Goal: Task Accomplishment & Management: Manage account settings

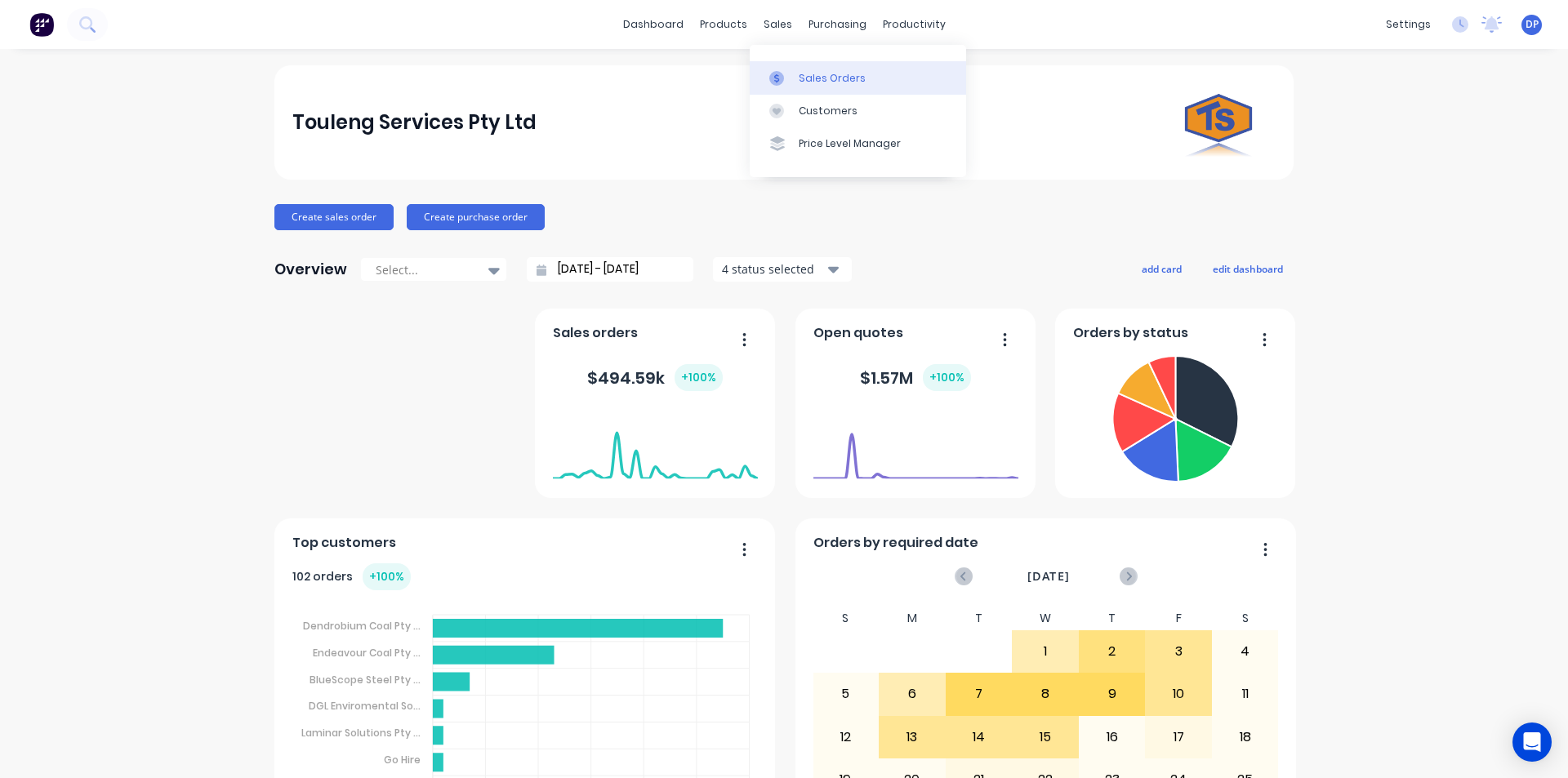
click at [840, 74] on div "Sales Orders" at bounding box center [832, 78] width 67 height 15
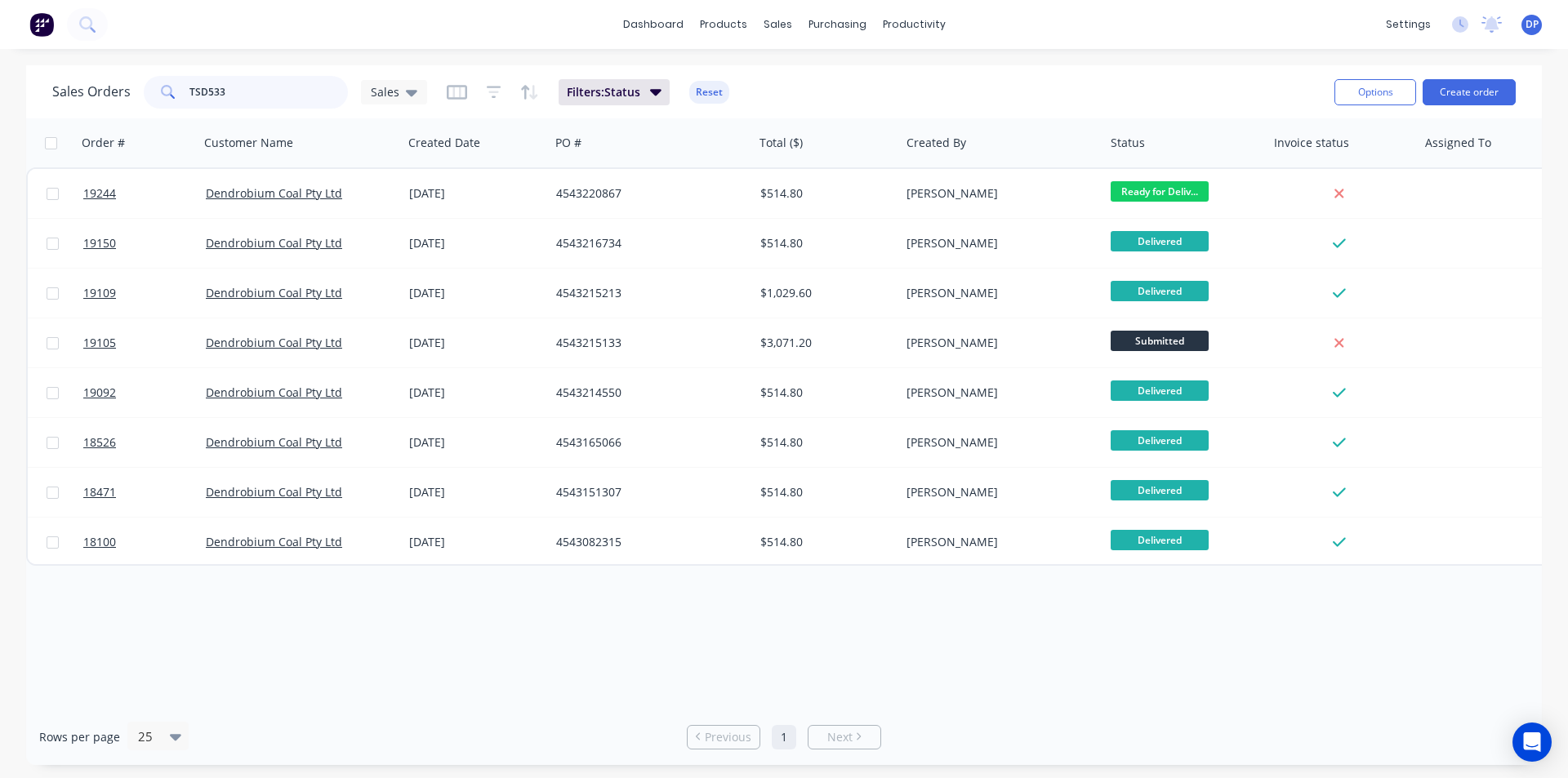
drag, startPoint x: 260, startPoint y: 100, endPoint x: 149, endPoint y: 99, distance: 111.0
click at [149, 99] on div "TSD533" at bounding box center [246, 92] width 204 height 32
paste input "4543206817"
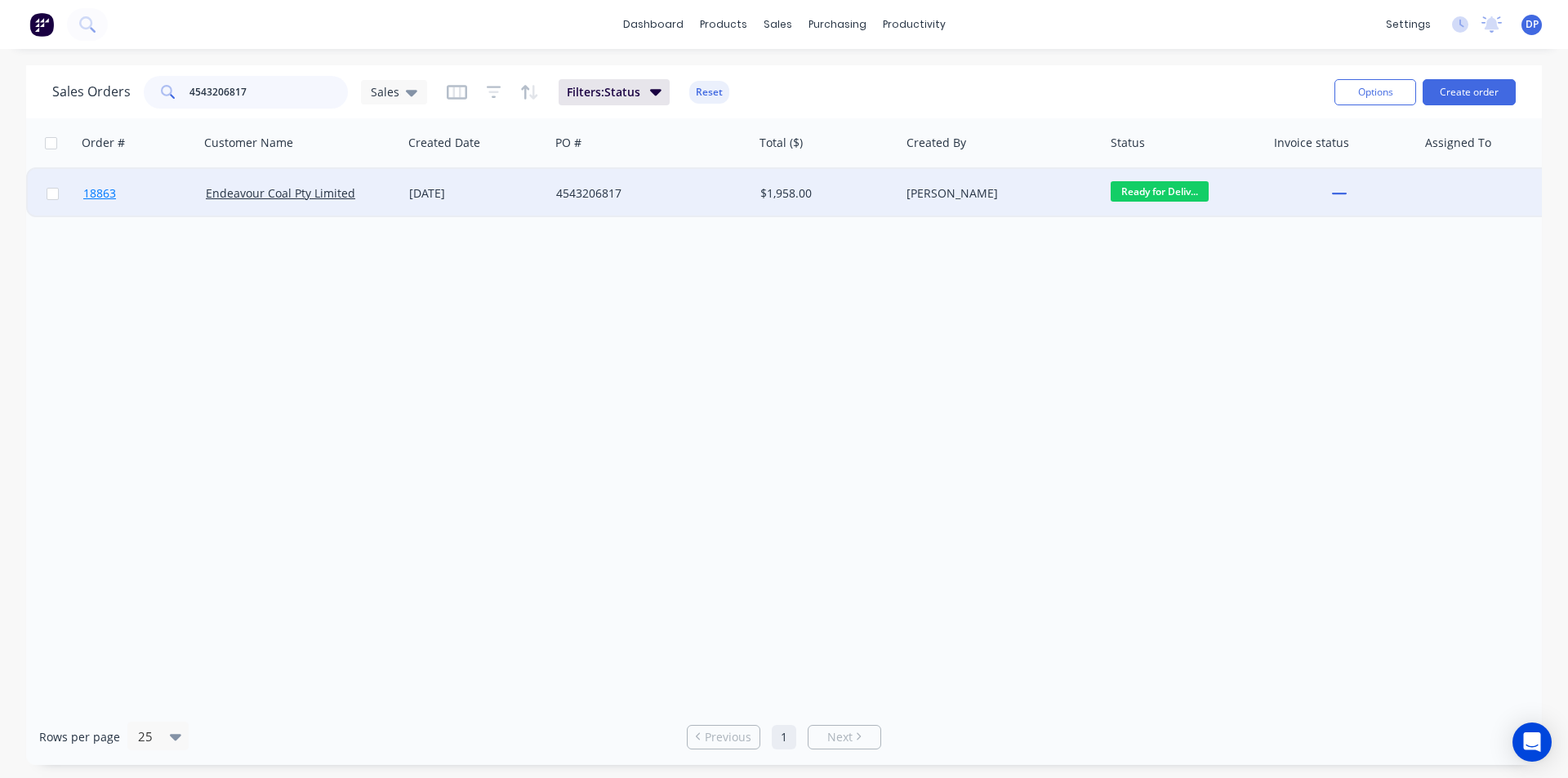
type input "4543206817"
click at [107, 189] on span "18863" at bounding box center [99, 193] width 32 height 17
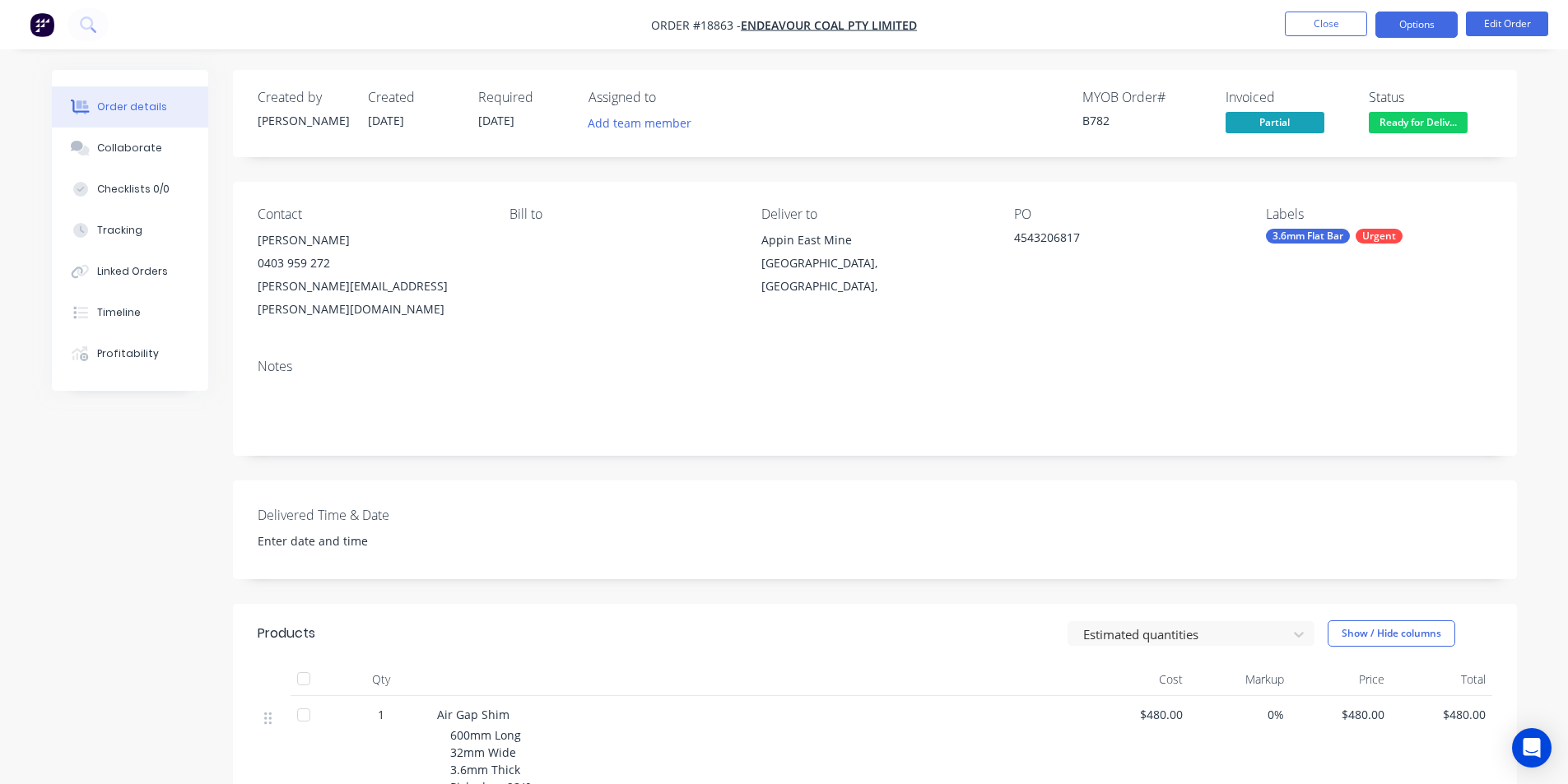
click at [1417, 21] on button "Options" at bounding box center [1416, 25] width 82 height 26
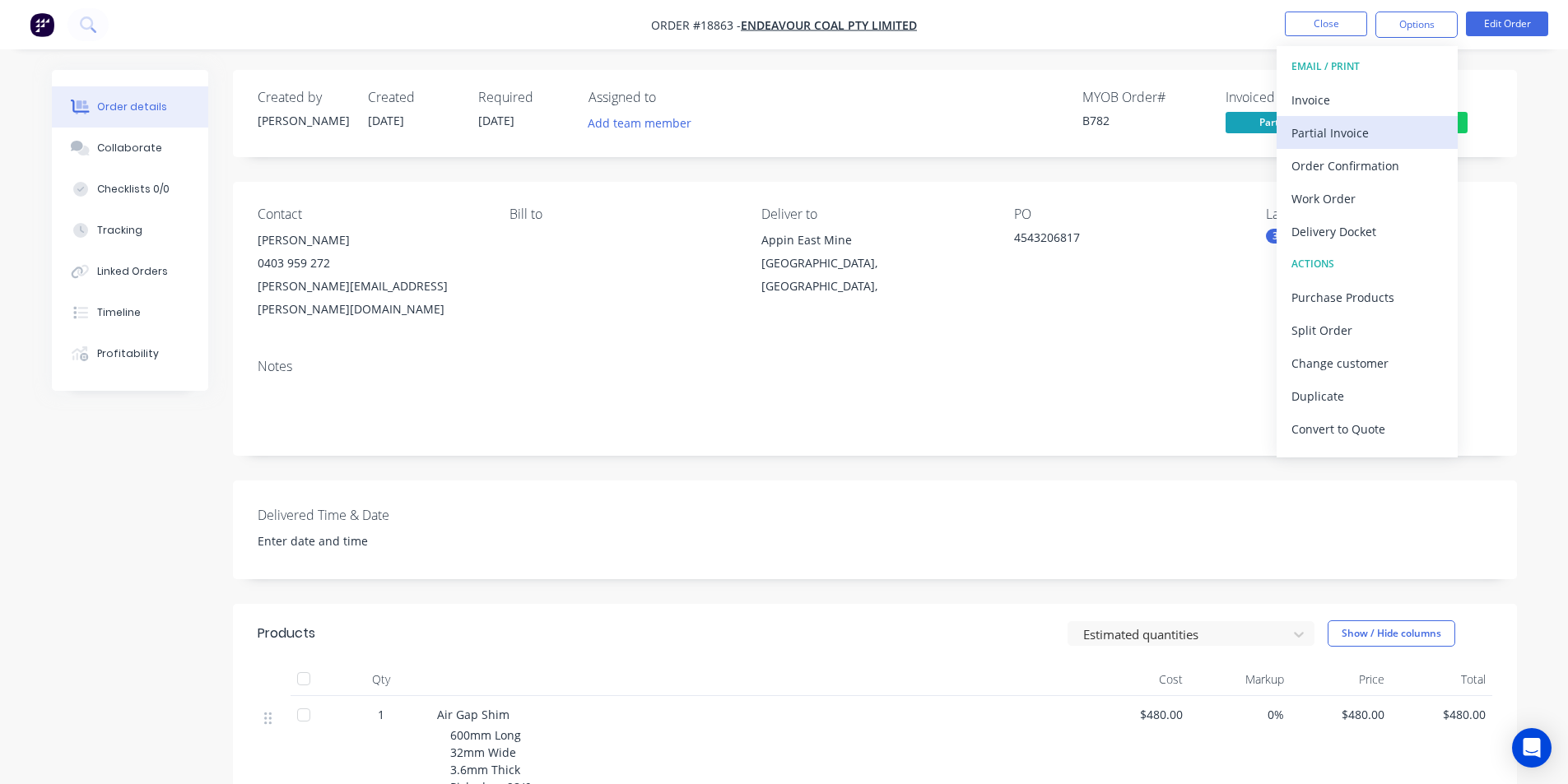
click at [1378, 128] on div "Partial Invoice" at bounding box center [1367, 132] width 151 height 24
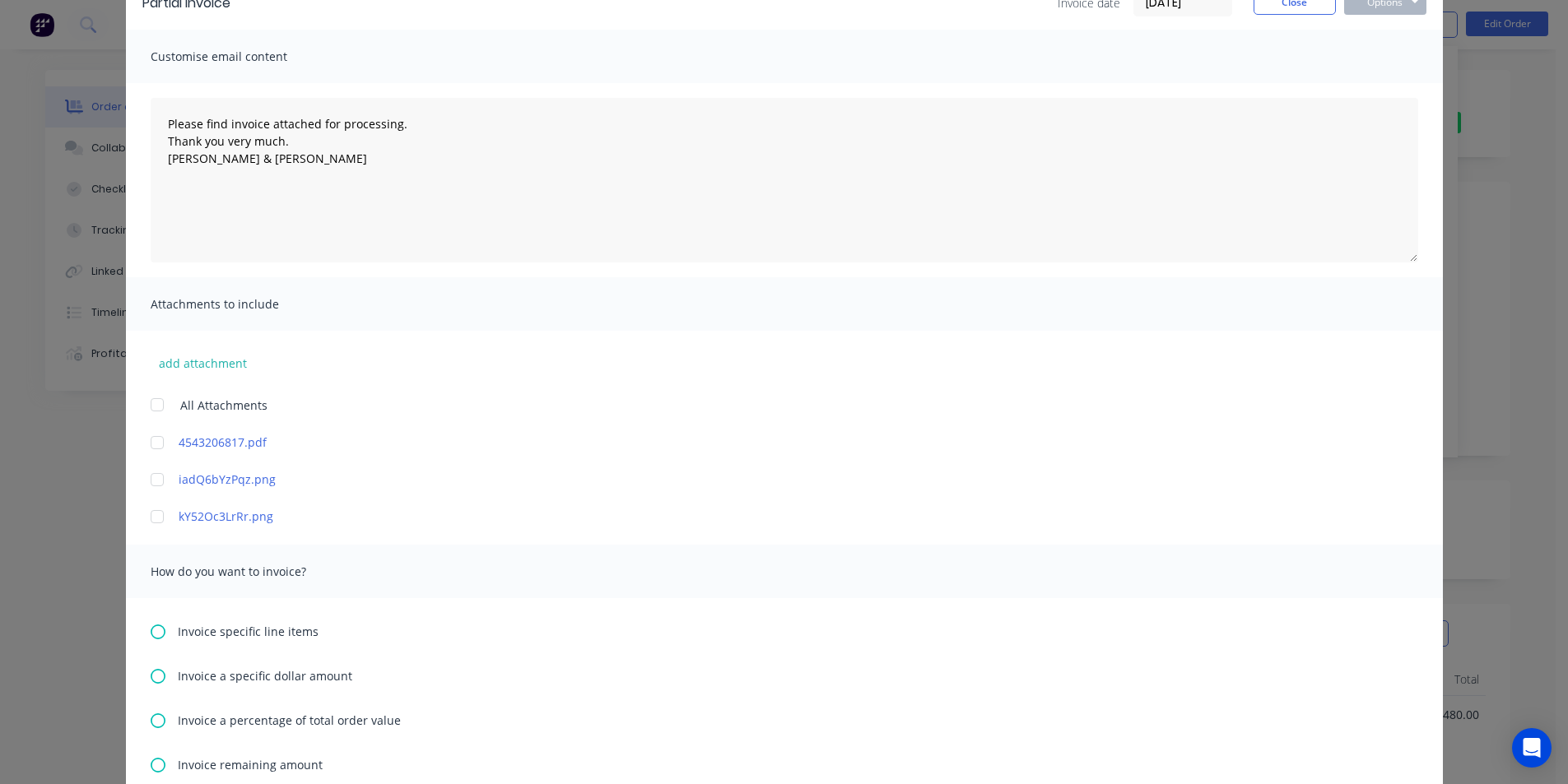
scroll to position [88, 0]
click at [163, 630] on div "Invoice specific line items" at bounding box center [784, 634] width 1268 height 18
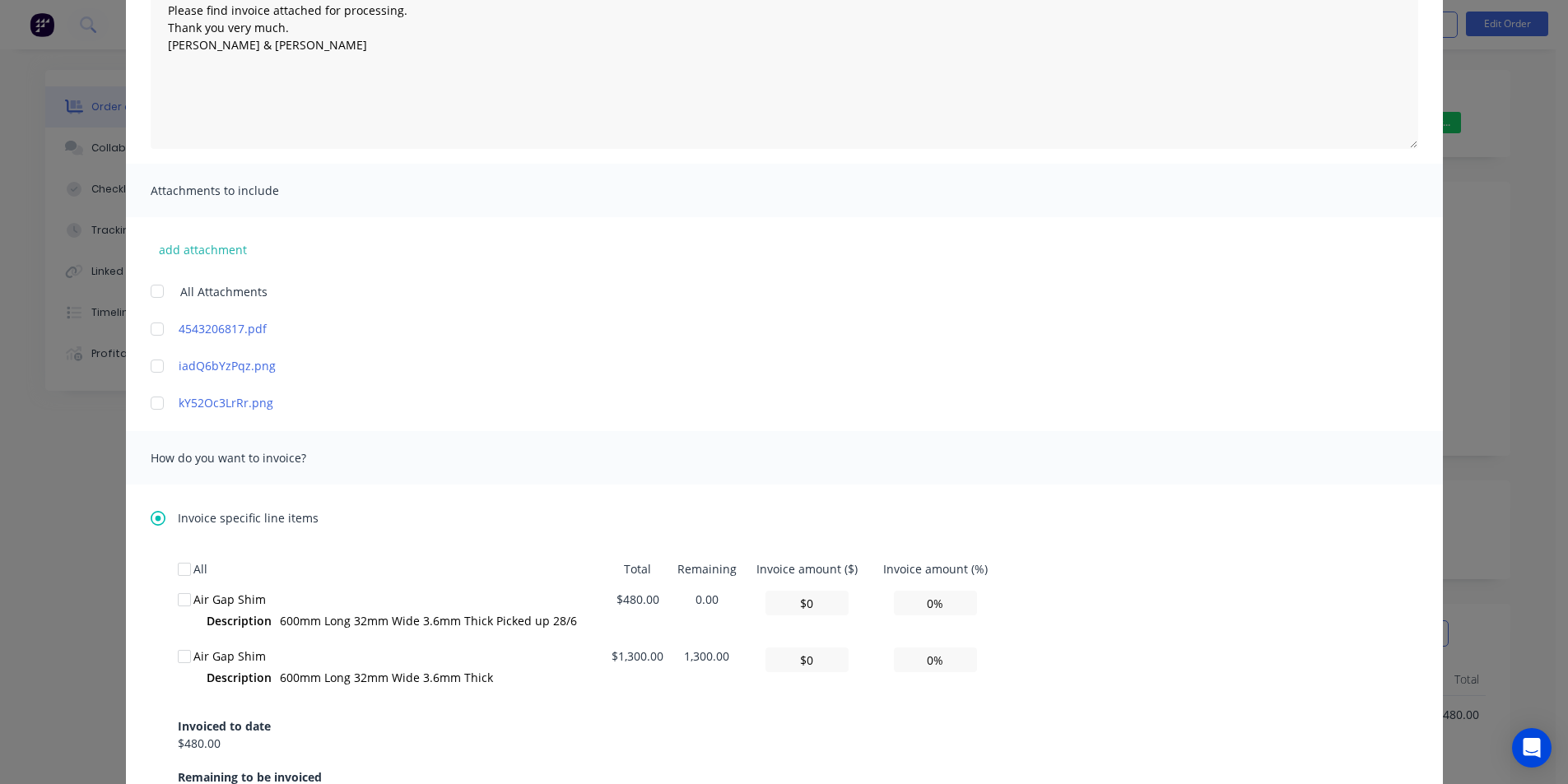
scroll to position [658, 0]
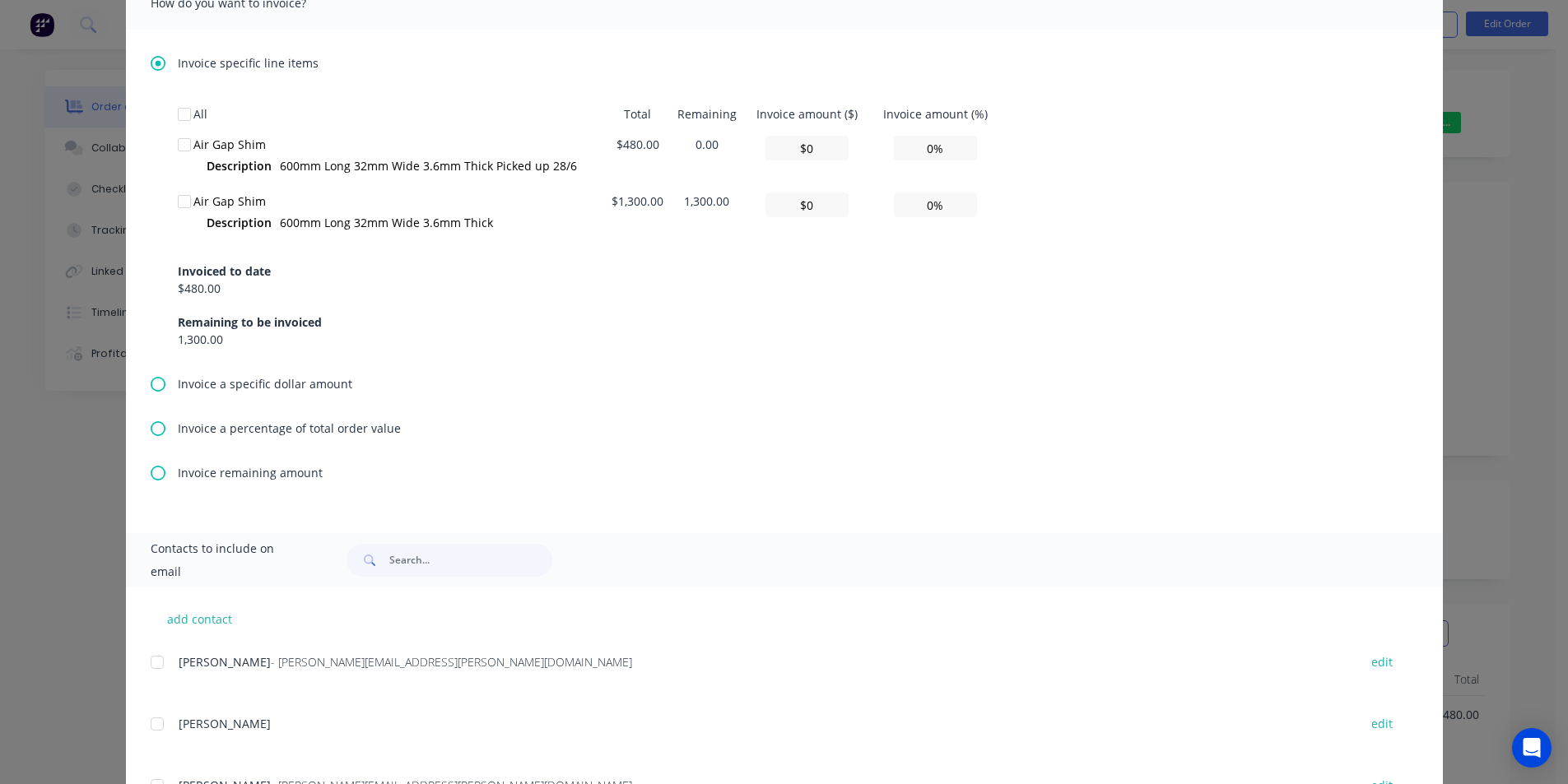
click at [175, 195] on div at bounding box center [184, 201] width 33 height 33
click at [913, 209] on input "0%" at bounding box center [935, 205] width 83 height 25
type textarea "Please find invoice attached for processing. Thank you very much. [PERSON_NAME]…"
type input "$130.00"
type input "10%"
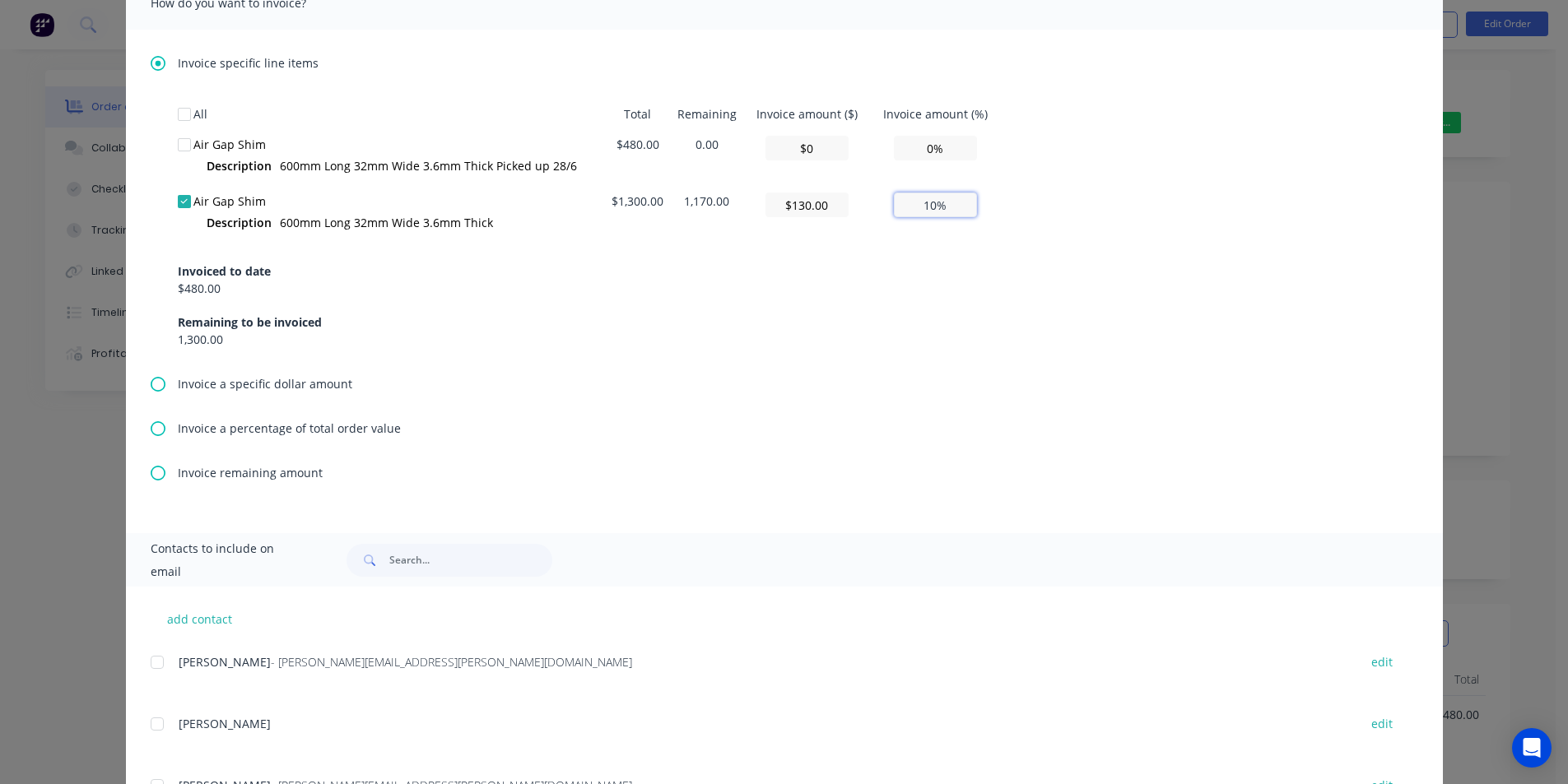
type textarea "Please find invoice attached for processing. Thank you very much. [PERSON_NAME]…"
type input "$1,300.00"
type input "100%"
click at [1182, 280] on div "Invoiced to date $480.00 Remaining to be invoiced 1,300.00" at bounding box center [784, 296] width 1213 height 106
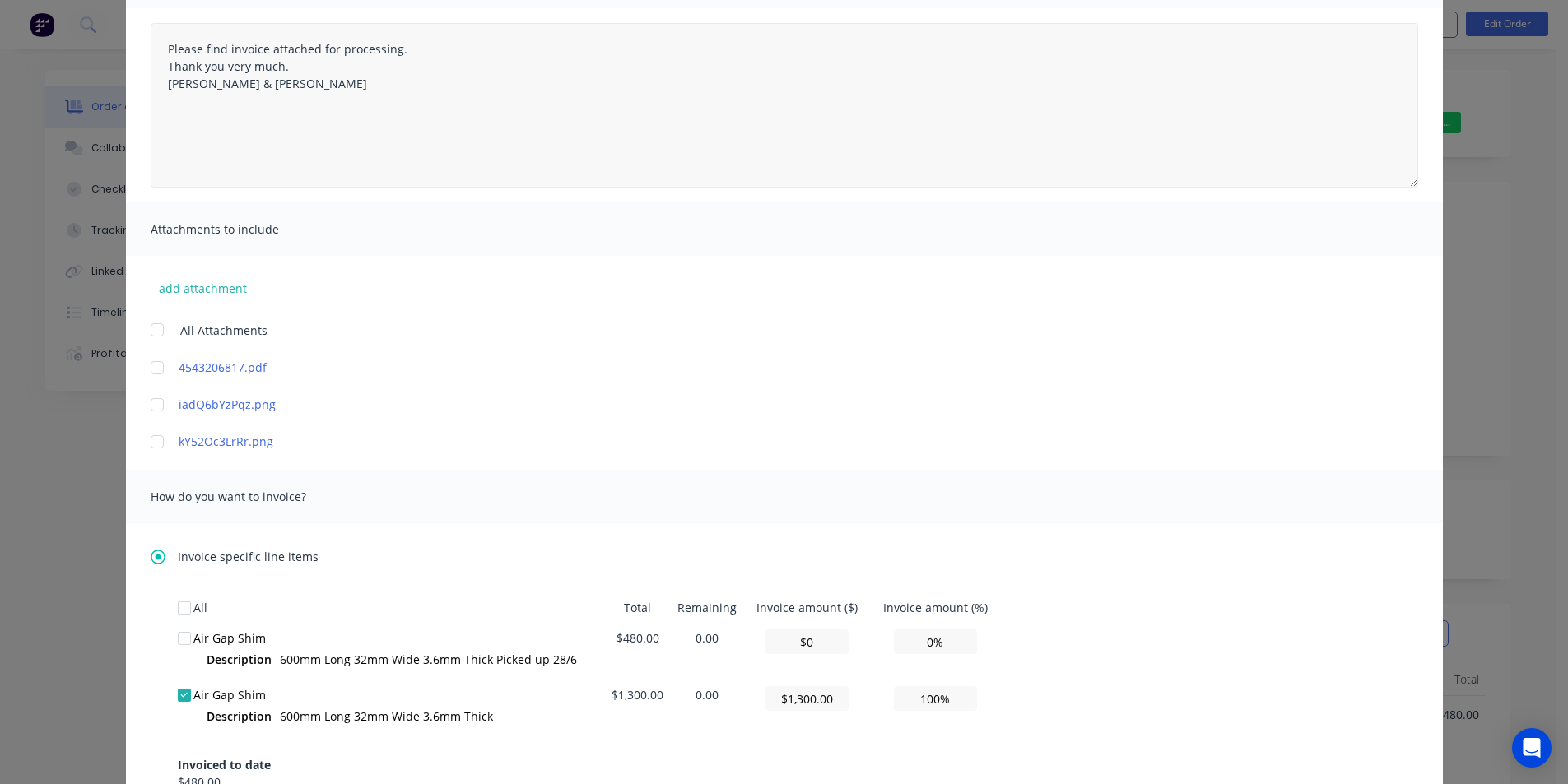
scroll to position [0, 0]
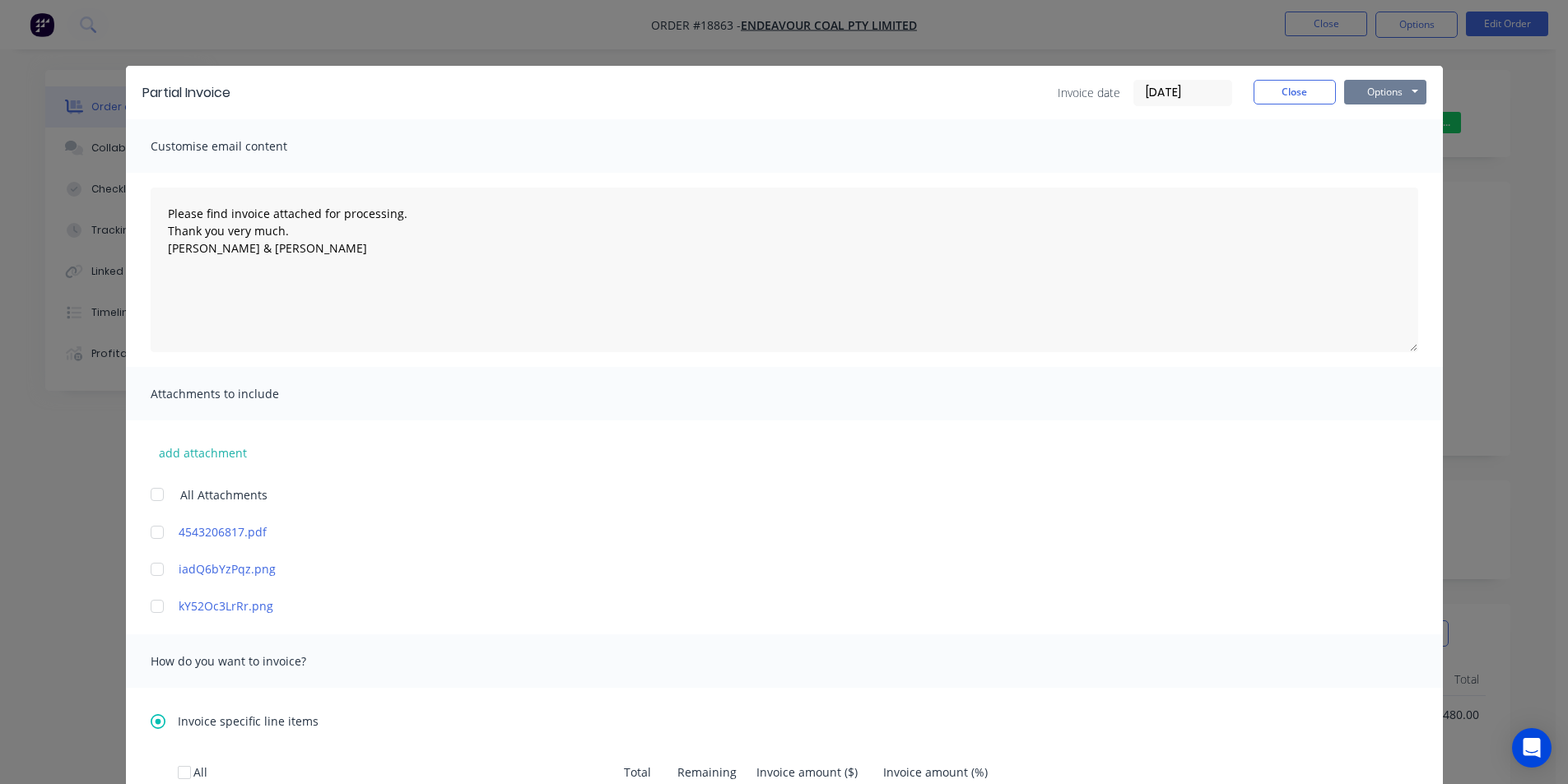
click at [1384, 97] on button "Options" at bounding box center [1385, 92] width 82 height 25
type textarea "Please find invoice attached for processing. Thank you very much. [PERSON_NAME]…"
click at [1384, 141] on button "Print" at bounding box center [1397, 148] width 106 height 27
type textarea "Please find invoice attached for processing. Thank you very much. [PERSON_NAME]…"
click at [1298, 92] on button "Close" at bounding box center [1294, 92] width 82 height 25
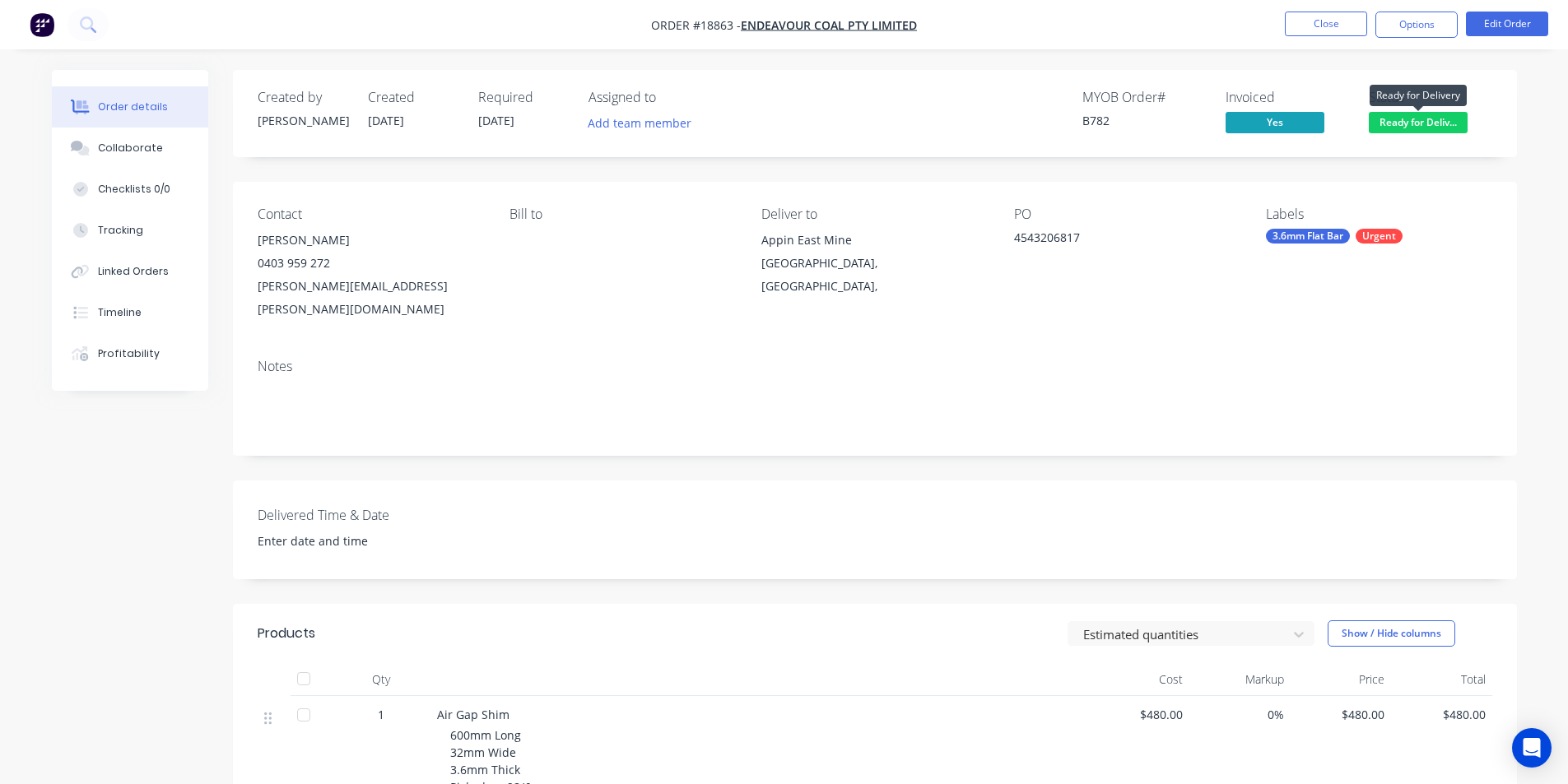
click at [1398, 116] on span "Ready for Deliv..." at bounding box center [1418, 121] width 99 height 20
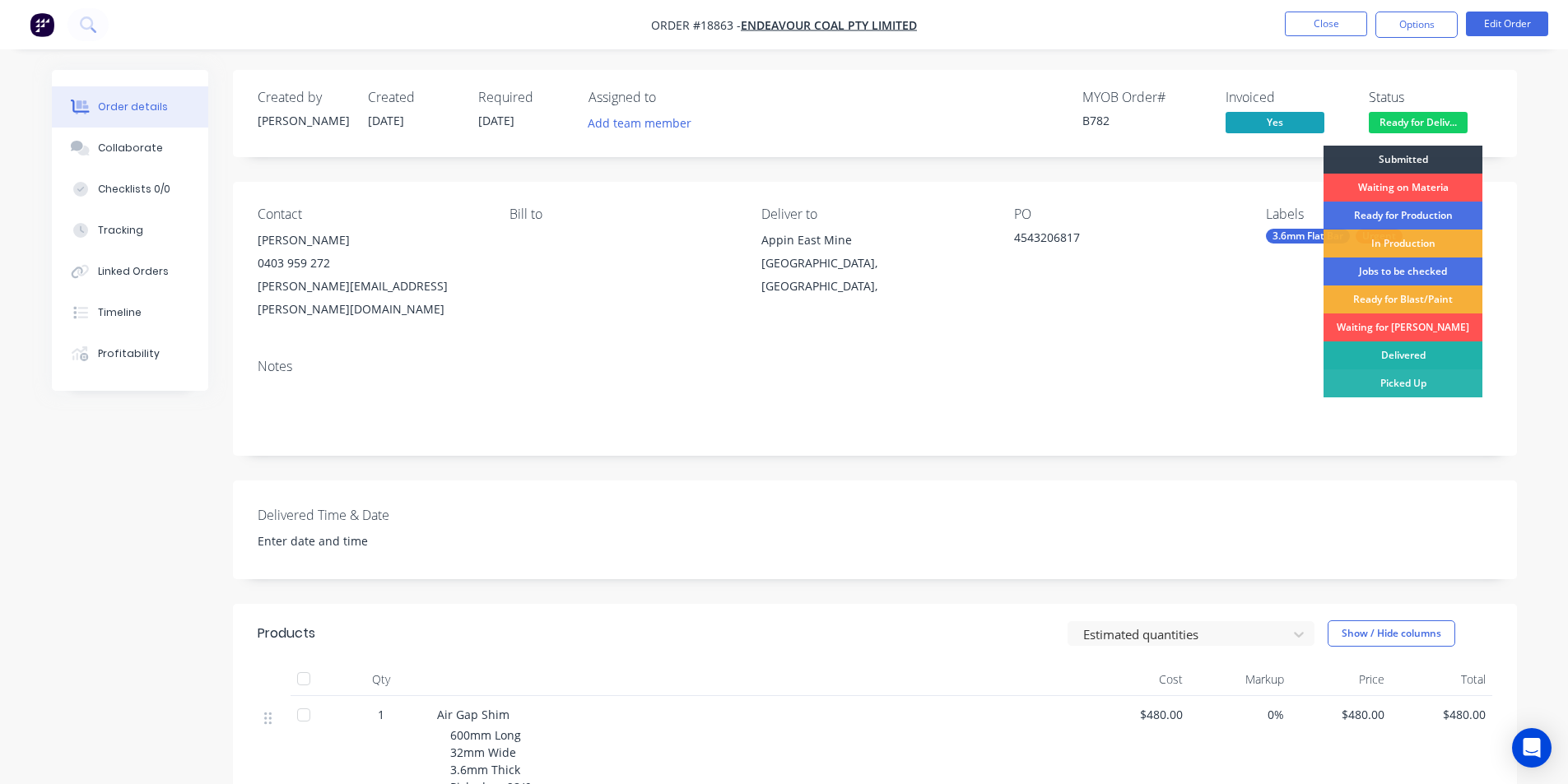
click at [1402, 349] on div "Delivered" at bounding box center [1402, 355] width 158 height 28
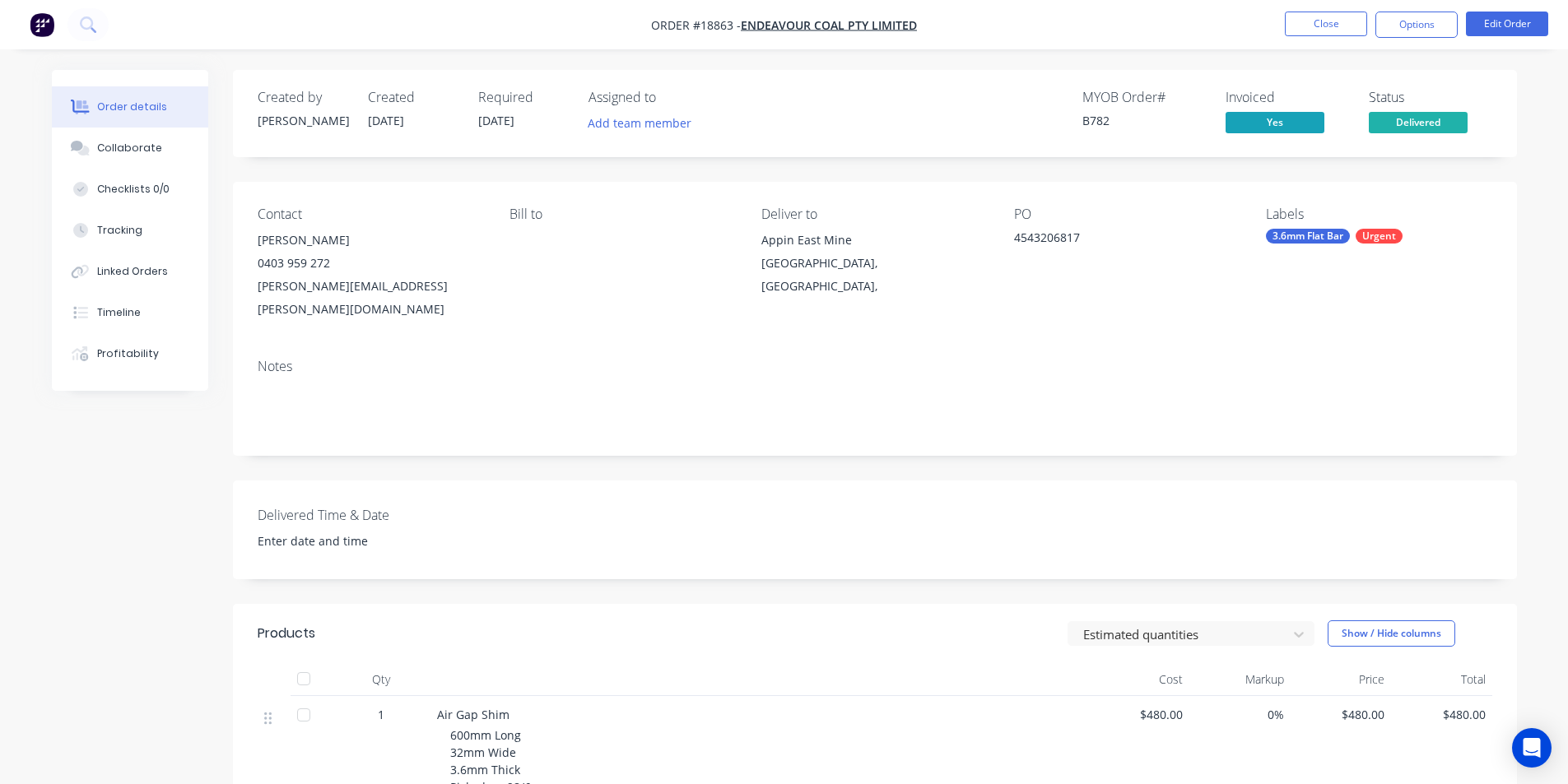
click at [43, 16] on img "button" at bounding box center [42, 25] width 25 height 25
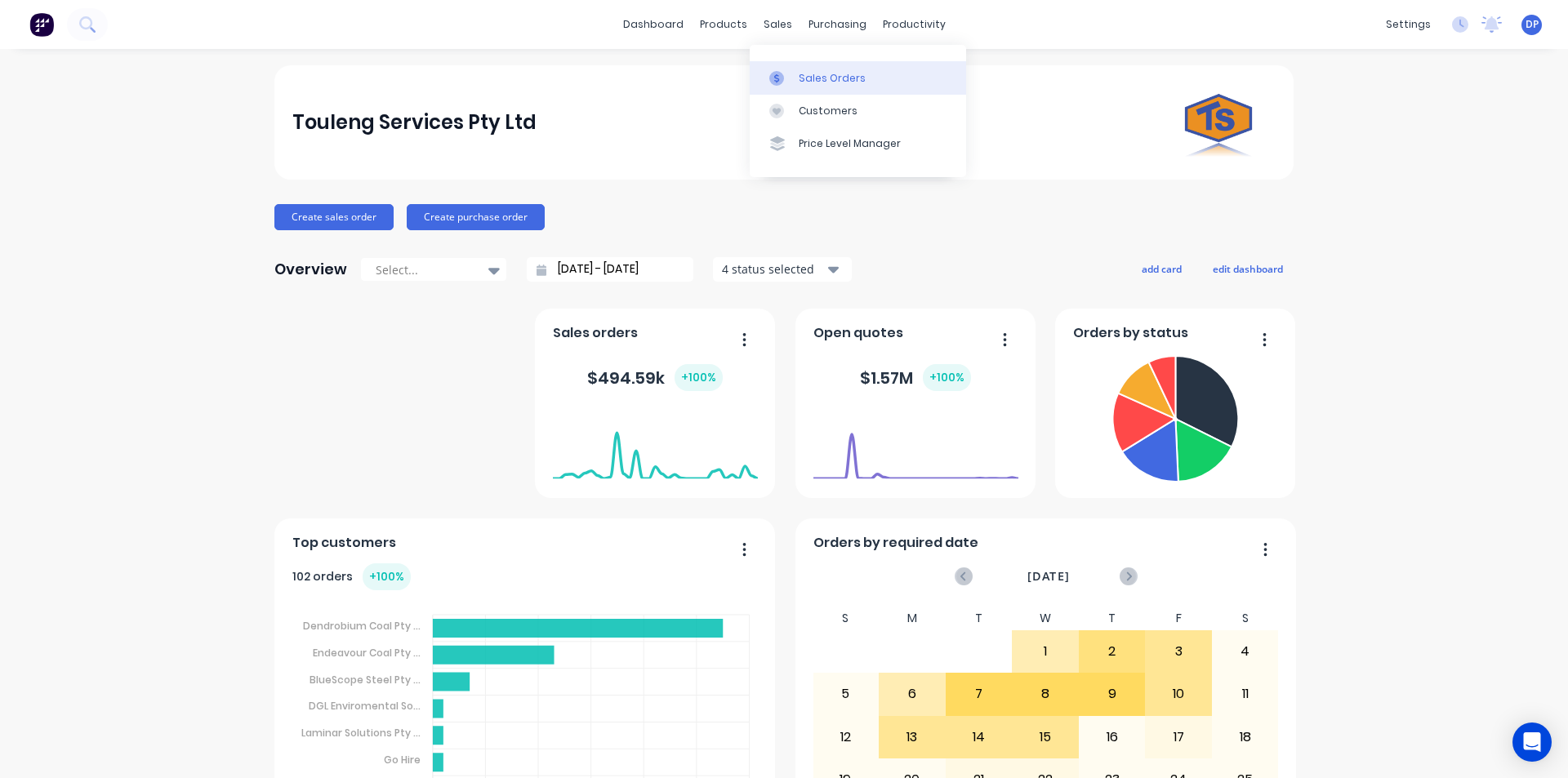
click at [842, 68] on link "Sales Orders" at bounding box center [858, 77] width 217 height 32
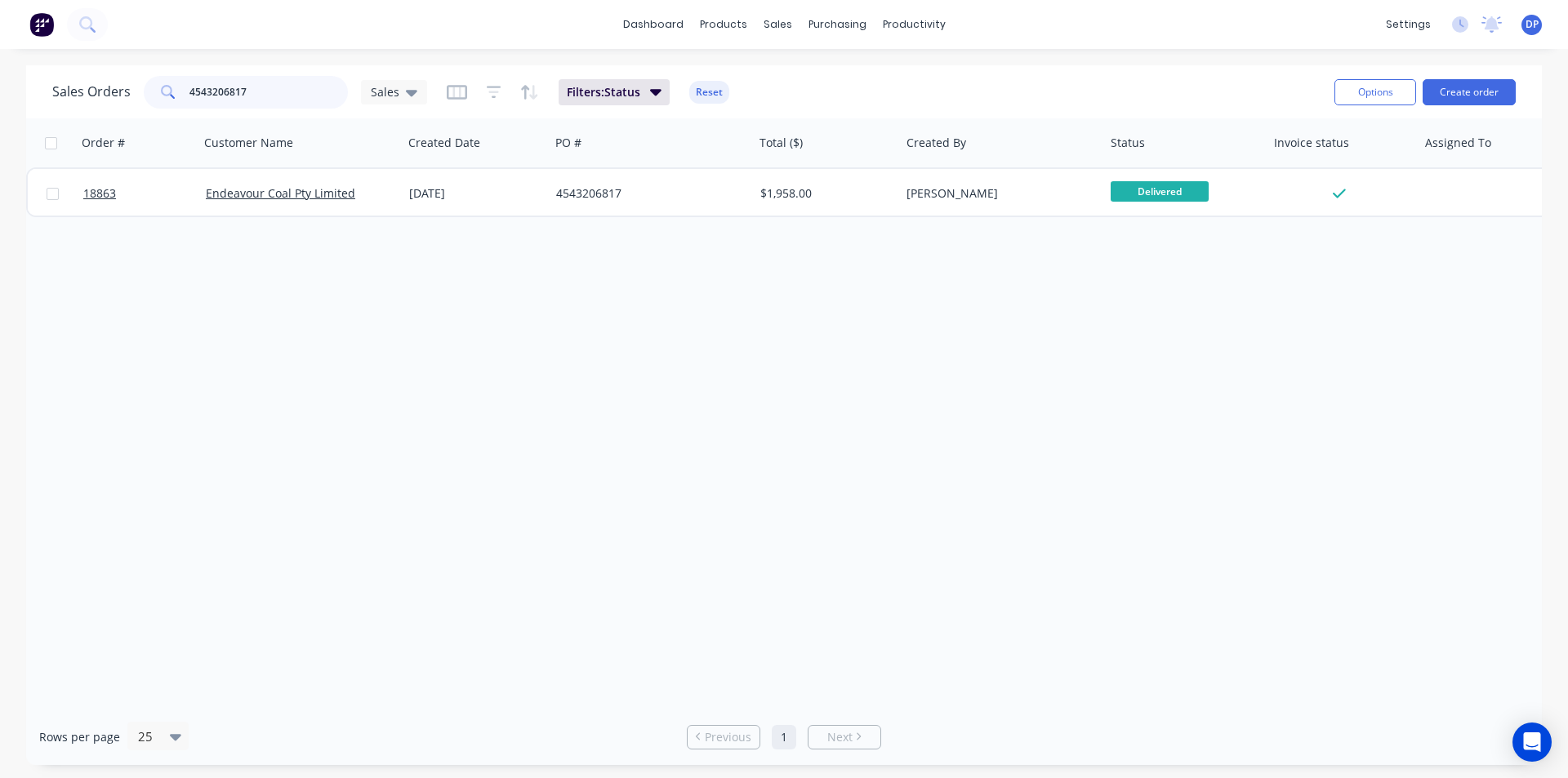
drag, startPoint x: 241, startPoint y: 96, endPoint x: 90, endPoint y: 105, distance: 151.3
click at [90, 105] on div "Sales Orders 4543206817 Sales" at bounding box center [239, 92] width 375 height 32
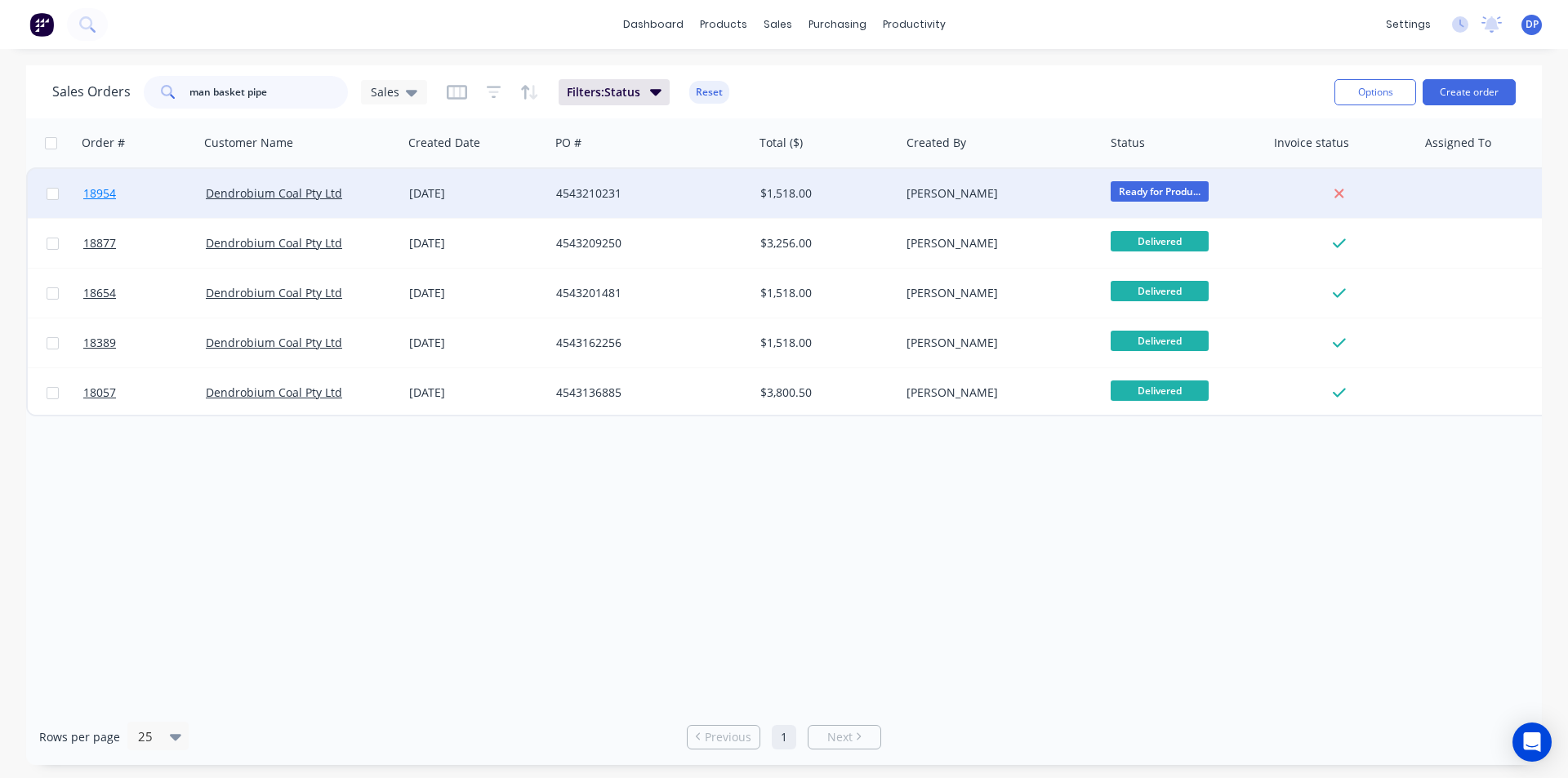
type input "man basket pipe"
click at [117, 191] on link "18954" at bounding box center [144, 194] width 122 height 49
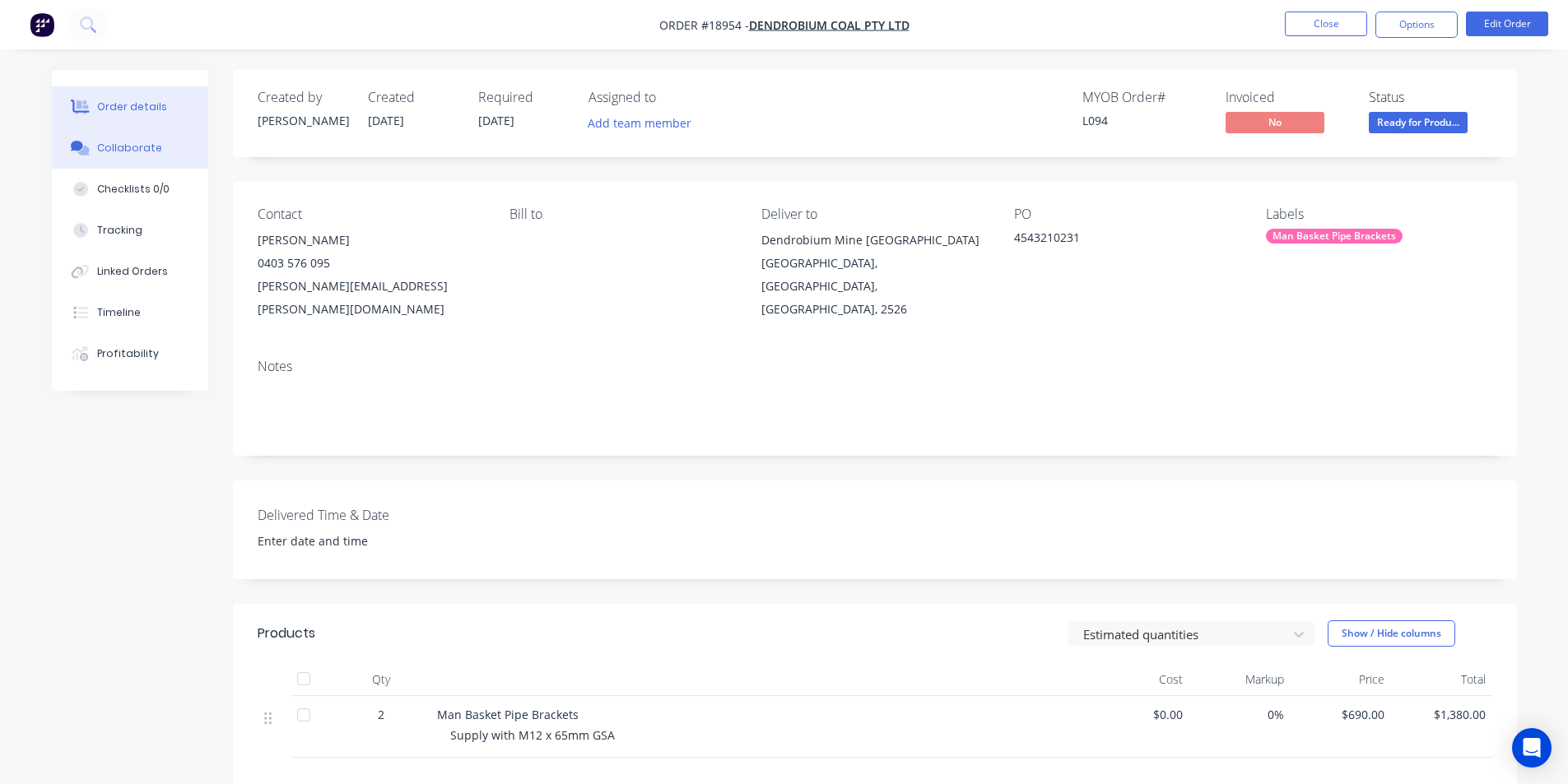
click at [154, 158] on button "Collaborate" at bounding box center [130, 148] width 157 height 41
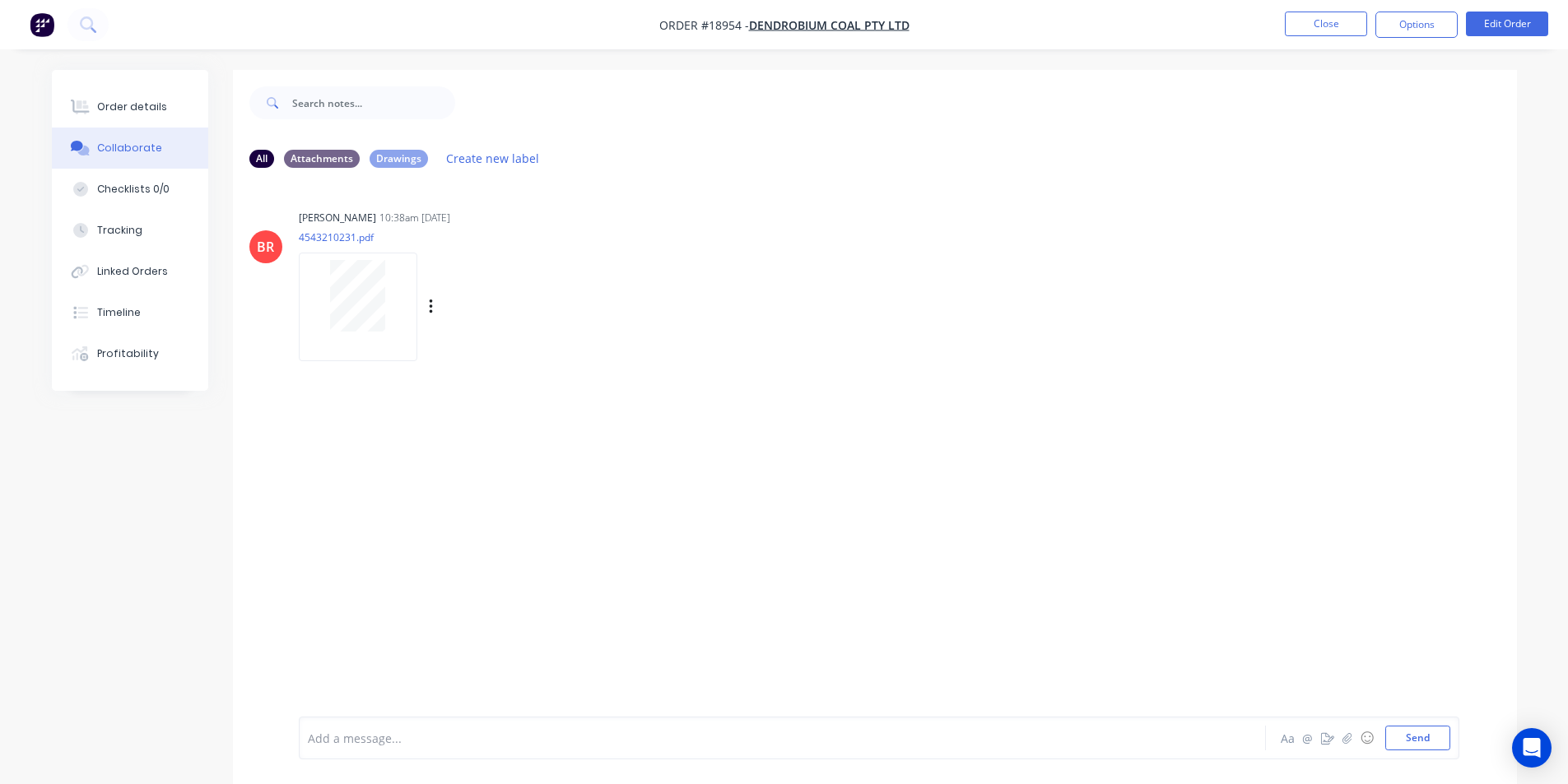
click at [310, 304] on div at bounding box center [358, 295] width 104 height 71
click at [158, 91] on button "Order details" at bounding box center [130, 106] width 157 height 41
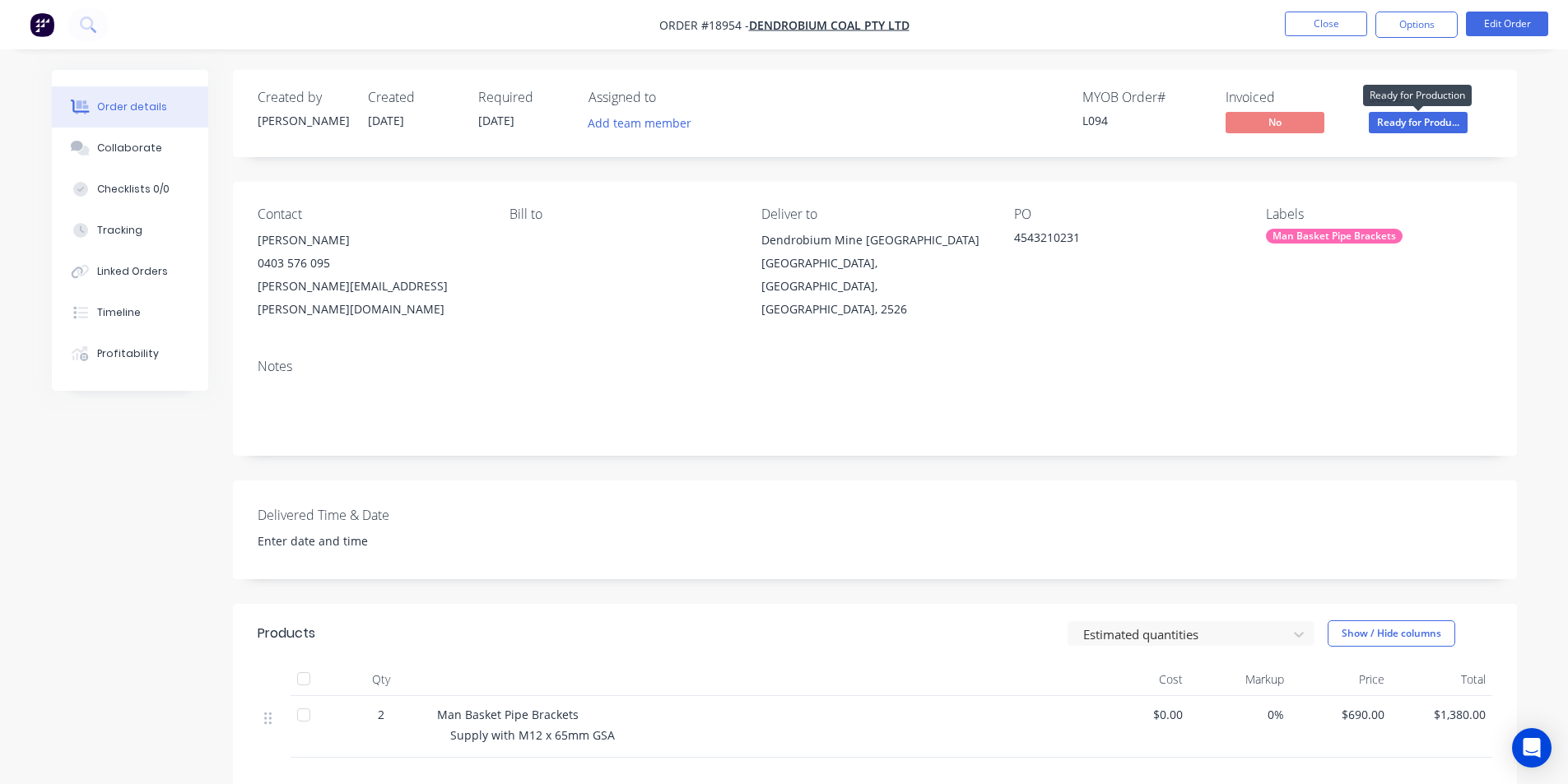
click at [1417, 123] on span "Ready for Produ..." at bounding box center [1418, 121] width 99 height 20
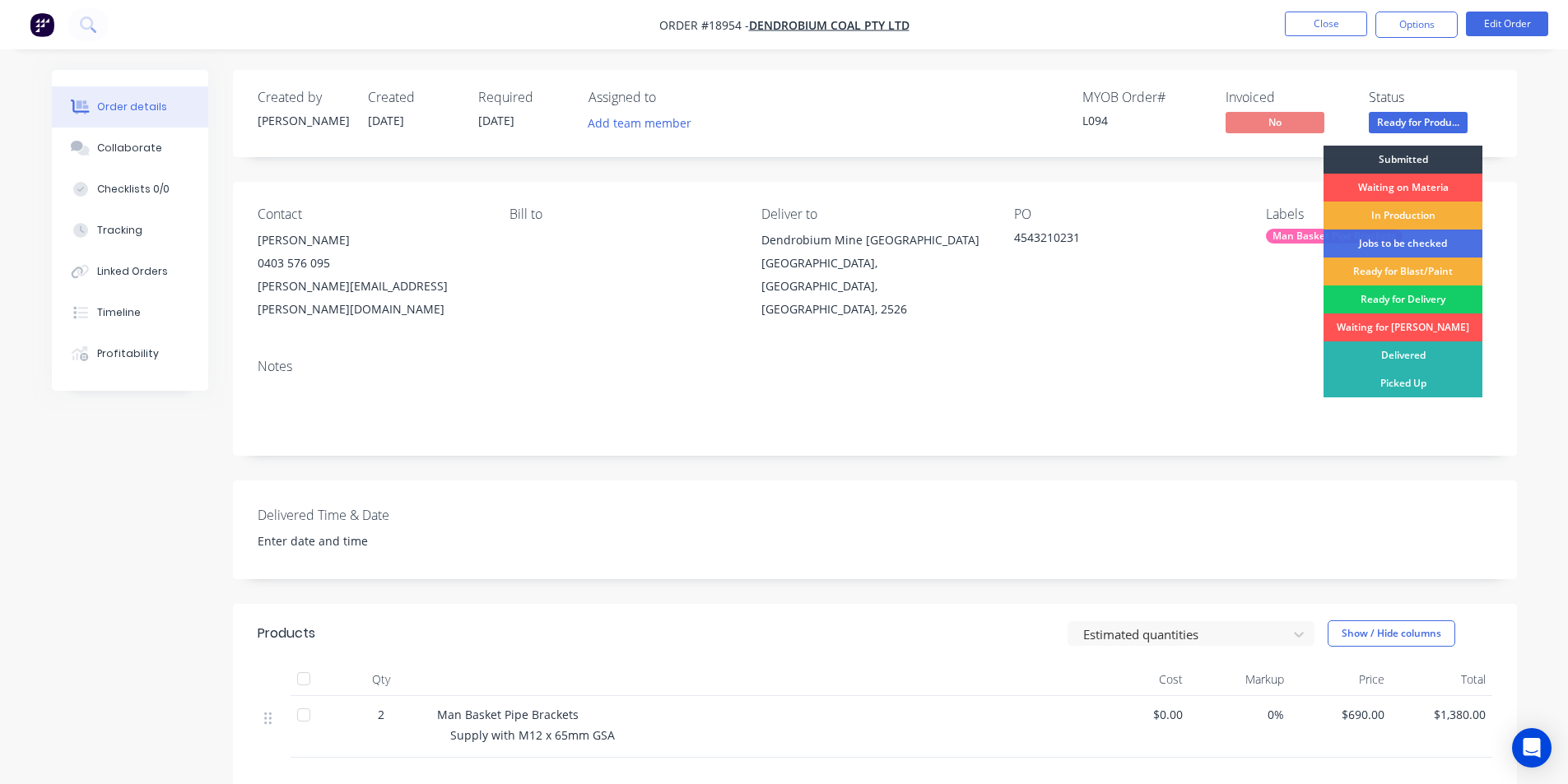
click at [1405, 304] on div "Ready for Delivery" at bounding box center [1402, 299] width 158 height 28
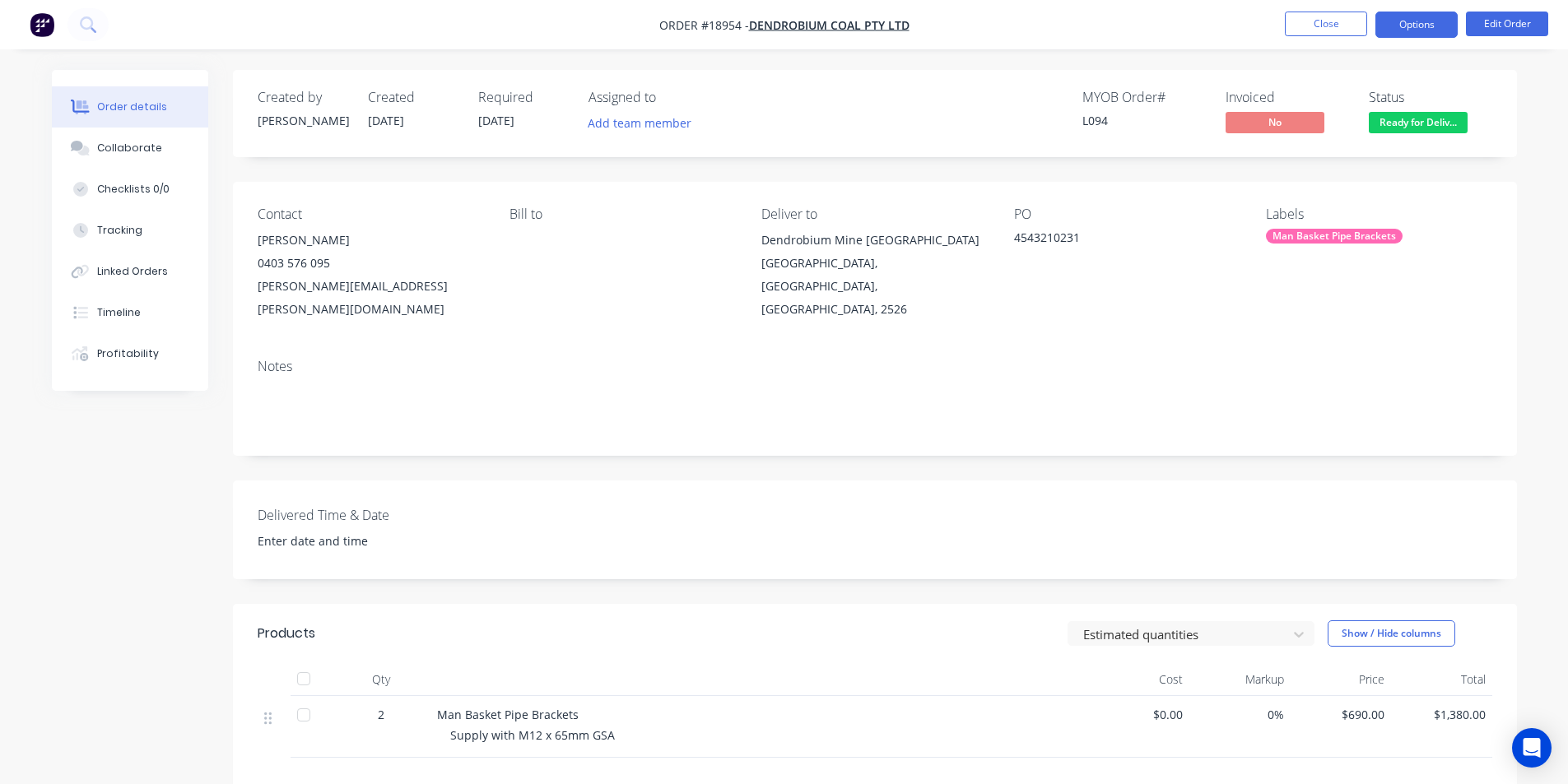
click at [1424, 29] on button "Options" at bounding box center [1416, 25] width 82 height 26
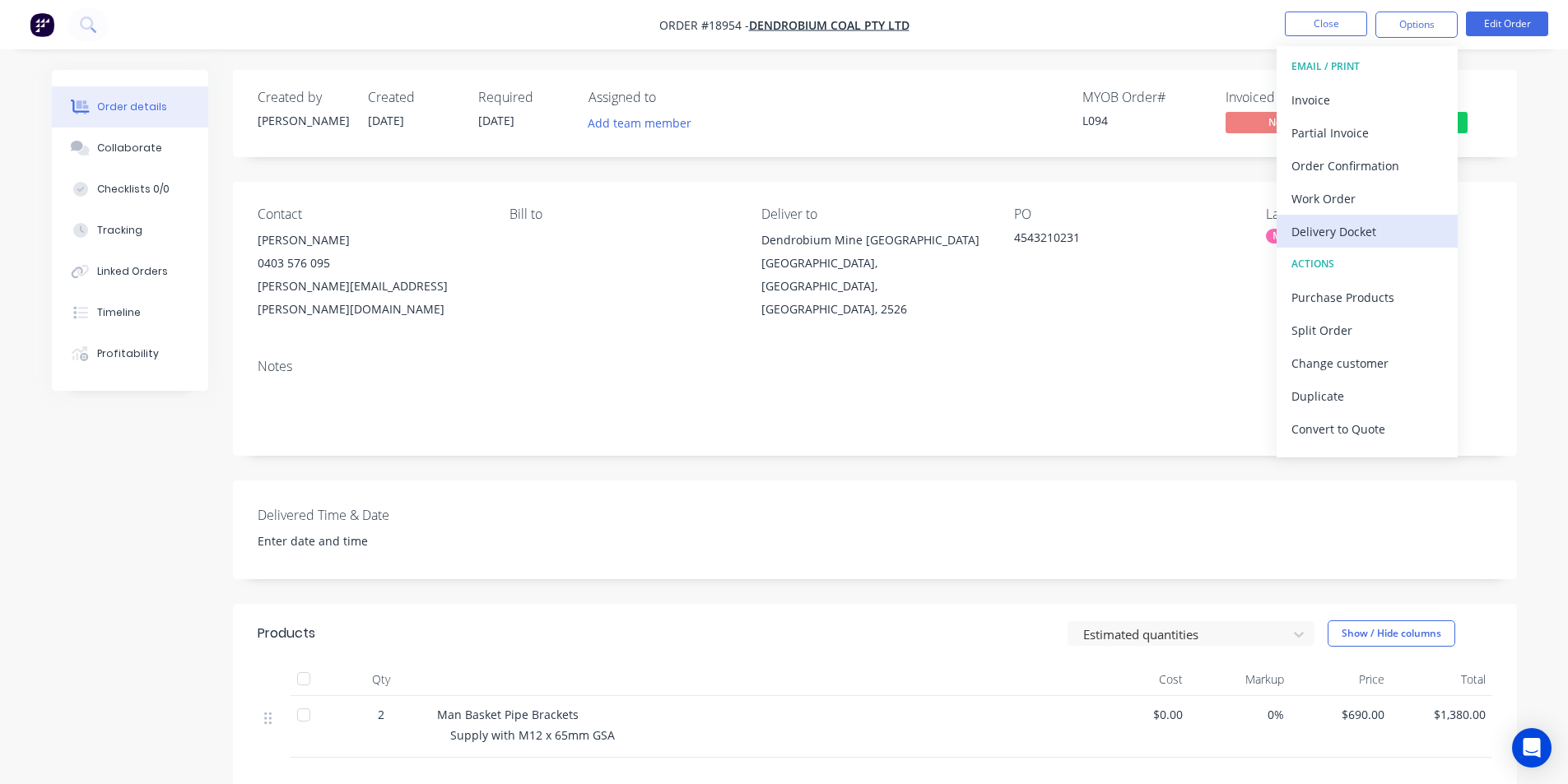
click at [1346, 241] on div "Delivery Docket" at bounding box center [1367, 231] width 151 height 24
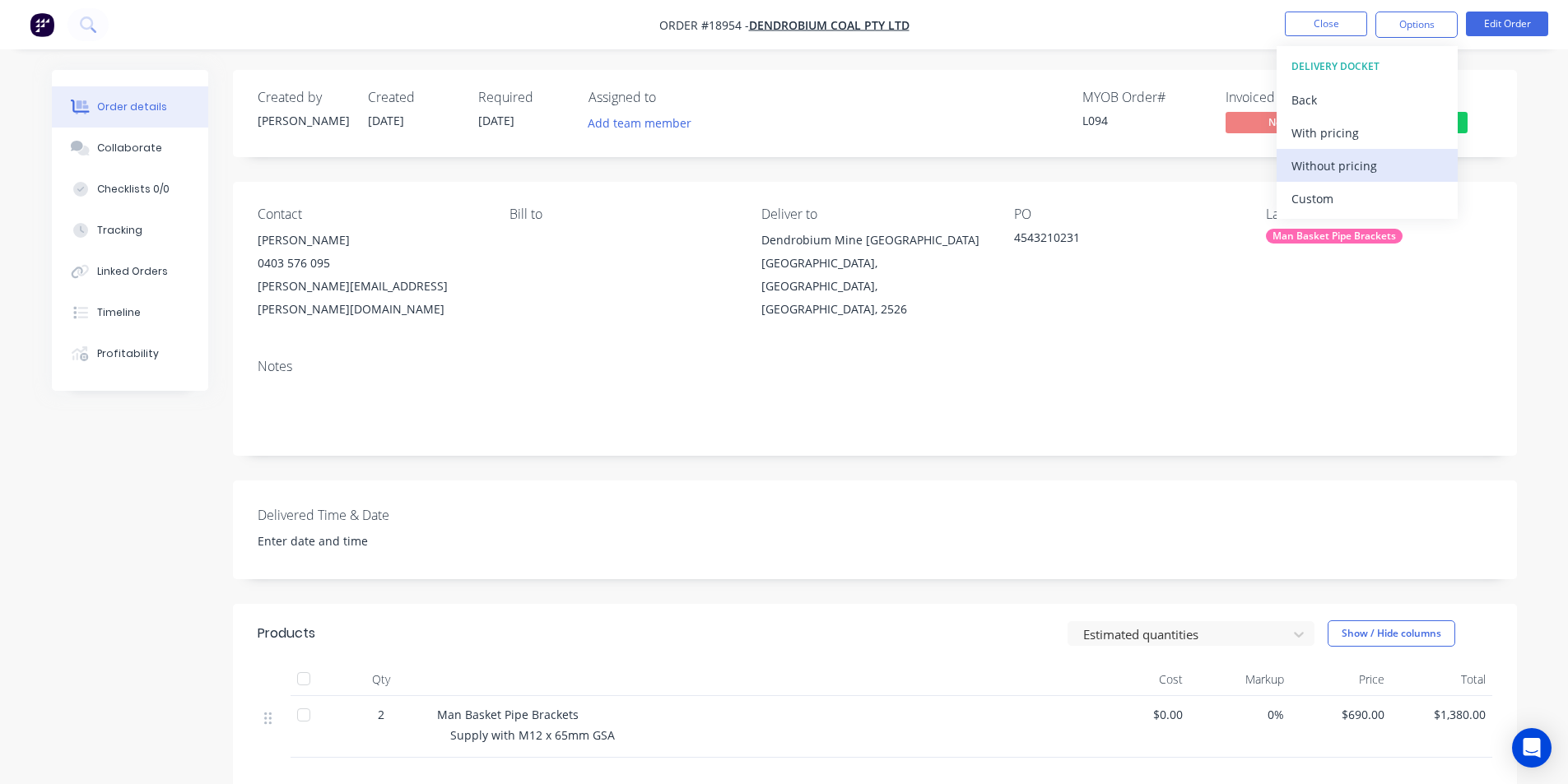
click at [1347, 163] on div "Without pricing" at bounding box center [1367, 165] width 151 height 24
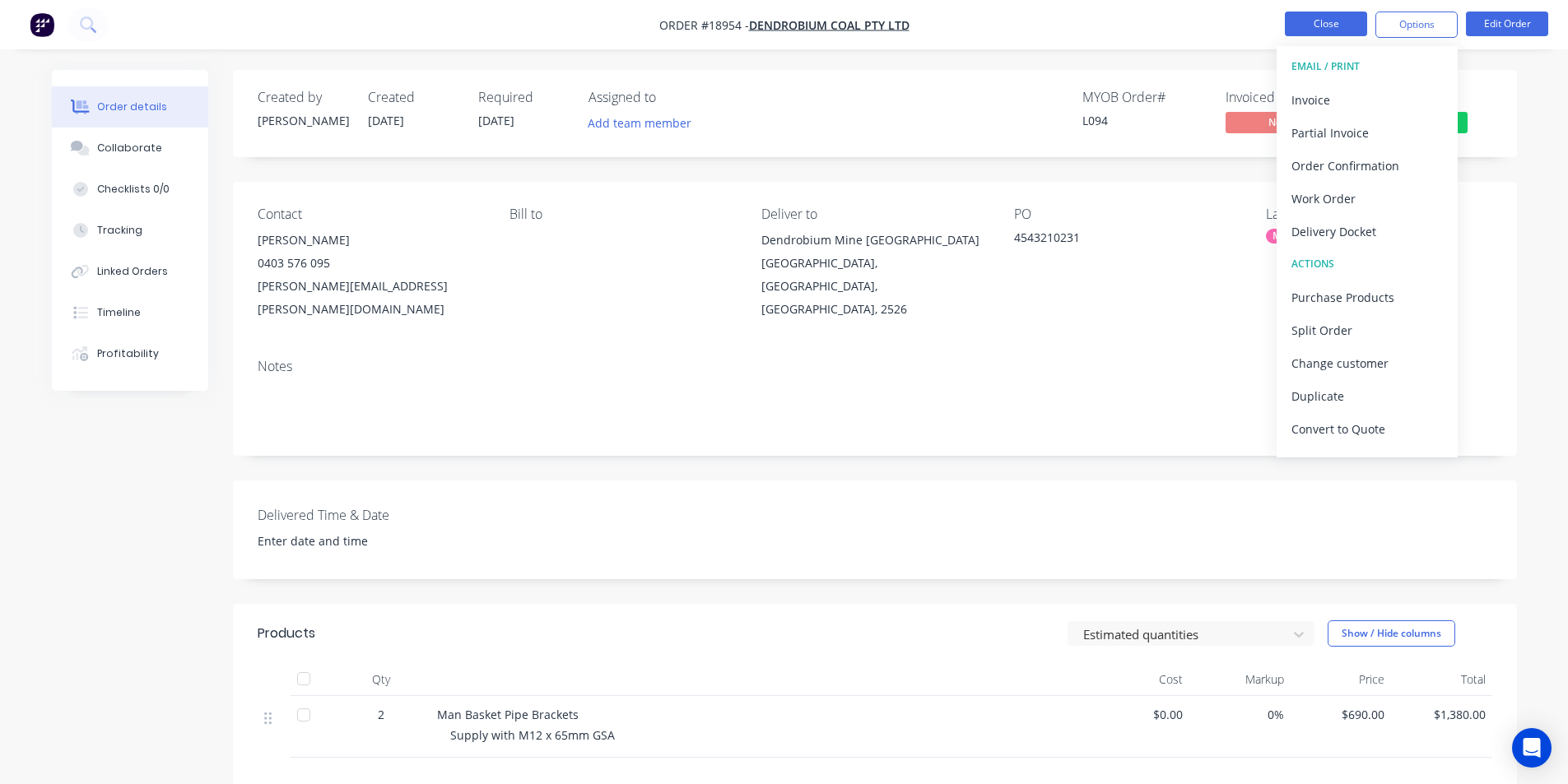
click at [1343, 26] on button "Close" at bounding box center [1325, 24] width 82 height 25
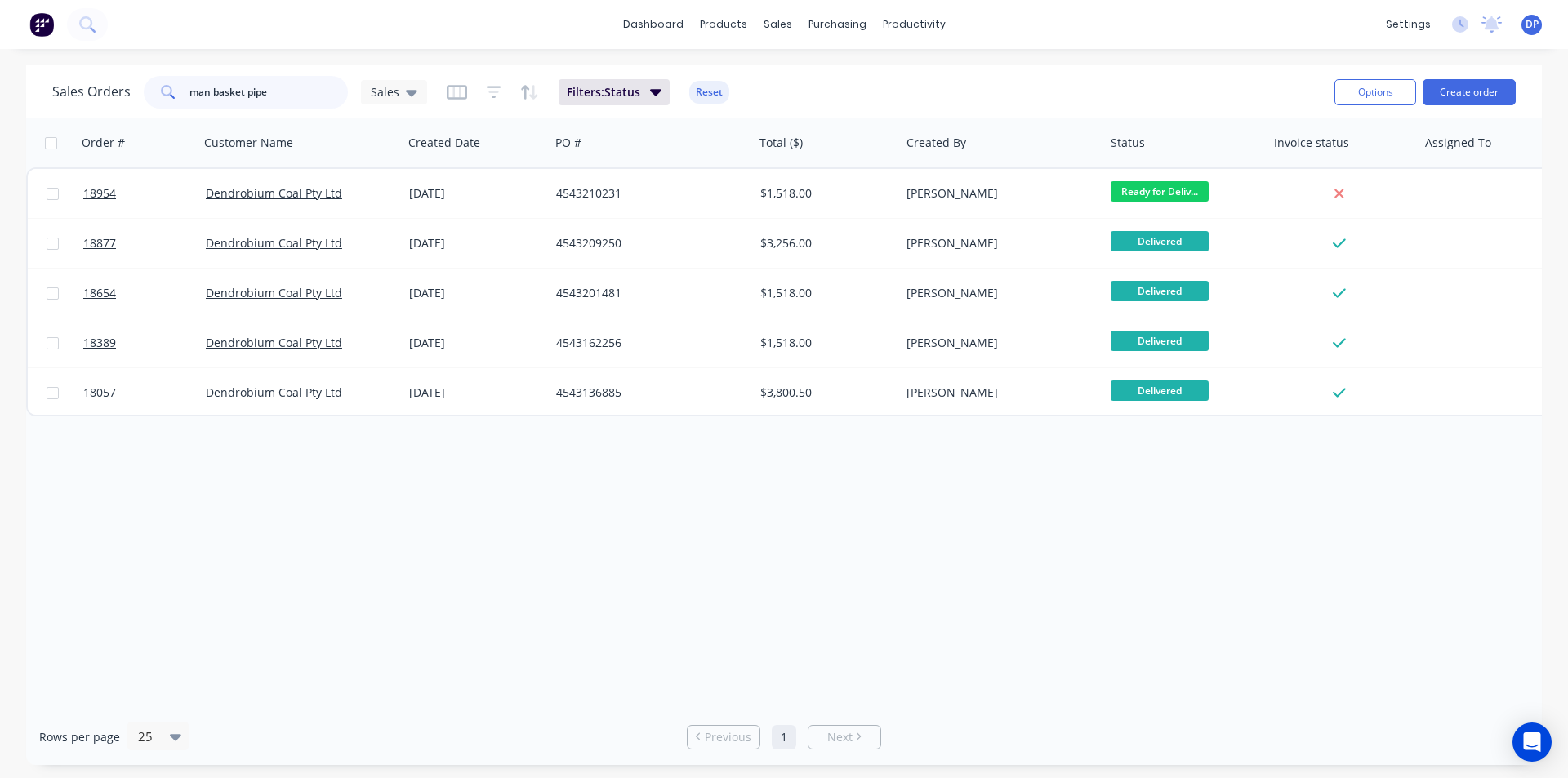
drag, startPoint x: 300, startPoint y: 92, endPoint x: 71, endPoint y: 118, distance: 230.5
click at [71, 118] on div "Sales Orders man basket pipe Sales Filters: Status Reset Options Create order" at bounding box center [784, 92] width 1516 height 53
type input "rib"
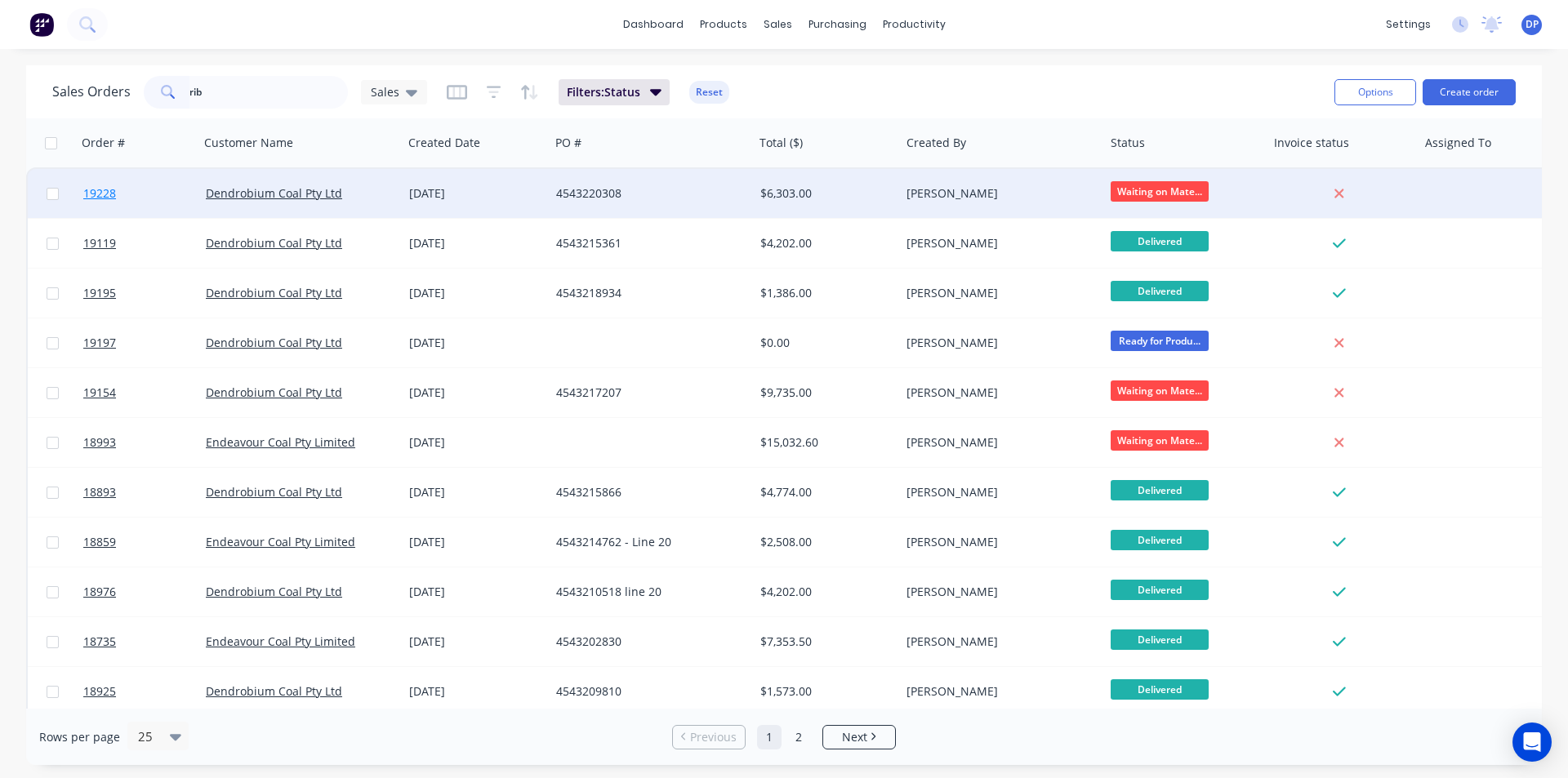
click at [103, 191] on span "19228" at bounding box center [99, 193] width 32 height 17
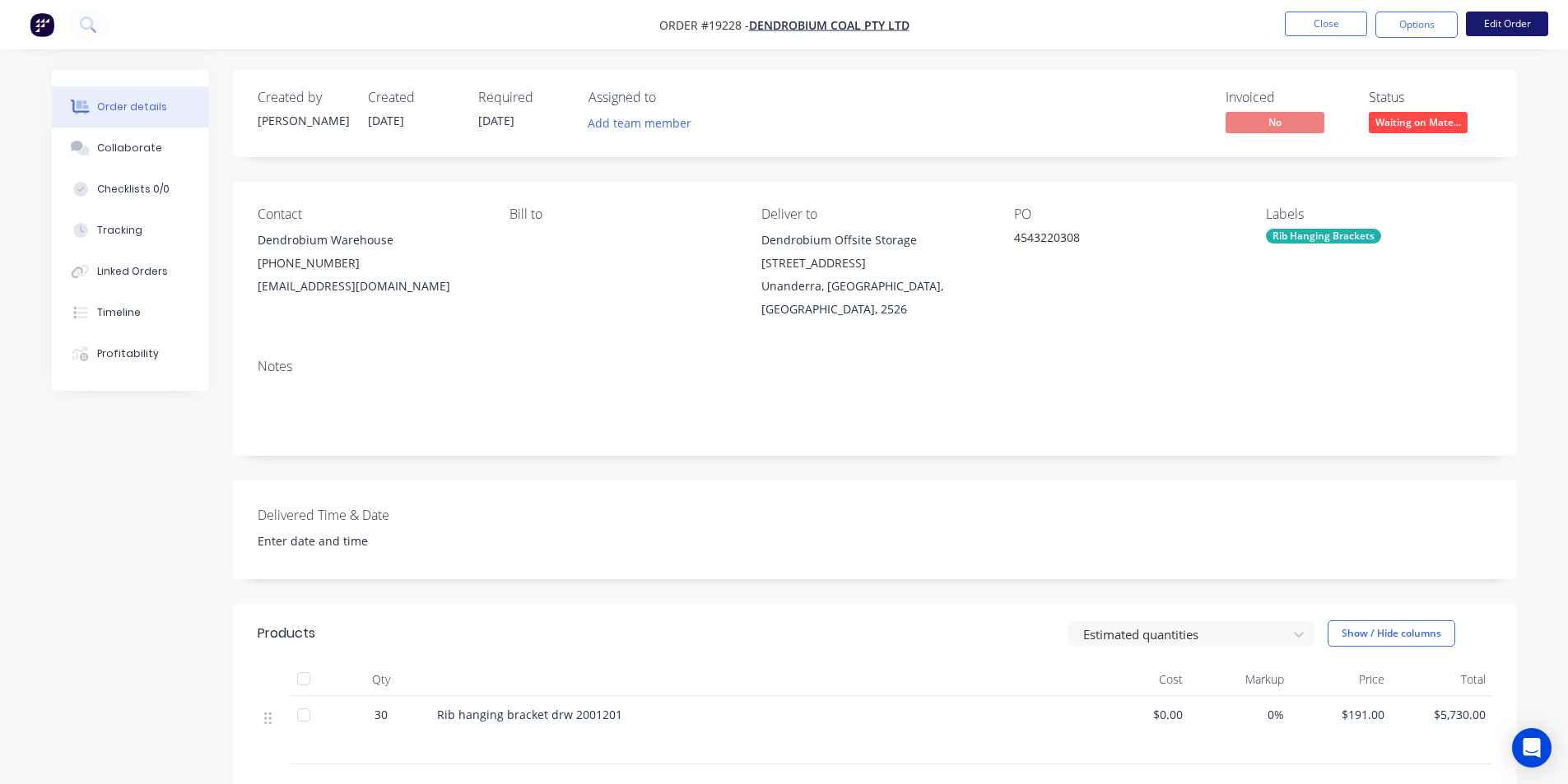
click at [1515, 29] on button "Edit Order" at bounding box center [1506, 24] width 82 height 25
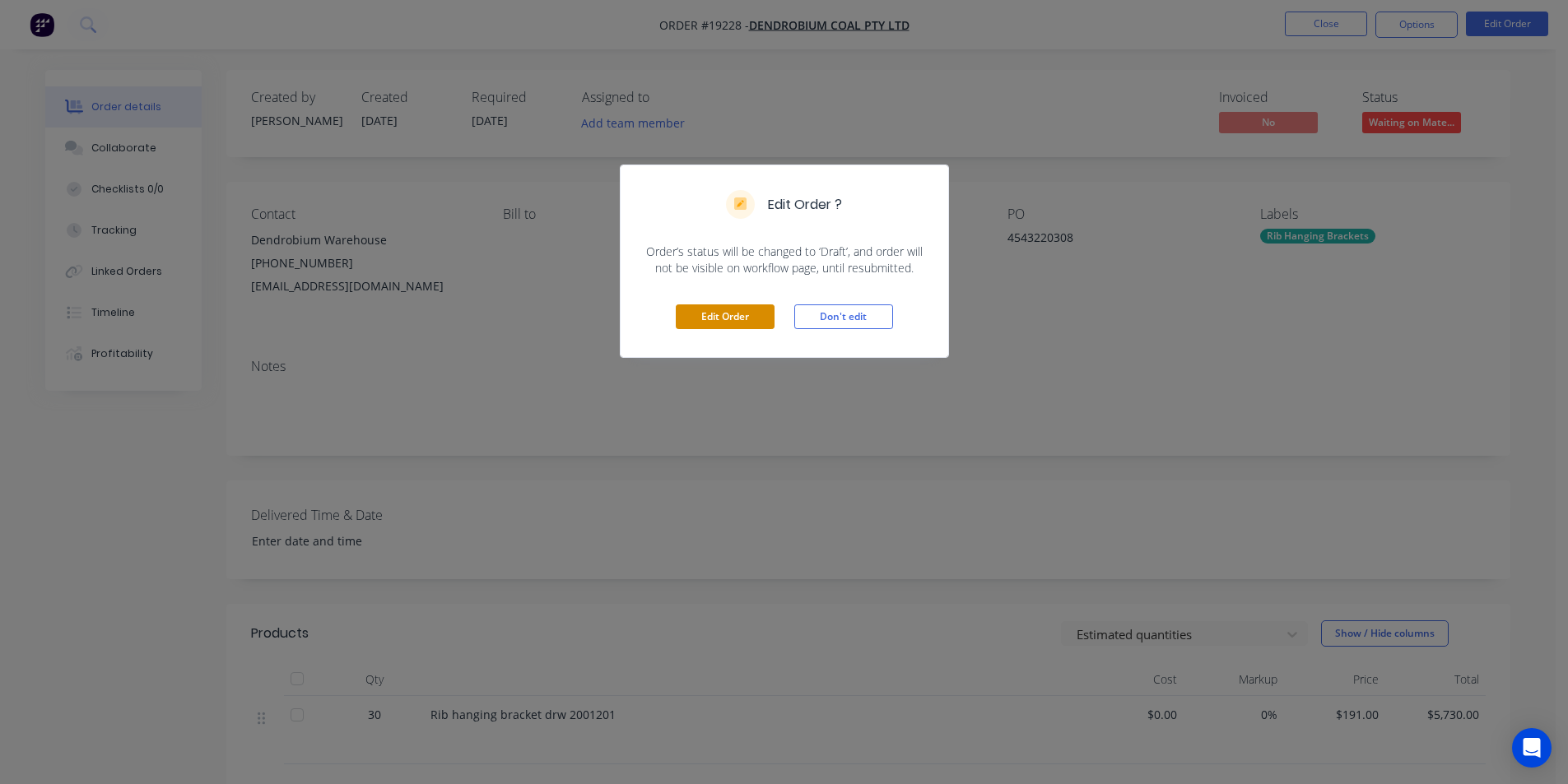
click at [766, 328] on button "Edit Order" at bounding box center [725, 317] width 99 height 25
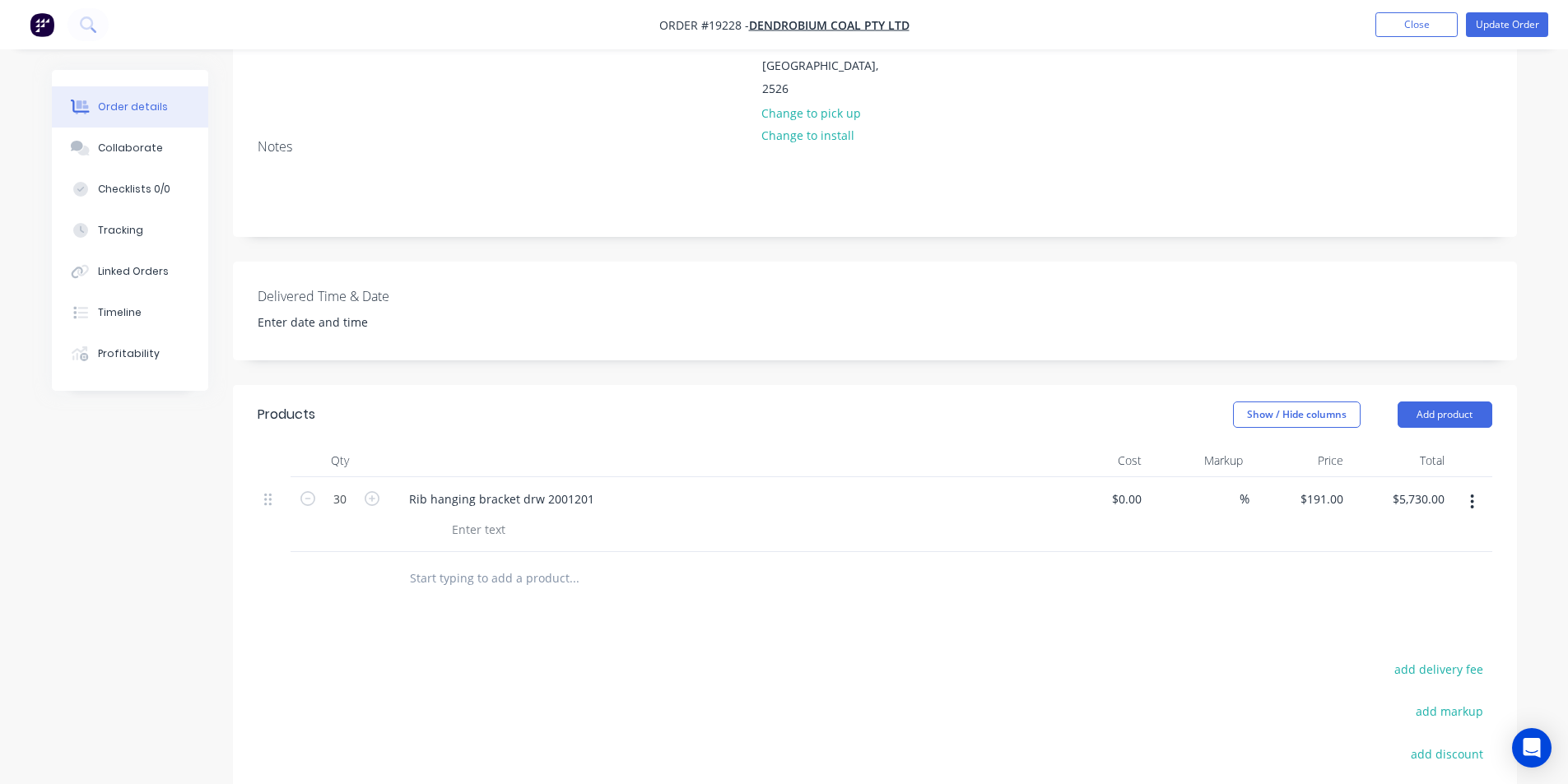
scroll to position [329, 0]
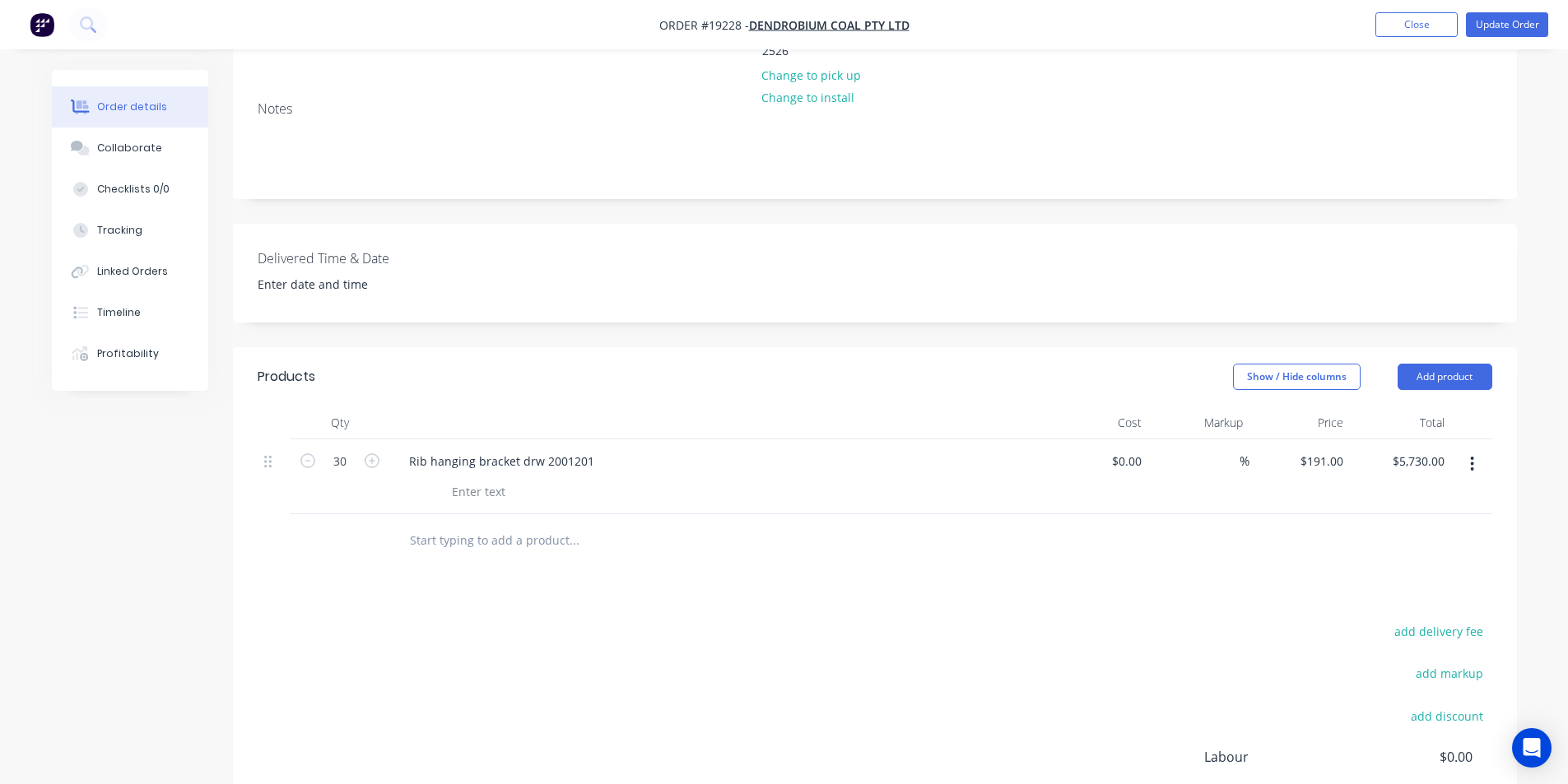
click at [1480, 449] on button "button" at bounding box center [1472, 464] width 39 height 30
click at [1407, 594] on div "Delete" at bounding box center [1414, 605] width 127 height 24
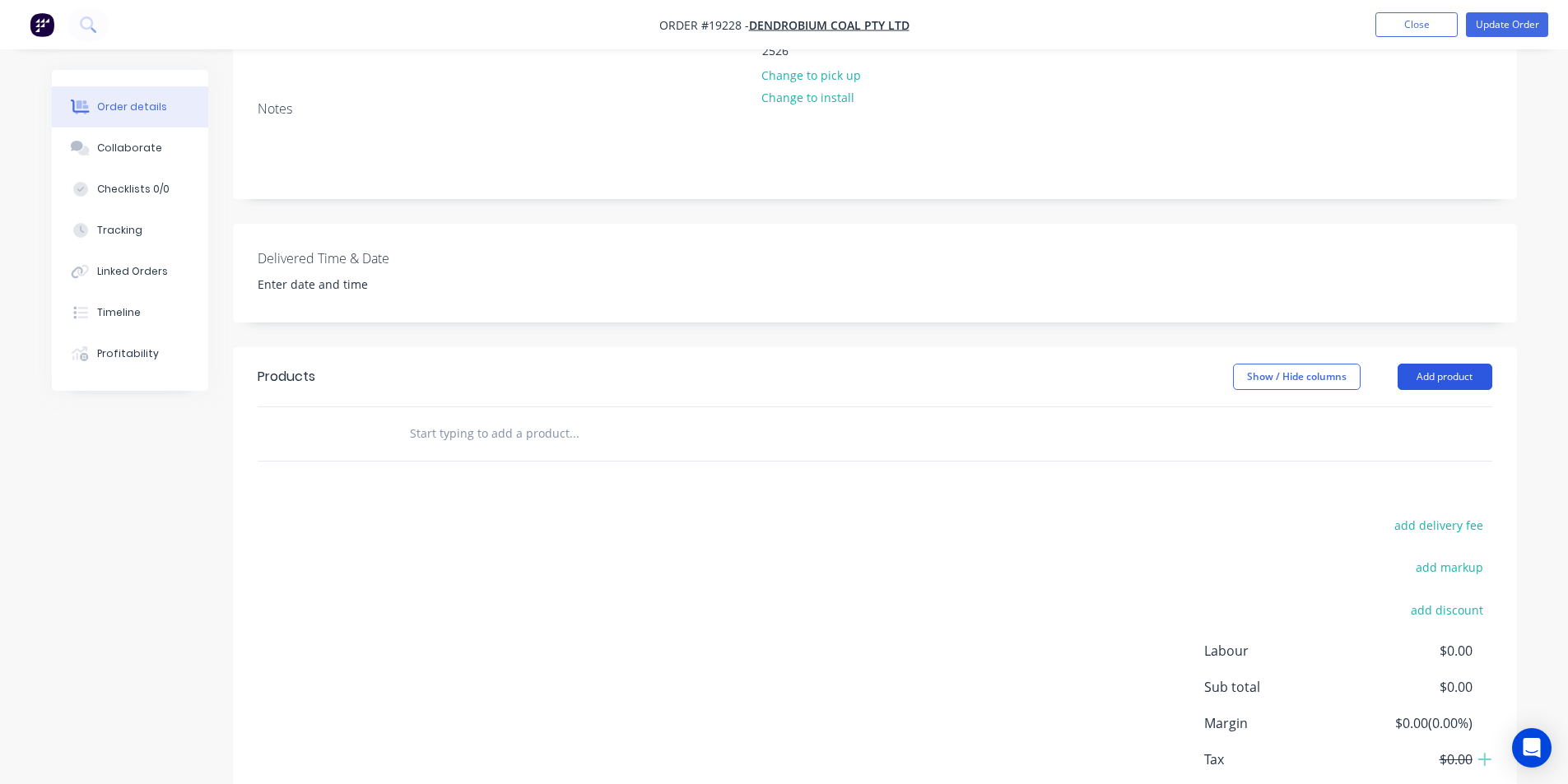
click at [1468, 363] on button "Add product" at bounding box center [1445, 377] width 95 height 26
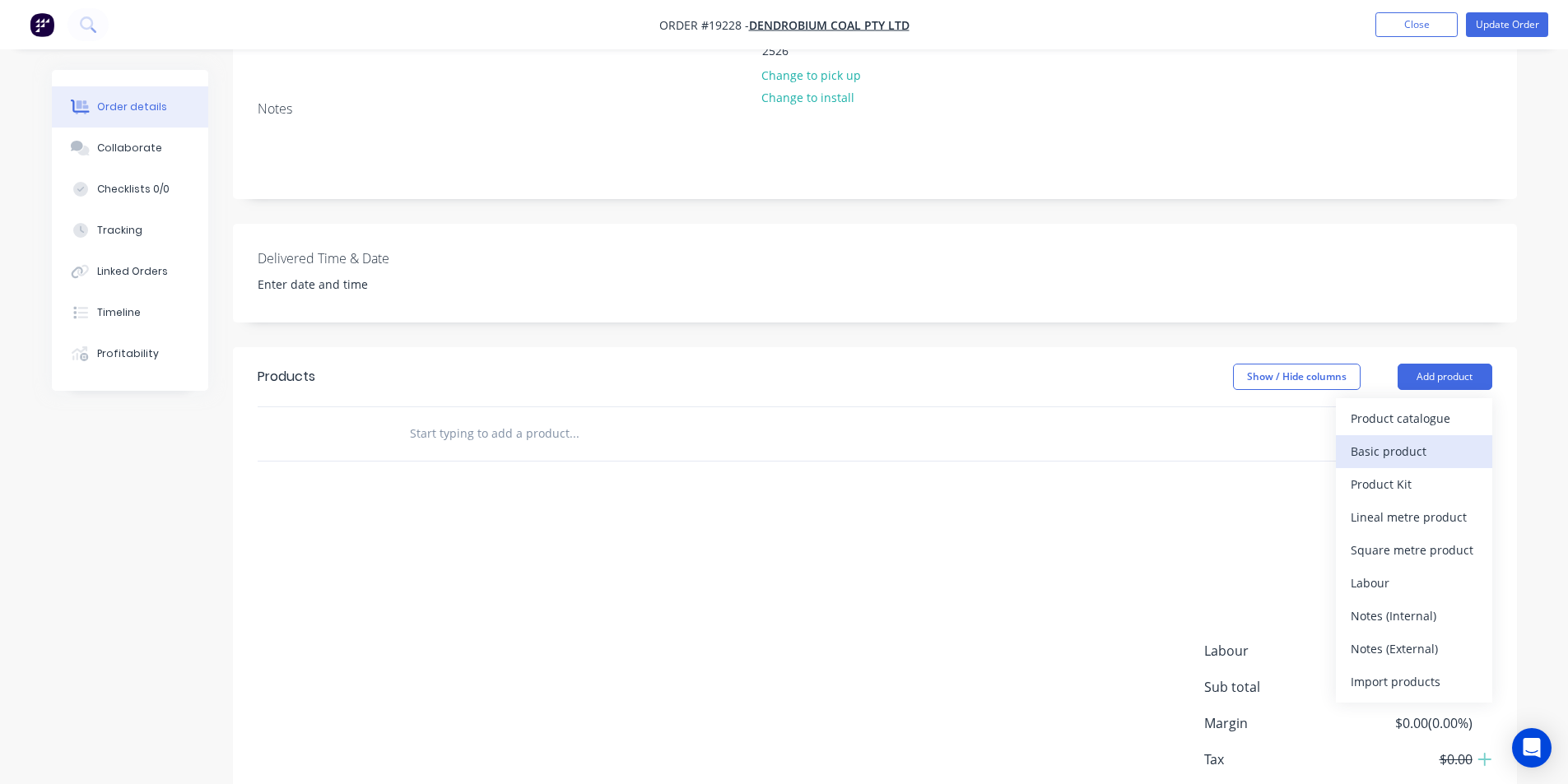
click at [1426, 436] on button "Basic product" at bounding box center [1414, 451] width 157 height 33
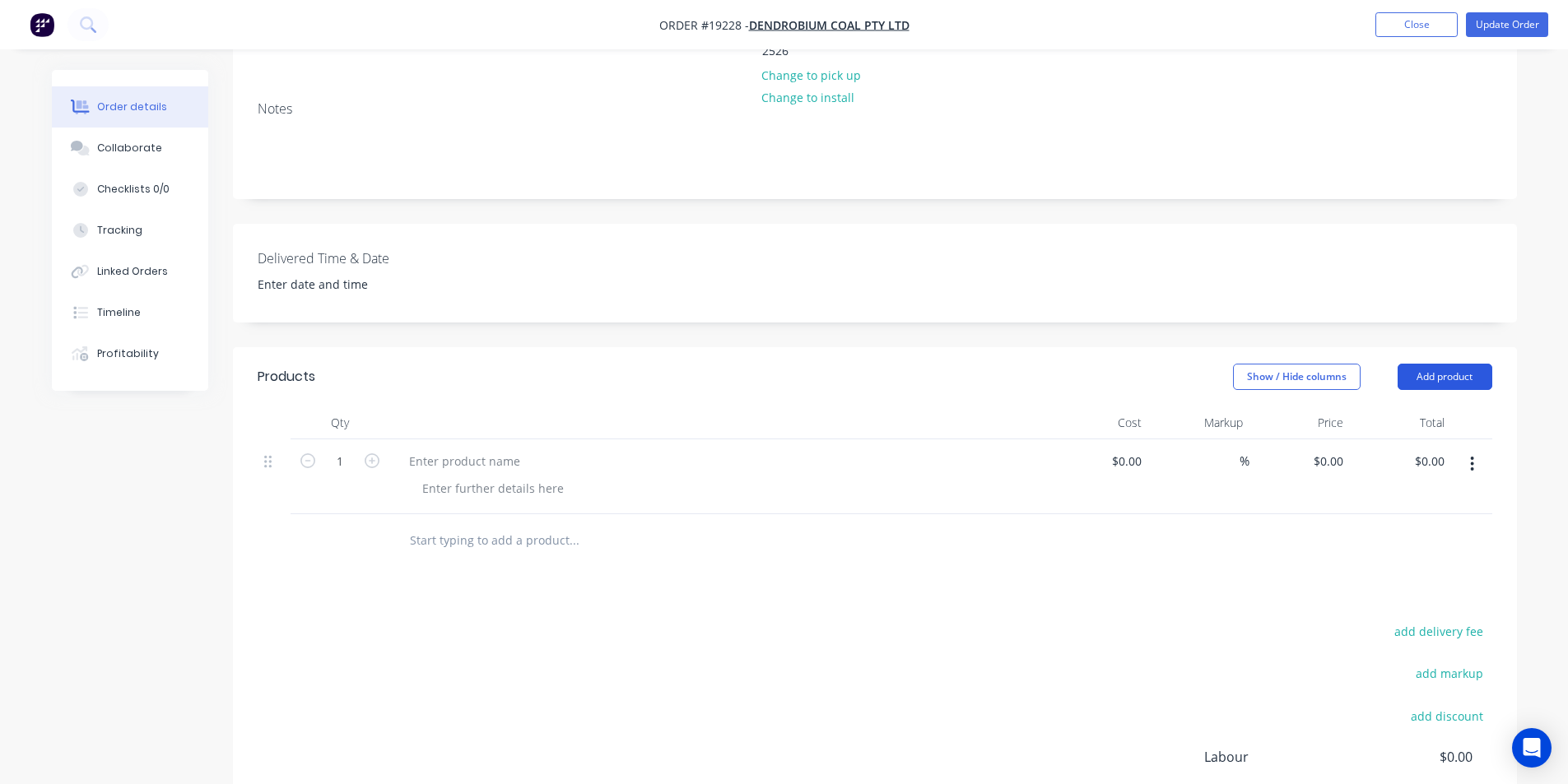
click at [1456, 363] on button "Add product" at bounding box center [1445, 377] width 95 height 26
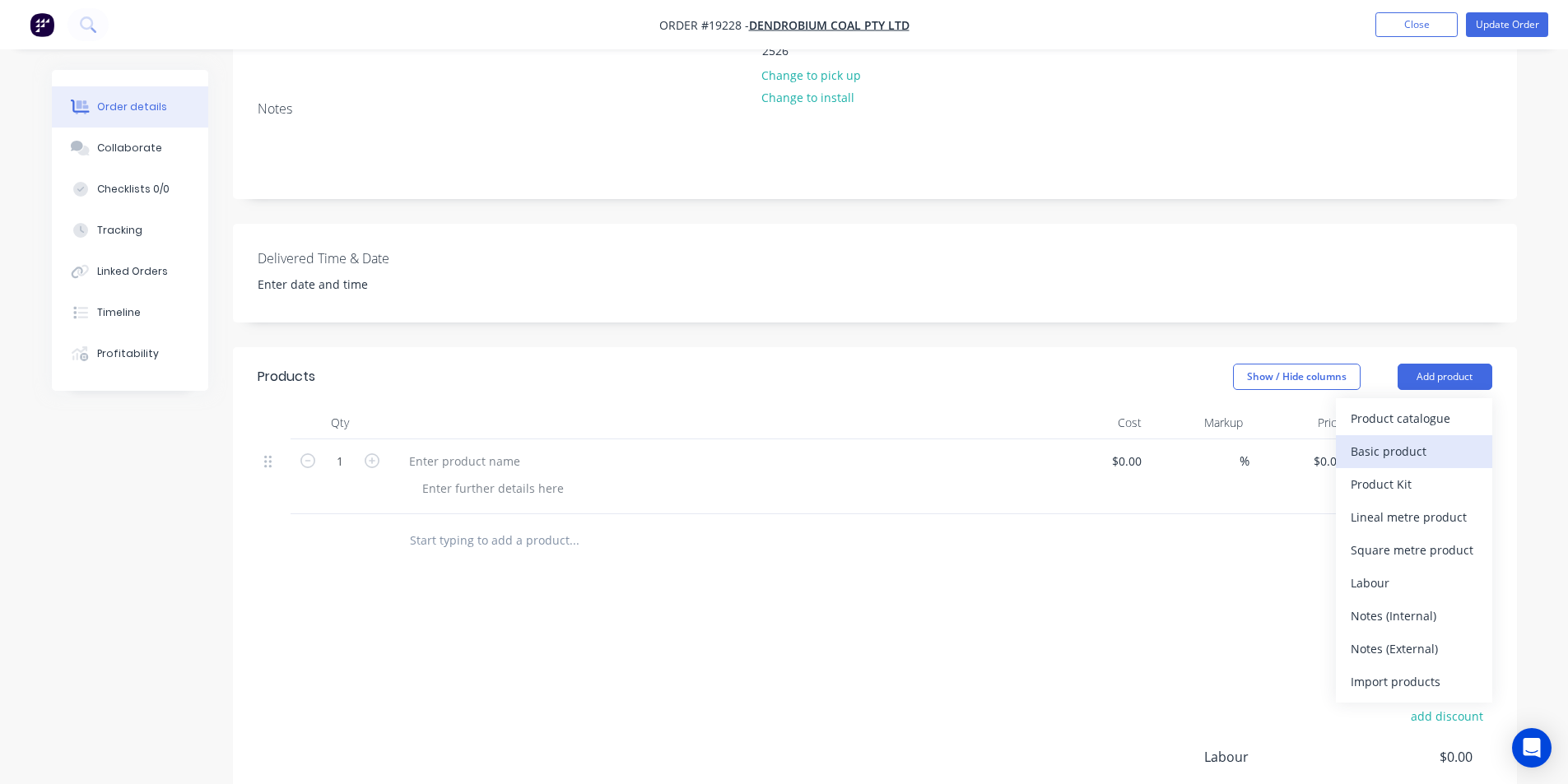
click at [1467, 439] on div "Basic product" at bounding box center [1414, 451] width 127 height 24
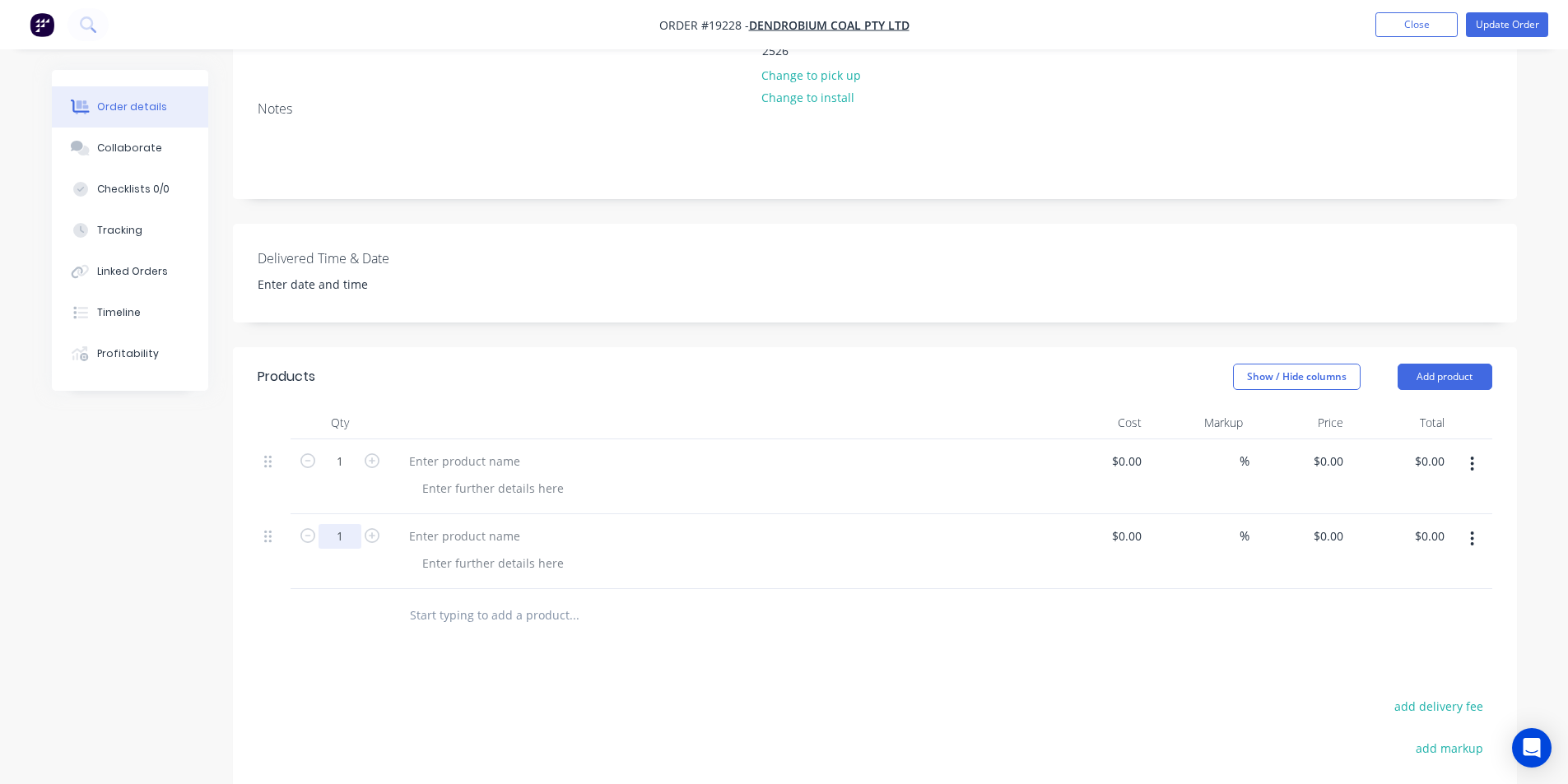
drag, startPoint x: 340, startPoint y: 485, endPoint x: 356, endPoint y: 494, distance: 18.4
click at [340, 524] on input "1" at bounding box center [340, 536] width 43 height 25
type input "22"
click at [348, 449] on input "1" at bounding box center [340, 461] width 43 height 25
type input "8"
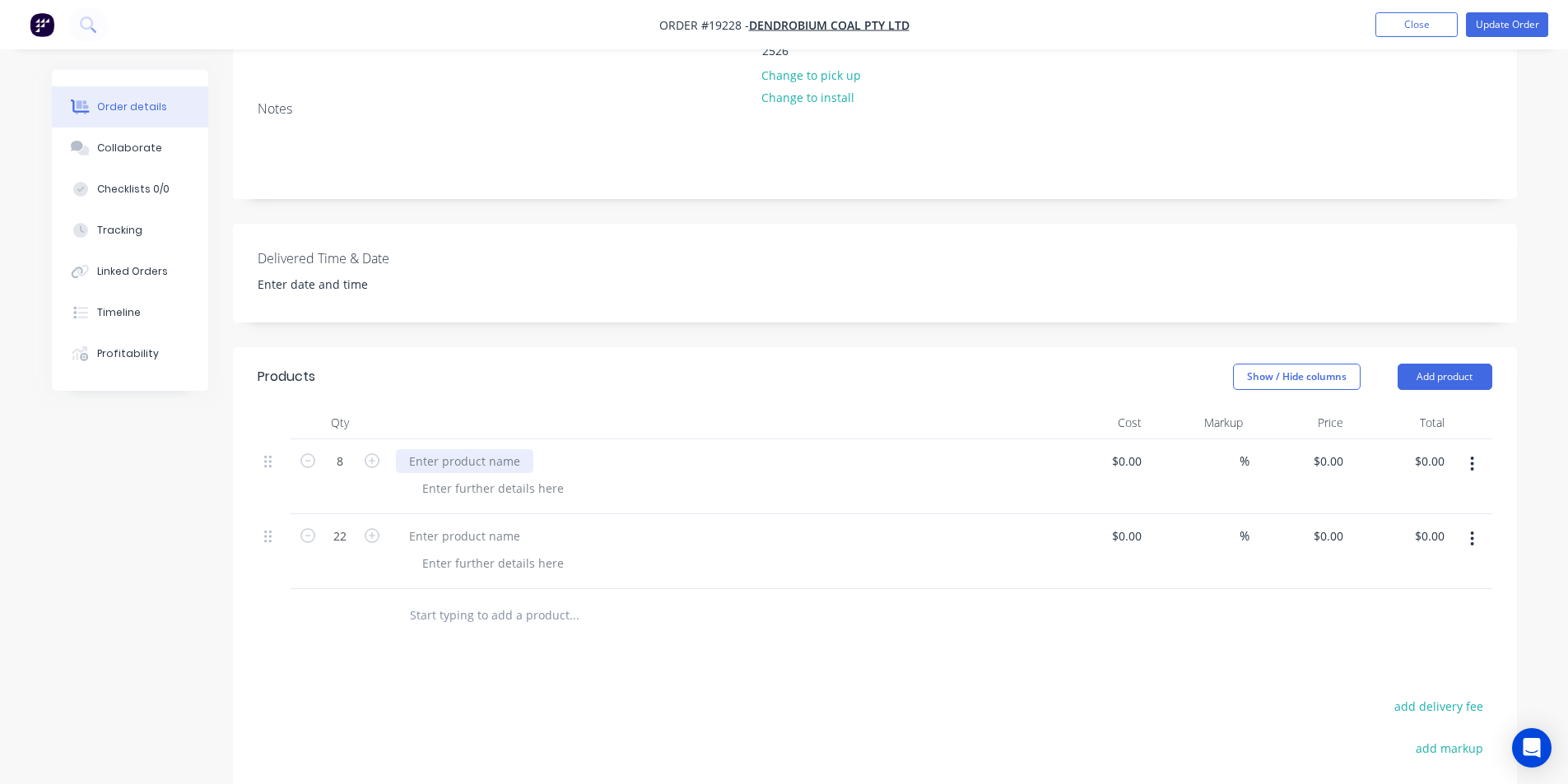
click at [431, 449] on div at bounding box center [465, 460] width 137 height 24
click at [461, 449] on div at bounding box center [465, 460] width 137 height 24
paste div
click at [469, 524] on div at bounding box center [465, 535] width 137 height 24
click at [493, 524] on div at bounding box center [465, 535] width 137 height 24
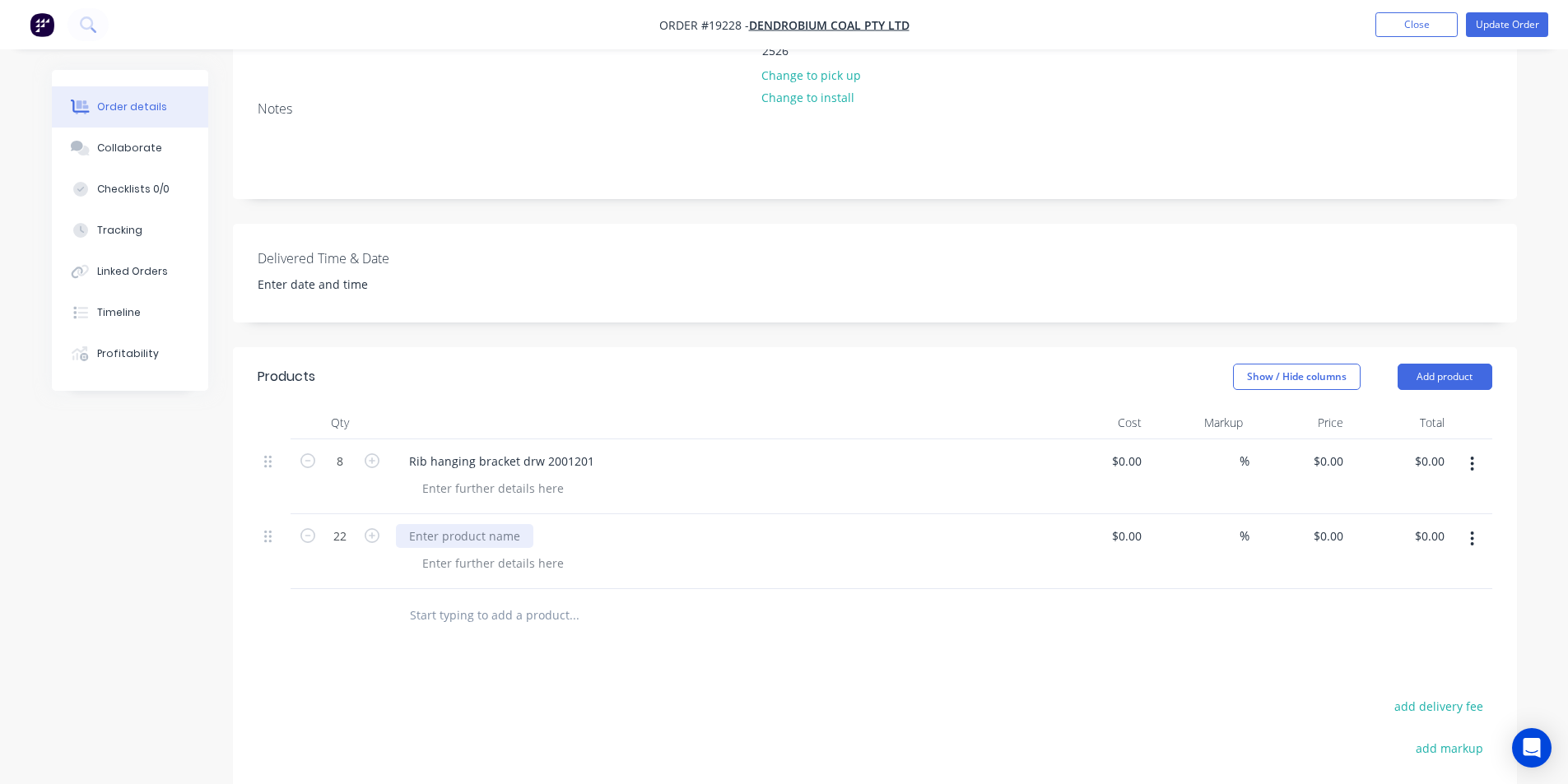
paste div
click at [1321, 439] on div "0 0" at bounding box center [1299, 476] width 101 height 75
type input "$191.00"
type input "$1,528.00"
click at [1323, 514] on div "0 $0.00" at bounding box center [1299, 551] width 101 height 75
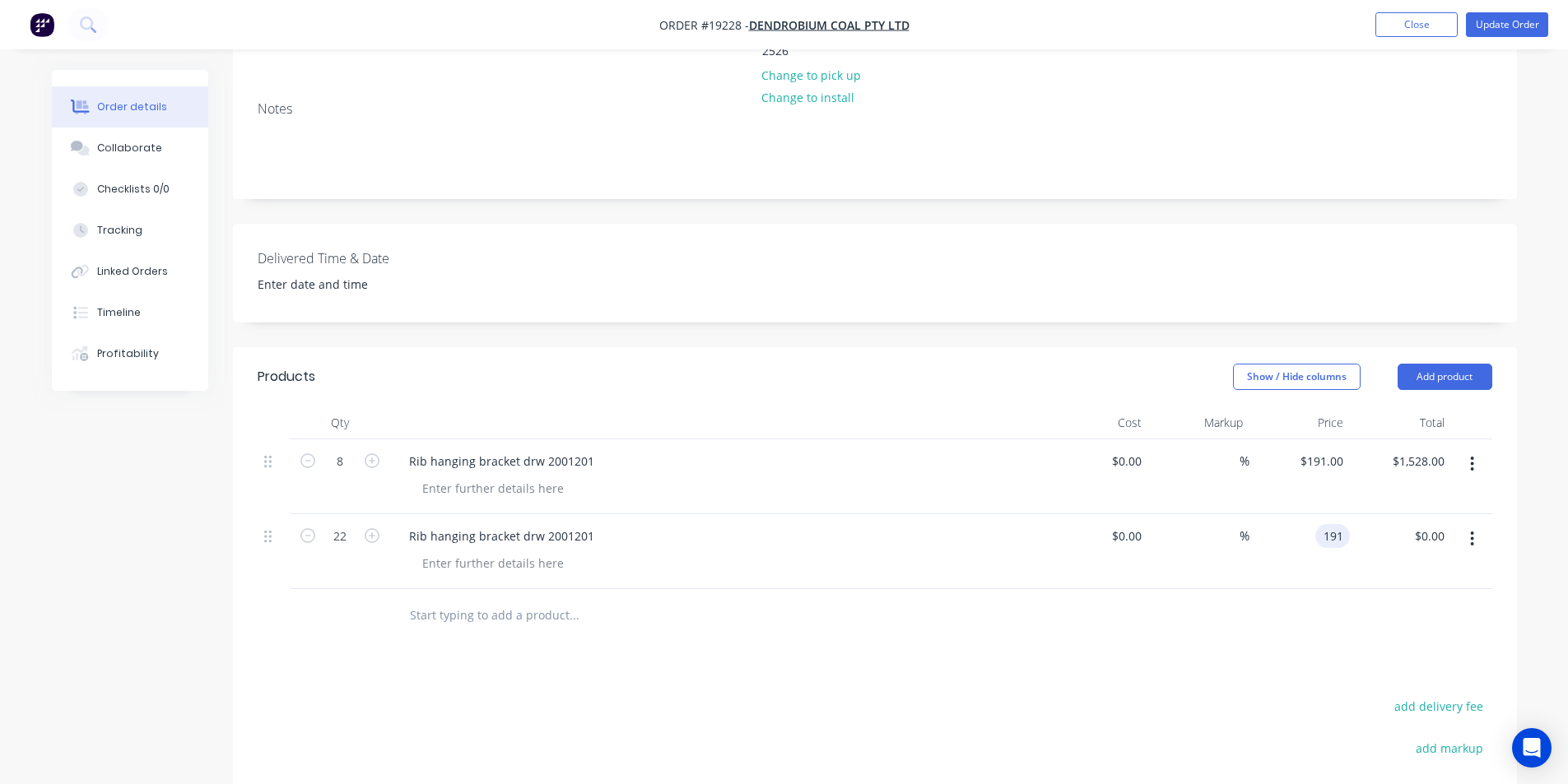
type input "$191.00"
type input "$4,202.00"
click at [1288, 589] on div at bounding box center [875, 615] width 1234 height 54
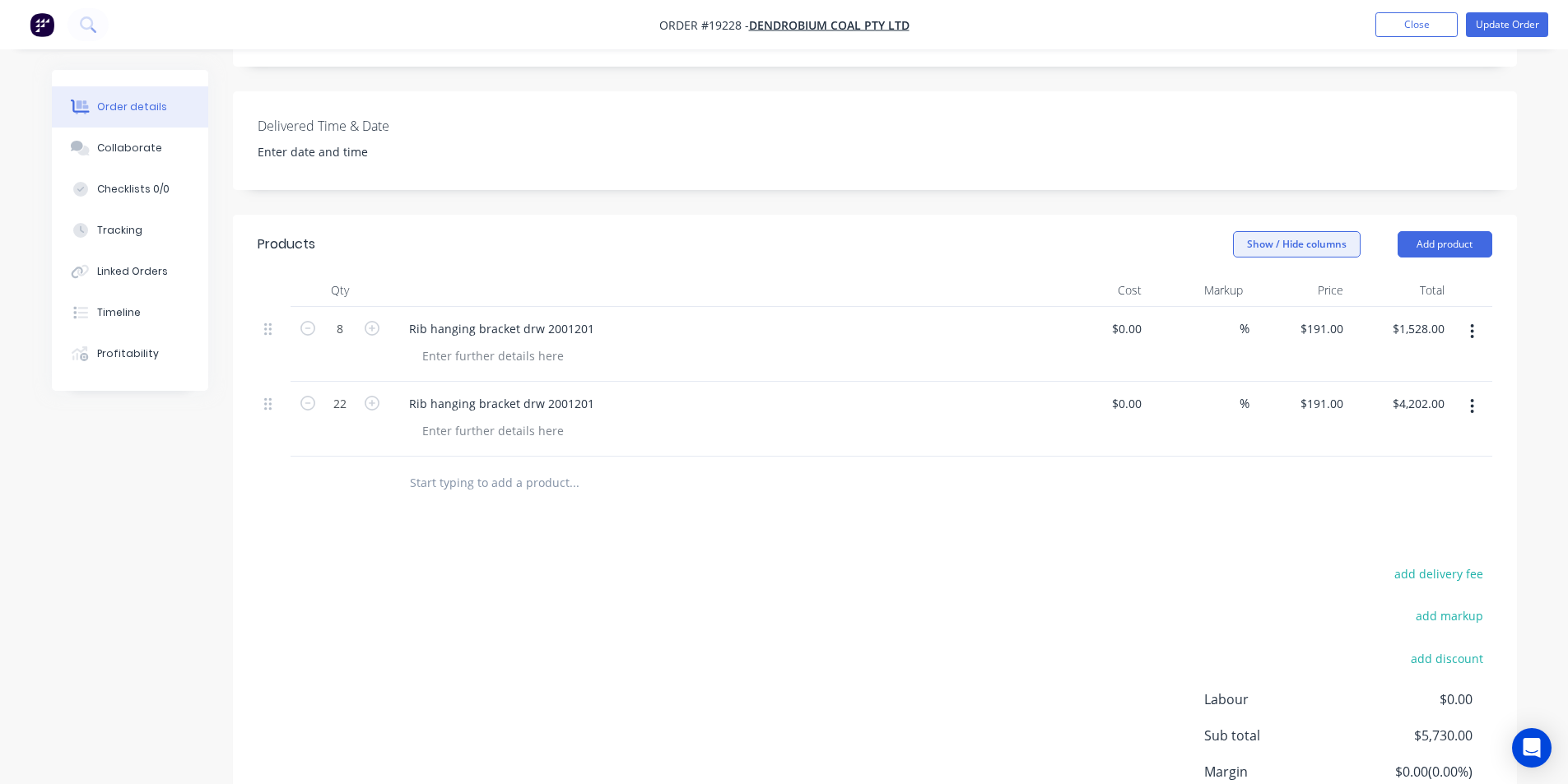
scroll to position [232, 0]
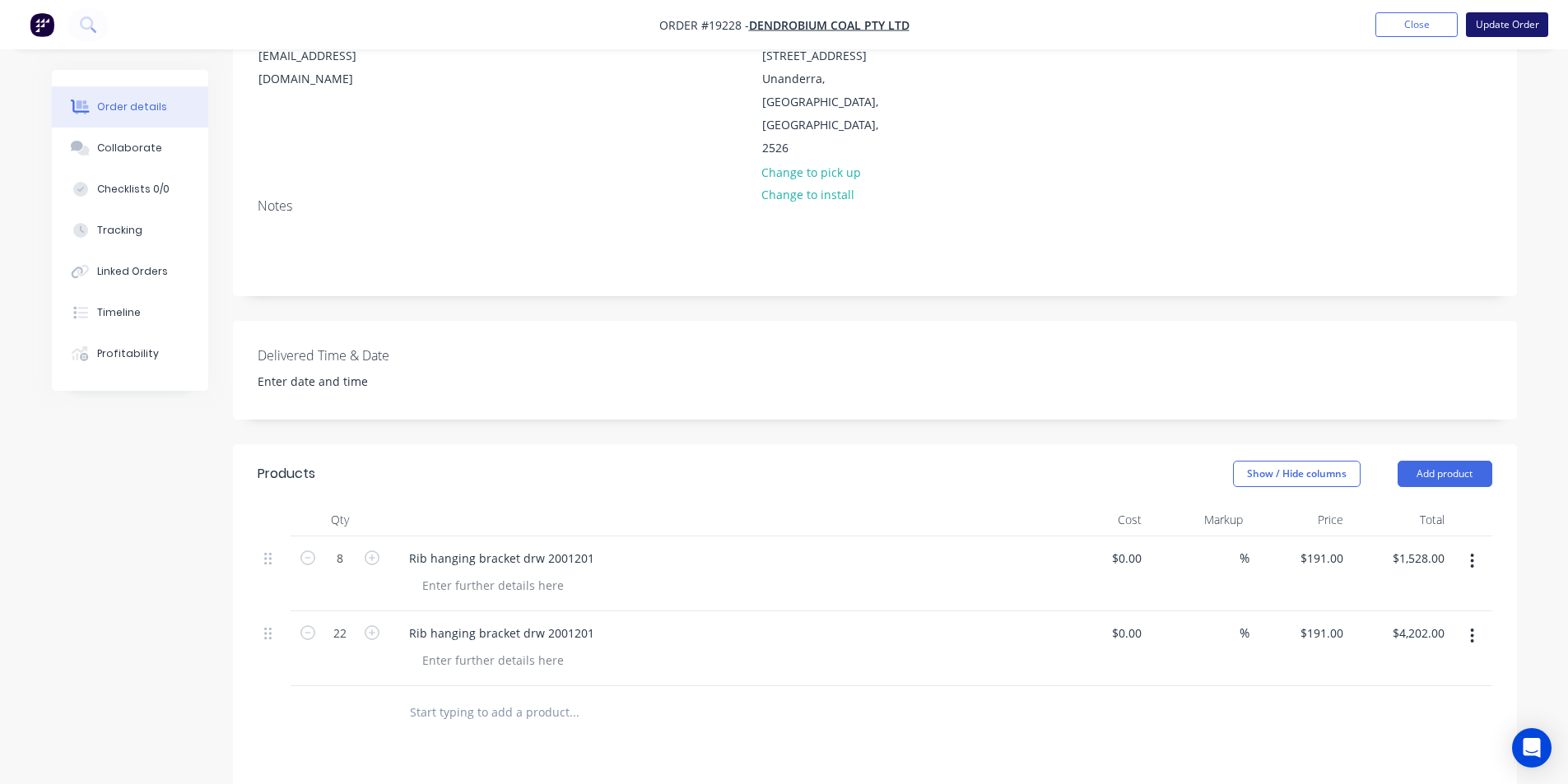
click at [1514, 27] on button "Update Order" at bounding box center [1506, 25] width 82 height 25
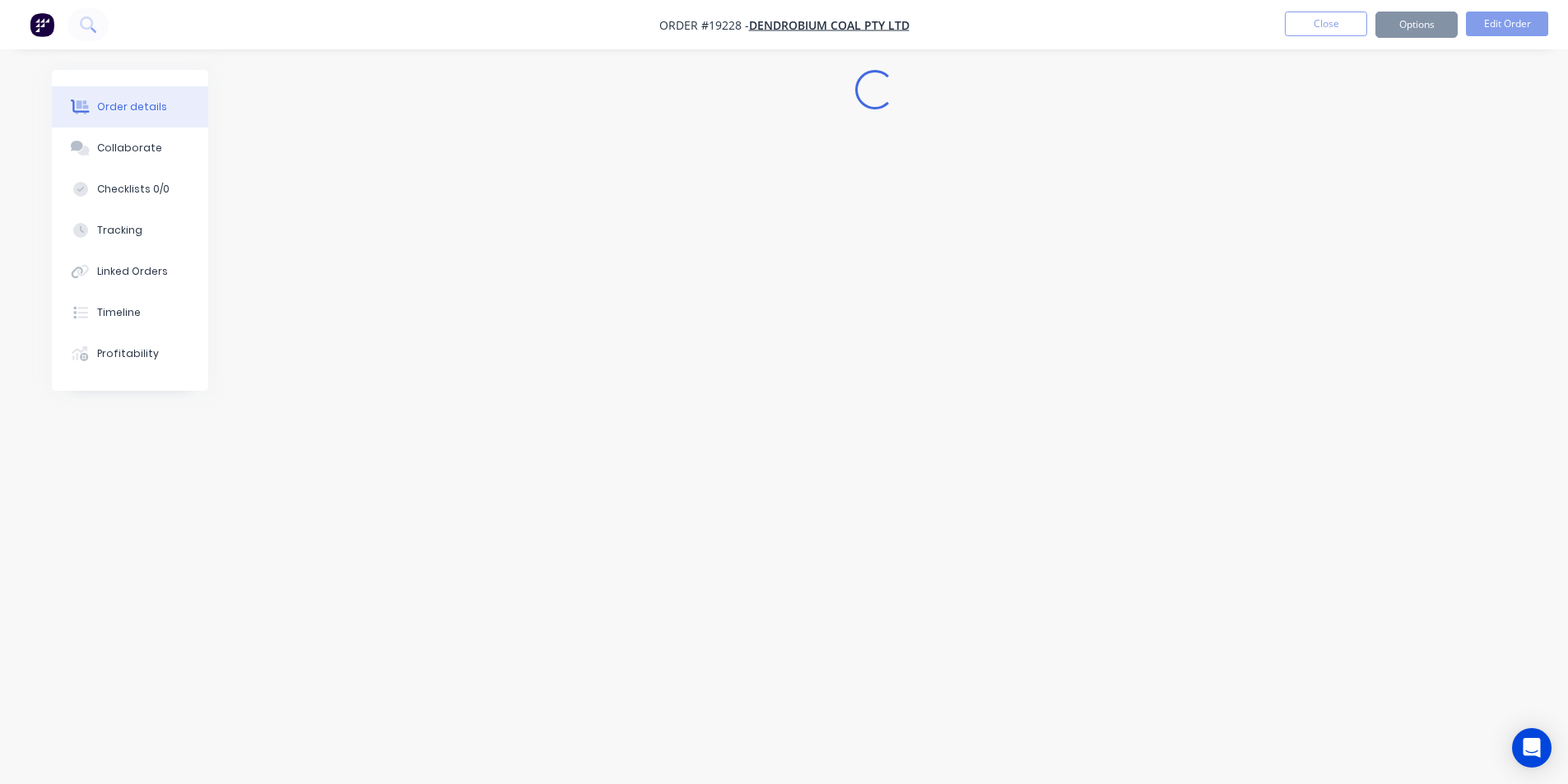
scroll to position [0, 0]
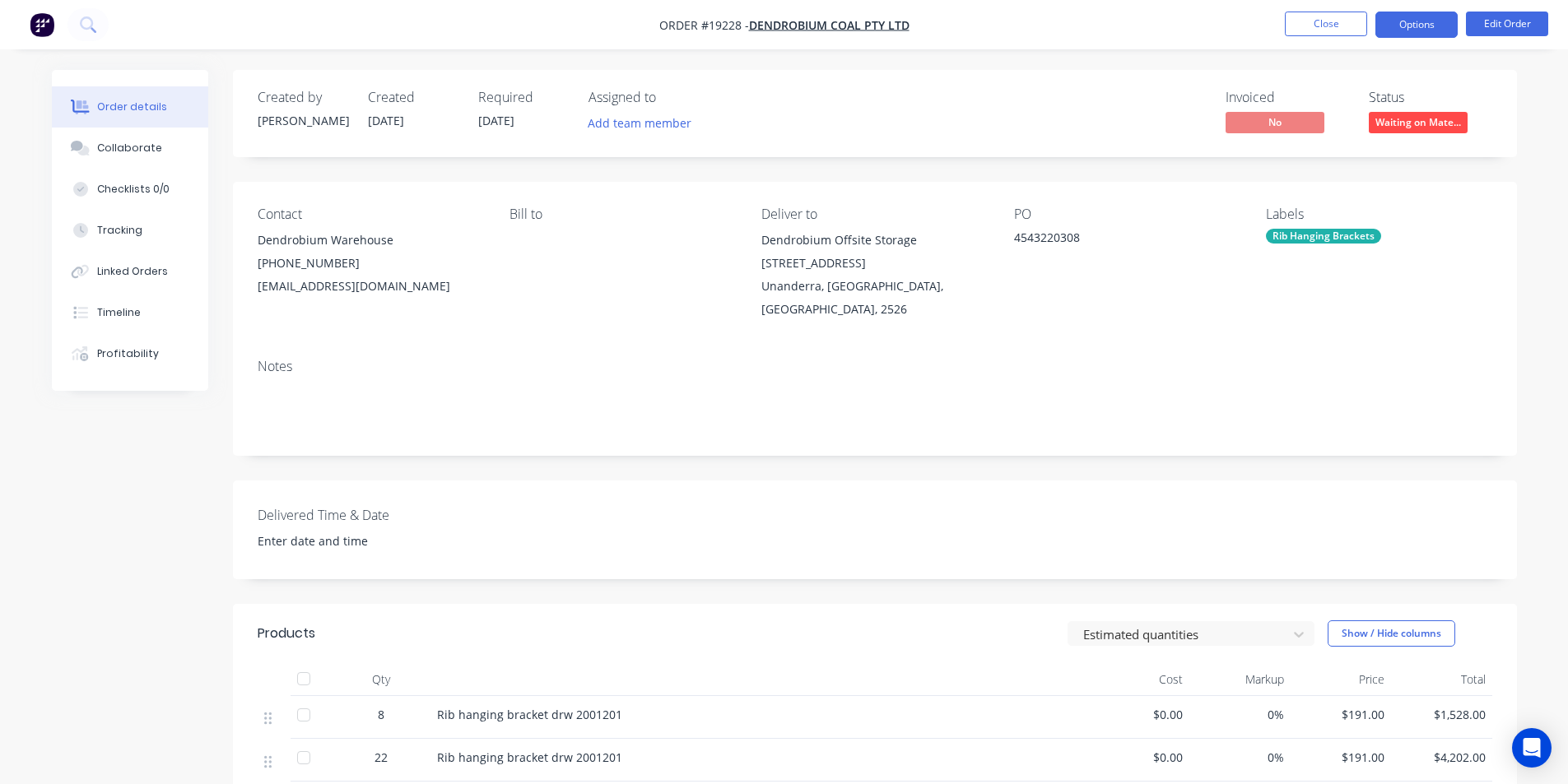
click at [1420, 32] on button "Options" at bounding box center [1416, 25] width 82 height 26
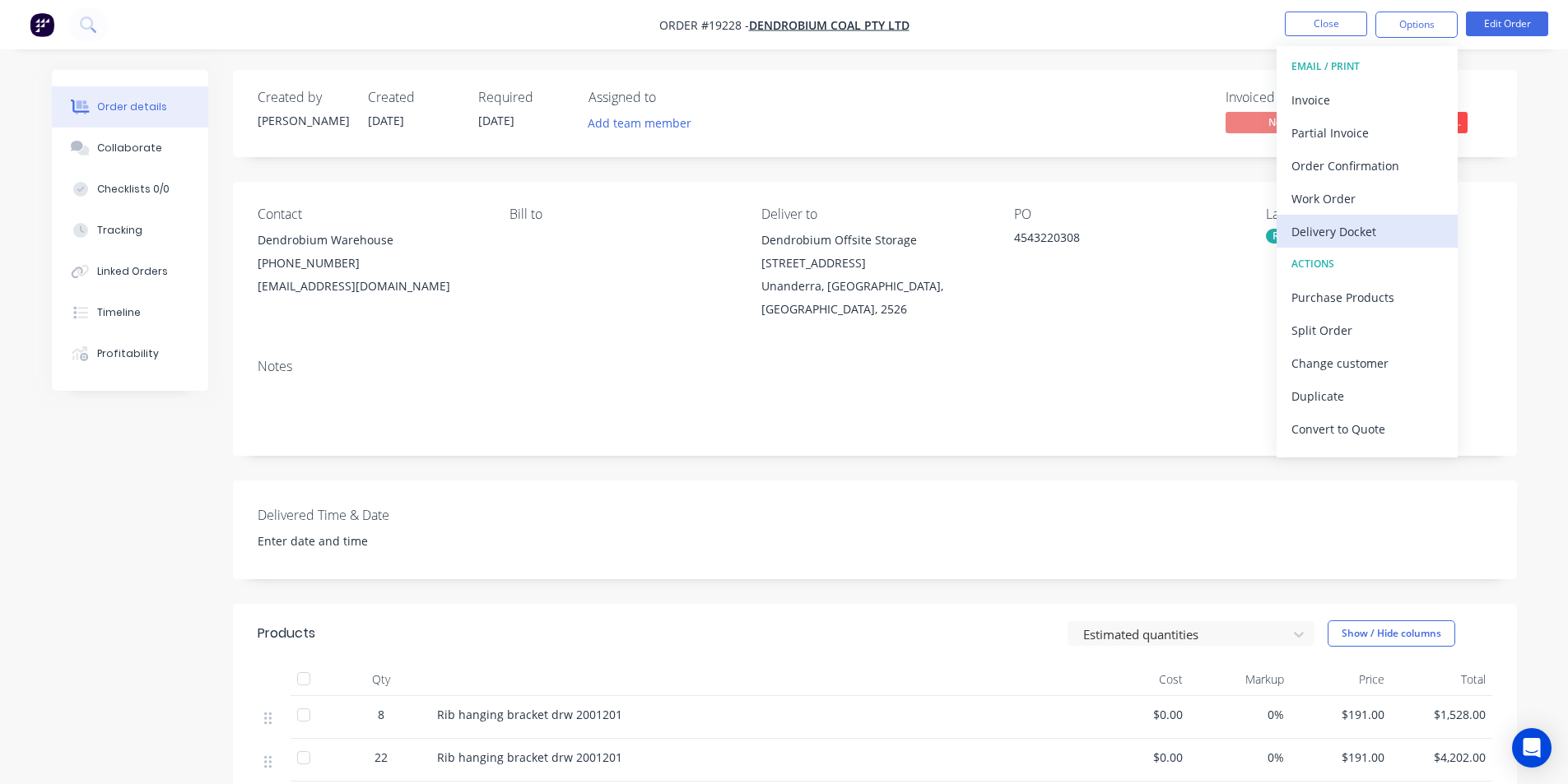
click at [1400, 234] on div "Delivery Docket" at bounding box center [1367, 231] width 151 height 24
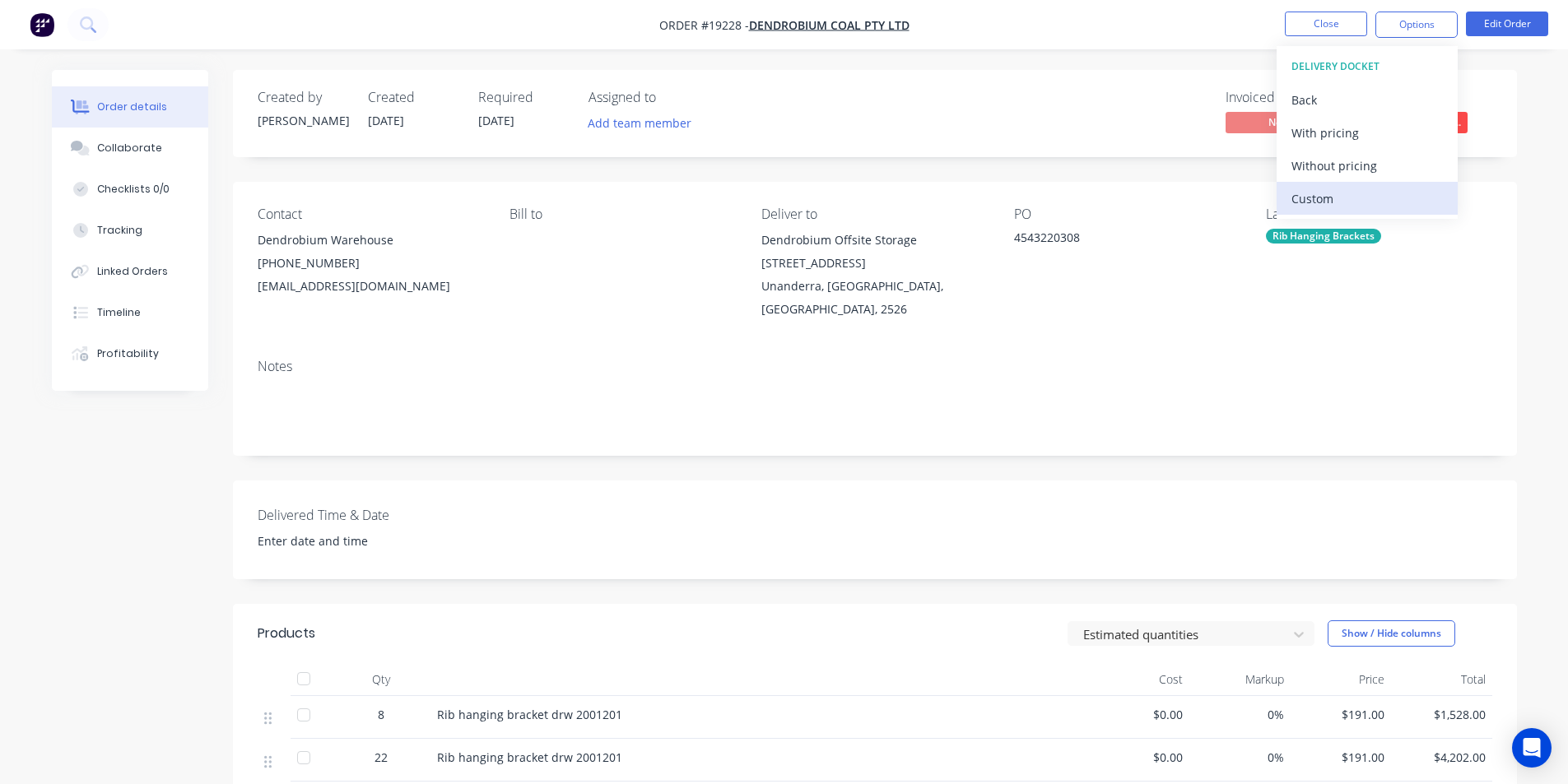
click at [1367, 207] on div "Custom" at bounding box center [1367, 198] width 151 height 24
click at [1363, 170] on div "Without pricing" at bounding box center [1367, 165] width 151 height 24
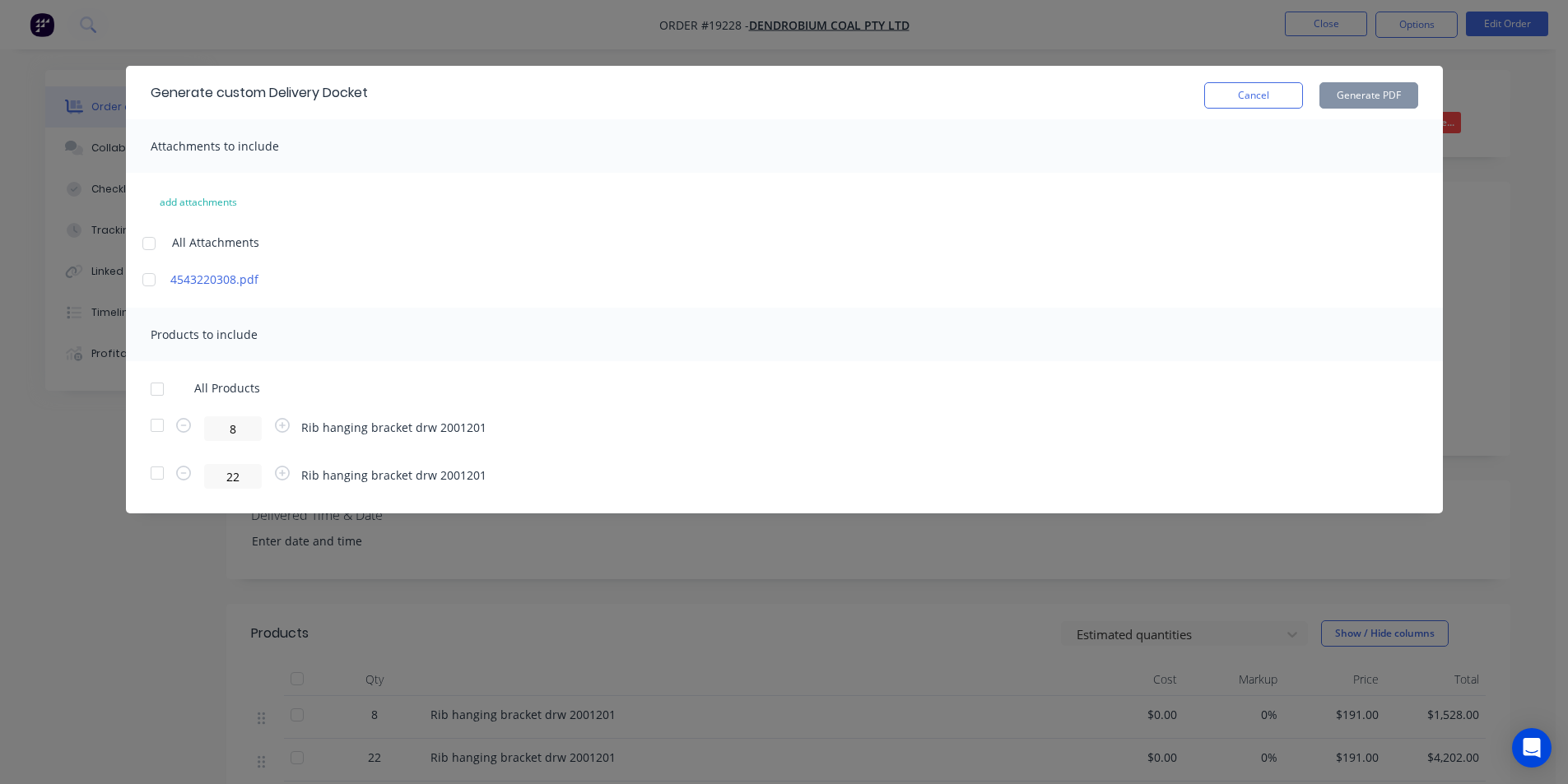
click at [158, 478] on div at bounding box center [157, 473] width 33 height 33
click at [1374, 95] on button "Generate PDF" at bounding box center [1369, 95] width 99 height 26
click at [1247, 94] on button "Cancel" at bounding box center [1254, 95] width 99 height 26
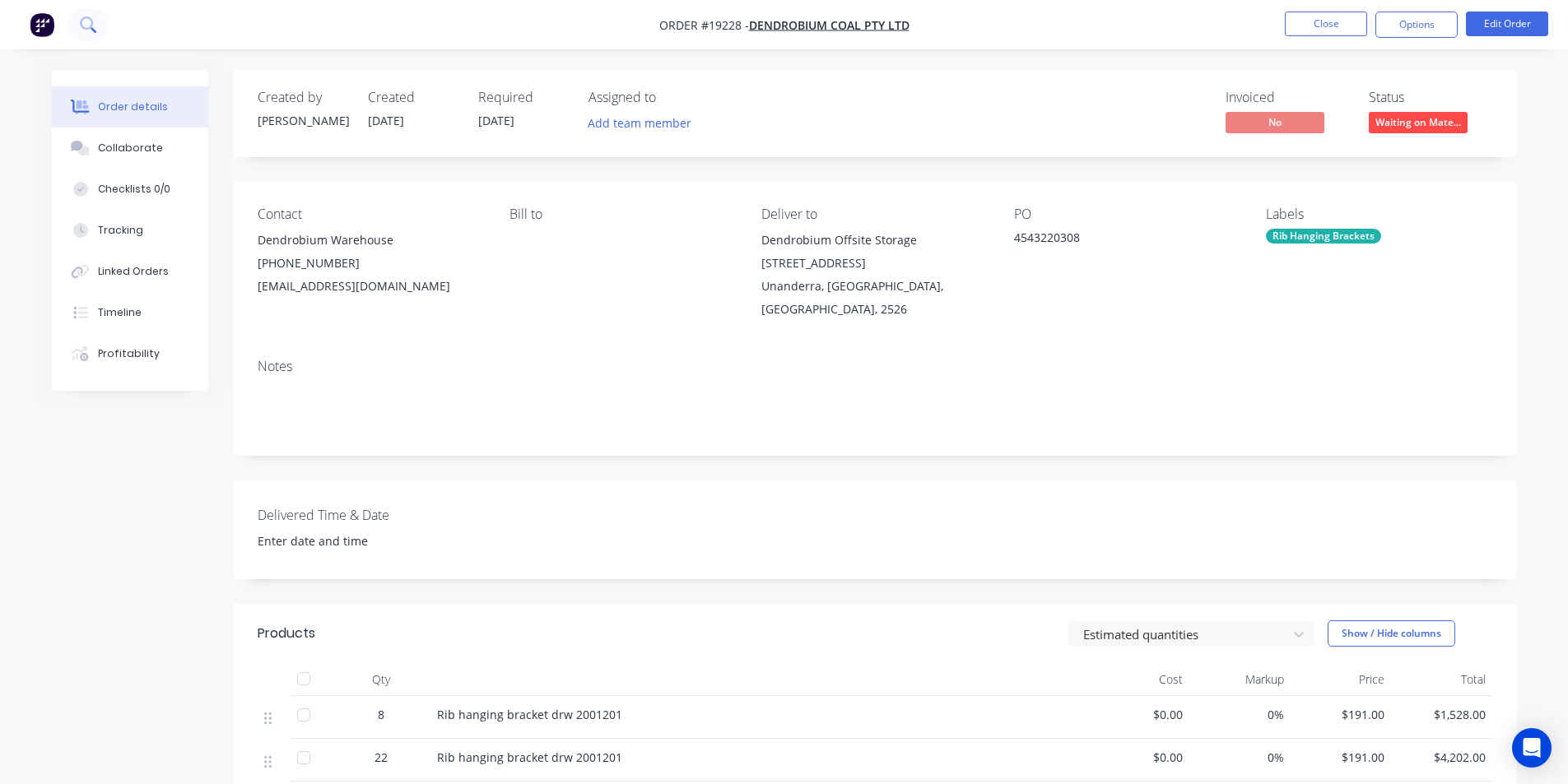
click at [98, 20] on button at bounding box center [88, 24] width 41 height 33
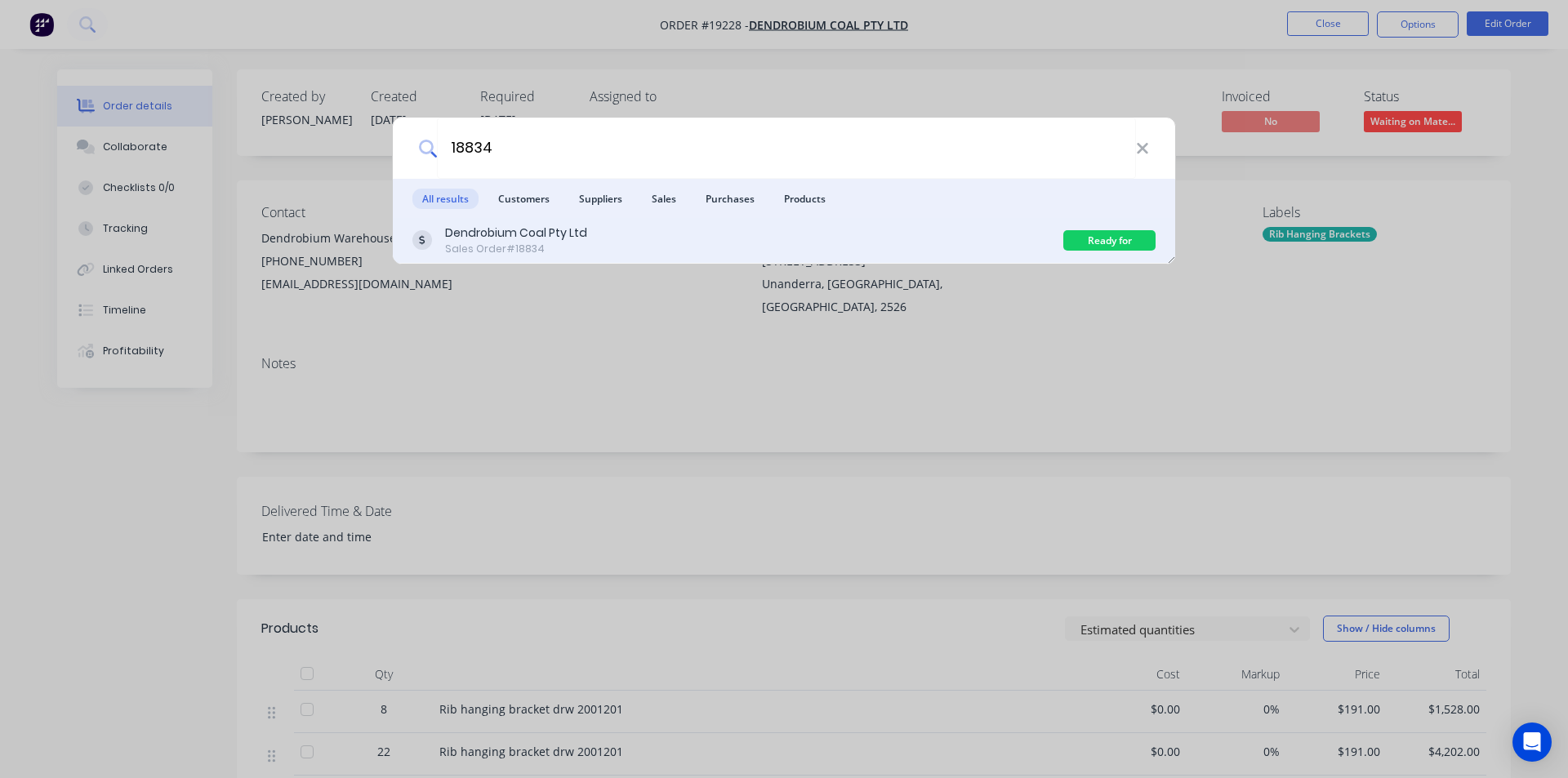
type input "18834"
click at [603, 250] on div "Dendrobium Coal Pty Ltd Sales Order #18834" at bounding box center [737, 240] width 651 height 31
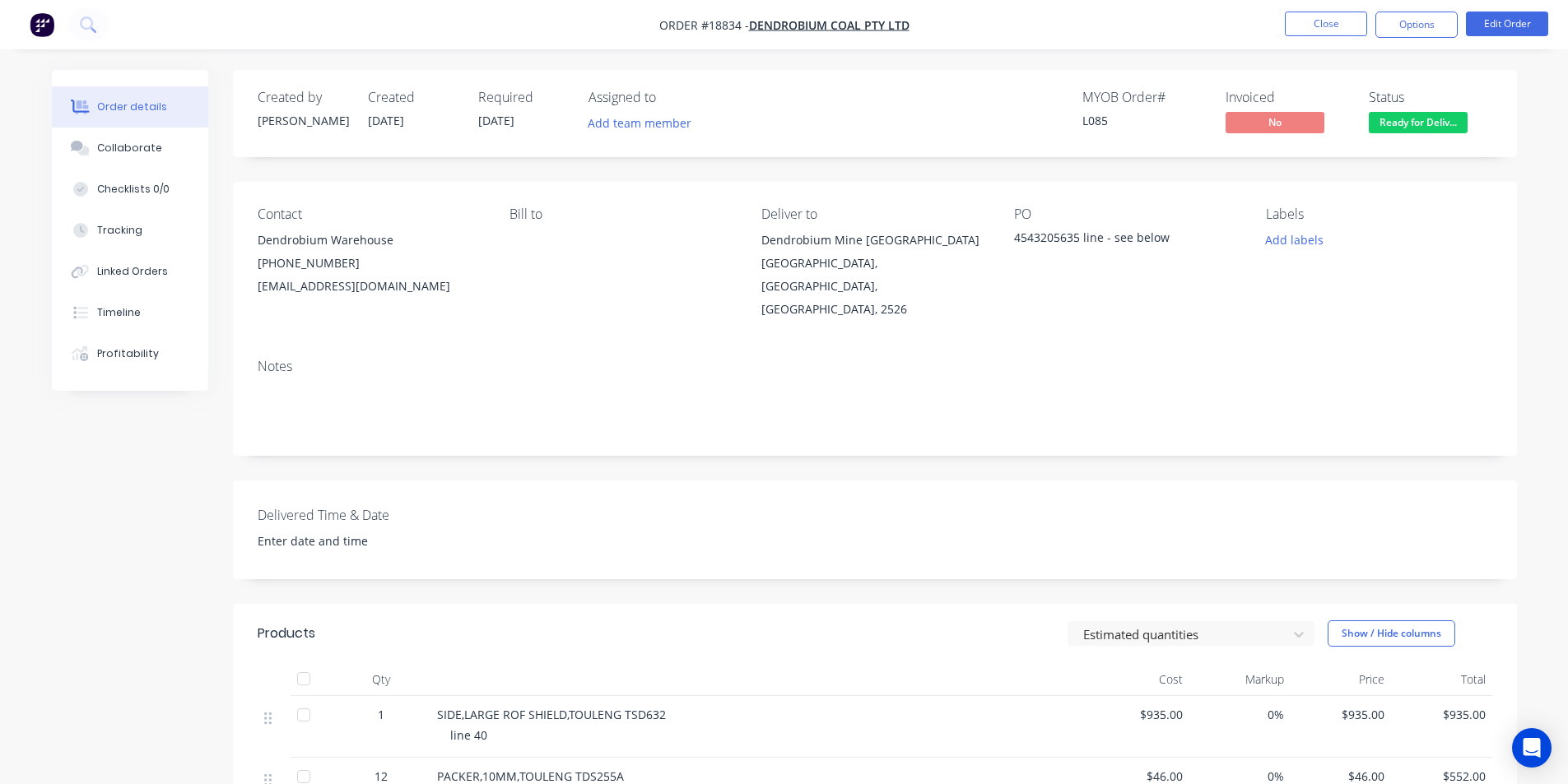
scroll to position [165, 0]
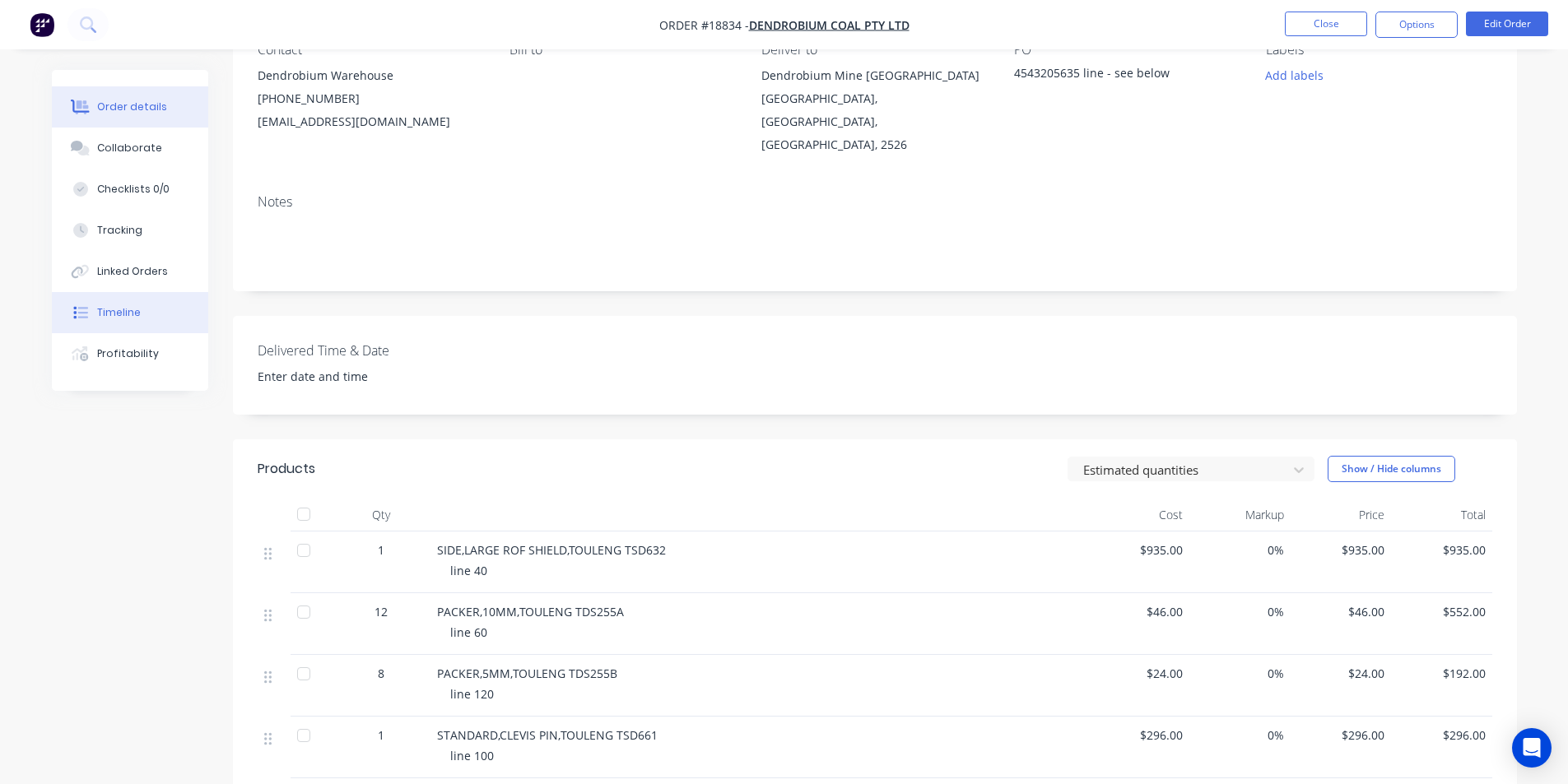
click at [121, 311] on div "Timeline" at bounding box center [119, 312] width 44 height 15
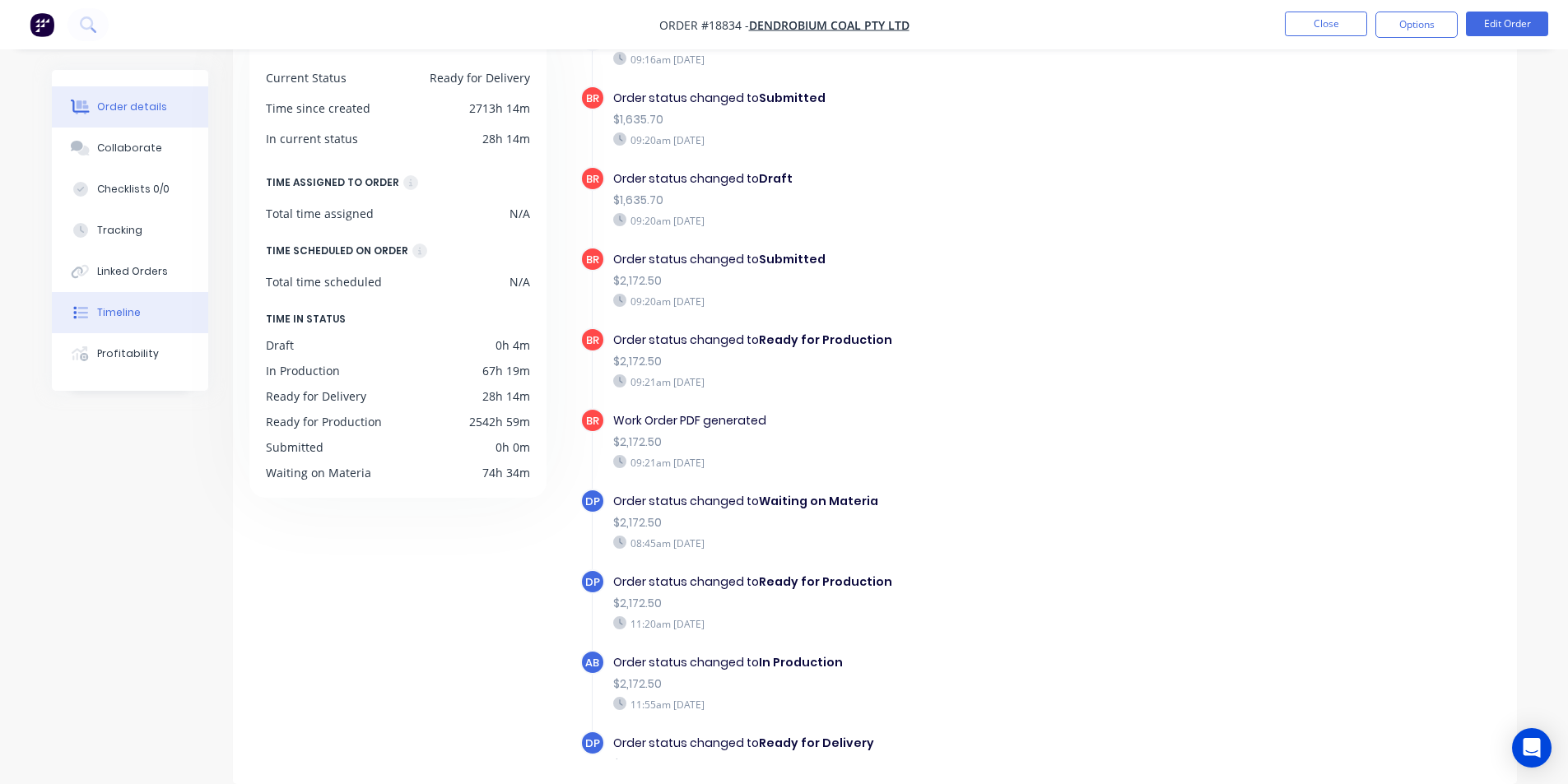
click at [124, 89] on button "Order details" at bounding box center [130, 106] width 157 height 41
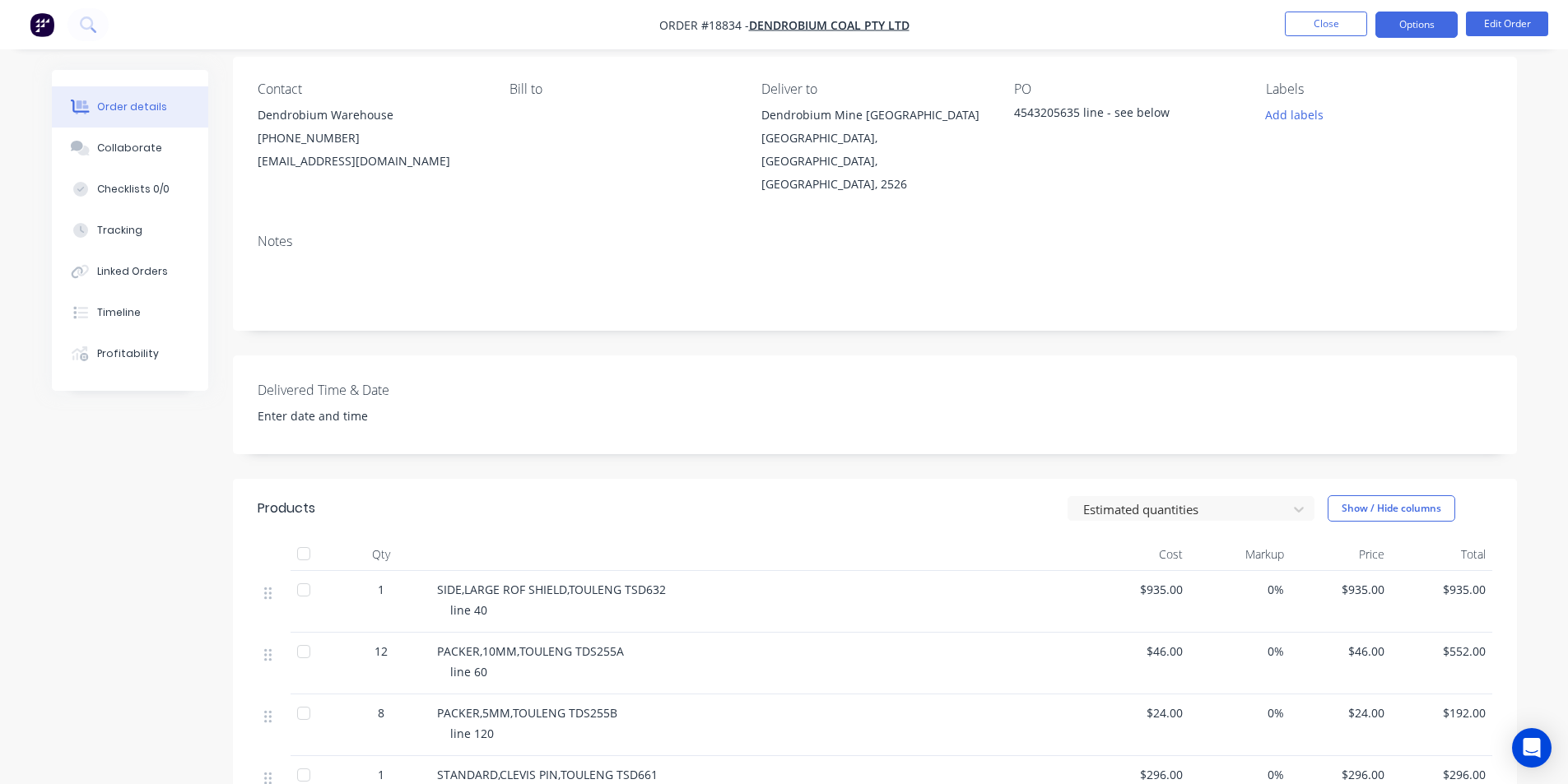
click at [1404, 26] on button "Options" at bounding box center [1416, 25] width 82 height 26
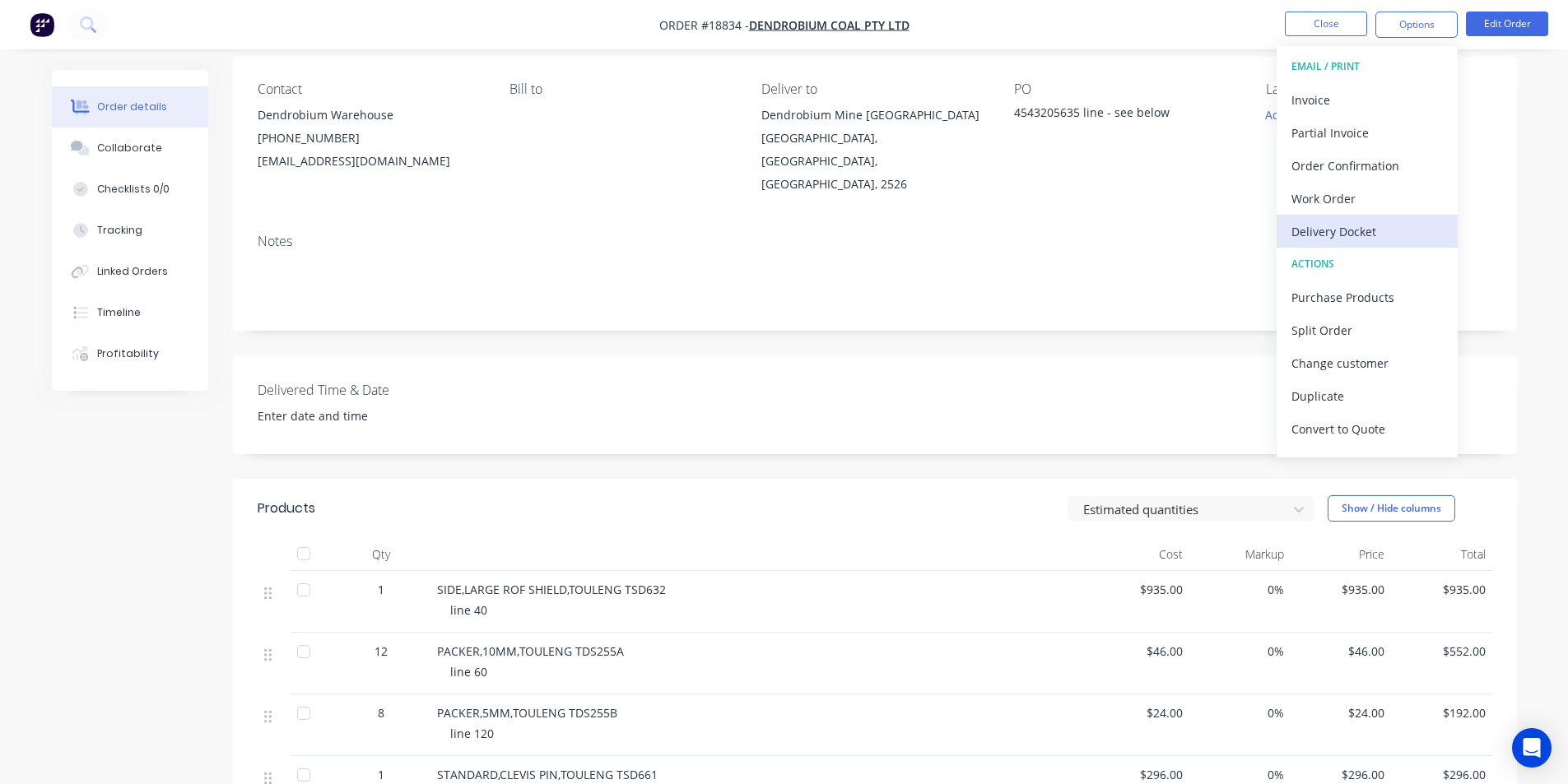
click at [1329, 220] on div "Delivery Docket" at bounding box center [1367, 231] width 151 height 24
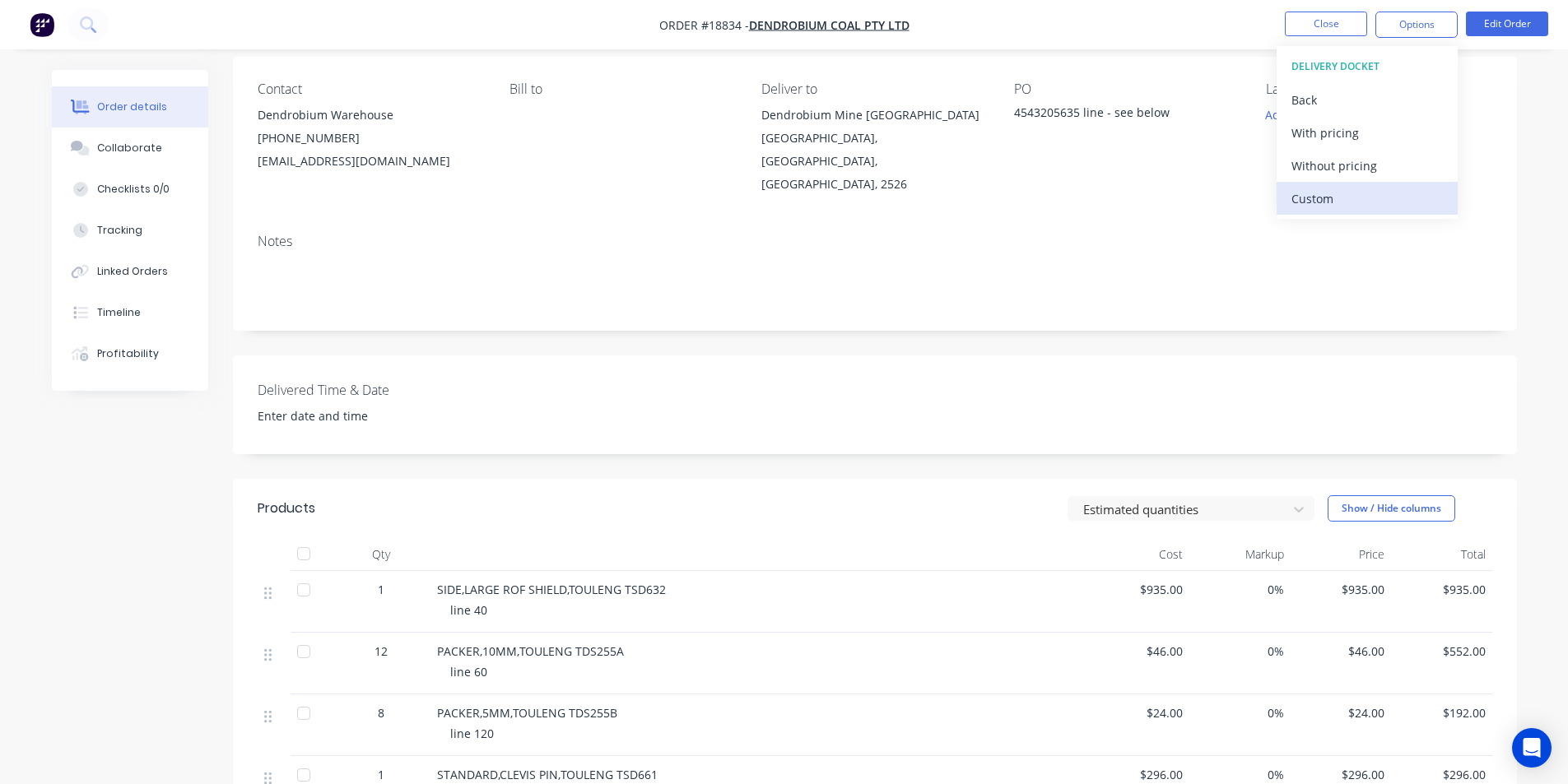
click at [1321, 194] on div "Custom" at bounding box center [1367, 198] width 151 height 24
click at [1329, 172] on div "Without pricing" at bounding box center [1367, 165] width 151 height 24
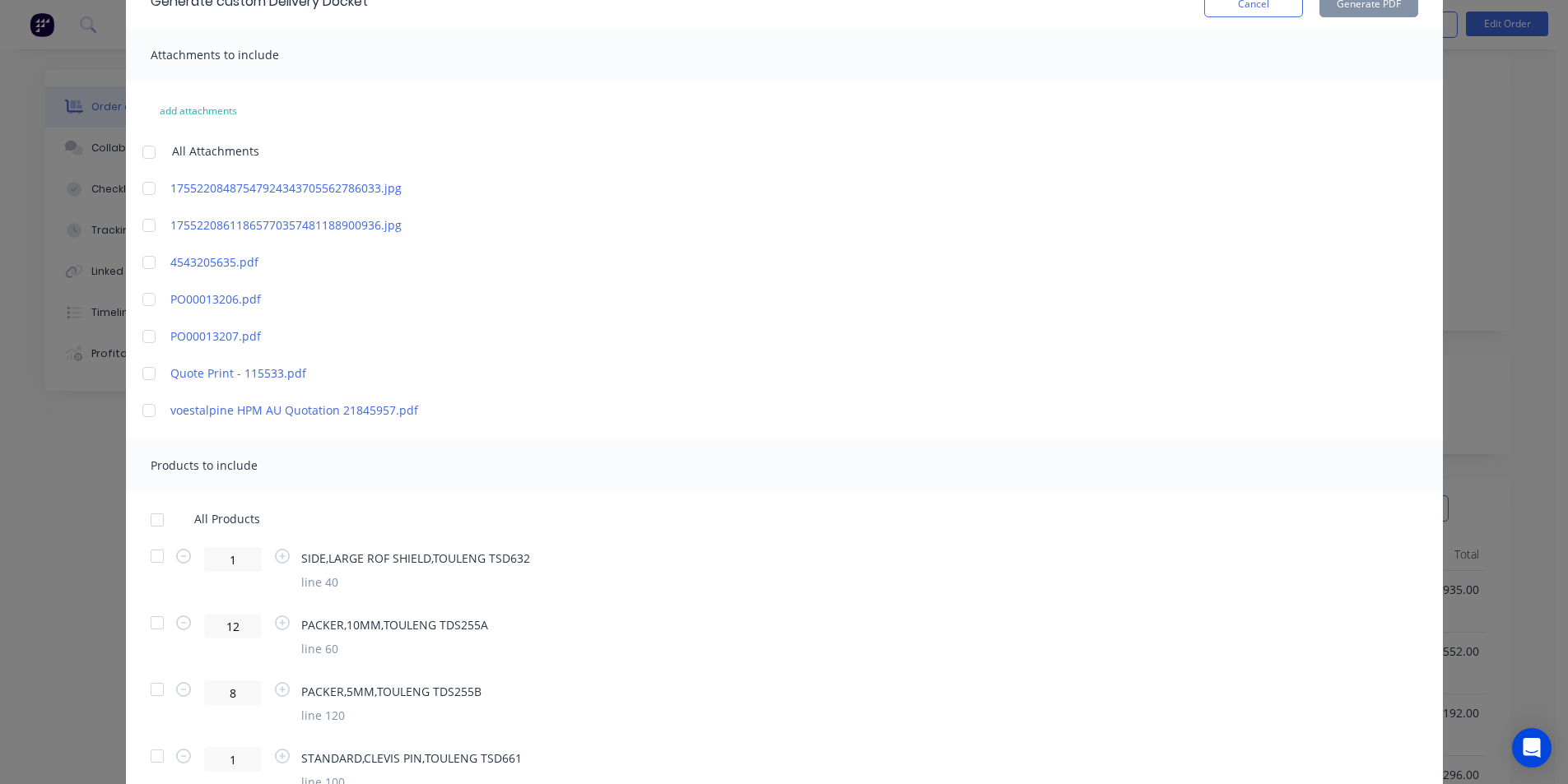
scroll to position [171, 0]
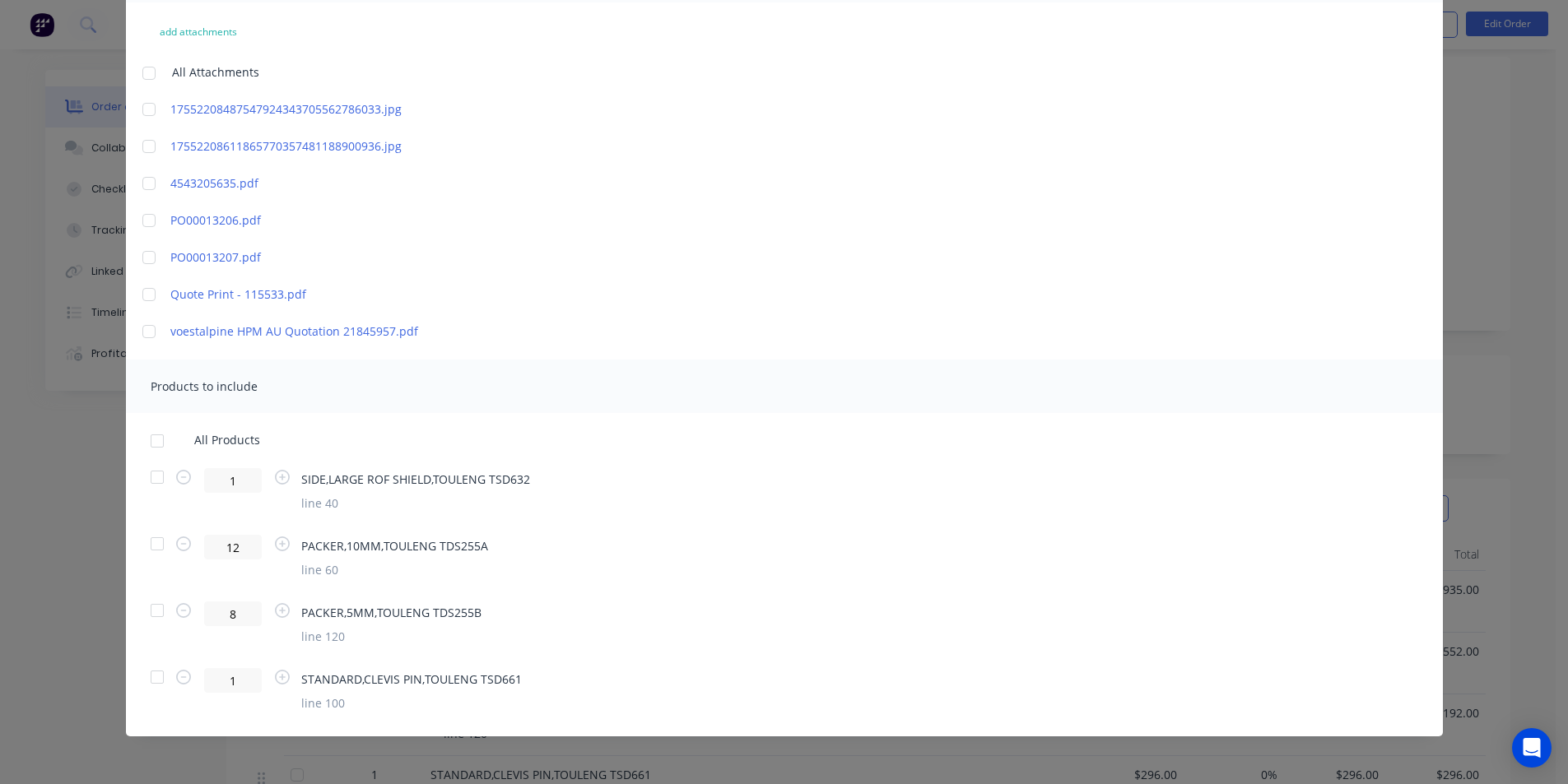
click at [150, 476] on div at bounding box center [157, 477] width 33 height 33
click at [151, 677] on div at bounding box center [157, 677] width 33 height 33
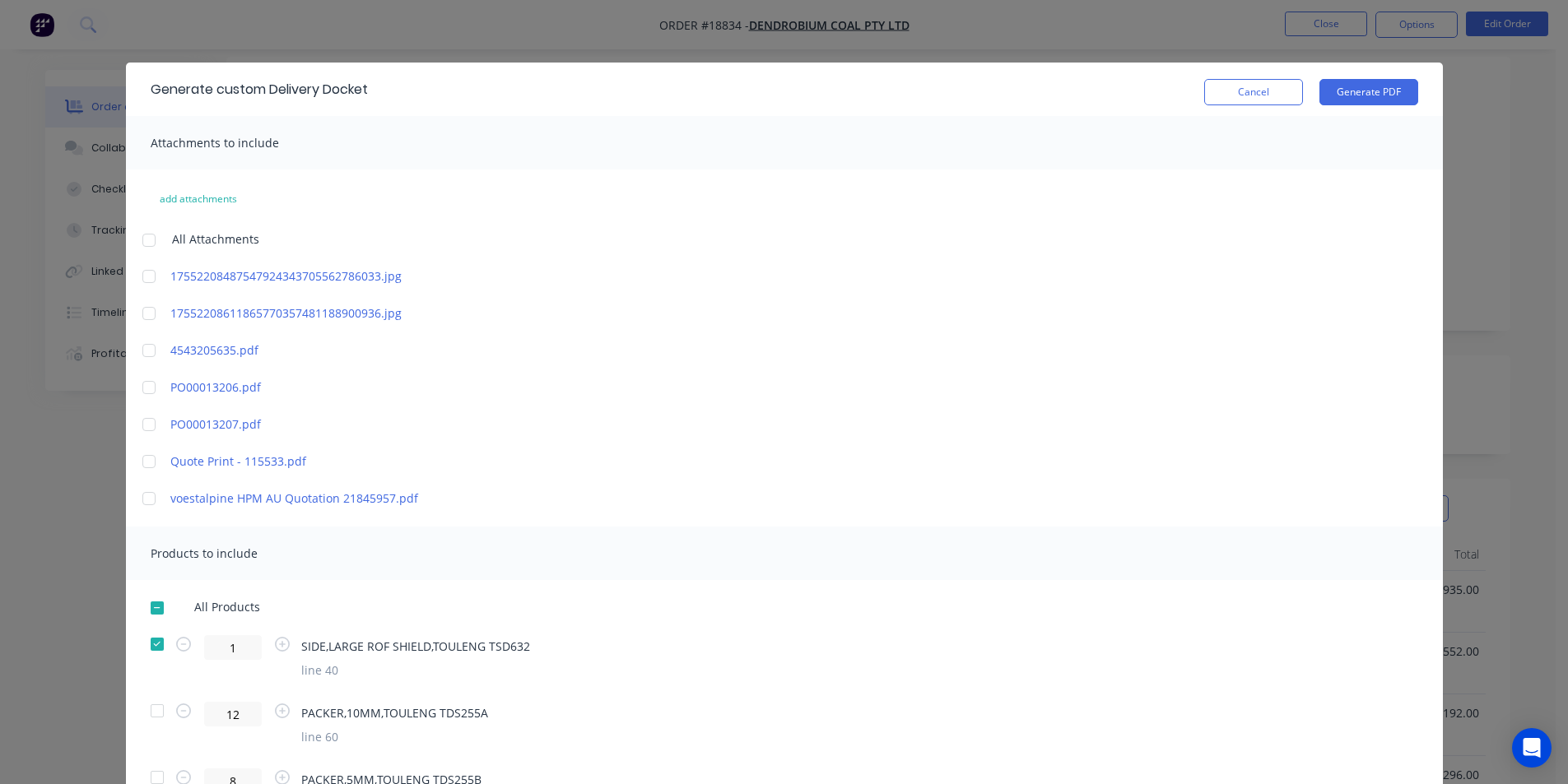
scroll to position [0, 0]
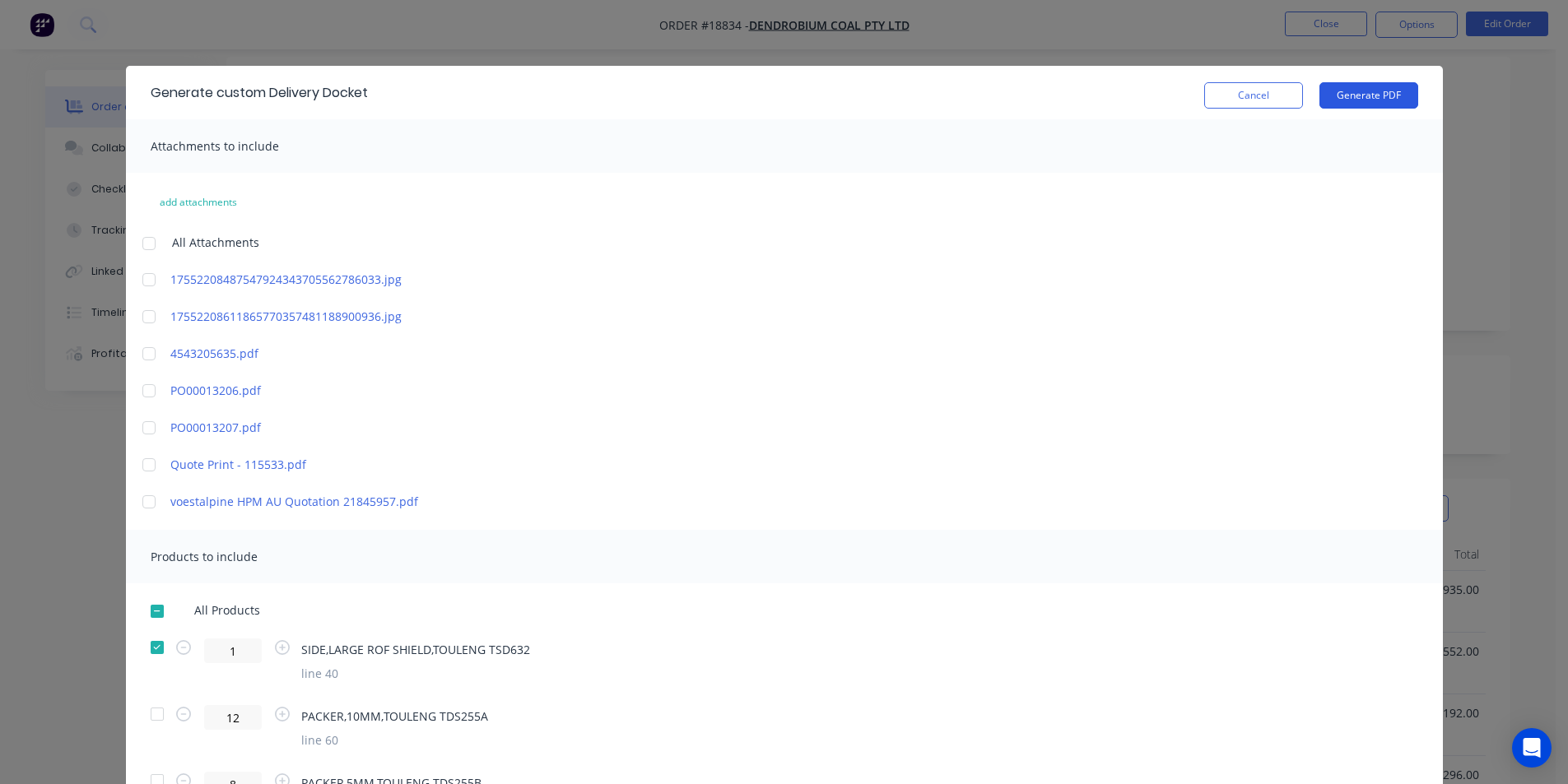
click at [1374, 93] on button "Generate PDF" at bounding box center [1369, 95] width 99 height 26
click at [1279, 101] on button "Cancel" at bounding box center [1254, 95] width 99 height 26
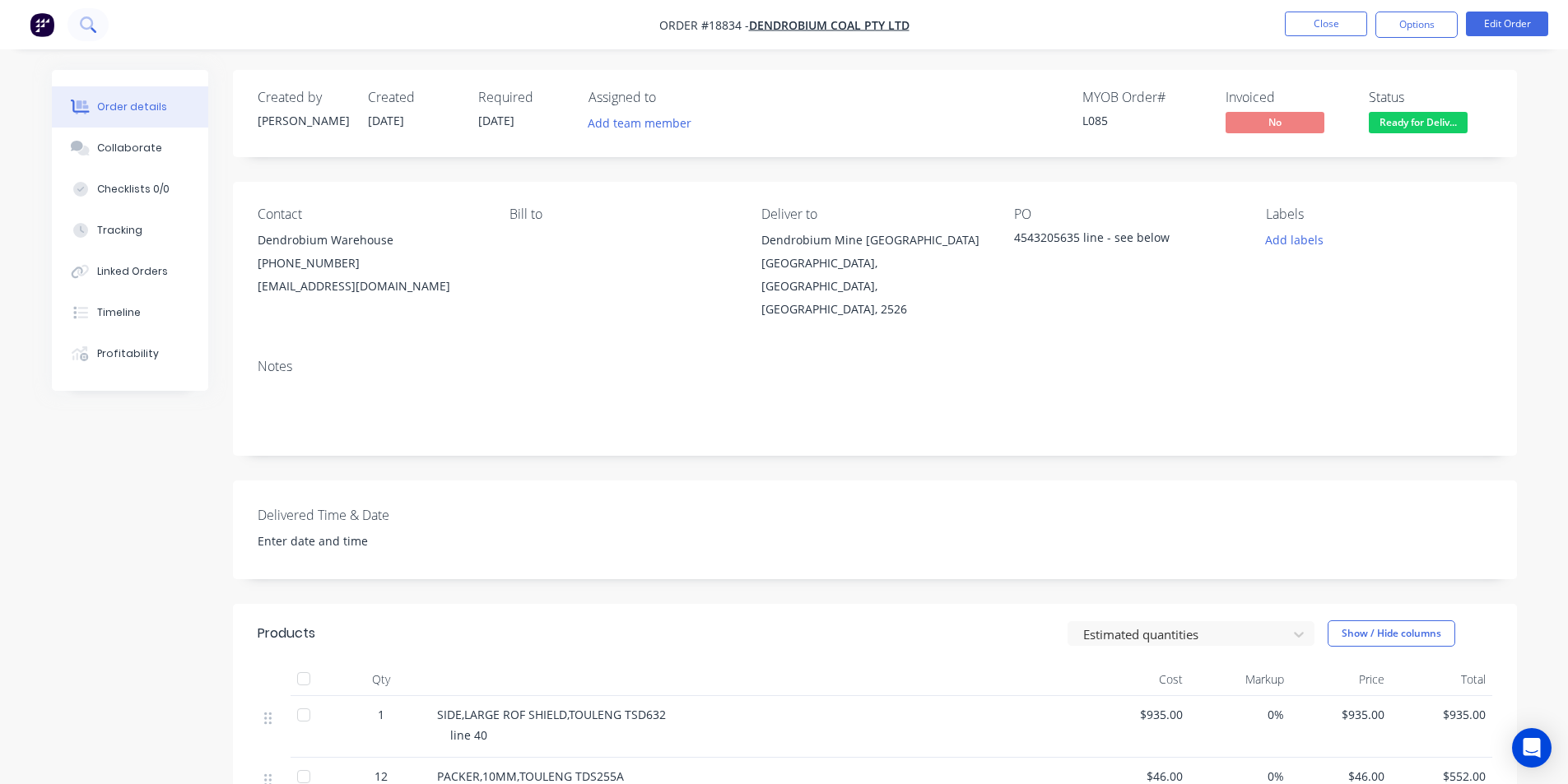
click at [107, 26] on button at bounding box center [88, 24] width 41 height 33
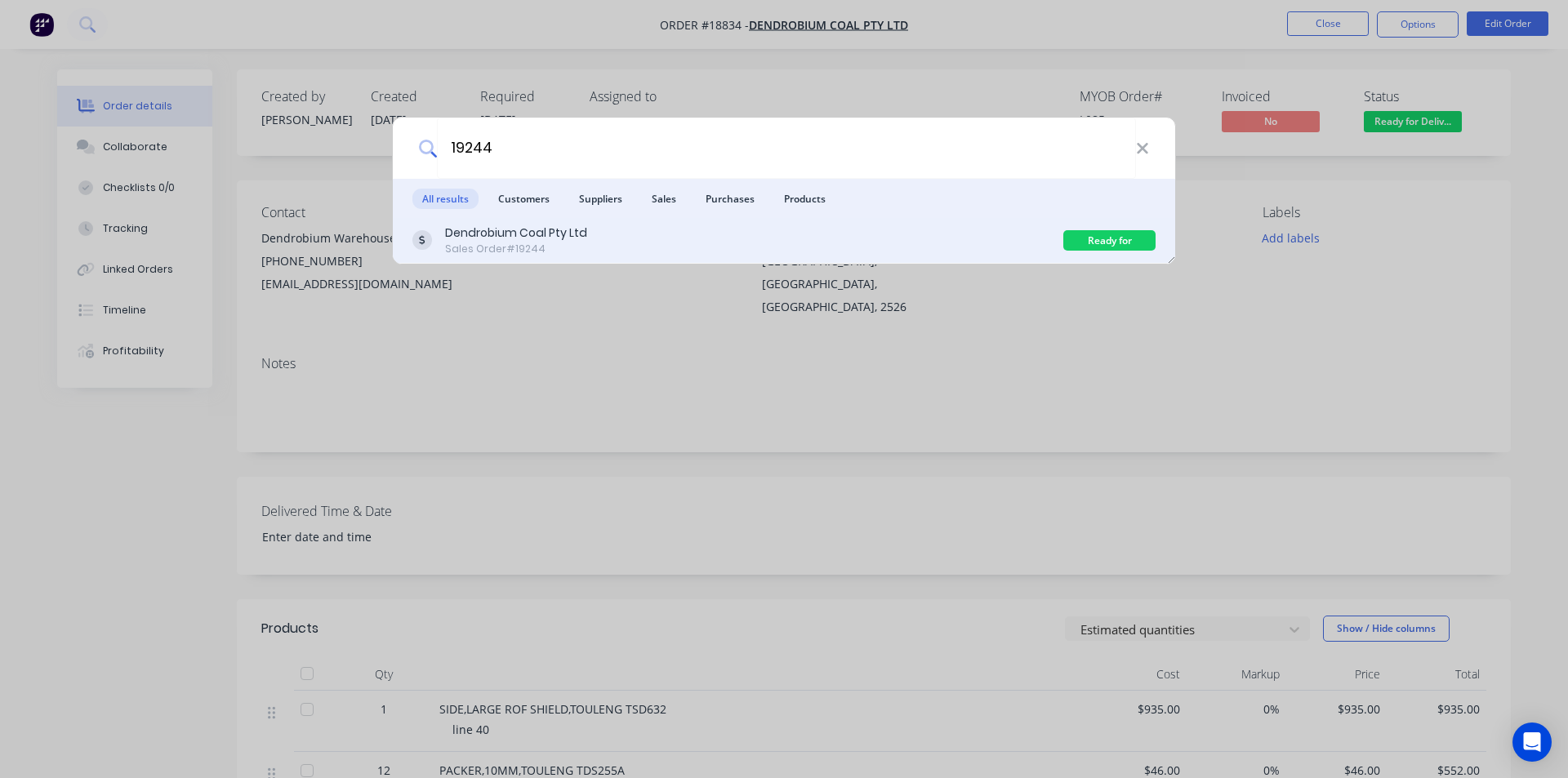
type input "19244"
click at [613, 257] on div "Dendrobium Coal Pty Ltd Sales Order #19244 Ready for Delivery" at bounding box center [784, 241] width 783 height 45
click at [550, 249] on div "Sales Order #19244" at bounding box center [515, 249] width 142 height 15
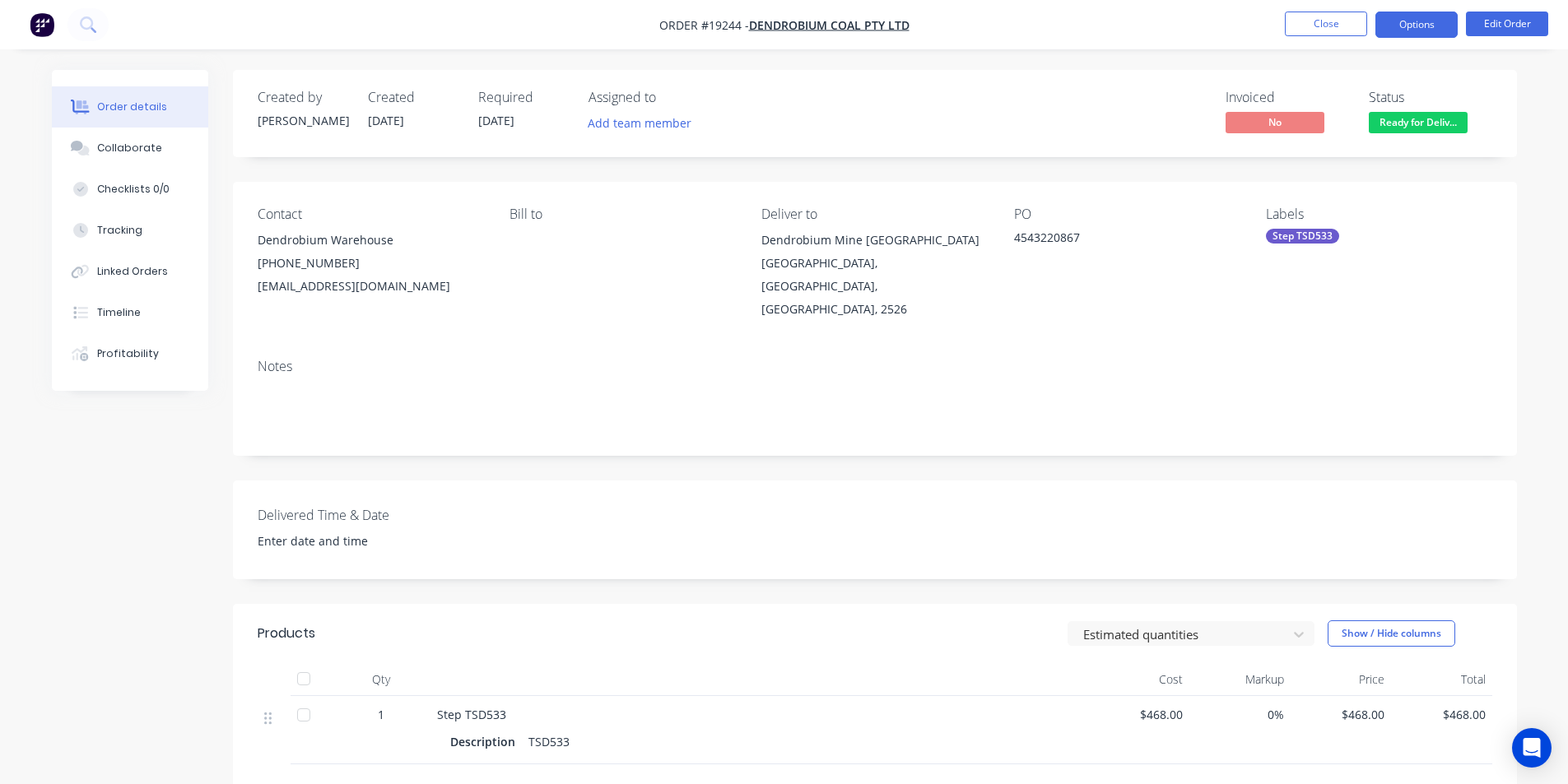
click at [1417, 18] on button "Options" at bounding box center [1416, 25] width 82 height 26
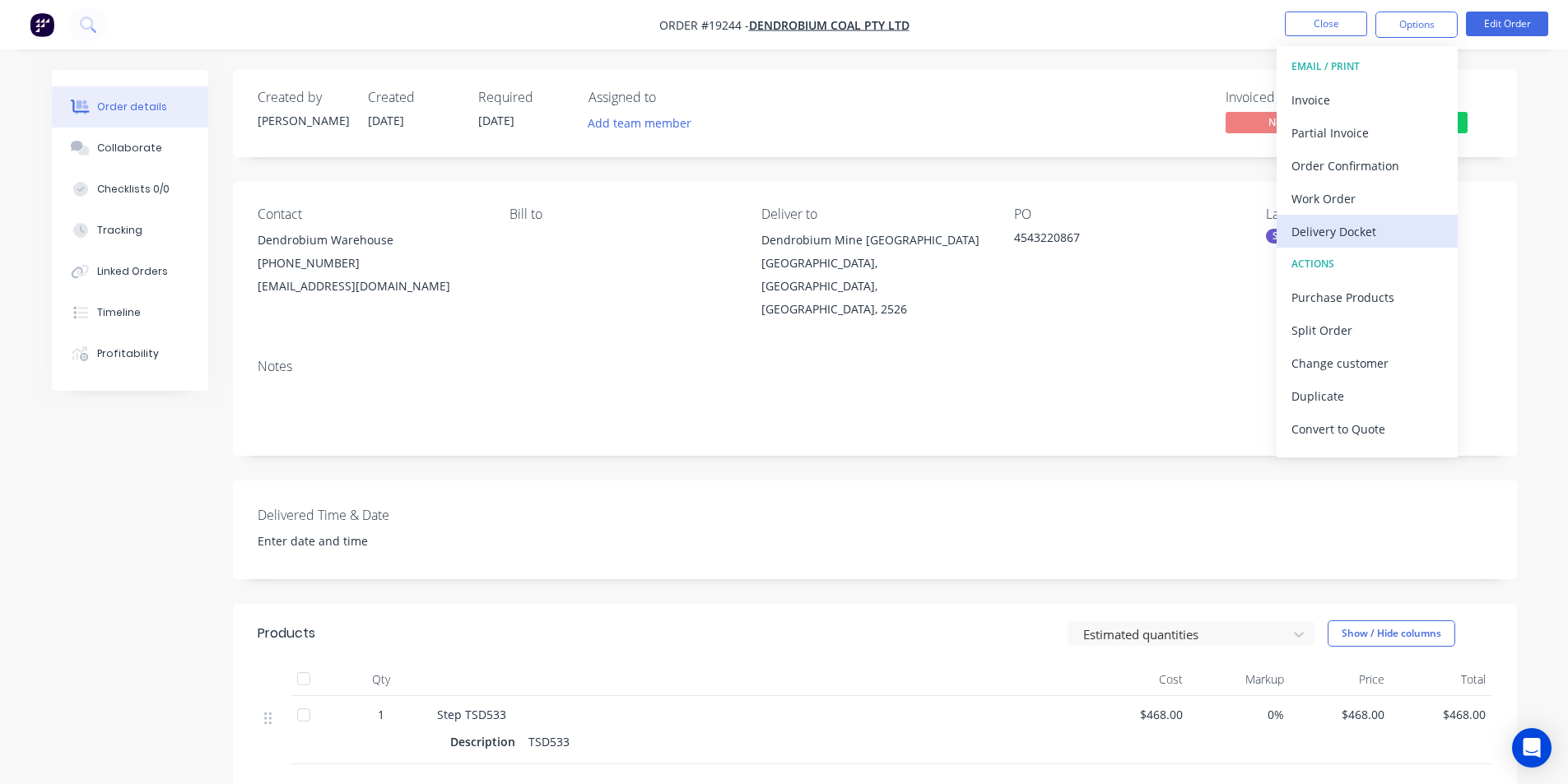
click at [1358, 238] on div "Delivery Docket" at bounding box center [1367, 231] width 151 height 24
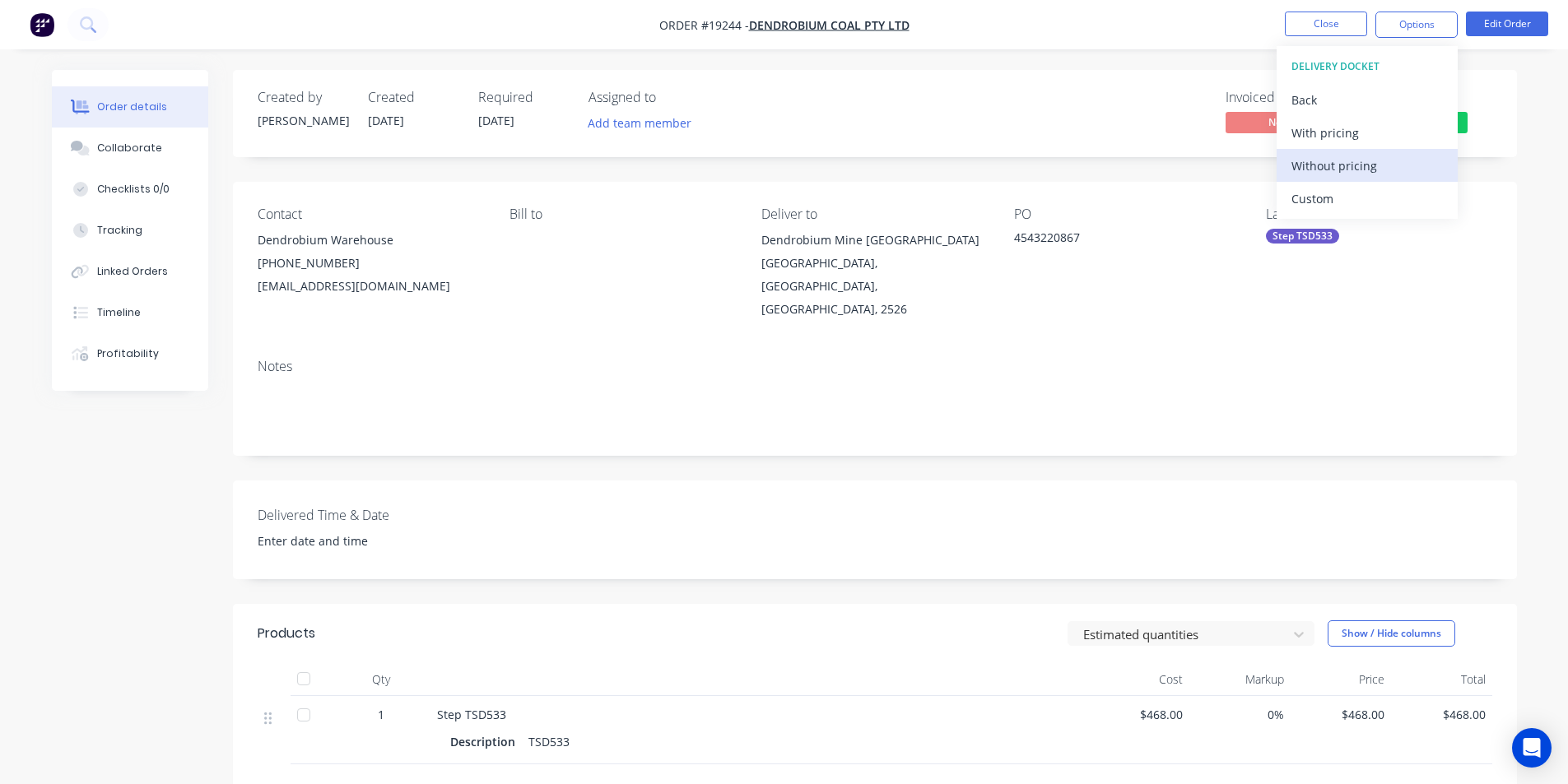
click at [1351, 170] on div "Without pricing" at bounding box center [1367, 165] width 151 height 24
click at [90, 26] on icon at bounding box center [88, 25] width 16 height 16
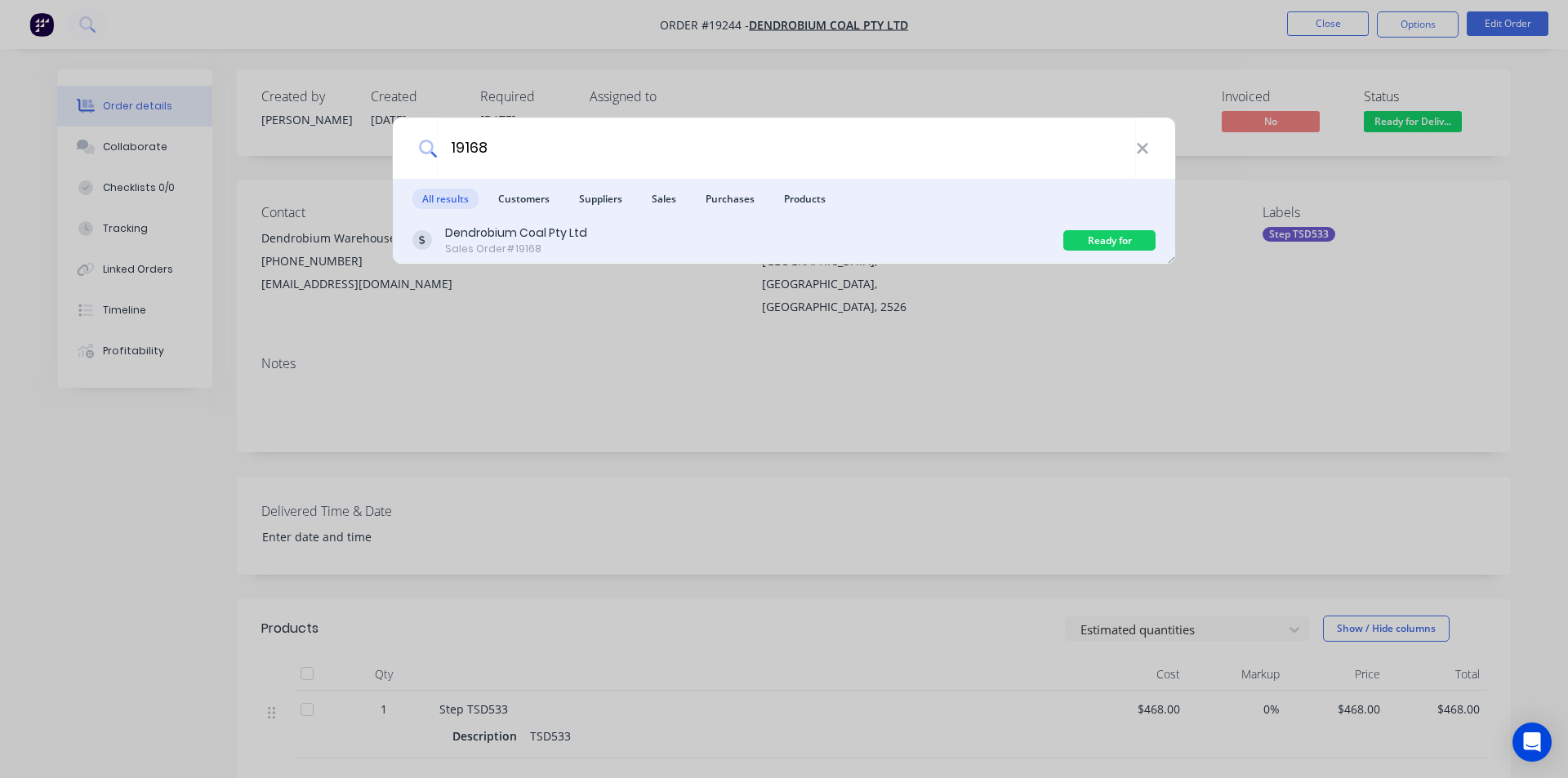
type input "19168"
click at [612, 248] on div "Dendrobium Coal Pty Ltd Sales Order #19168" at bounding box center [737, 240] width 651 height 31
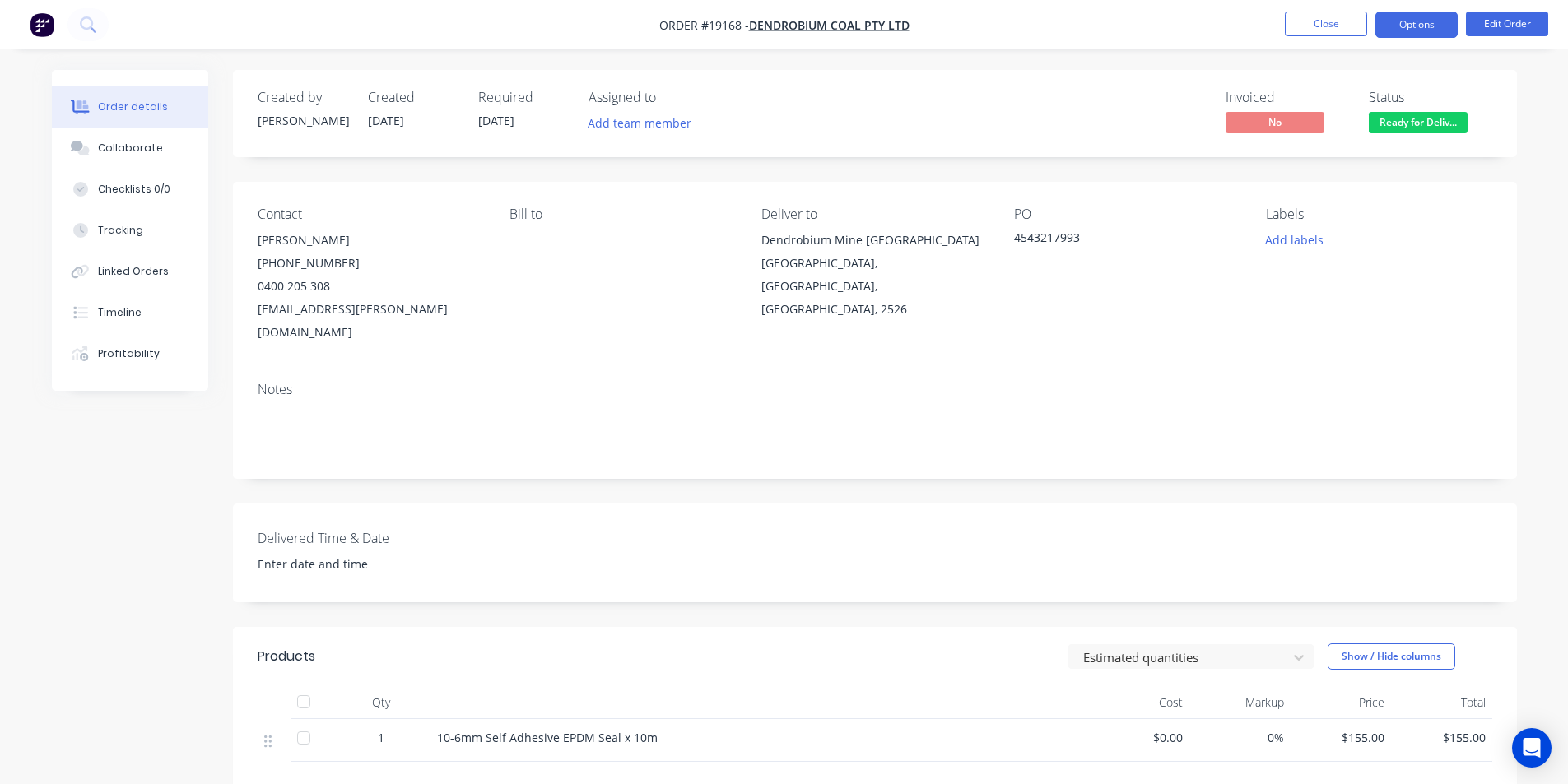
click at [1430, 22] on button "Options" at bounding box center [1416, 25] width 82 height 26
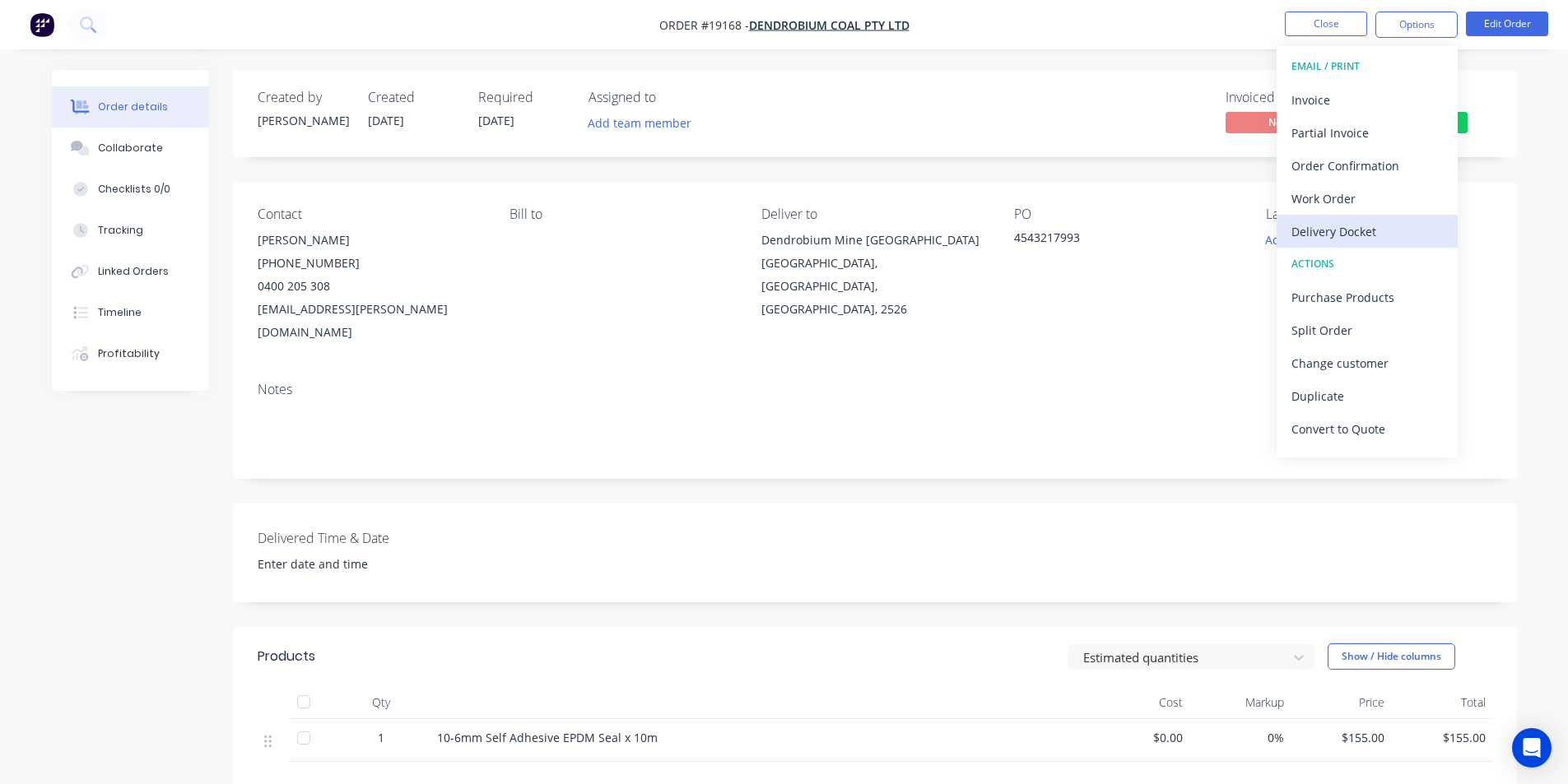
click at [1378, 238] on div "Delivery Docket" at bounding box center [1367, 231] width 151 height 24
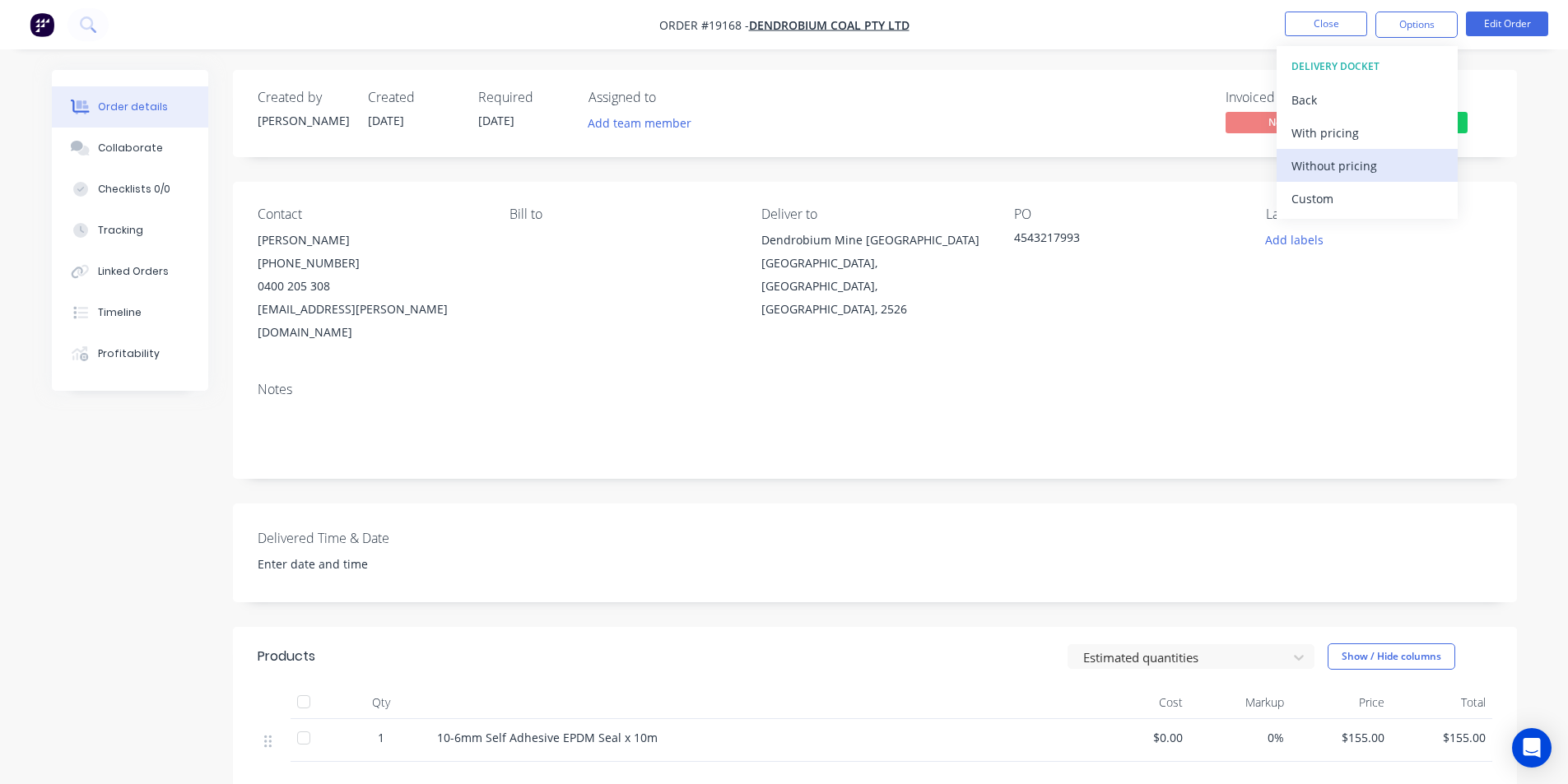
click at [1348, 171] on div "Without pricing" at bounding box center [1367, 165] width 151 height 24
click at [86, 24] on icon at bounding box center [88, 25] width 16 height 16
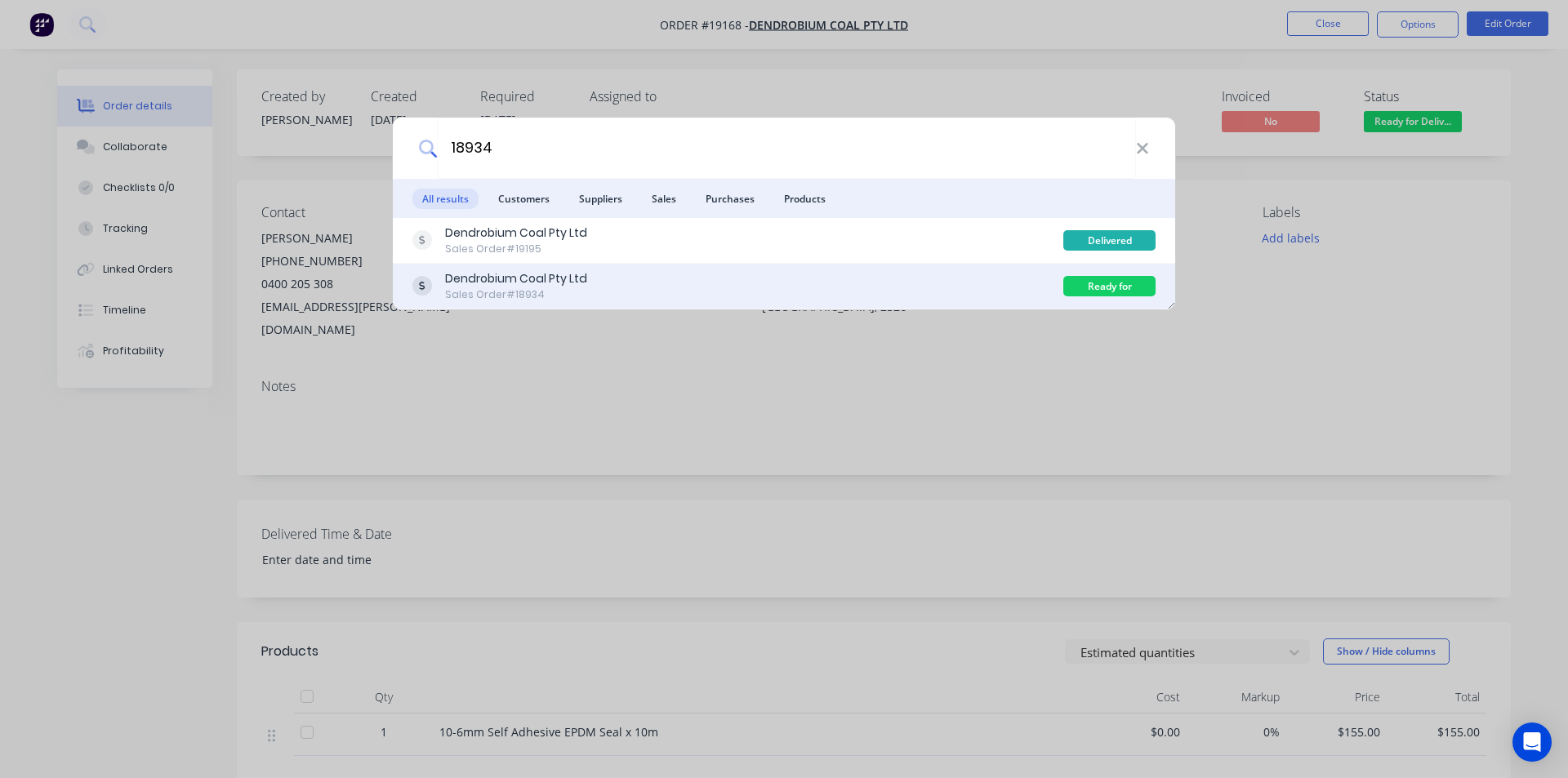
type input "18934"
click at [512, 279] on div "Dendrobium Coal Pty Ltd" at bounding box center [515, 279] width 142 height 17
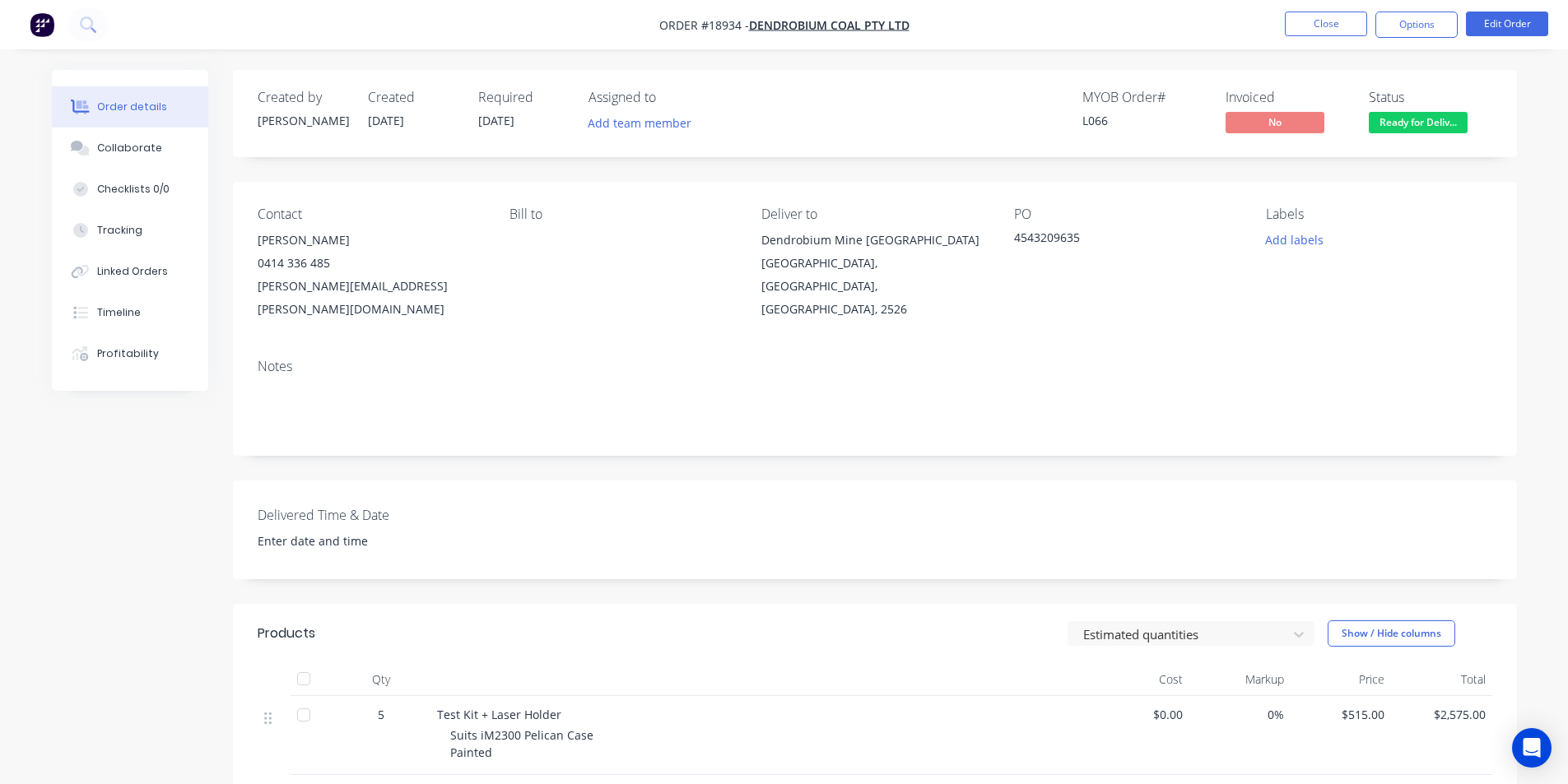
click at [1439, 8] on nav "Order #18934 - Dendrobium Coal Pty Ltd Close Options Edit Order" at bounding box center [784, 25] width 1568 height 49
click at [1432, 18] on button "Options" at bounding box center [1416, 25] width 82 height 26
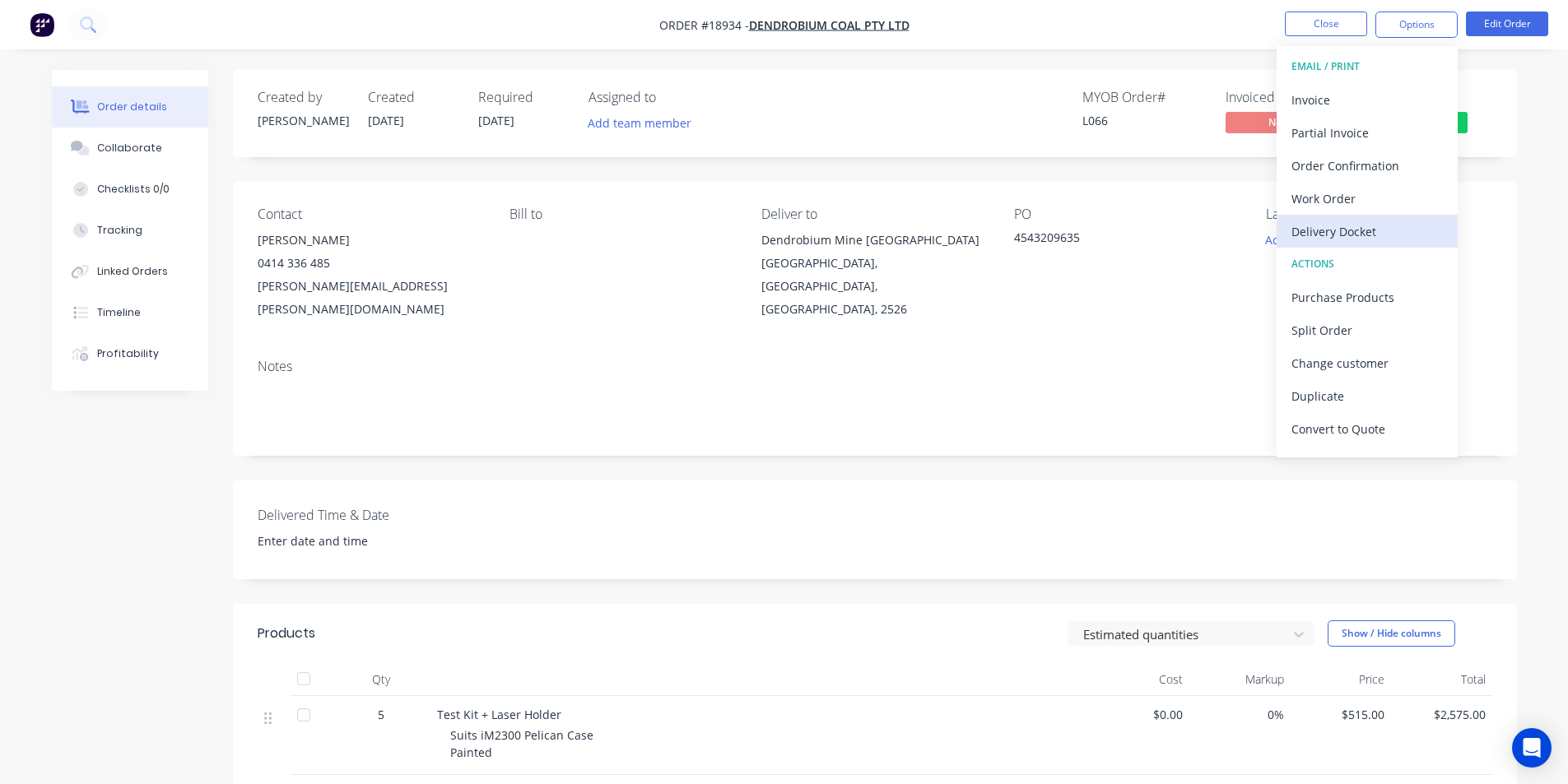
click at [1360, 232] on div "Delivery Docket" at bounding box center [1367, 231] width 151 height 24
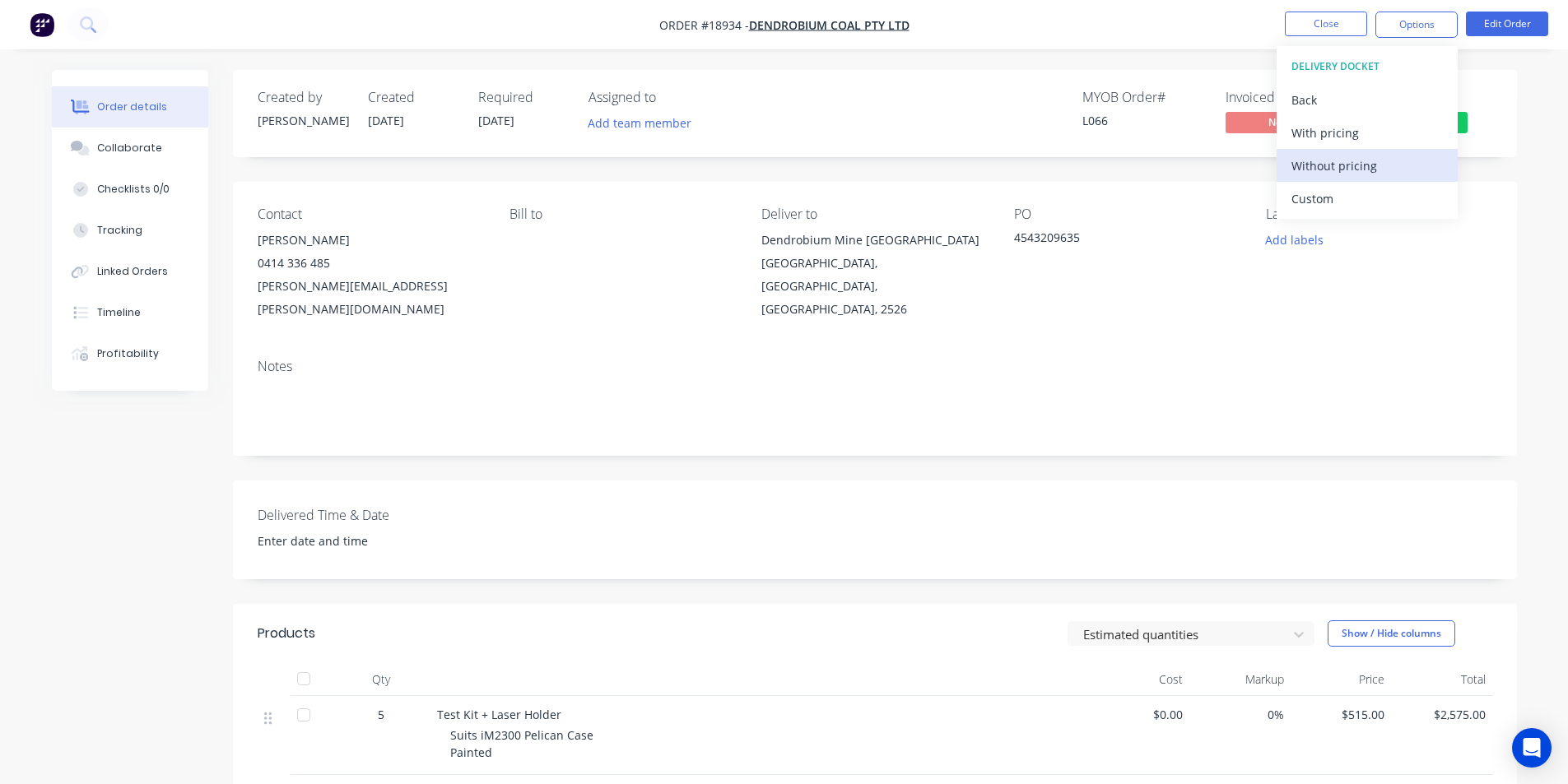
click at [1356, 164] on div "Without pricing" at bounding box center [1367, 165] width 151 height 24
click at [92, 20] on icon at bounding box center [86, 23] width 13 height 13
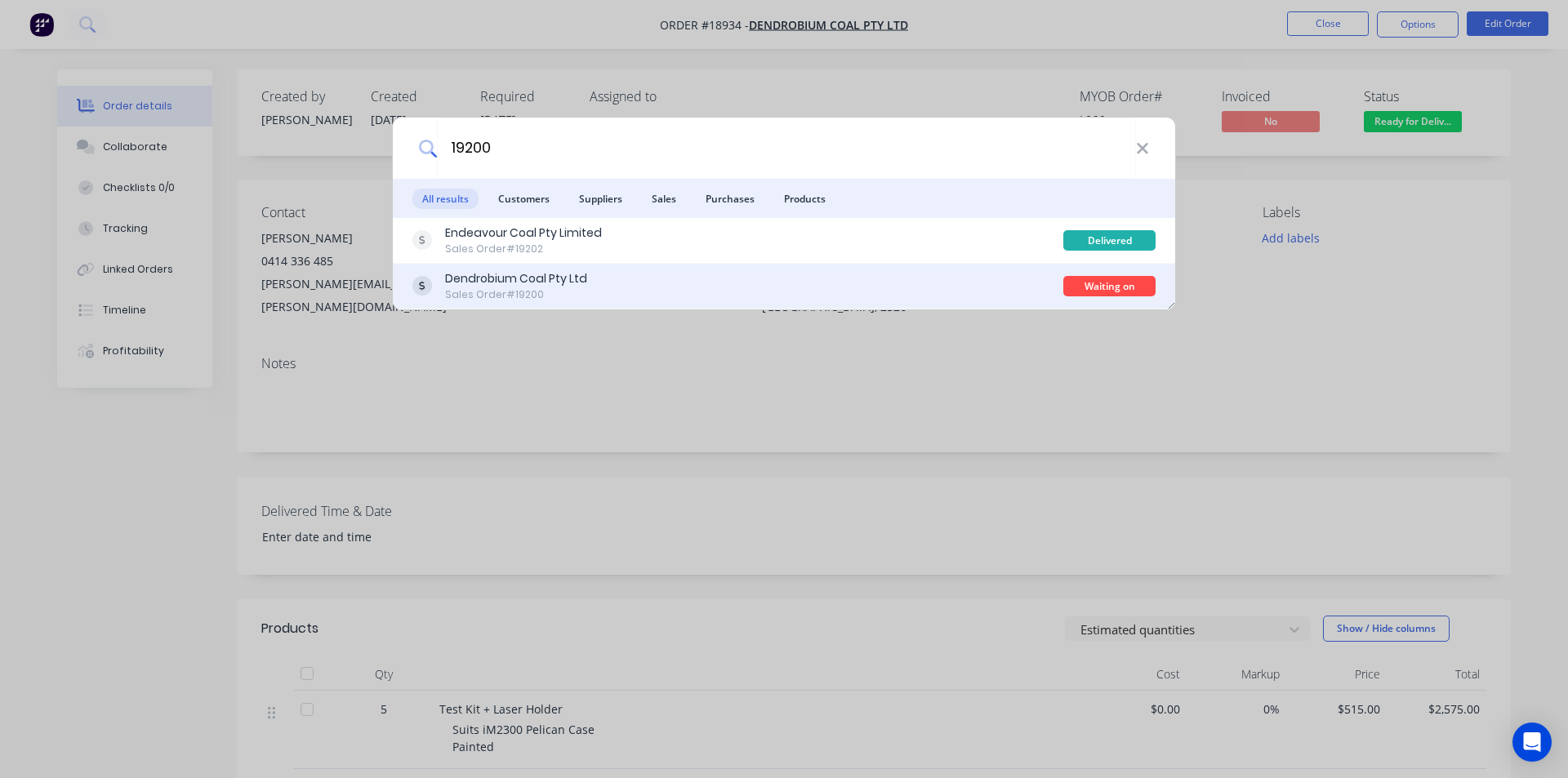
type input "19200"
click at [568, 293] on div "Sales Order #19200" at bounding box center [515, 294] width 142 height 15
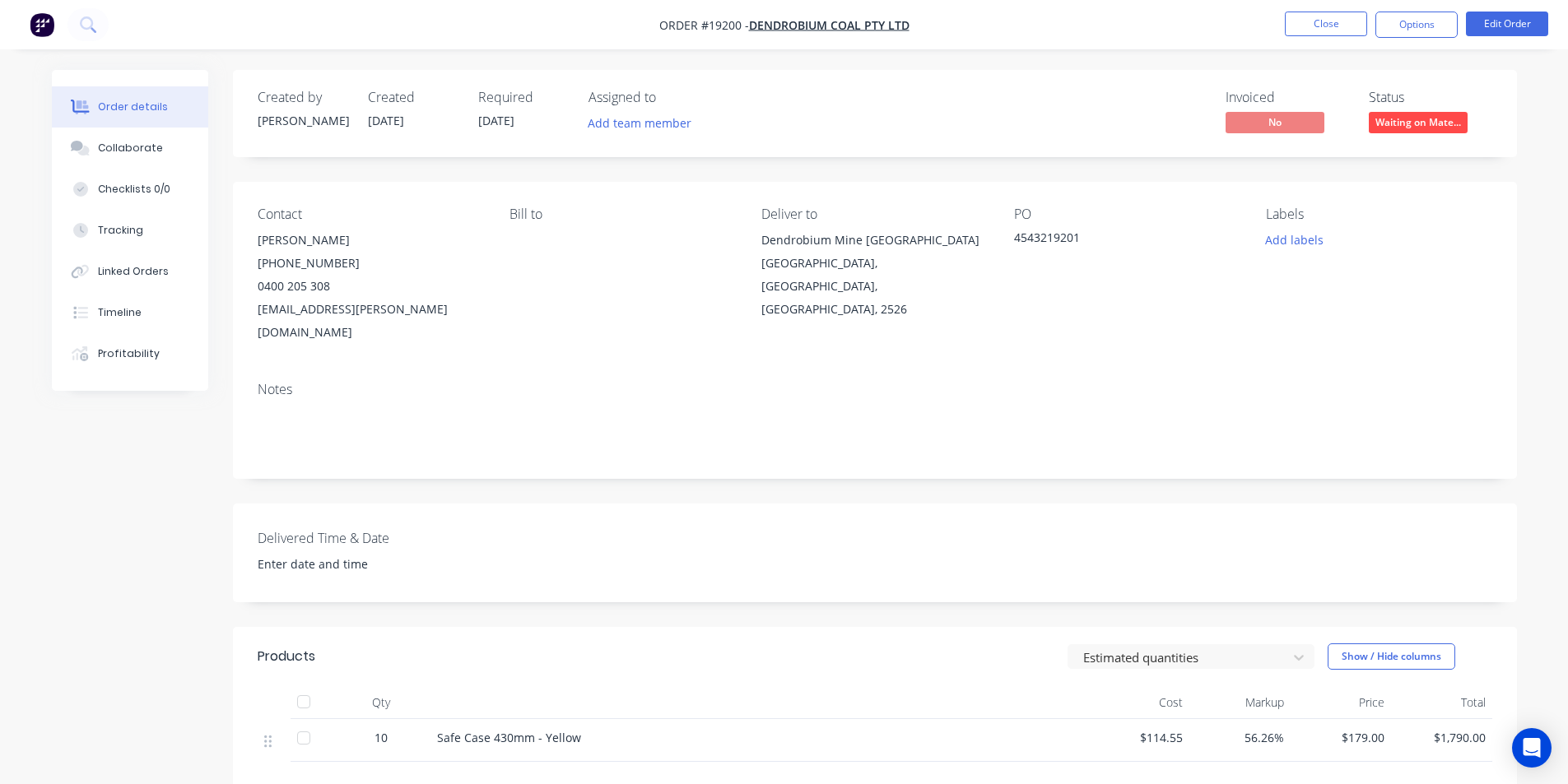
click at [1423, 127] on span "Waiting on Mate..." at bounding box center [1418, 121] width 99 height 20
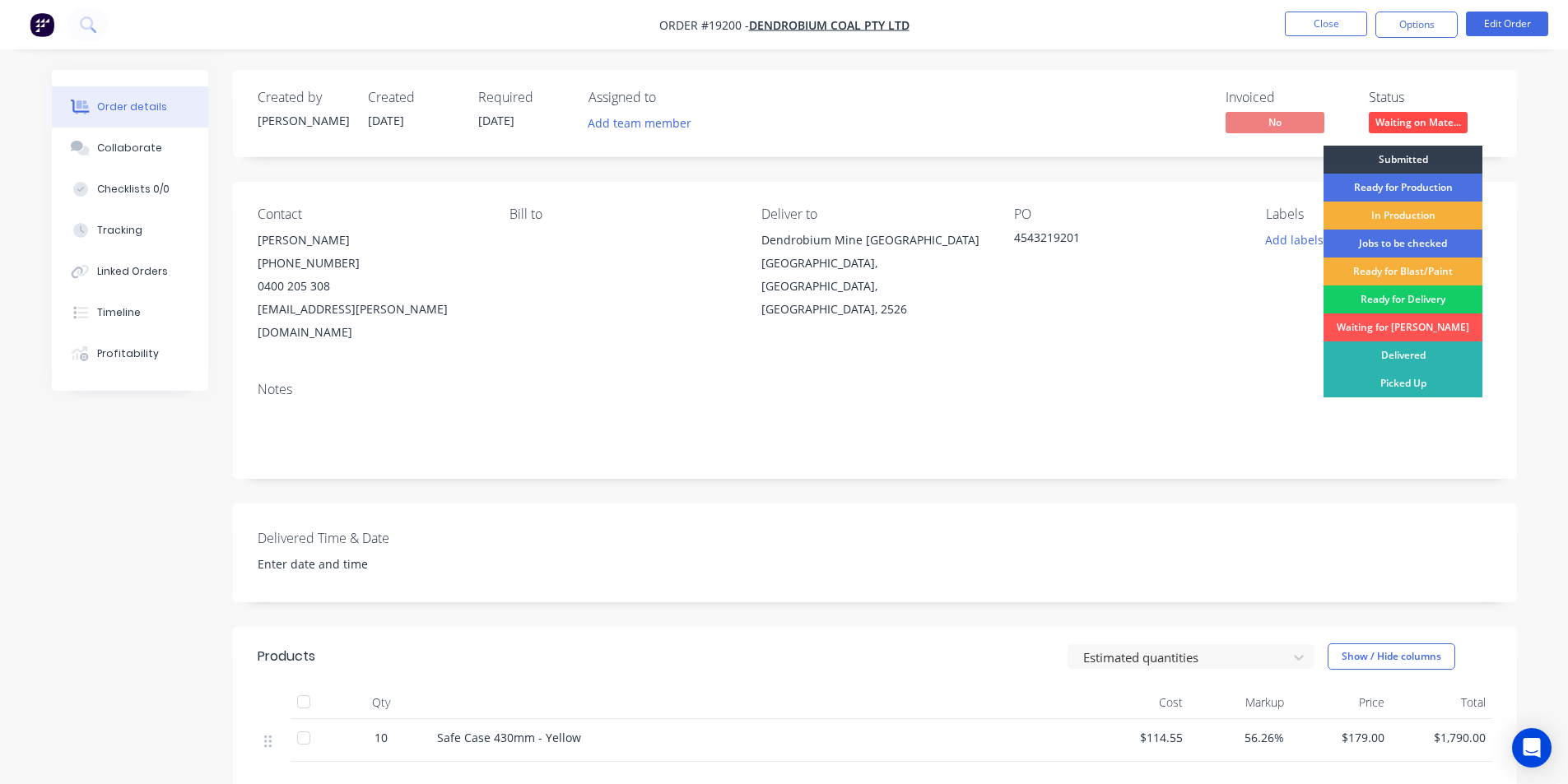
click at [1423, 301] on div "Ready for Delivery" at bounding box center [1402, 299] width 158 height 28
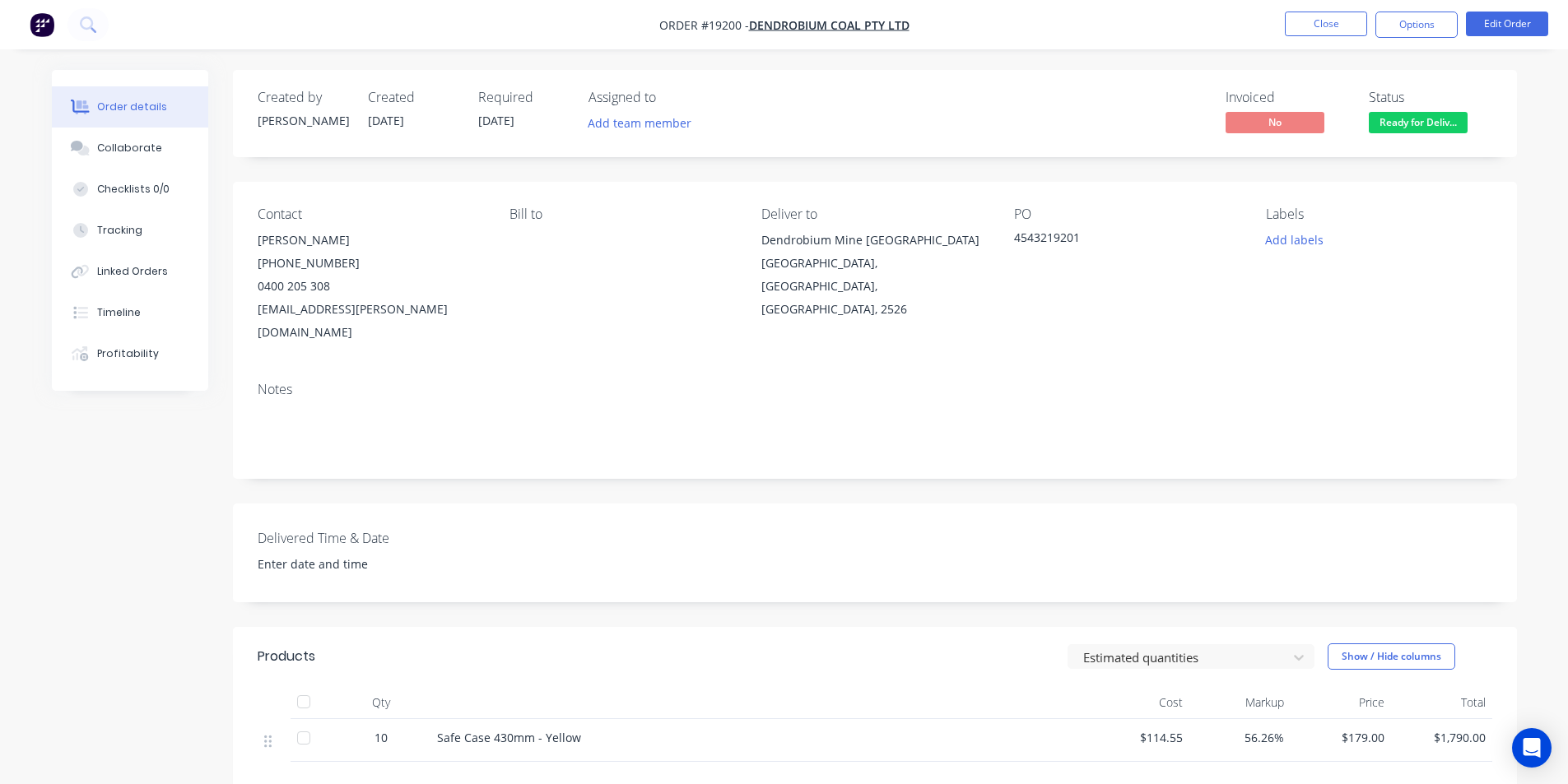
click at [1425, 10] on nav "Order #19200 - Dendrobium Coal Pty Ltd Close Options Edit Order" at bounding box center [784, 25] width 1568 height 49
click at [1425, 24] on button "Options" at bounding box center [1416, 25] width 82 height 26
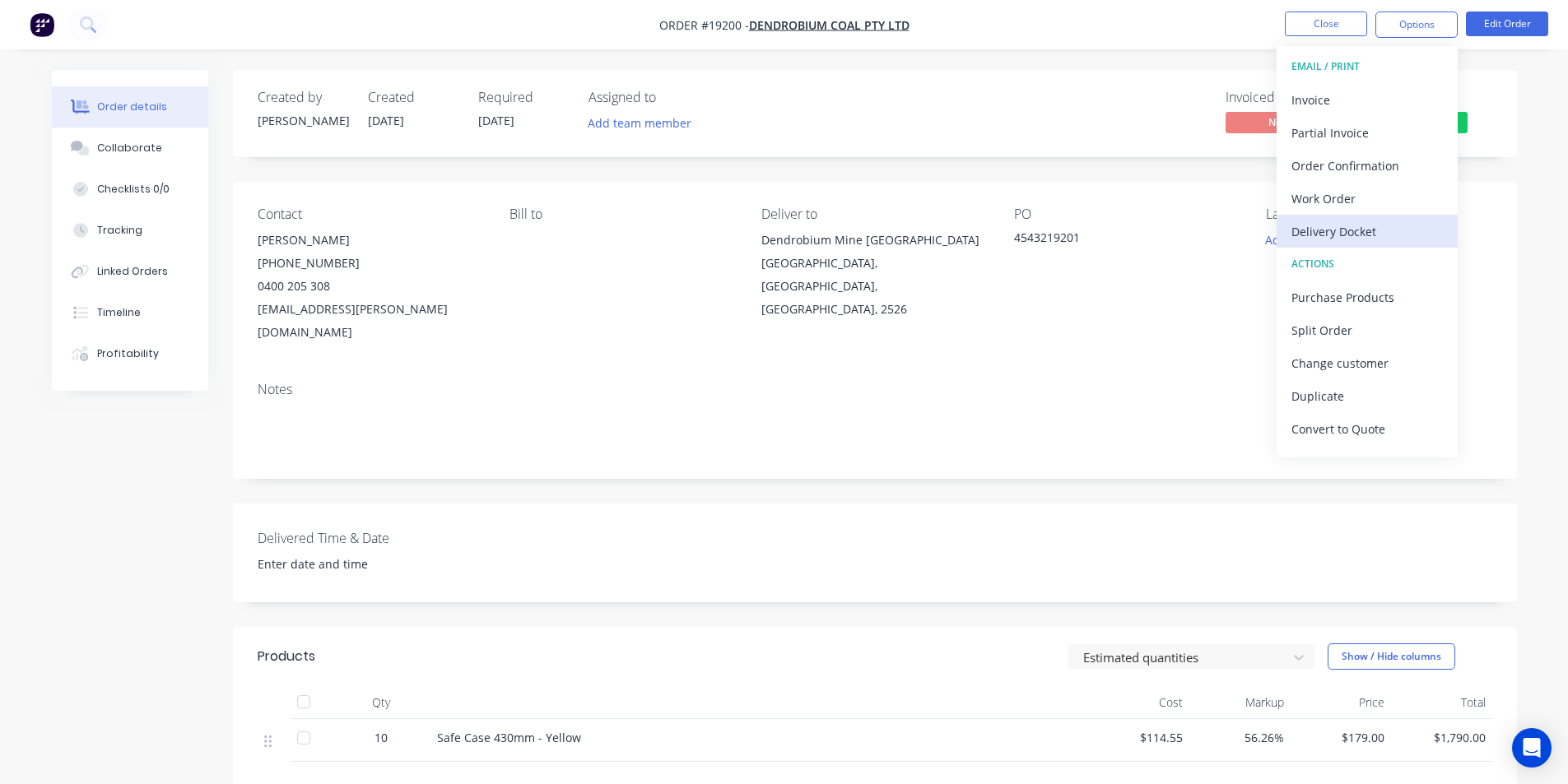
click at [1378, 232] on div "Delivery Docket" at bounding box center [1367, 231] width 151 height 24
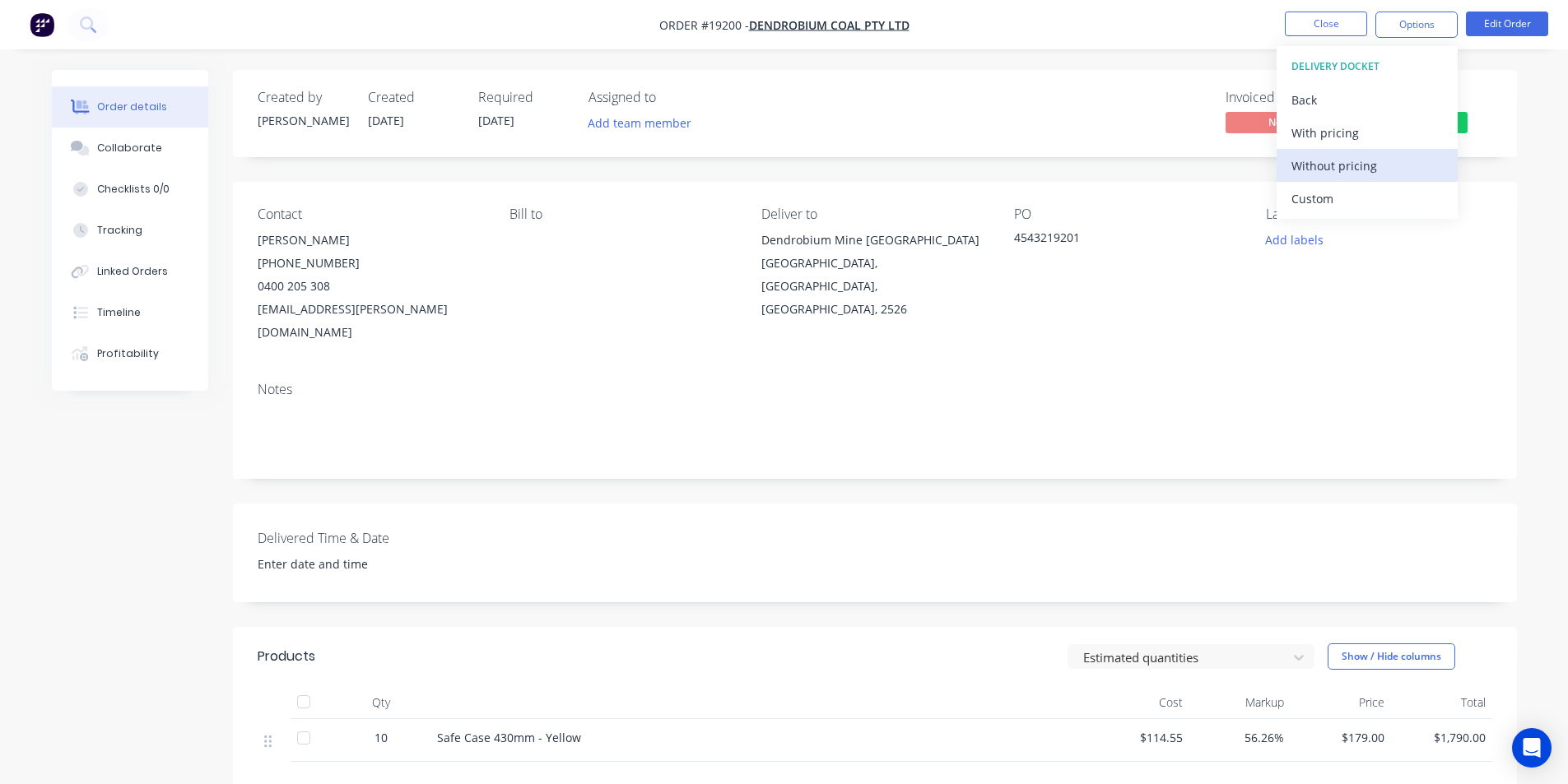
click at [1376, 165] on div "Without pricing" at bounding box center [1367, 165] width 151 height 24
click at [92, 22] on icon at bounding box center [86, 23] width 13 height 13
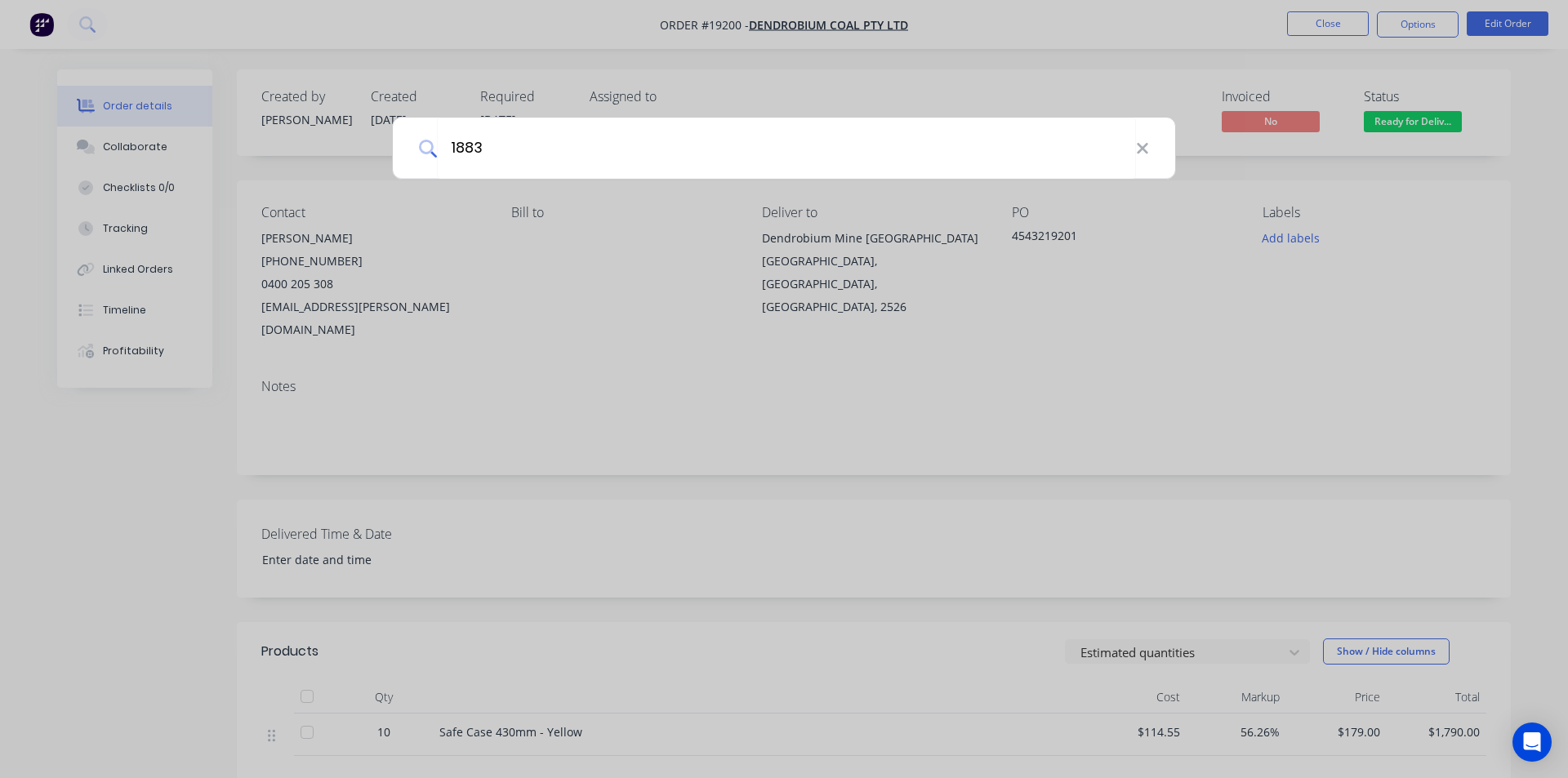
type input "18835"
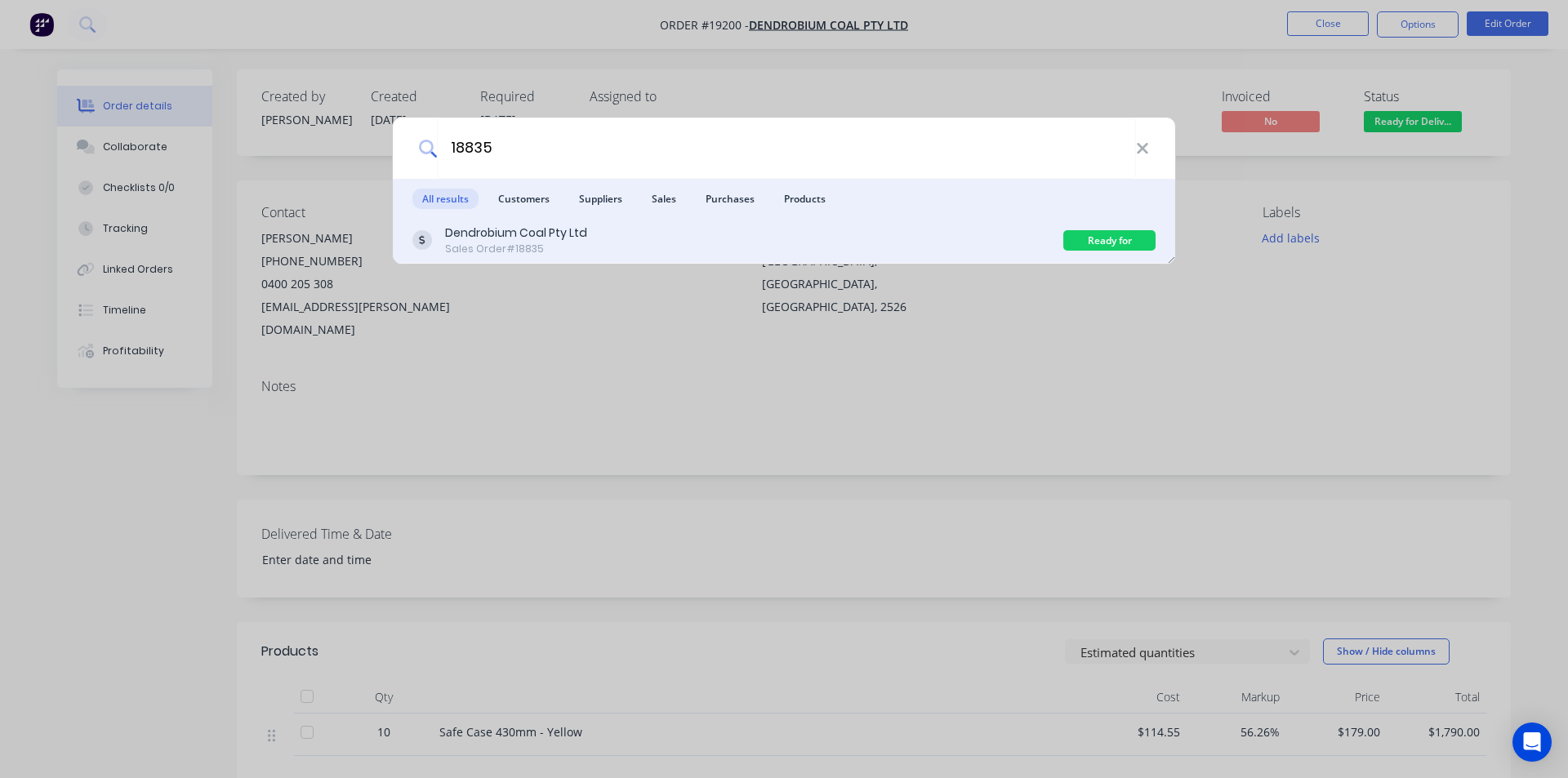
click at [617, 234] on div "Dendrobium Coal Pty Ltd Sales Order #18835" at bounding box center [737, 240] width 651 height 31
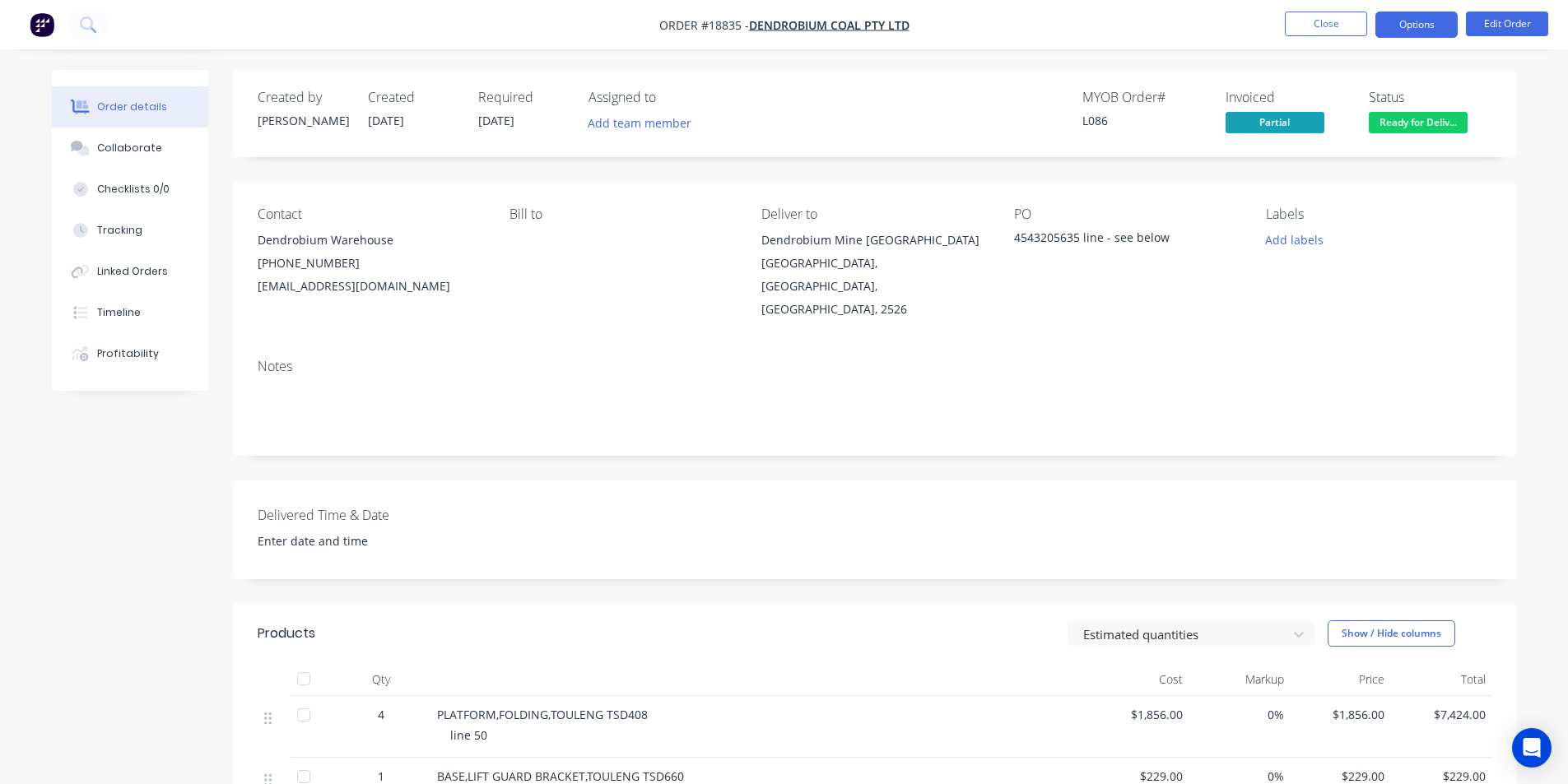
click at [1414, 33] on button "Options" at bounding box center [1416, 25] width 82 height 26
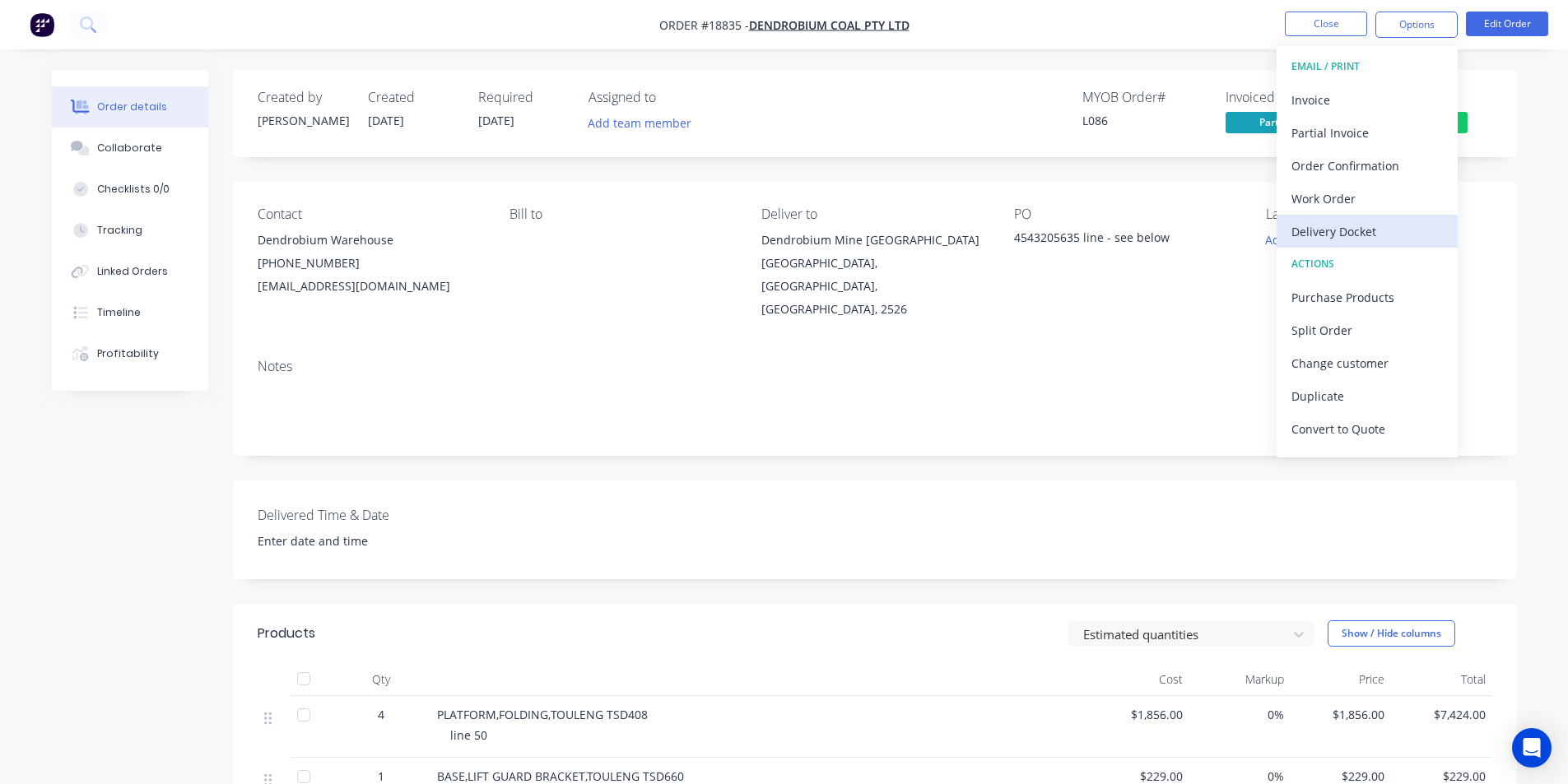
click at [1361, 234] on div "Delivery Docket" at bounding box center [1367, 231] width 151 height 24
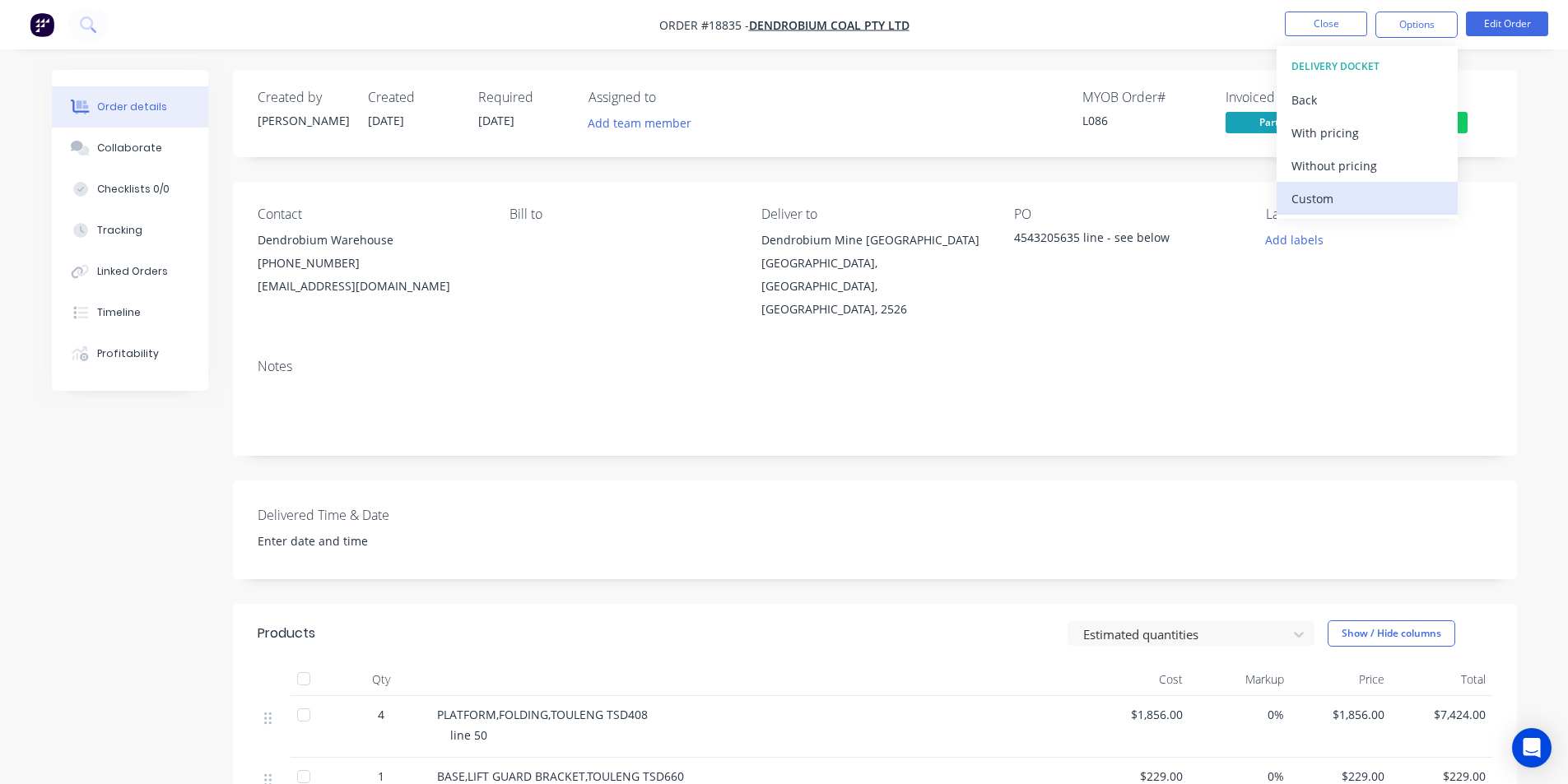
click at [1333, 195] on div "Custom" at bounding box center [1367, 198] width 151 height 24
click at [1345, 168] on div "Without pricing" at bounding box center [1367, 165] width 151 height 24
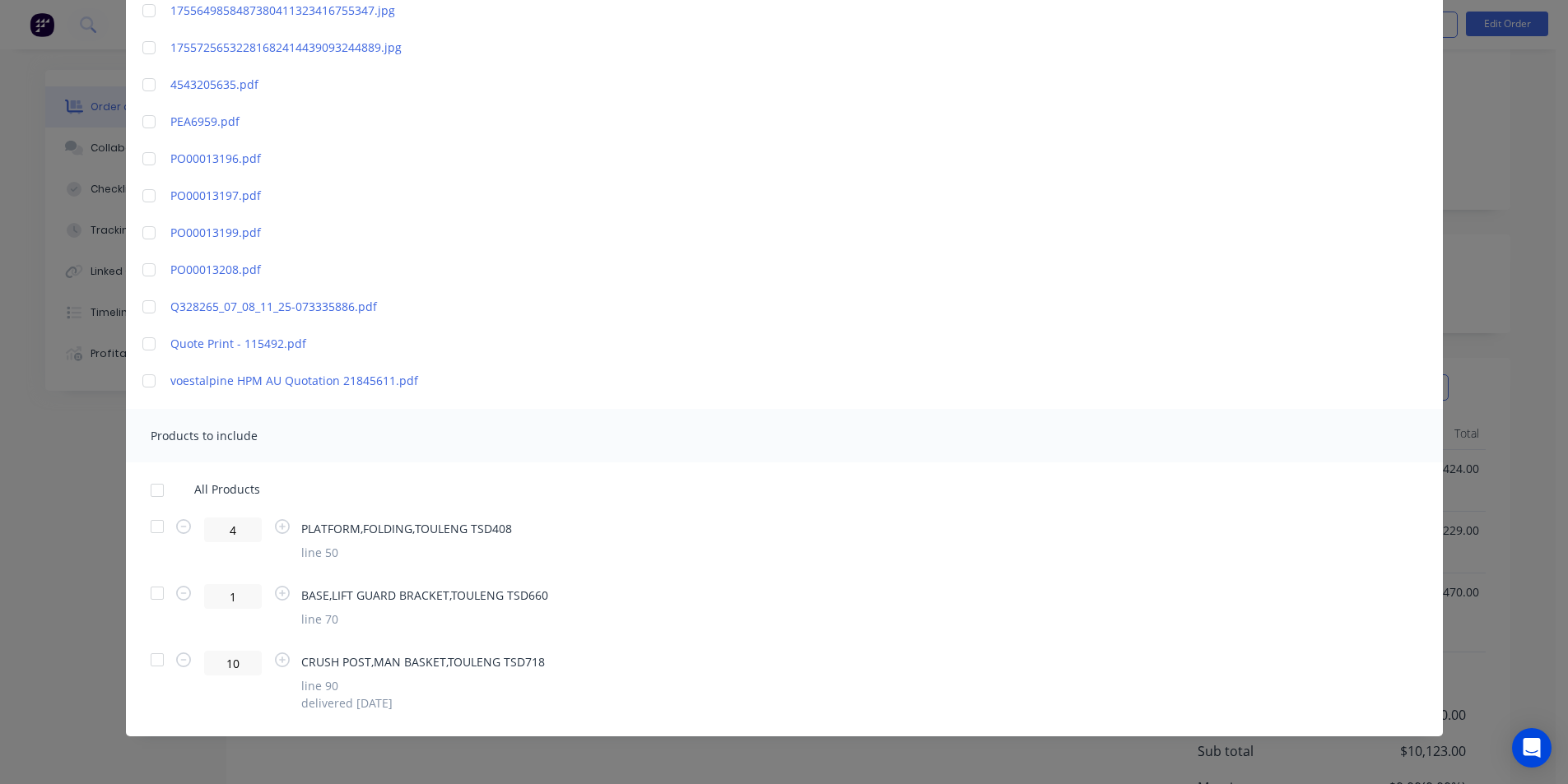
scroll to position [246, 0]
click at [155, 527] on div at bounding box center [157, 526] width 33 height 33
click at [146, 600] on div at bounding box center [157, 592] width 33 height 33
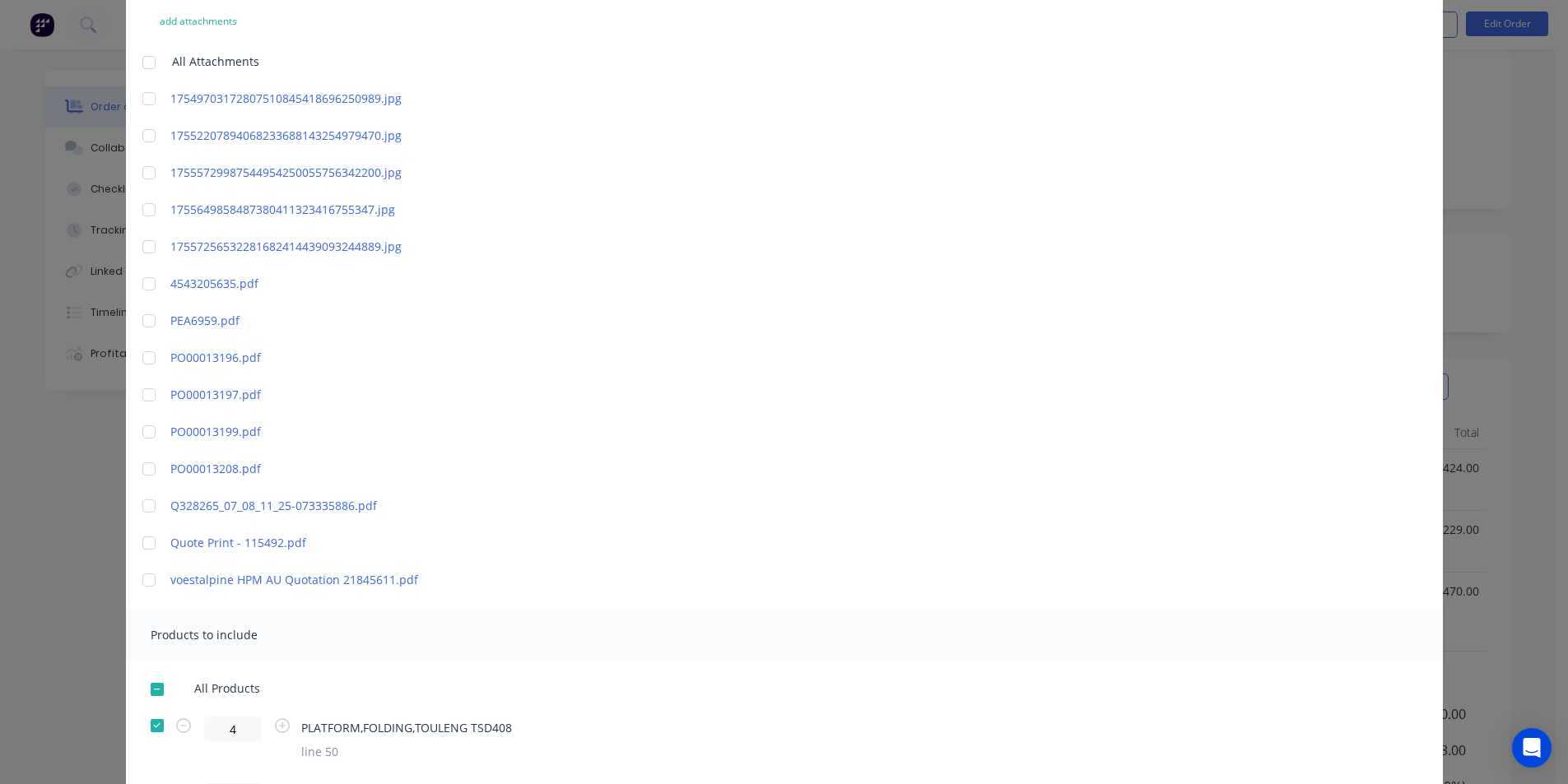
scroll to position [0, 0]
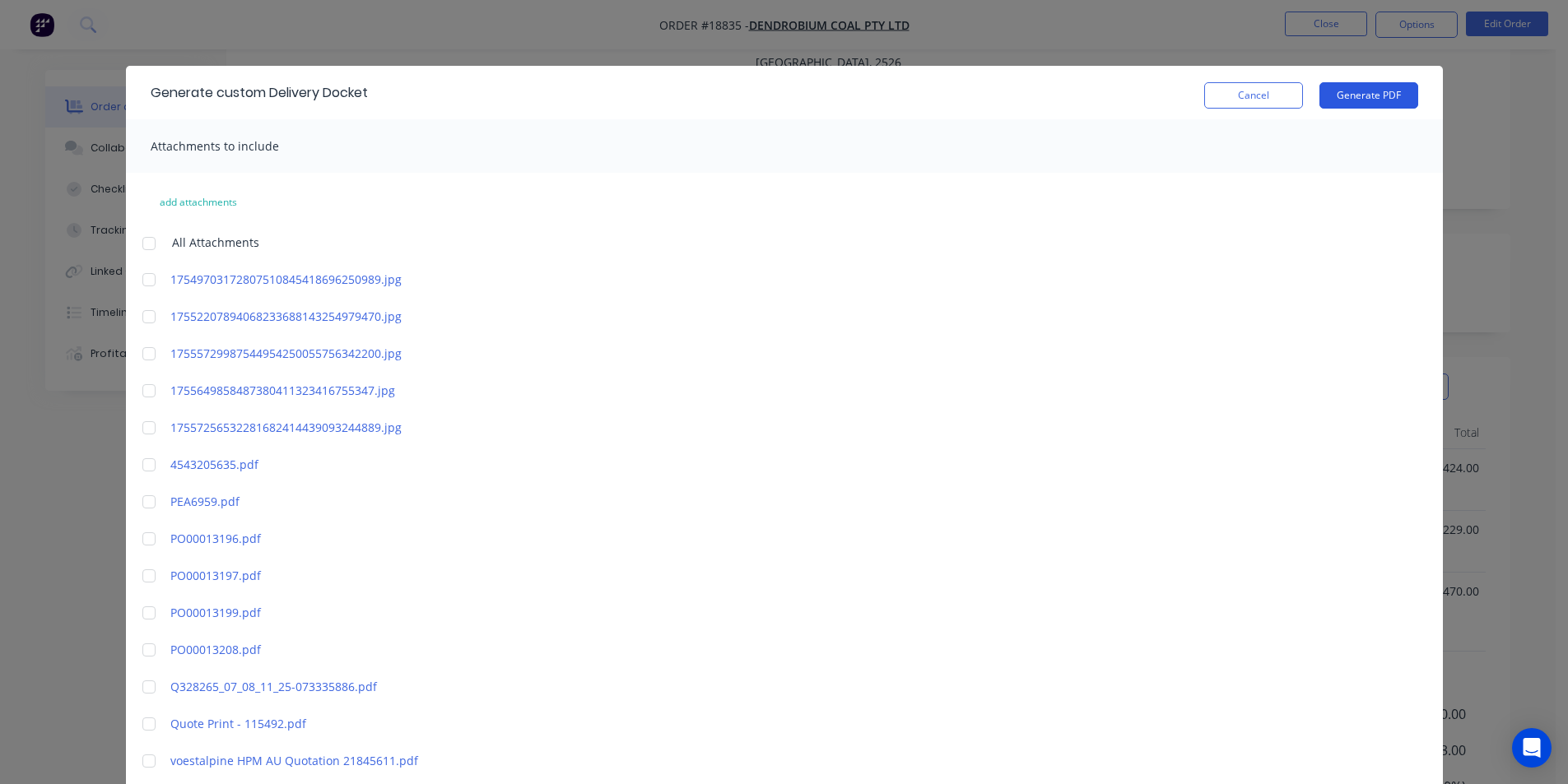
click at [1343, 99] on button "Generate PDF" at bounding box center [1369, 95] width 99 height 26
click at [1239, 102] on button "Cancel" at bounding box center [1254, 95] width 99 height 26
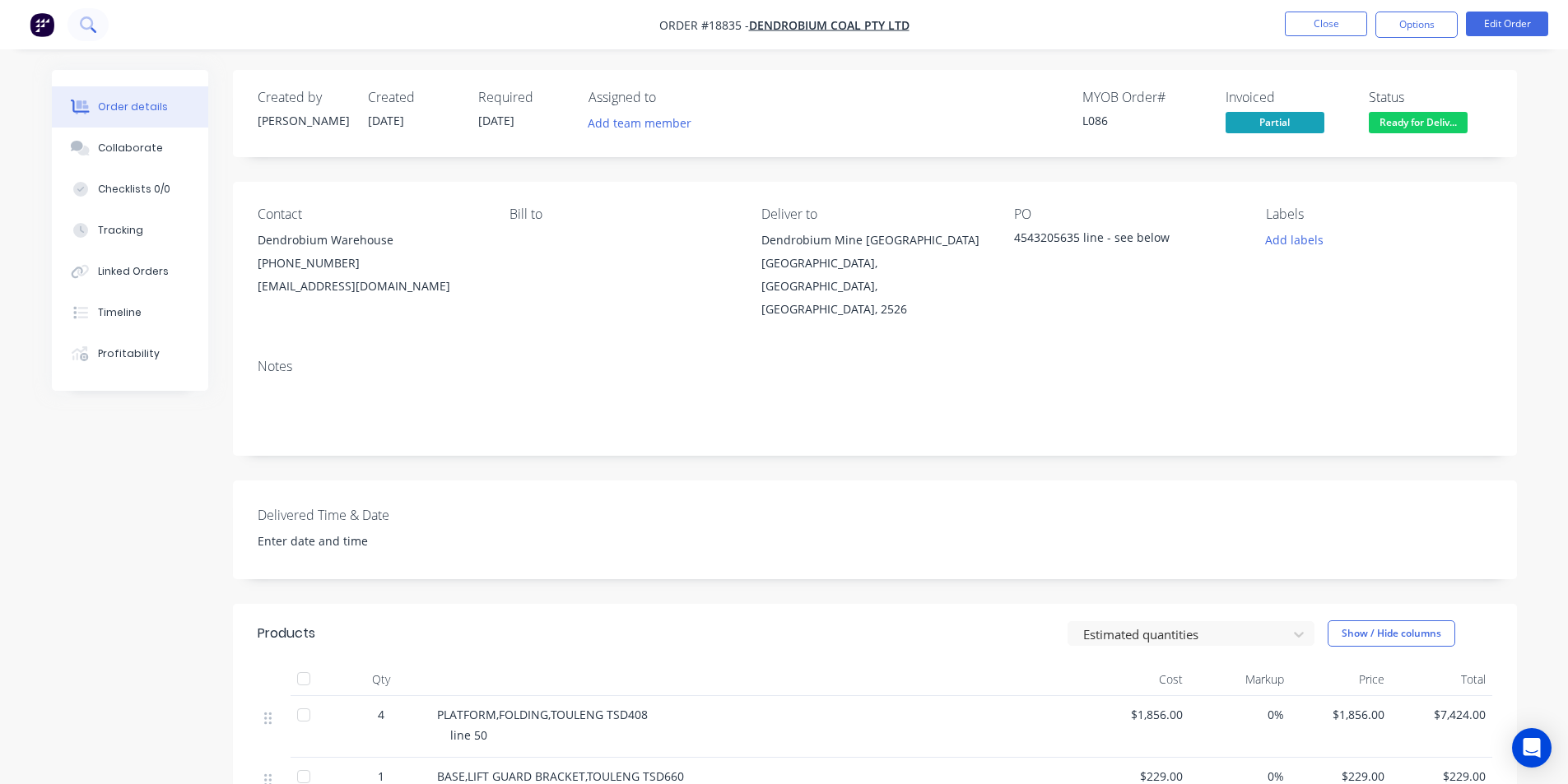
click at [91, 25] on icon at bounding box center [88, 25] width 16 height 16
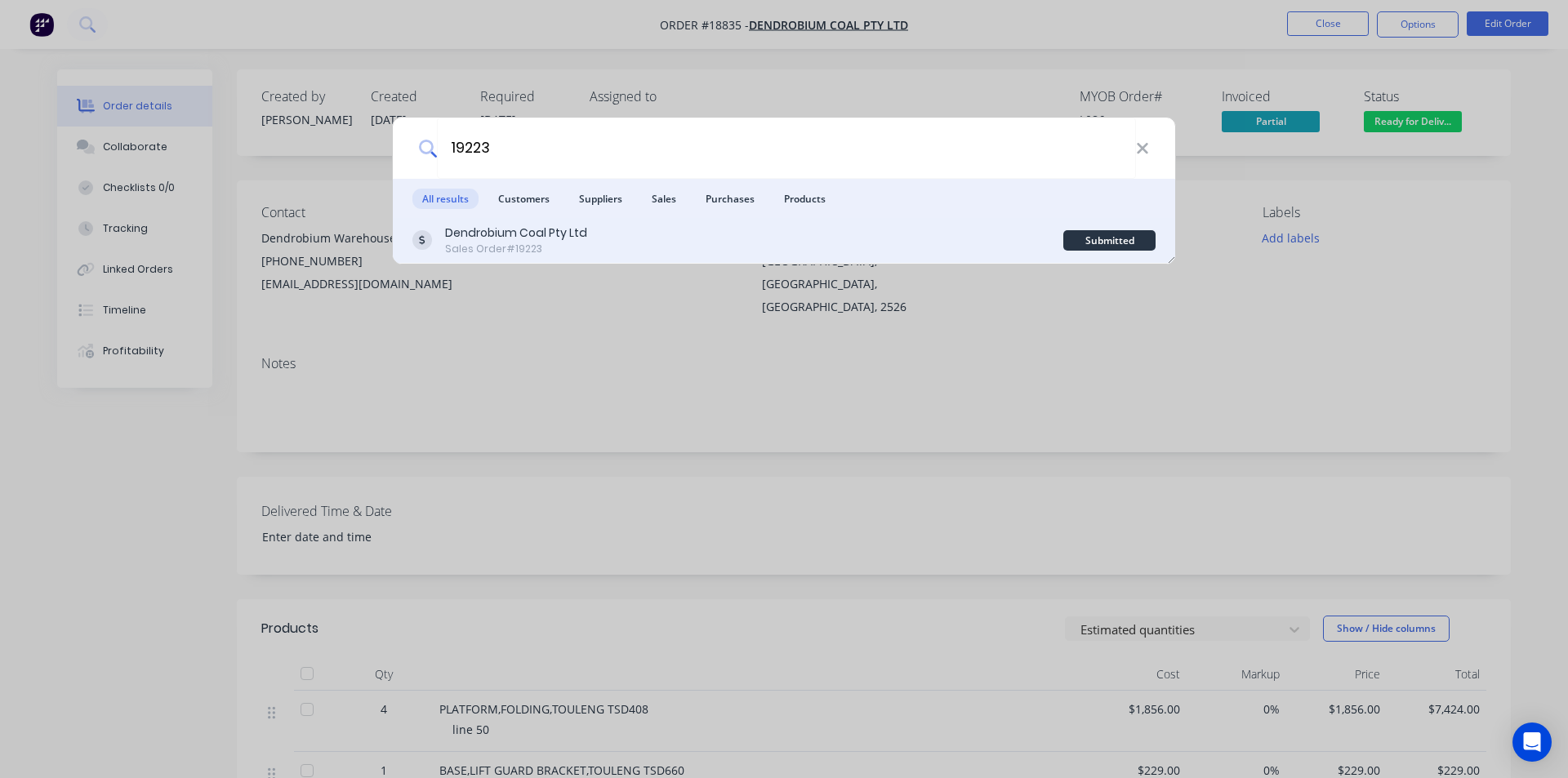
type input "19223"
click at [590, 243] on div "Dendrobium Coal Pty Ltd Sales Order #19223" at bounding box center [737, 240] width 651 height 31
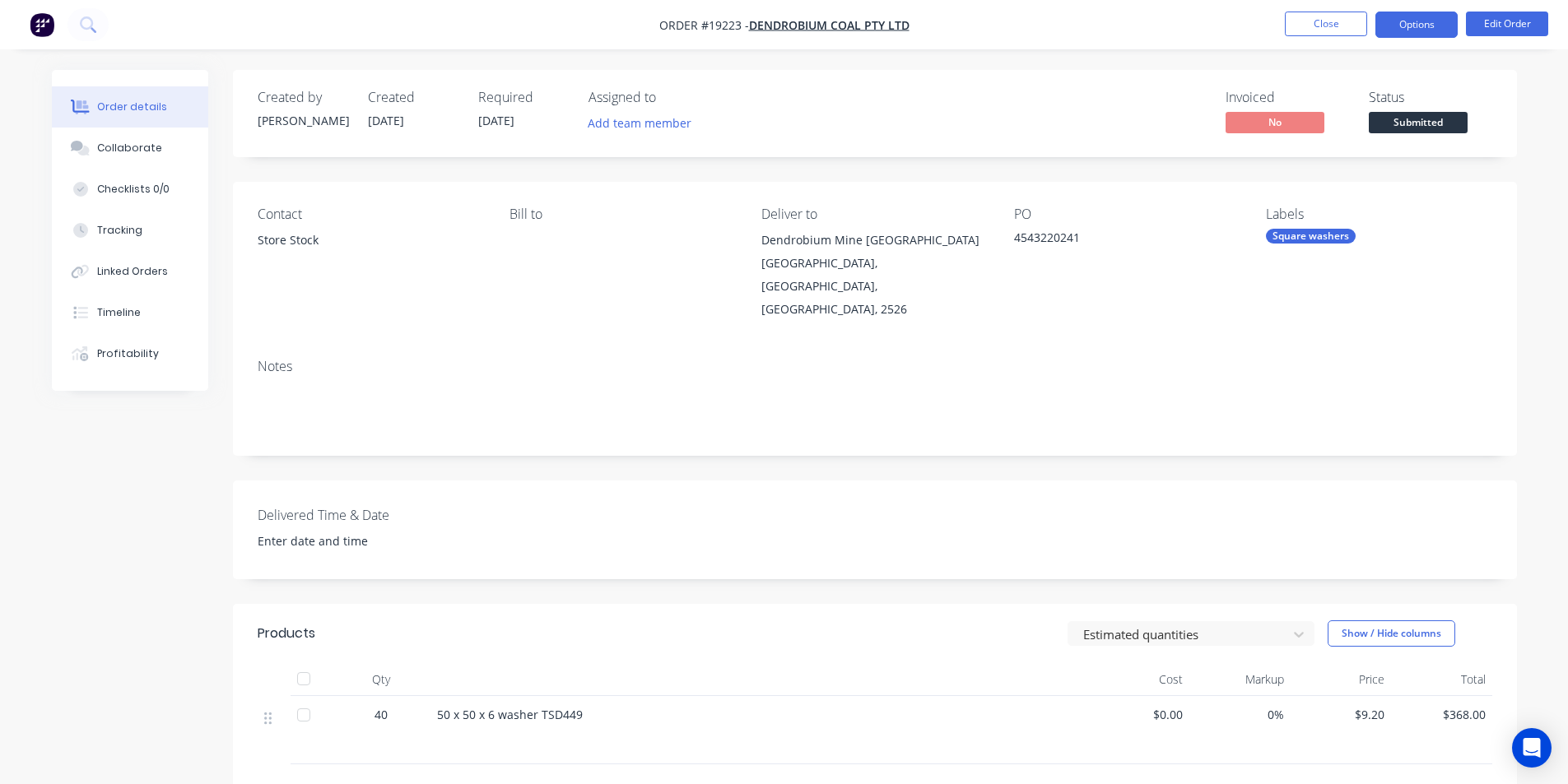
click at [1419, 28] on button "Options" at bounding box center [1416, 25] width 82 height 26
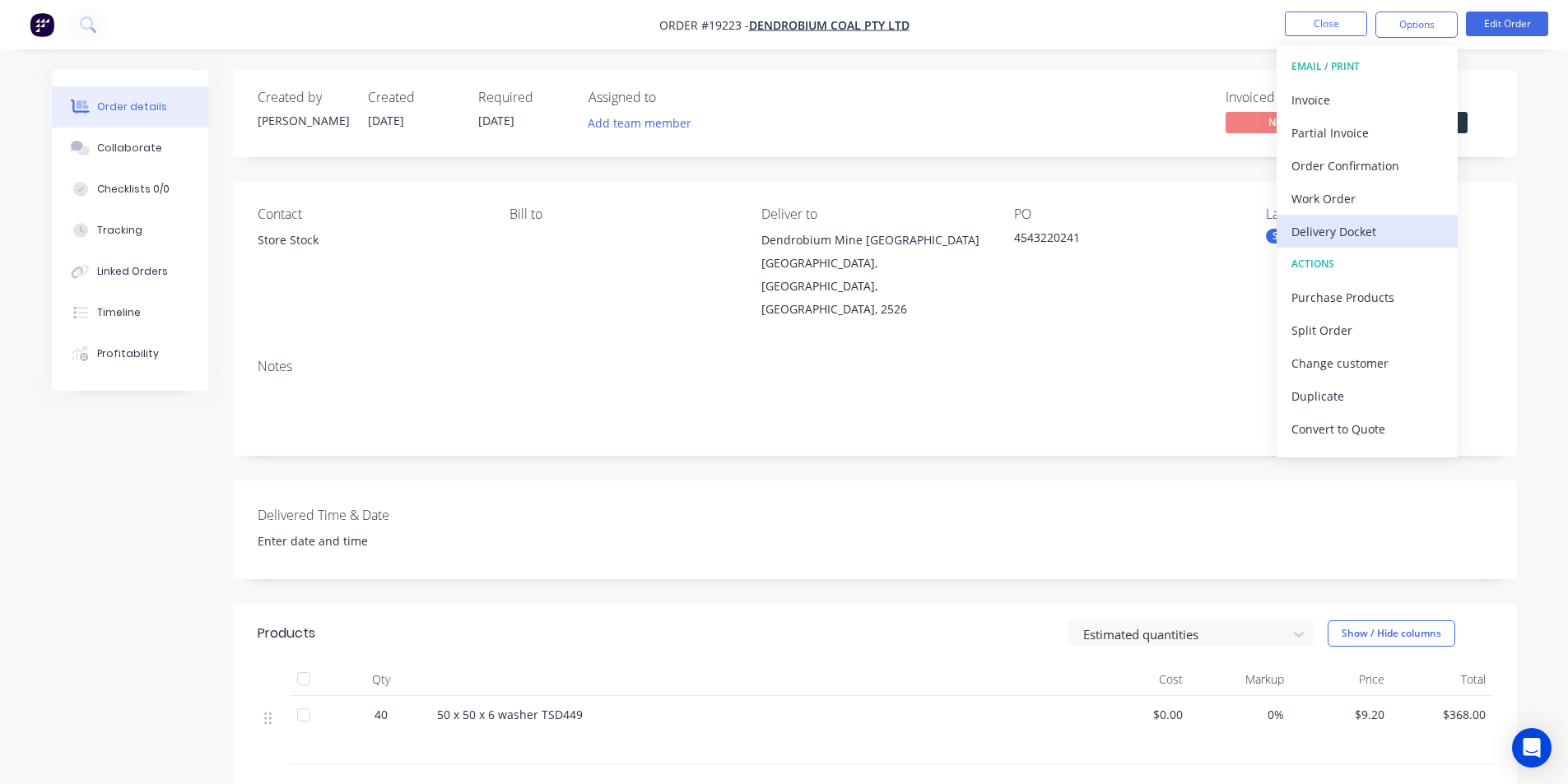
click at [1358, 238] on div "Delivery Docket" at bounding box center [1367, 231] width 151 height 24
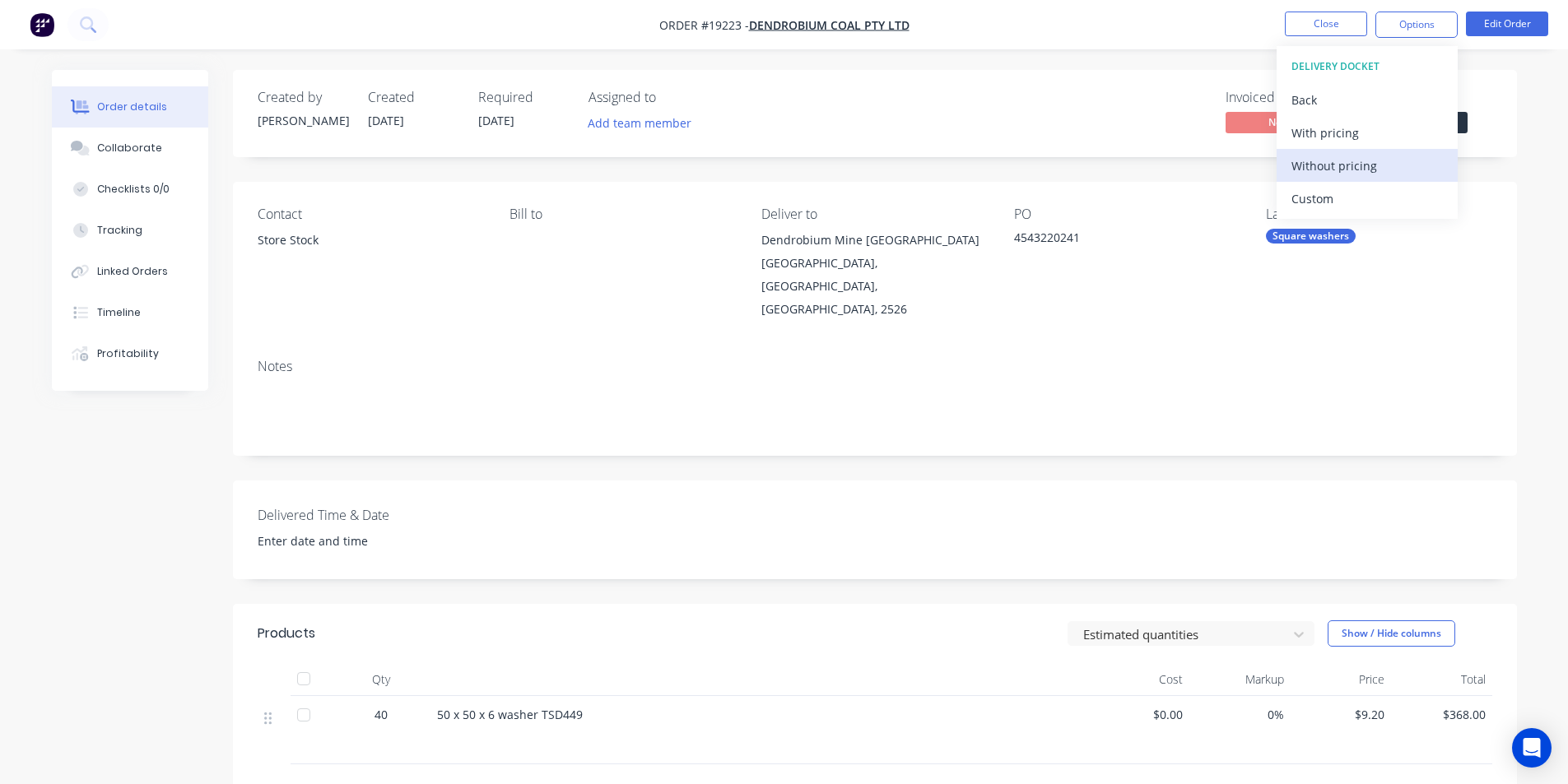
click at [1349, 167] on div "Without pricing" at bounding box center [1367, 165] width 151 height 24
click at [1143, 156] on div "Created by [PERSON_NAME] Created [DATE] Required [DATE] Assigned to Add team me…" at bounding box center [875, 113] width 1284 height 87
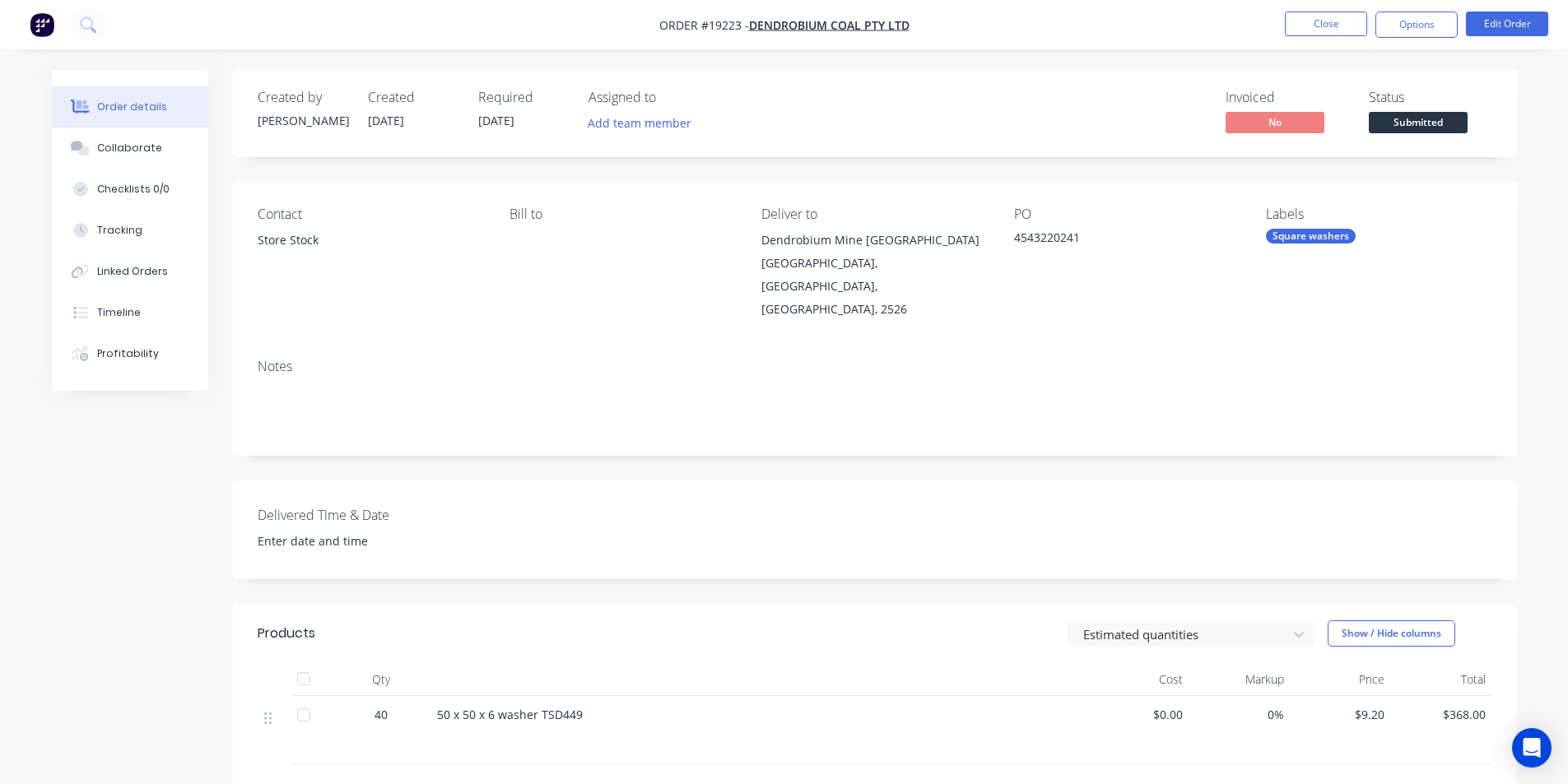
click at [1456, 128] on span "Submitted" at bounding box center [1418, 121] width 99 height 20
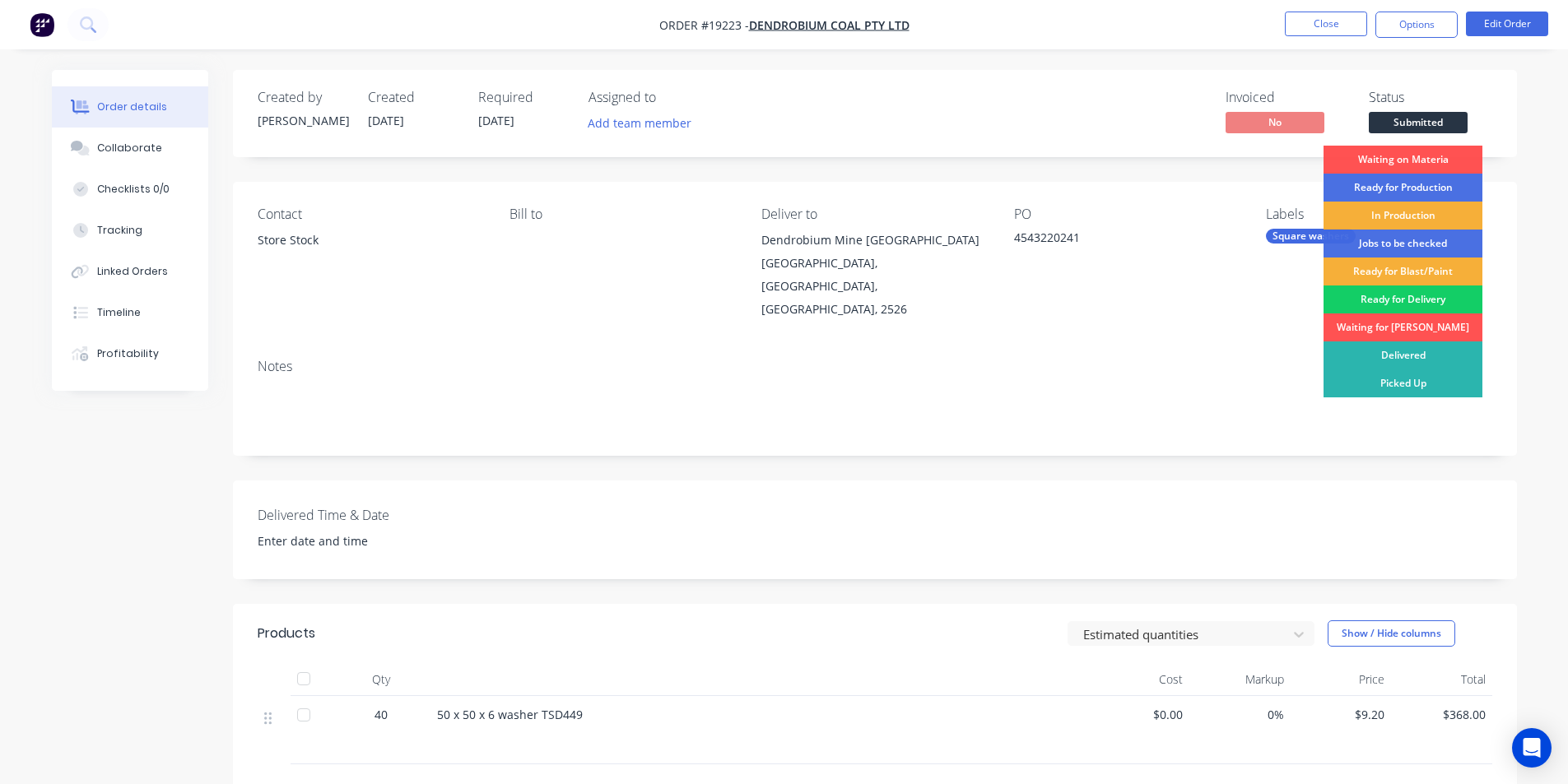
click at [1407, 297] on div "Ready for Delivery" at bounding box center [1402, 299] width 158 height 28
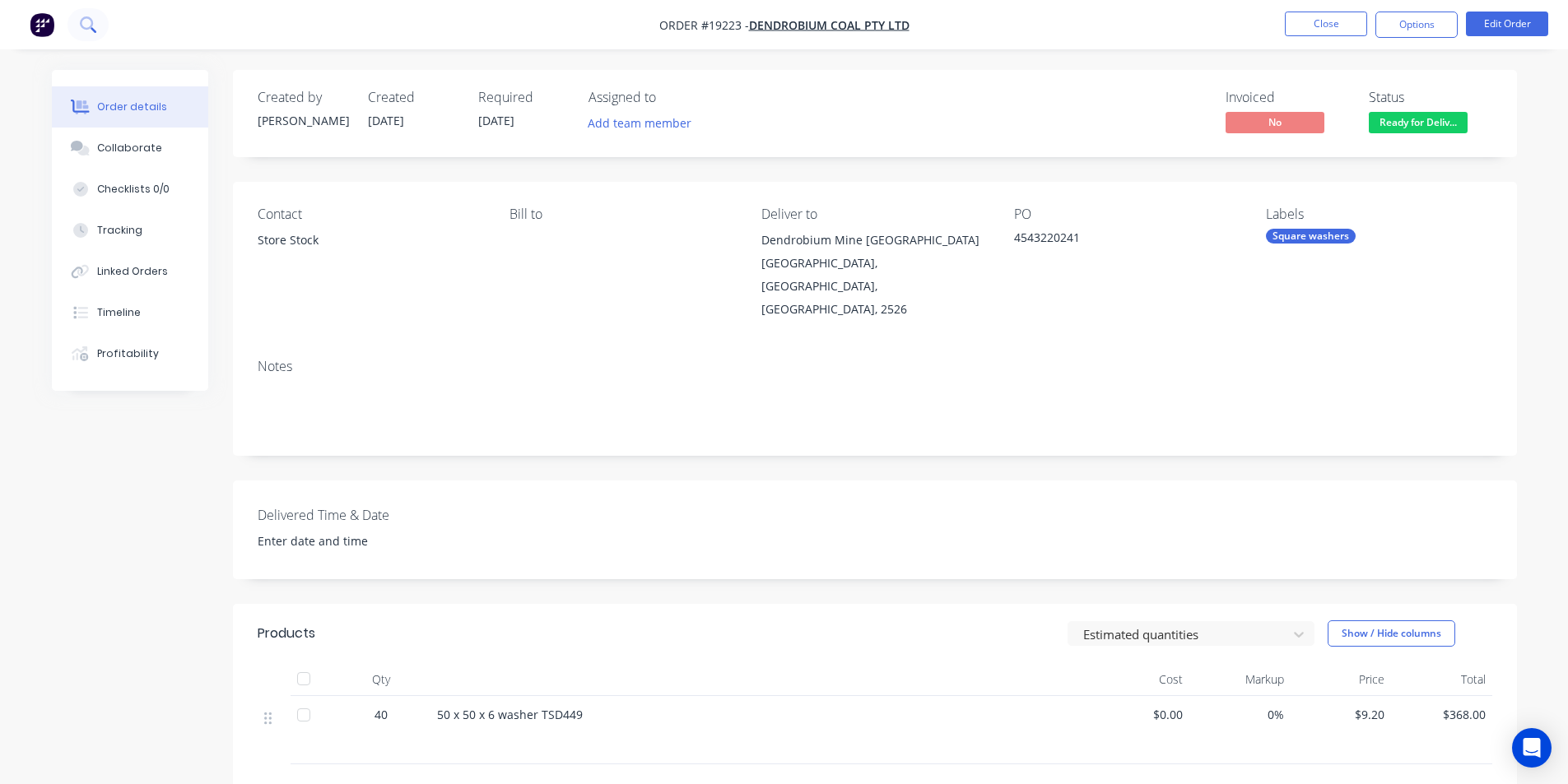
click at [87, 20] on icon at bounding box center [88, 25] width 16 height 16
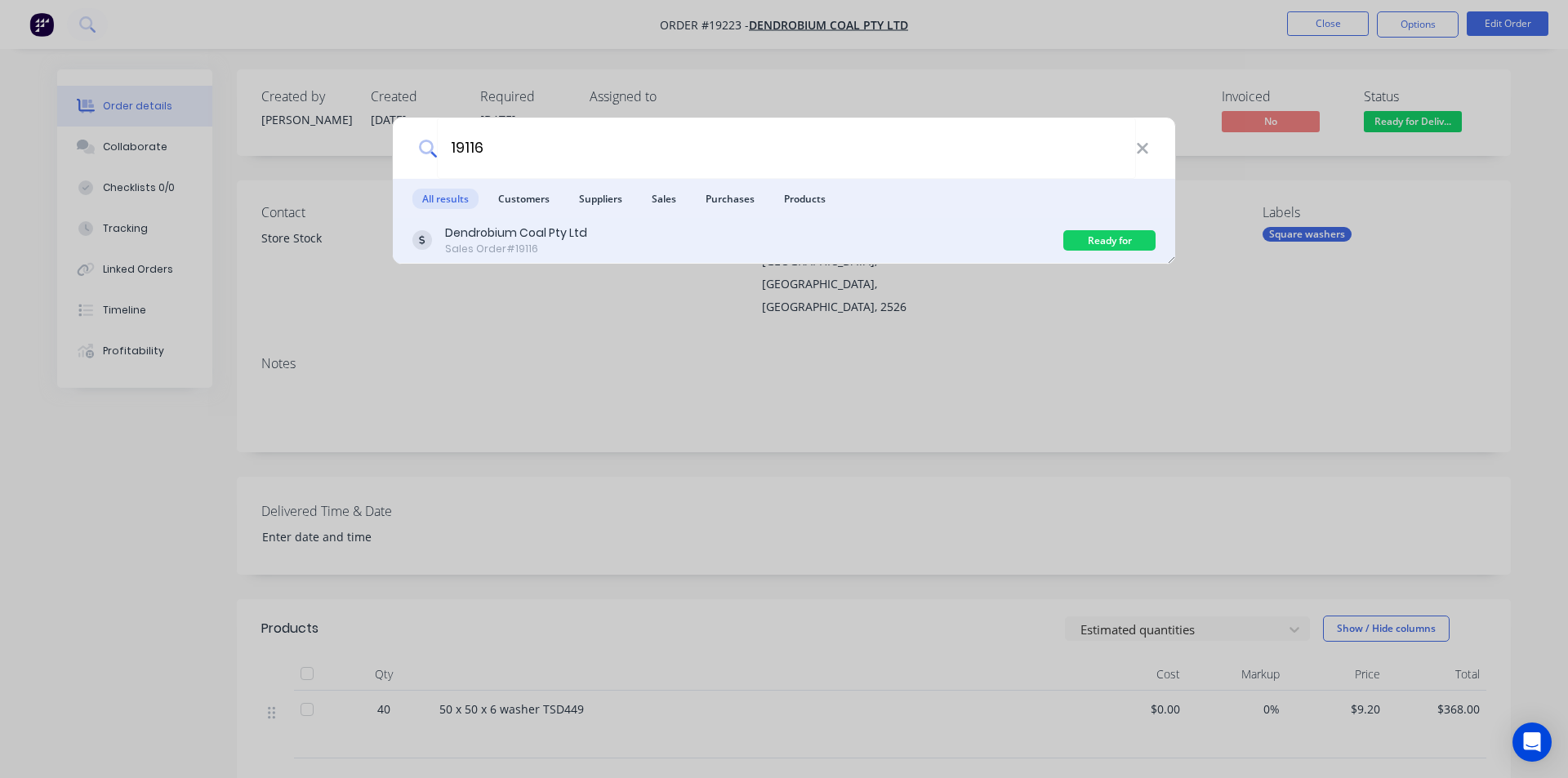
type input "19116"
click at [594, 234] on div "Dendrobium Coal Pty Ltd Sales Order #19116" at bounding box center [737, 240] width 651 height 31
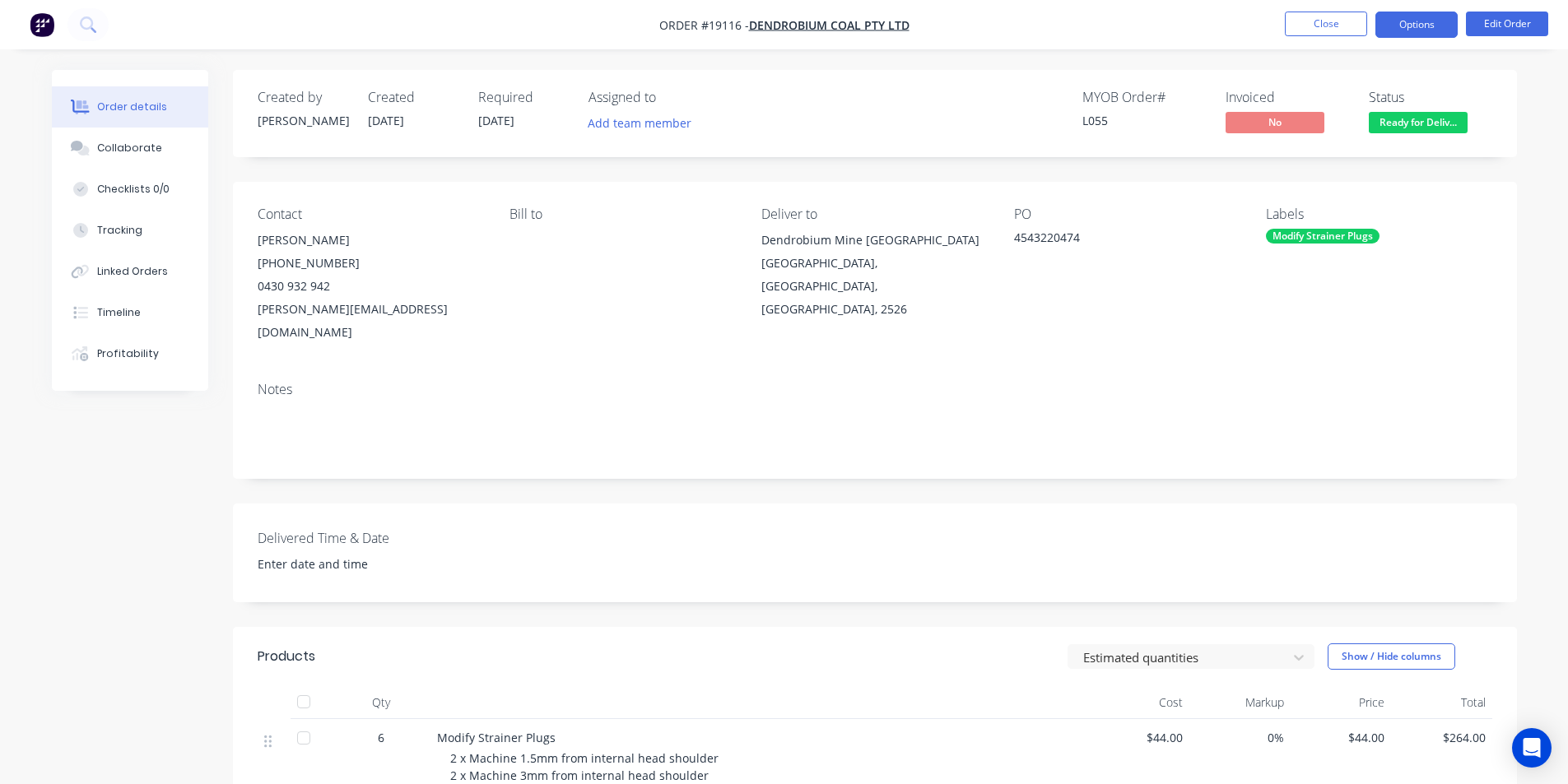
click at [1416, 26] on button "Options" at bounding box center [1416, 25] width 82 height 26
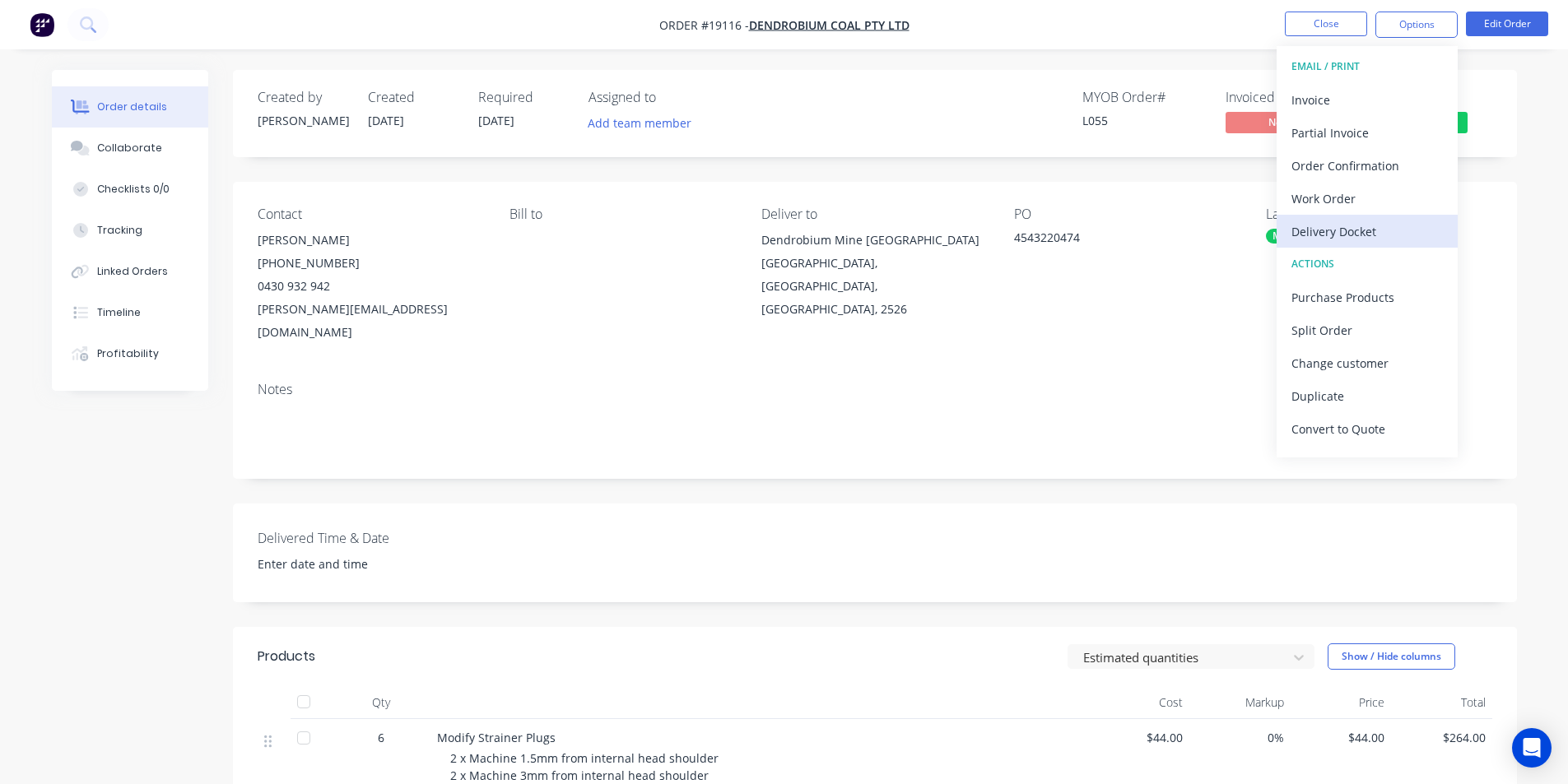
click at [1383, 231] on div "Delivery Docket" at bounding box center [1367, 231] width 151 height 24
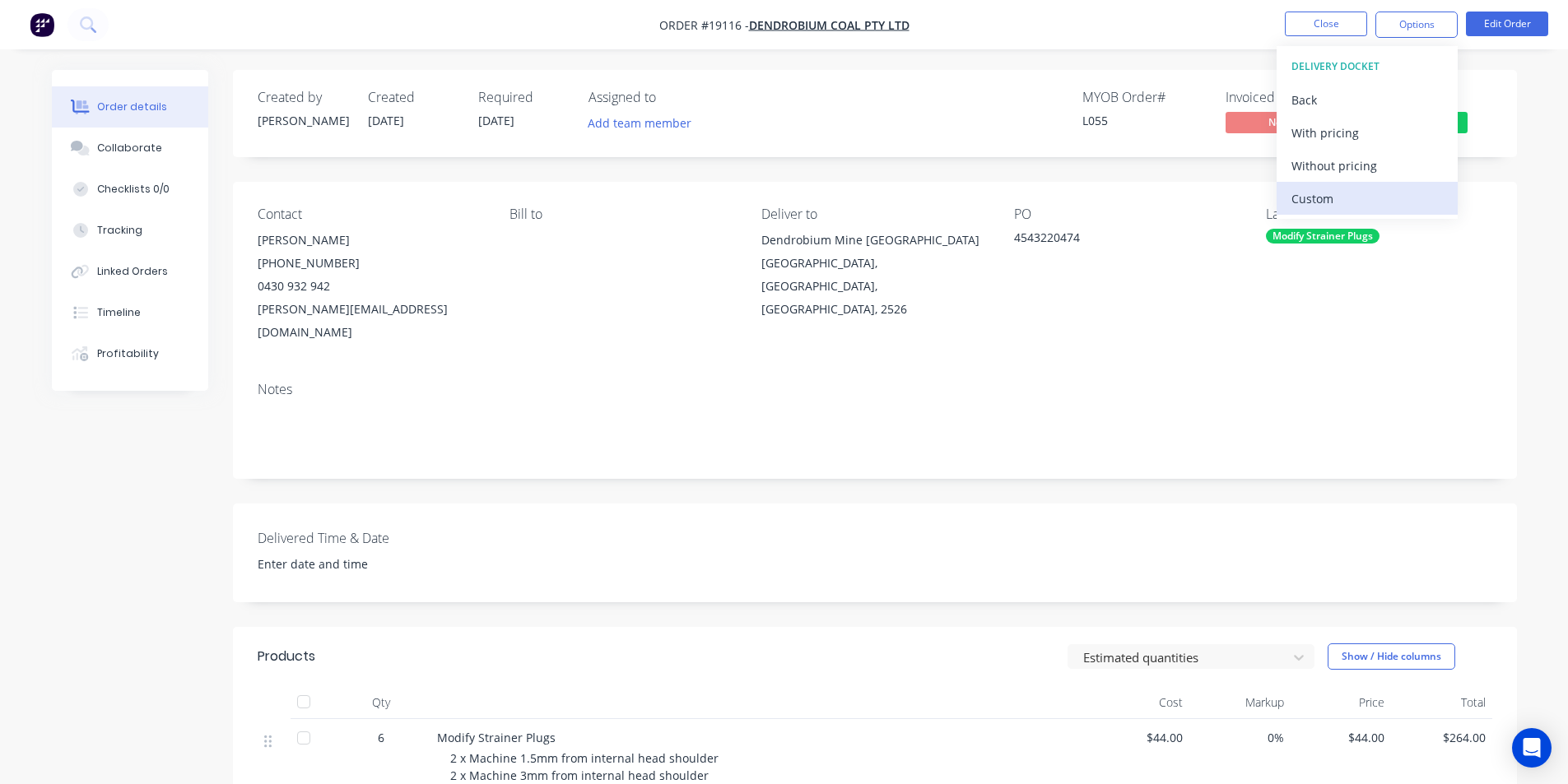
click at [1358, 202] on div "Custom" at bounding box center [1367, 198] width 151 height 24
click at [1355, 172] on div "Without pricing" at bounding box center [1367, 165] width 151 height 24
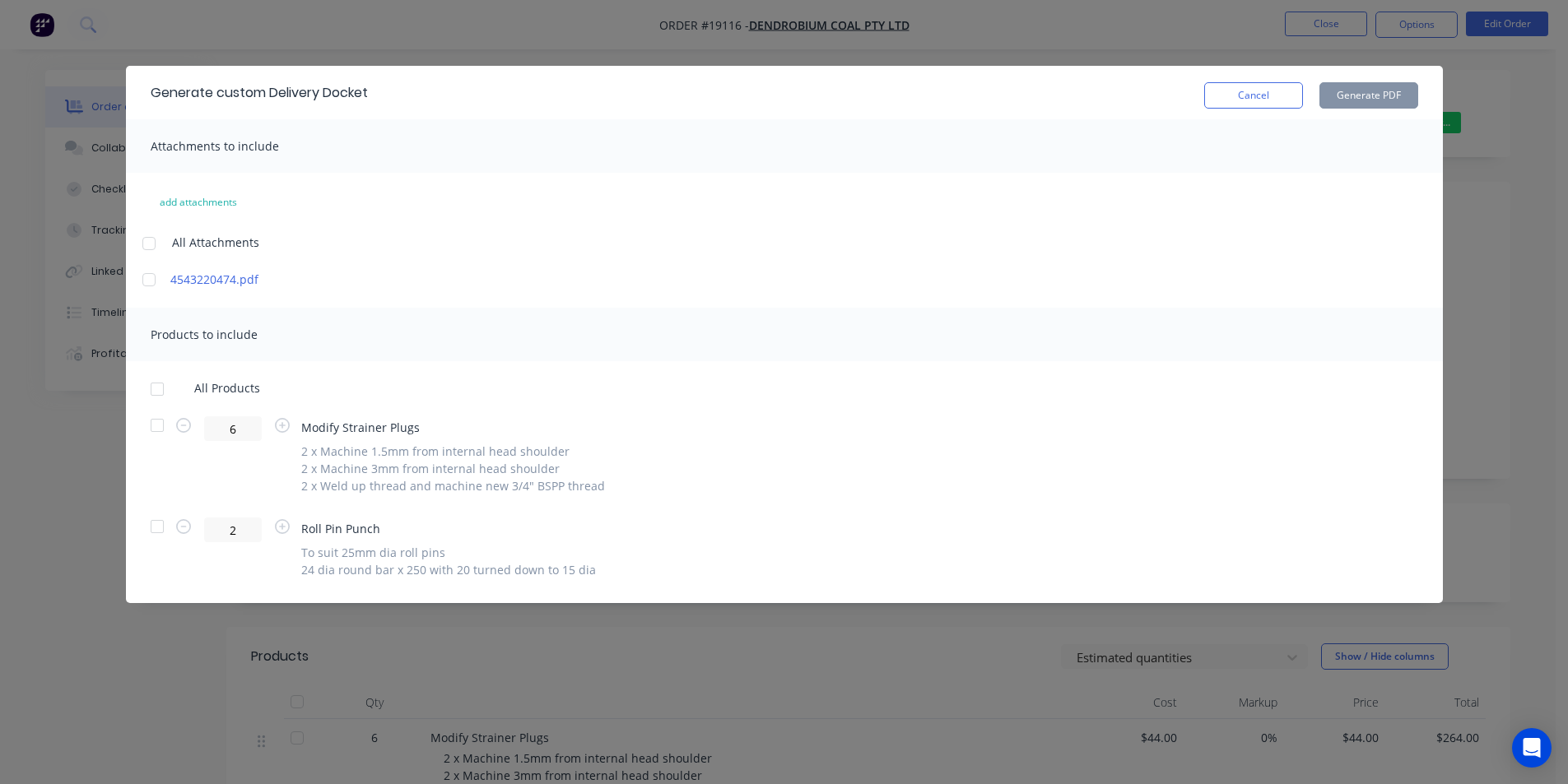
click at [155, 523] on div at bounding box center [157, 526] width 33 height 33
click at [1378, 84] on button "Generate PDF" at bounding box center [1369, 95] width 99 height 26
click at [1229, 93] on button "Cancel" at bounding box center [1254, 95] width 99 height 26
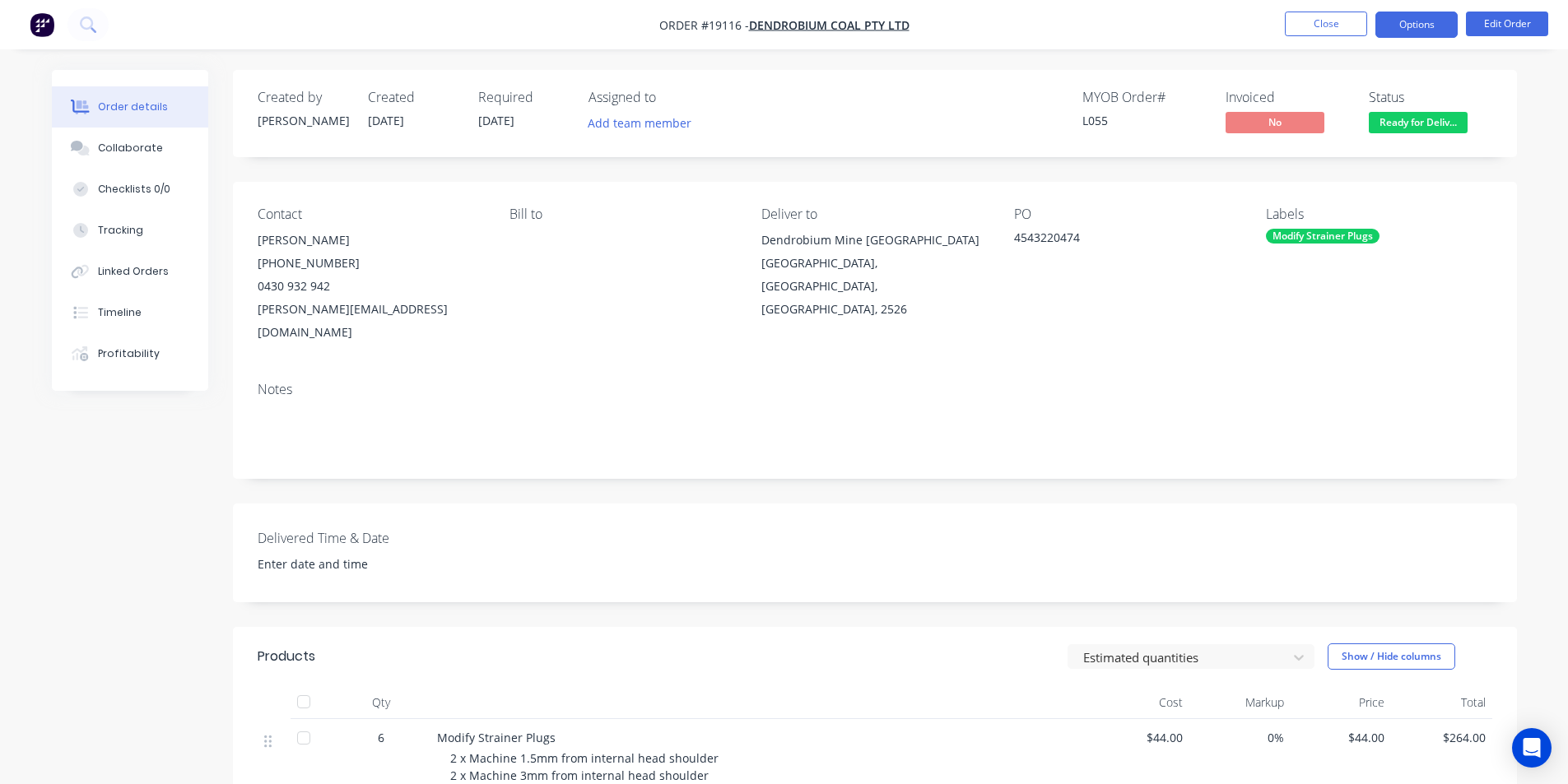
click at [1415, 27] on button "Options" at bounding box center [1416, 25] width 82 height 26
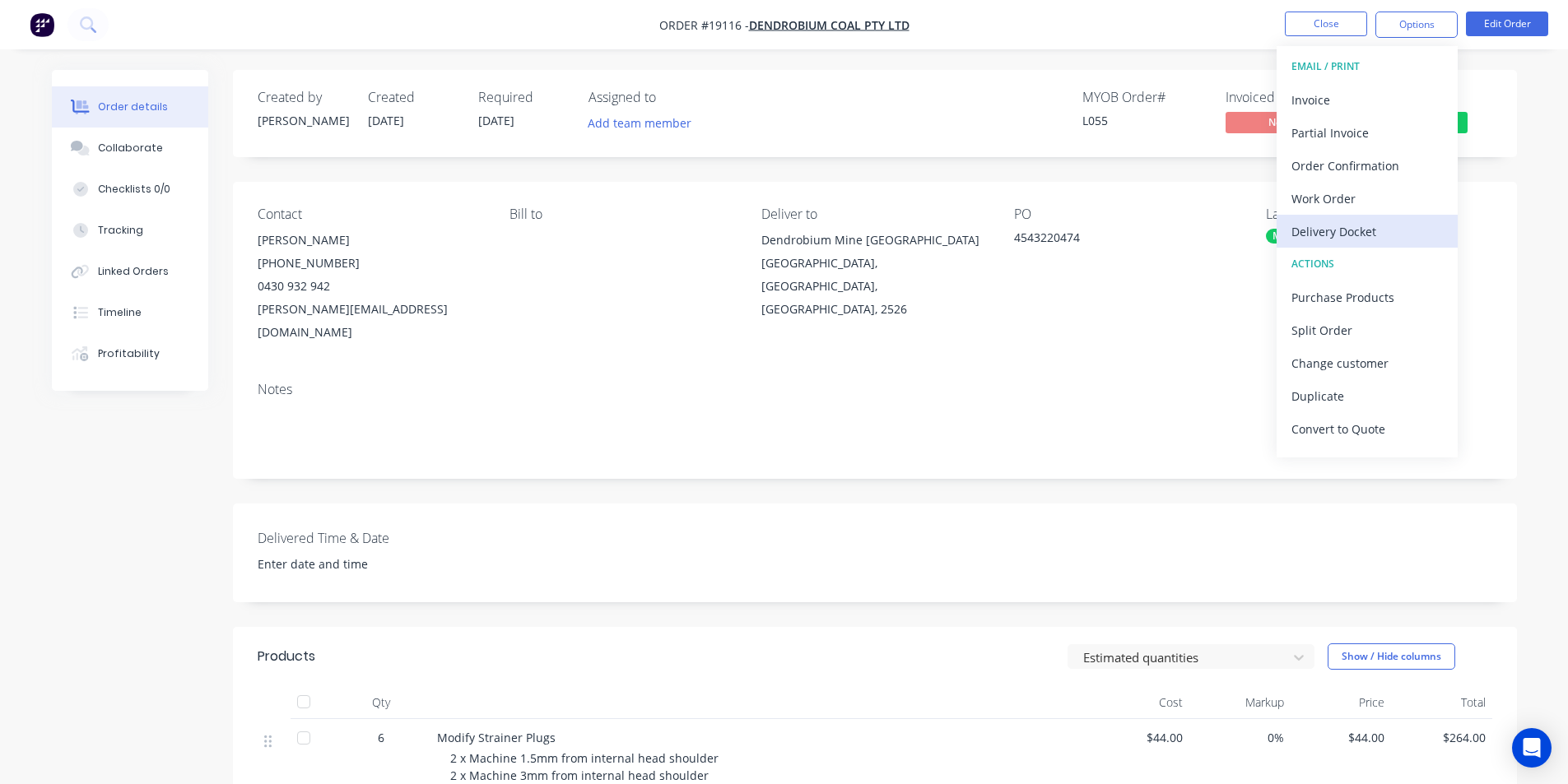
click at [1368, 230] on div "Delivery Docket" at bounding box center [1367, 231] width 151 height 24
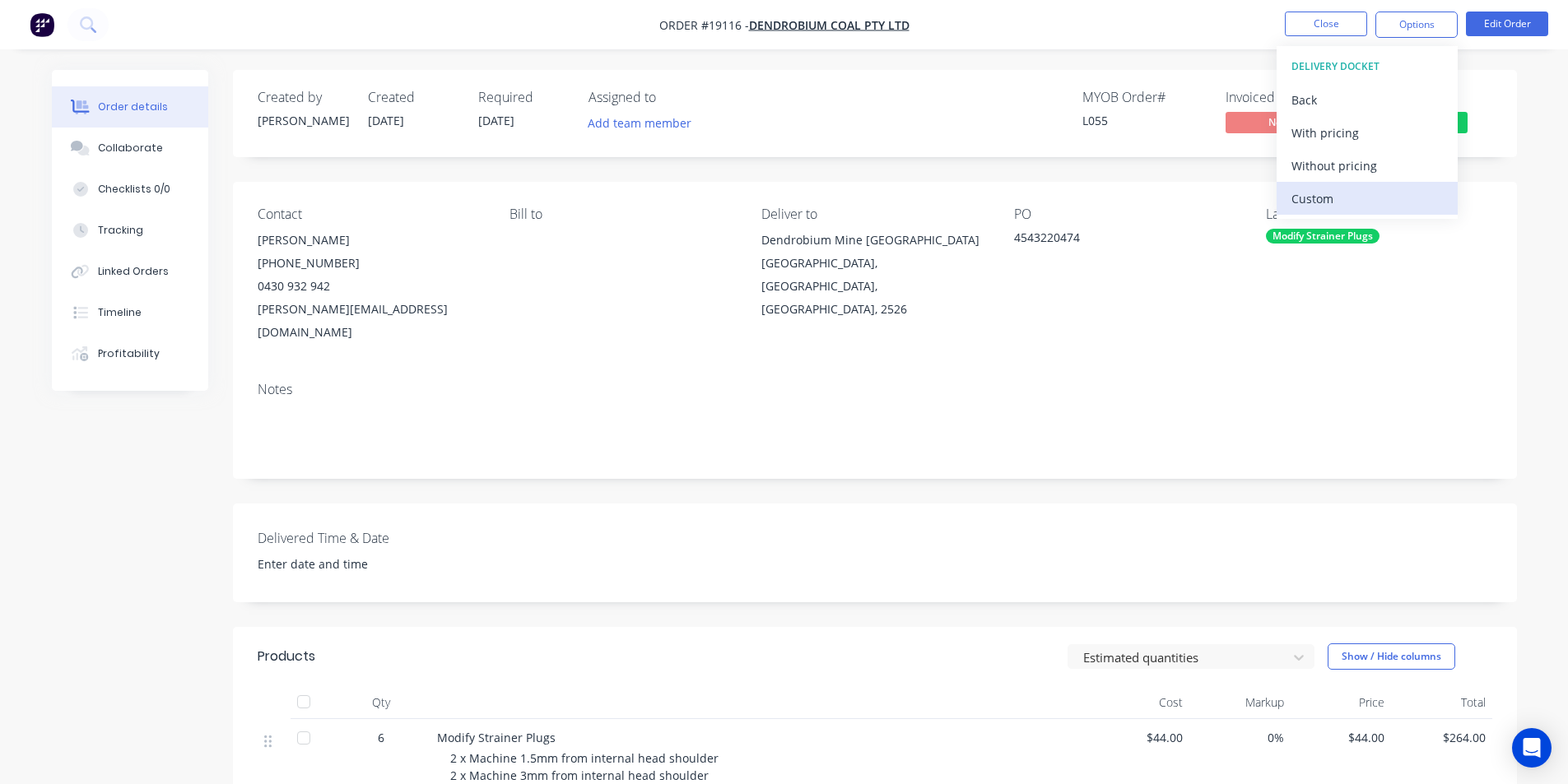
click at [1332, 194] on div "Custom" at bounding box center [1367, 198] width 151 height 24
click at [1329, 159] on div "Without pricing" at bounding box center [1367, 165] width 151 height 24
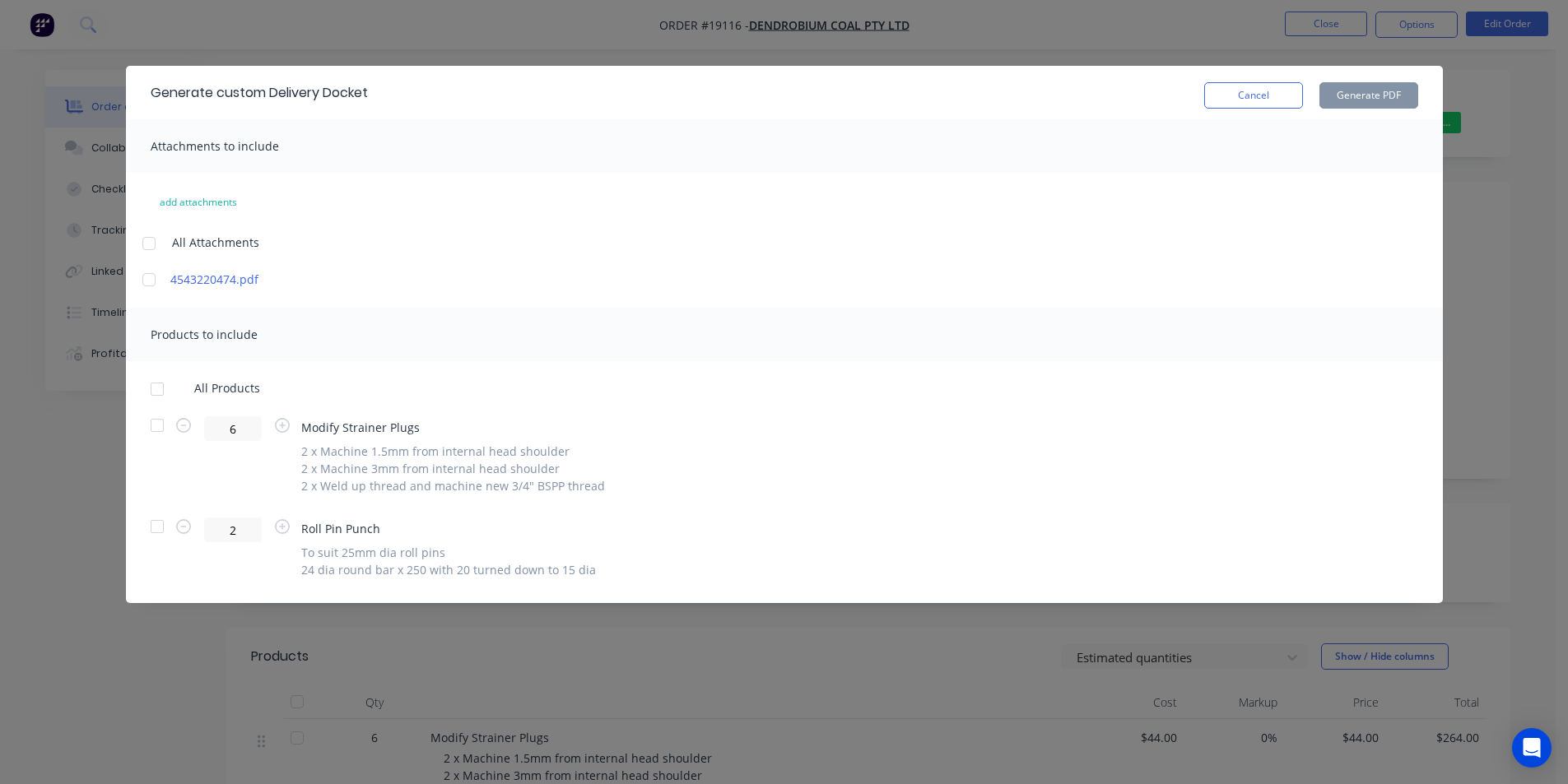
click at [158, 431] on div at bounding box center [157, 425] width 33 height 33
click at [1385, 102] on button "Generate PDF" at bounding box center [1369, 95] width 99 height 26
click at [1244, 97] on button "Cancel" at bounding box center [1254, 95] width 99 height 26
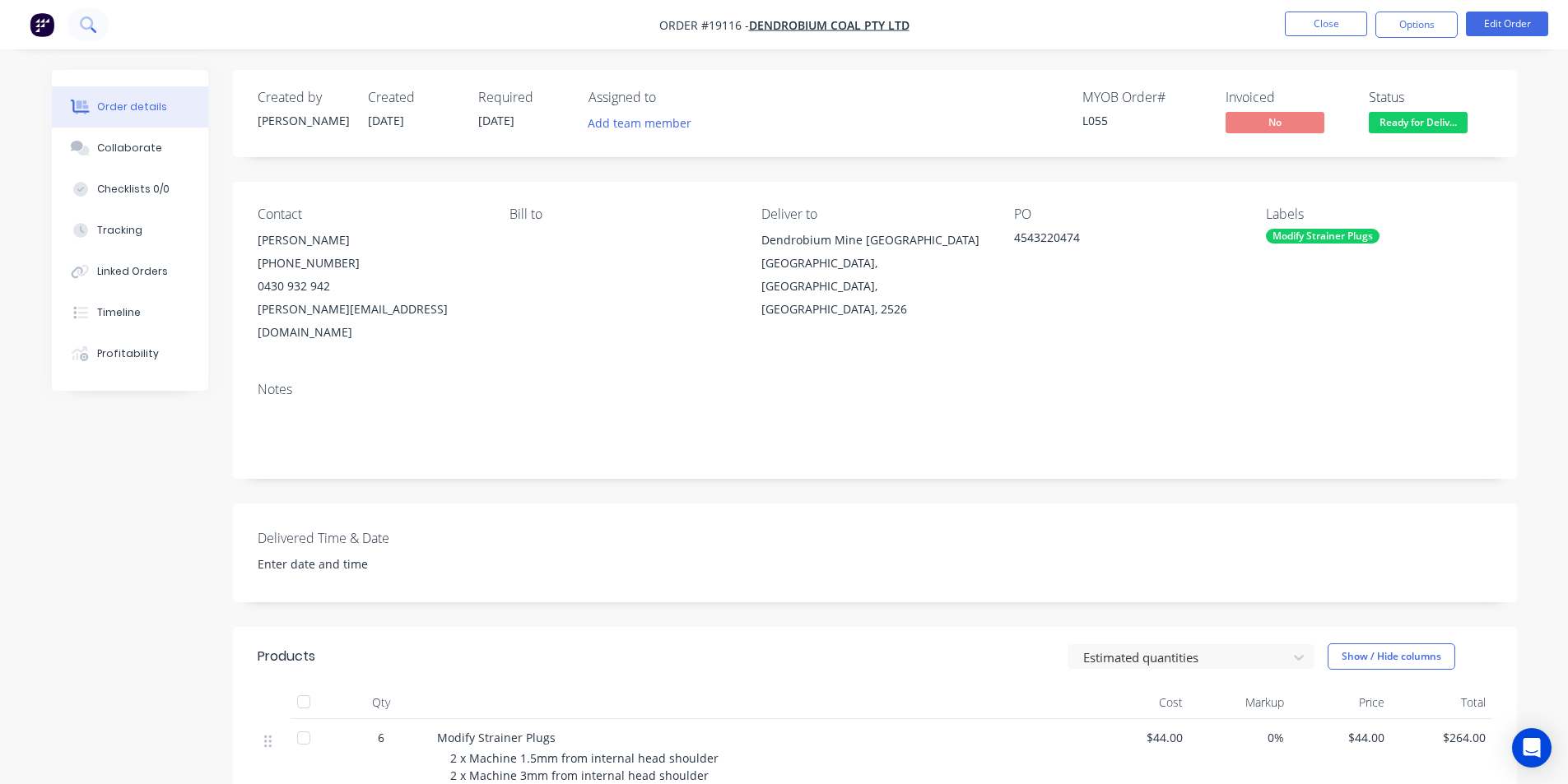
click at [101, 19] on button at bounding box center [88, 24] width 41 height 33
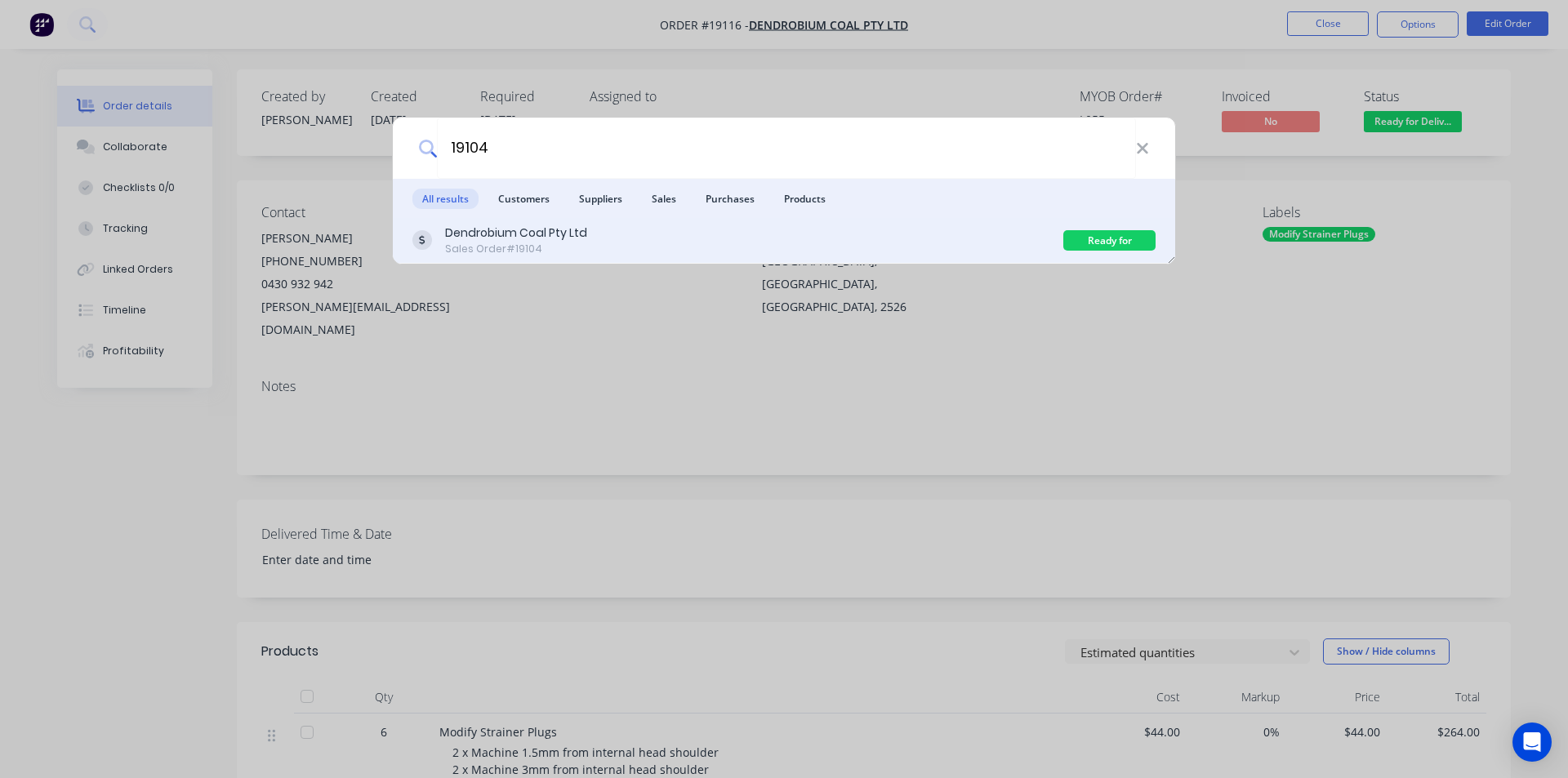
type input "19104"
click at [543, 239] on div "Dendrobium Coal Pty Ltd" at bounding box center [515, 233] width 142 height 17
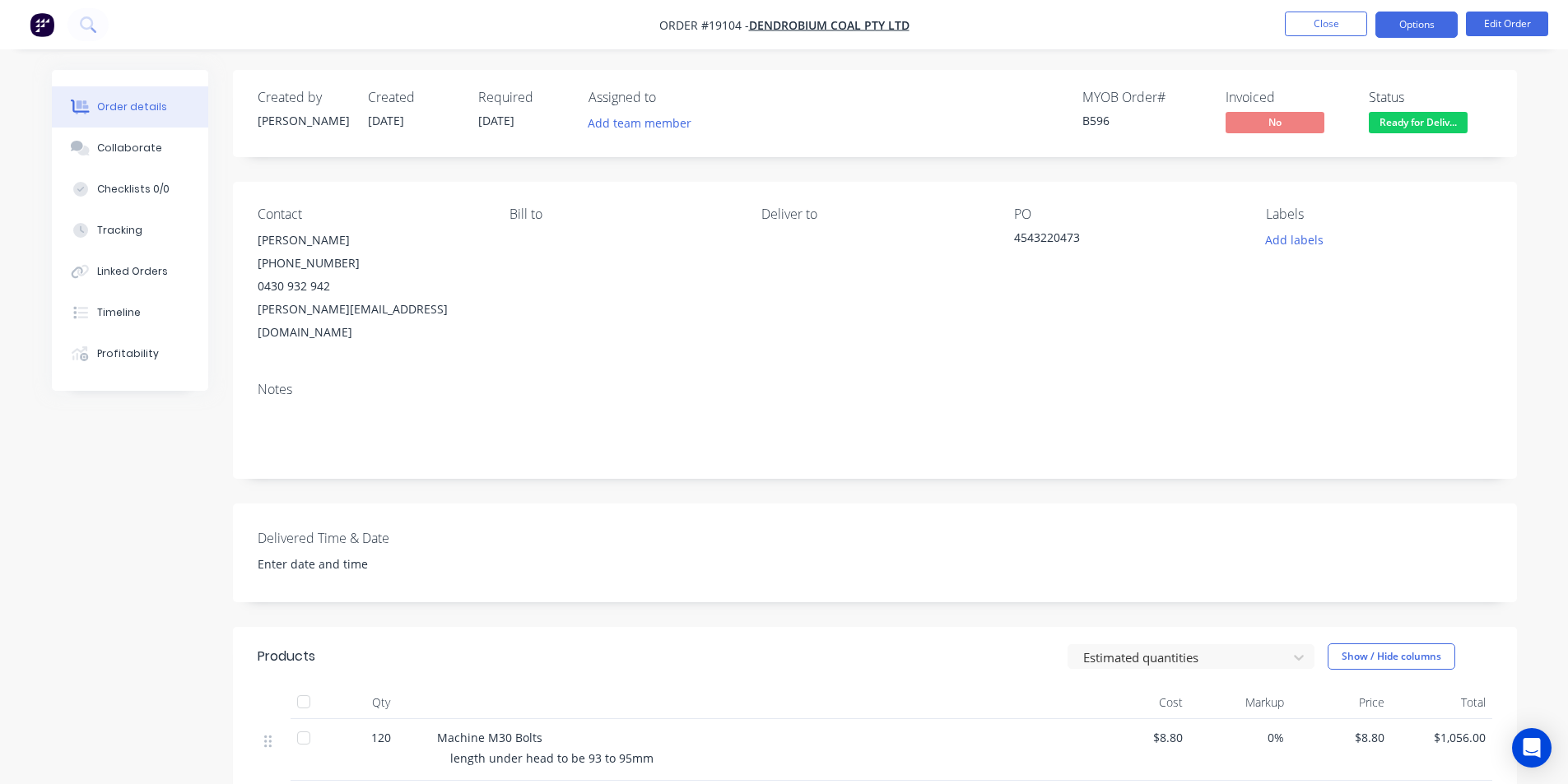
click at [1422, 21] on button "Options" at bounding box center [1416, 25] width 82 height 26
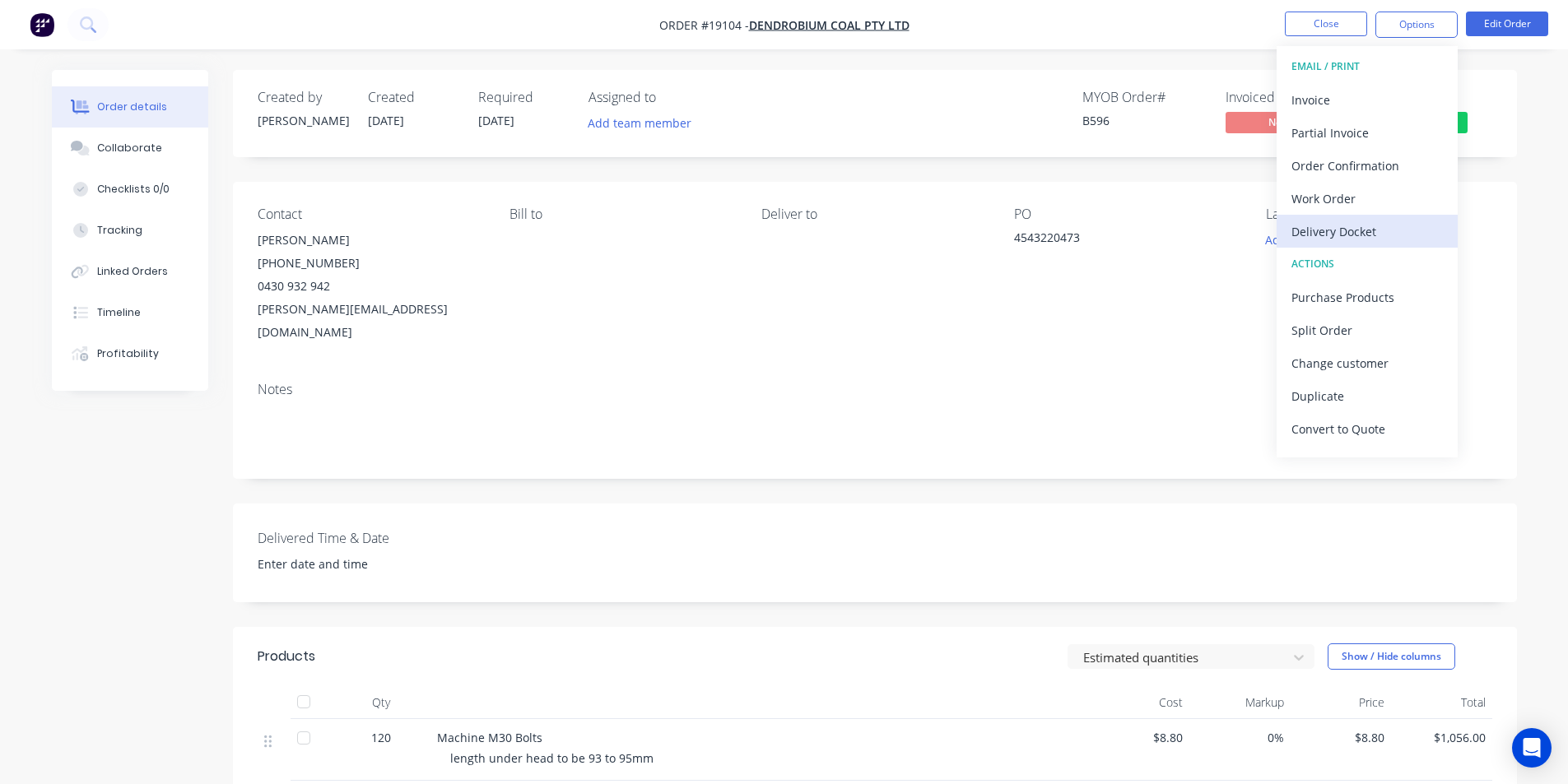
click at [1368, 231] on div "Delivery Docket" at bounding box center [1367, 231] width 151 height 24
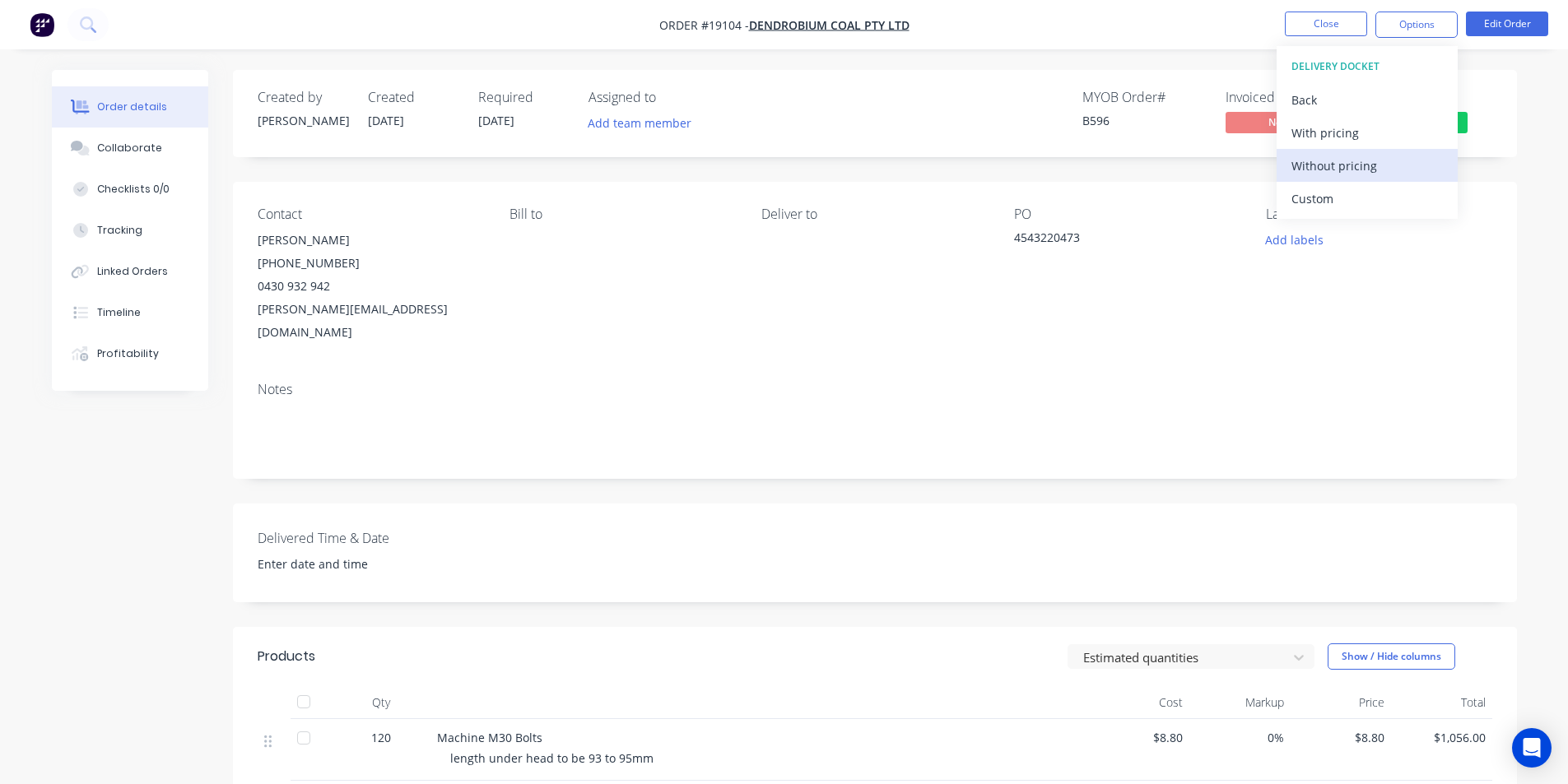
click at [1352, 172] on div "Without pricing" at bounding box center [1367, 165] width 151 height 24
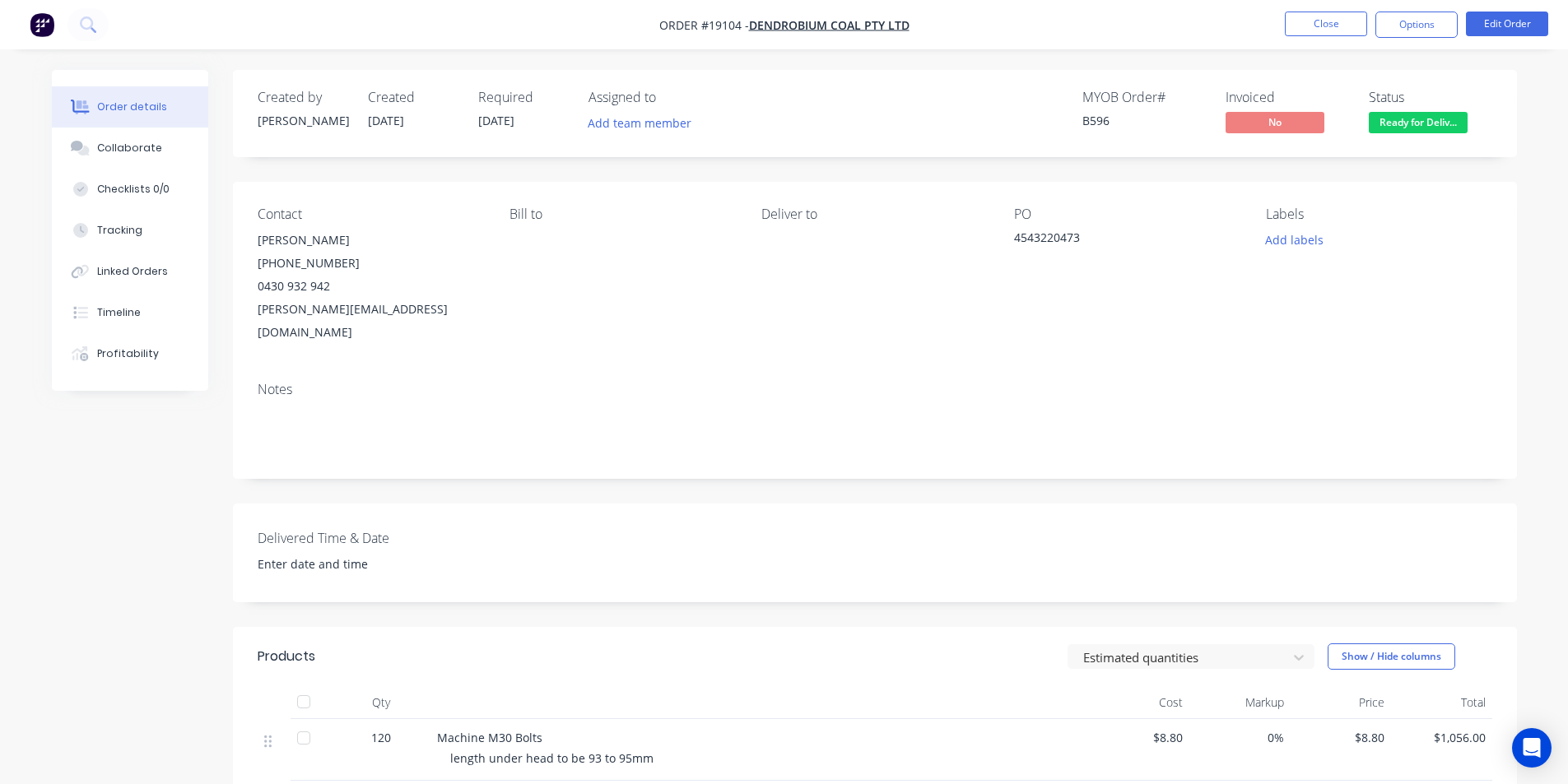
click at [33, 30] on img "button" at bounding box center [42, 25] width 25 height 25
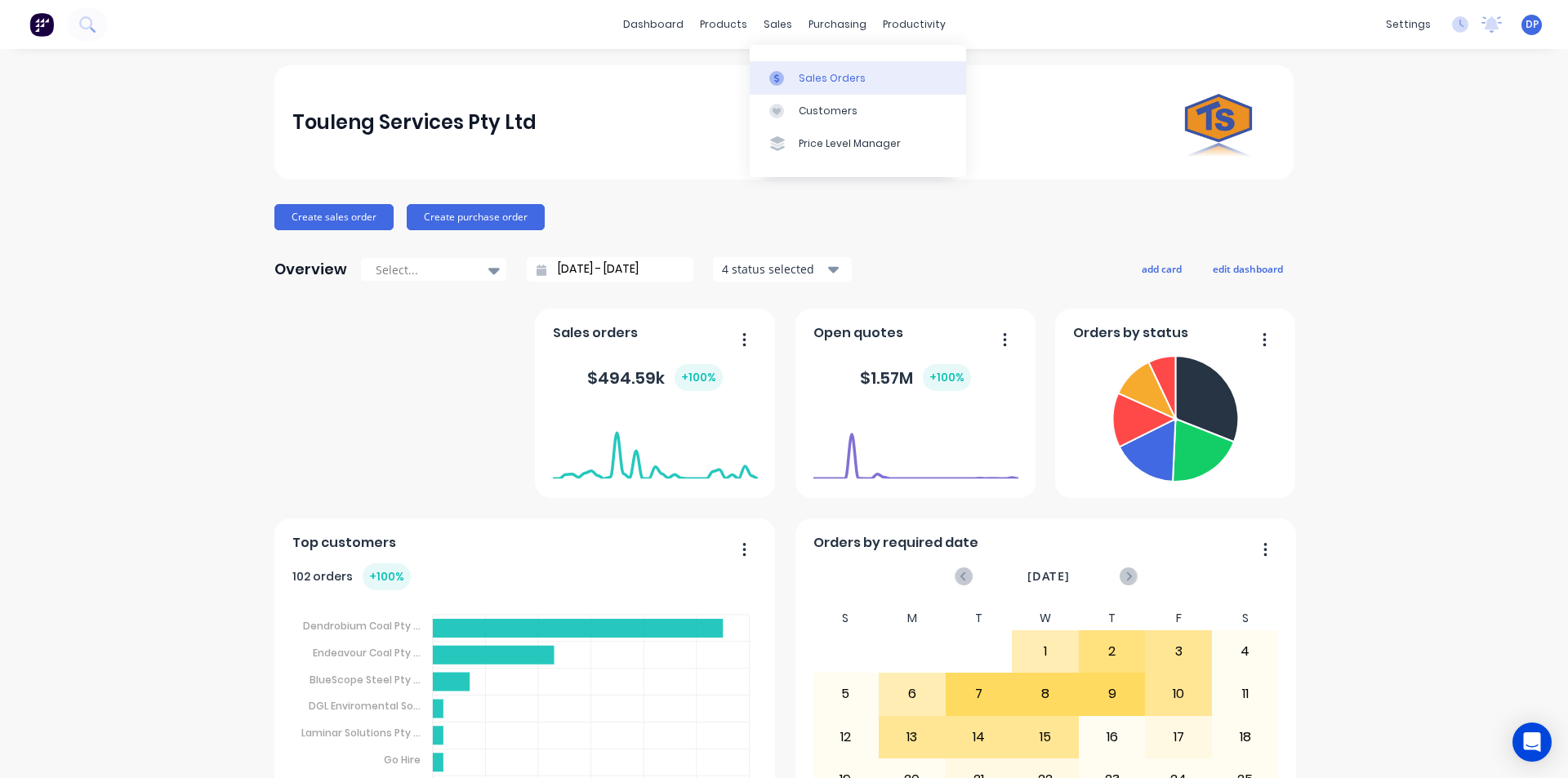
click at [837, 80] on div "Sales Orders" at bounding box center [832, 78] width 67 height 15
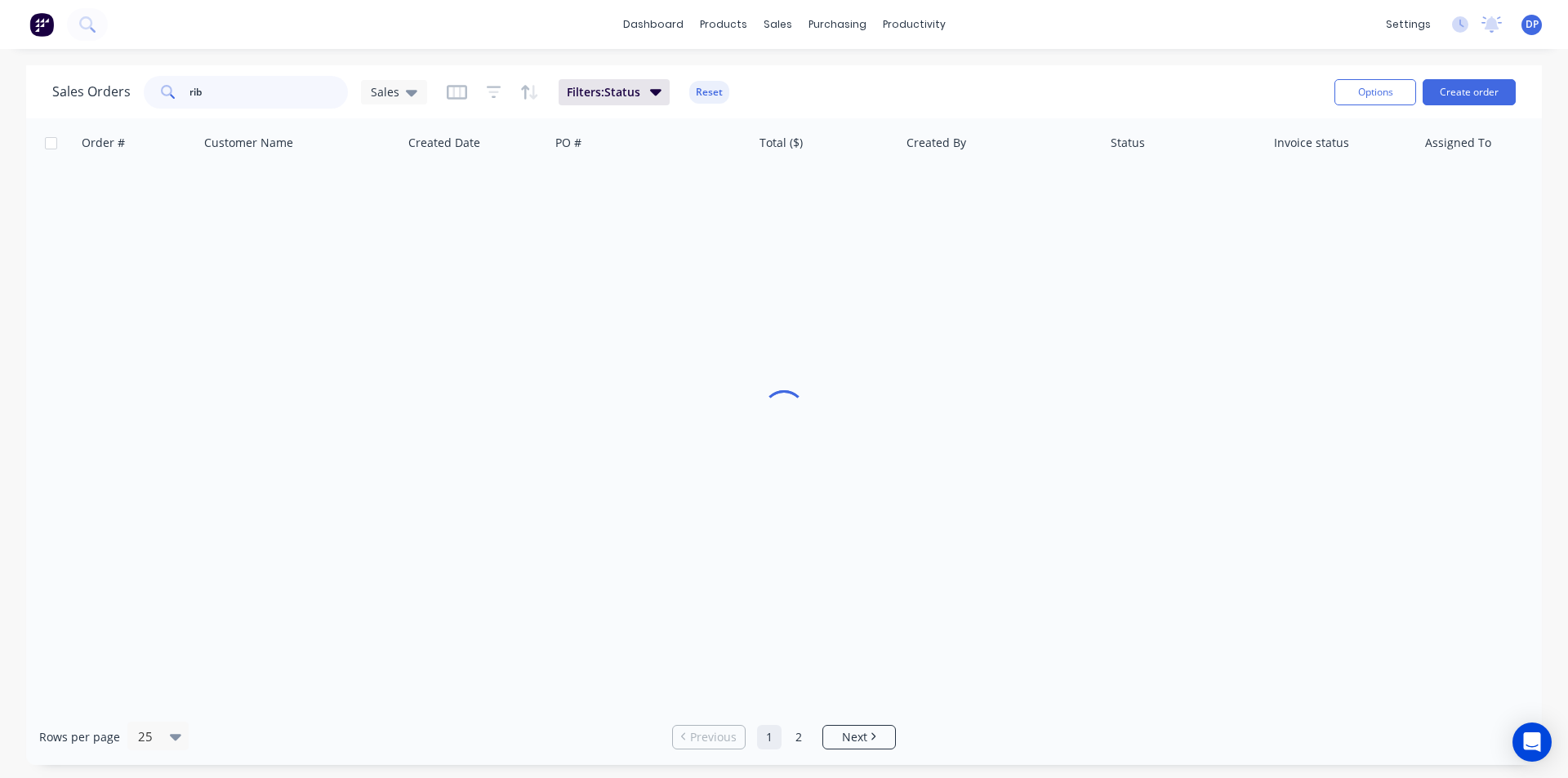
drag, startPoint x: 261, startPoint y: 92, endPoint x: 60, endPoint y: 93, distance: 201.0
click at [60, 93] on div "Sales Orders rib Sales" at bounding box center [239, 92] width 375 height 32
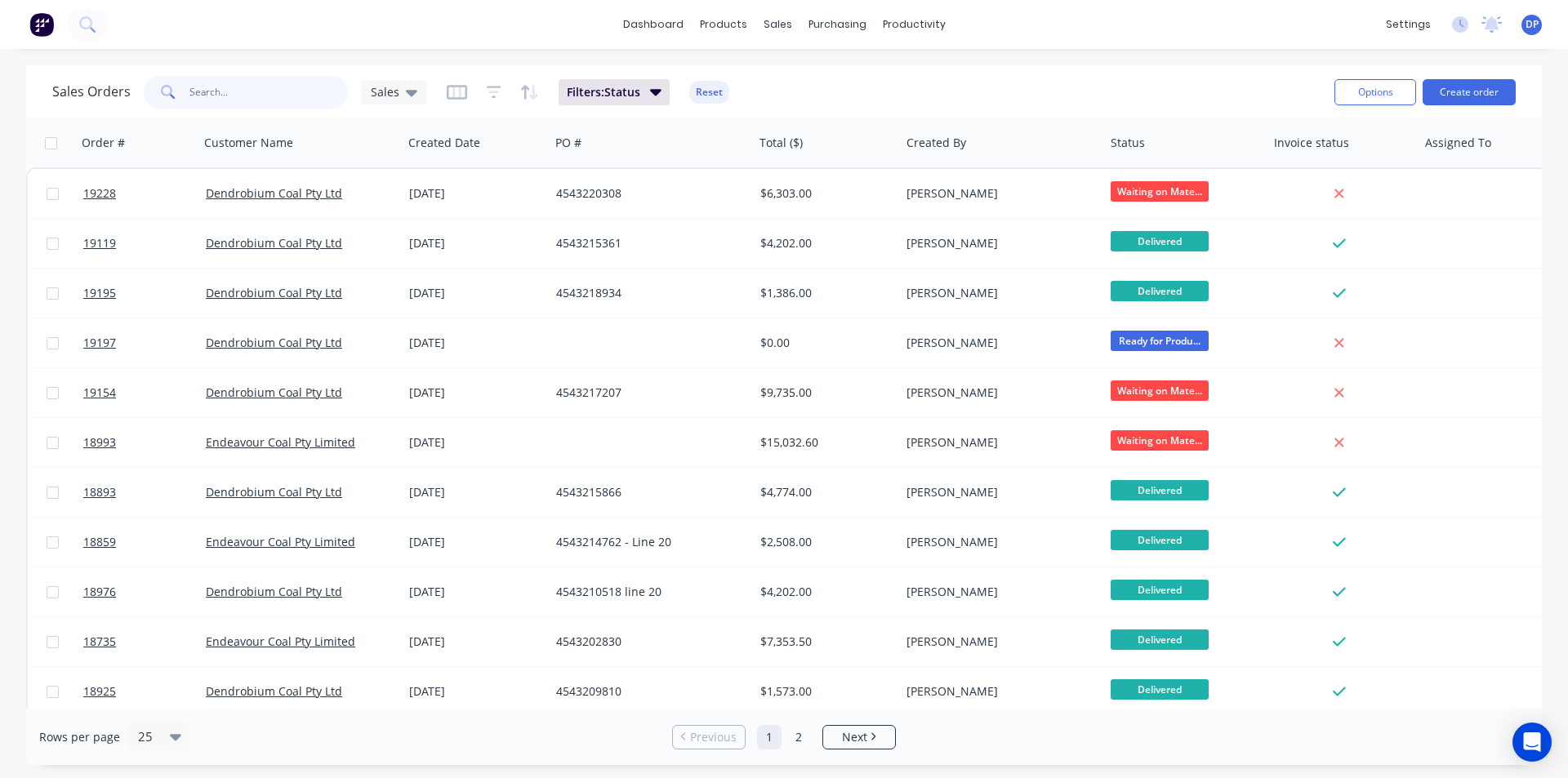
paste input "4543217552"
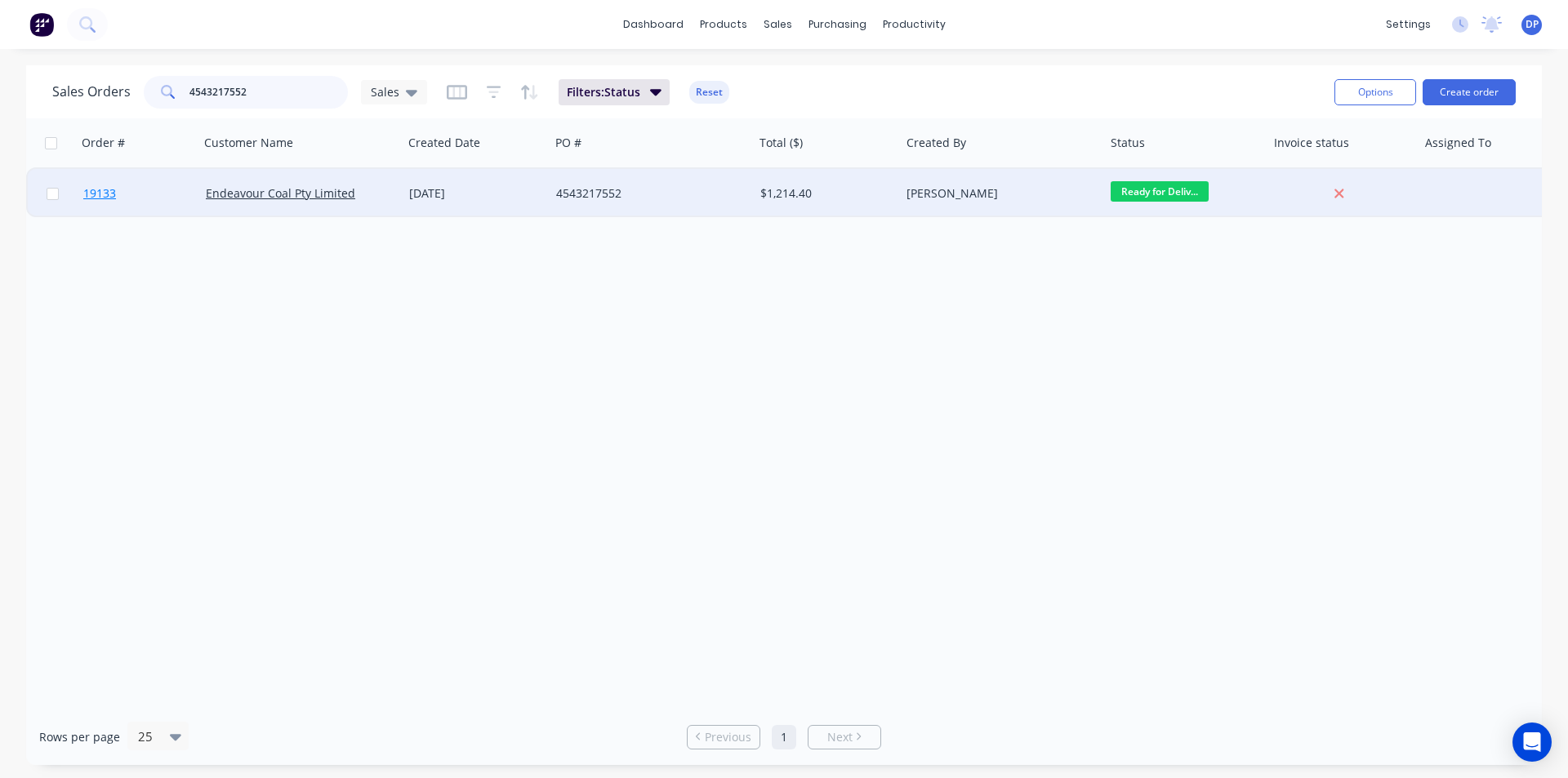
type input "4543217552"
click at [115, 188] on span "19133" at bounding box center [99, 193] width 32 height 17
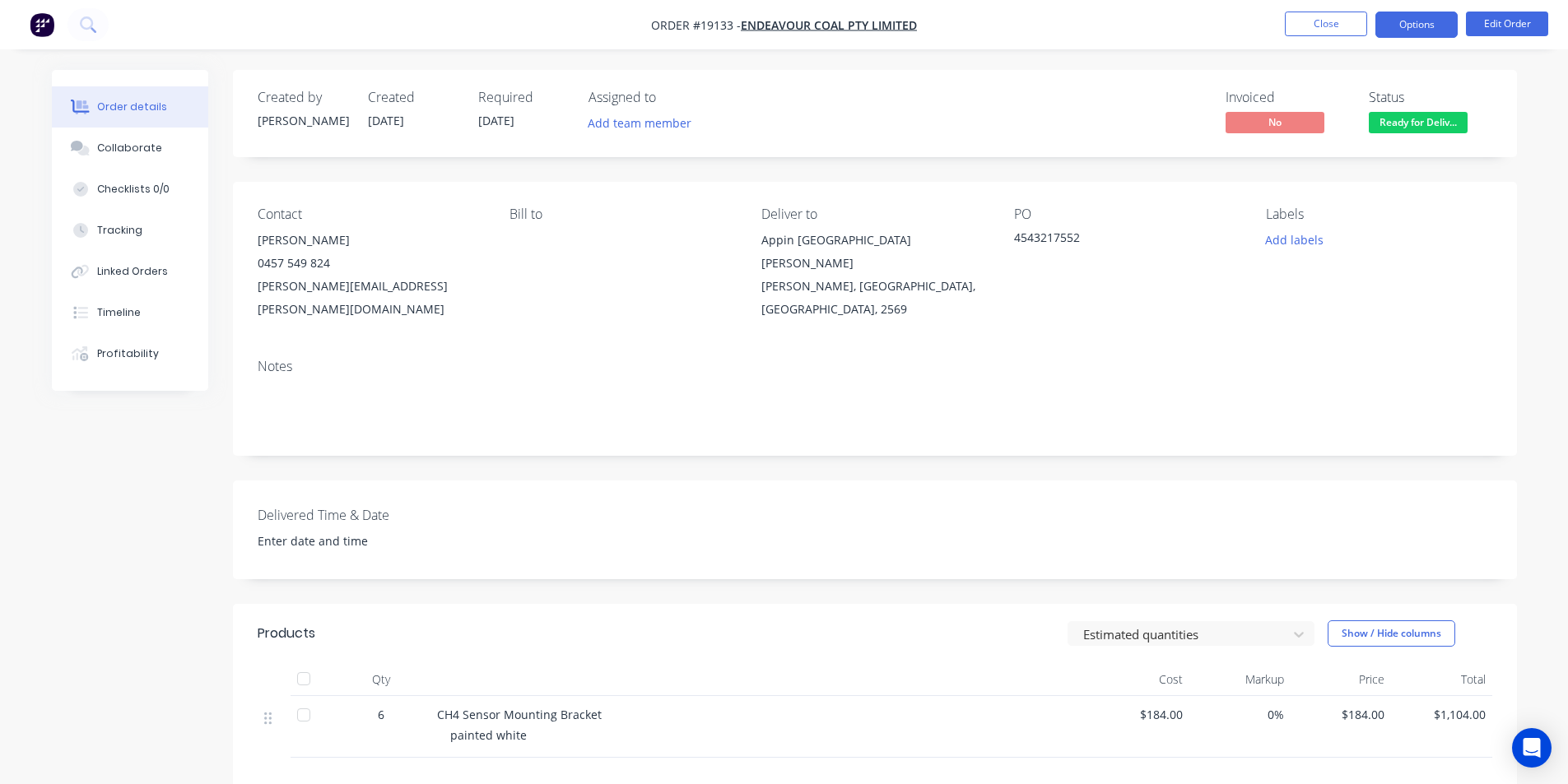
click at [1439, 31] on button "Options" at bounding box center [1416, 25] width 82 height 26
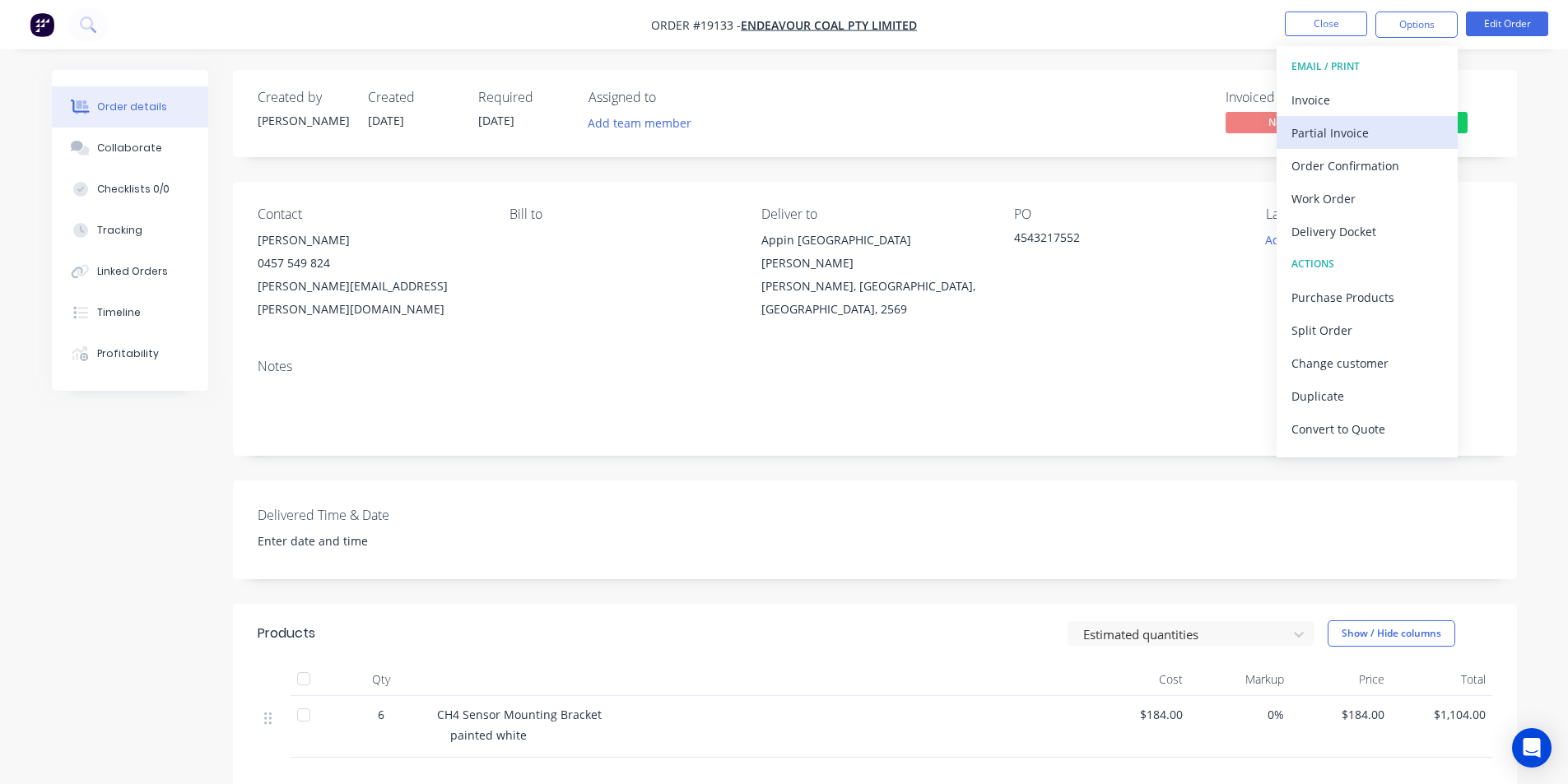
click at [1345, 119] on button "Partial Invoice" at bounding box center [1367, 132] width 181 height 33
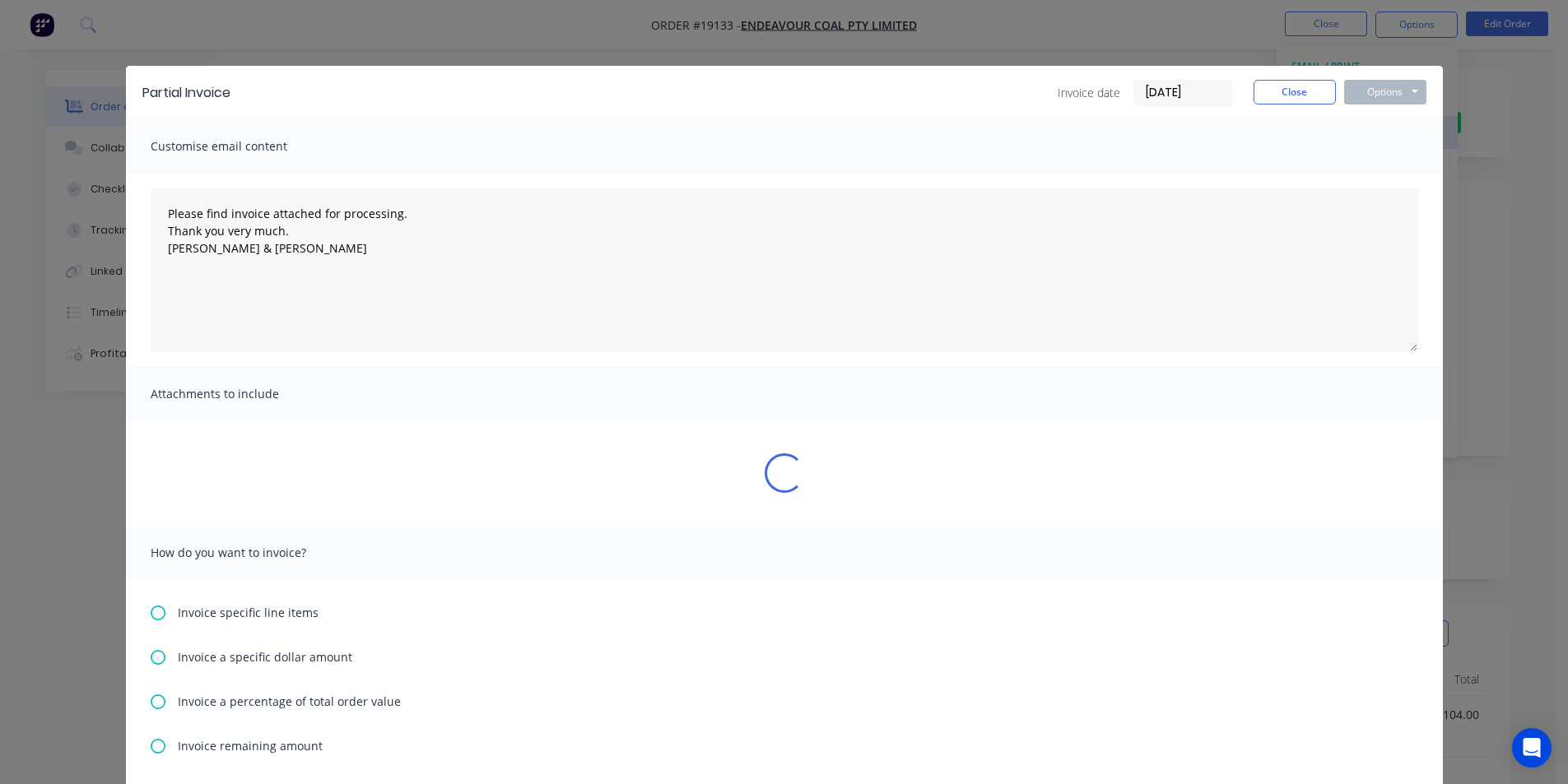
type textarea "Please find invoice attached for processing. Thank you very much. [PERSON_NAME]…"
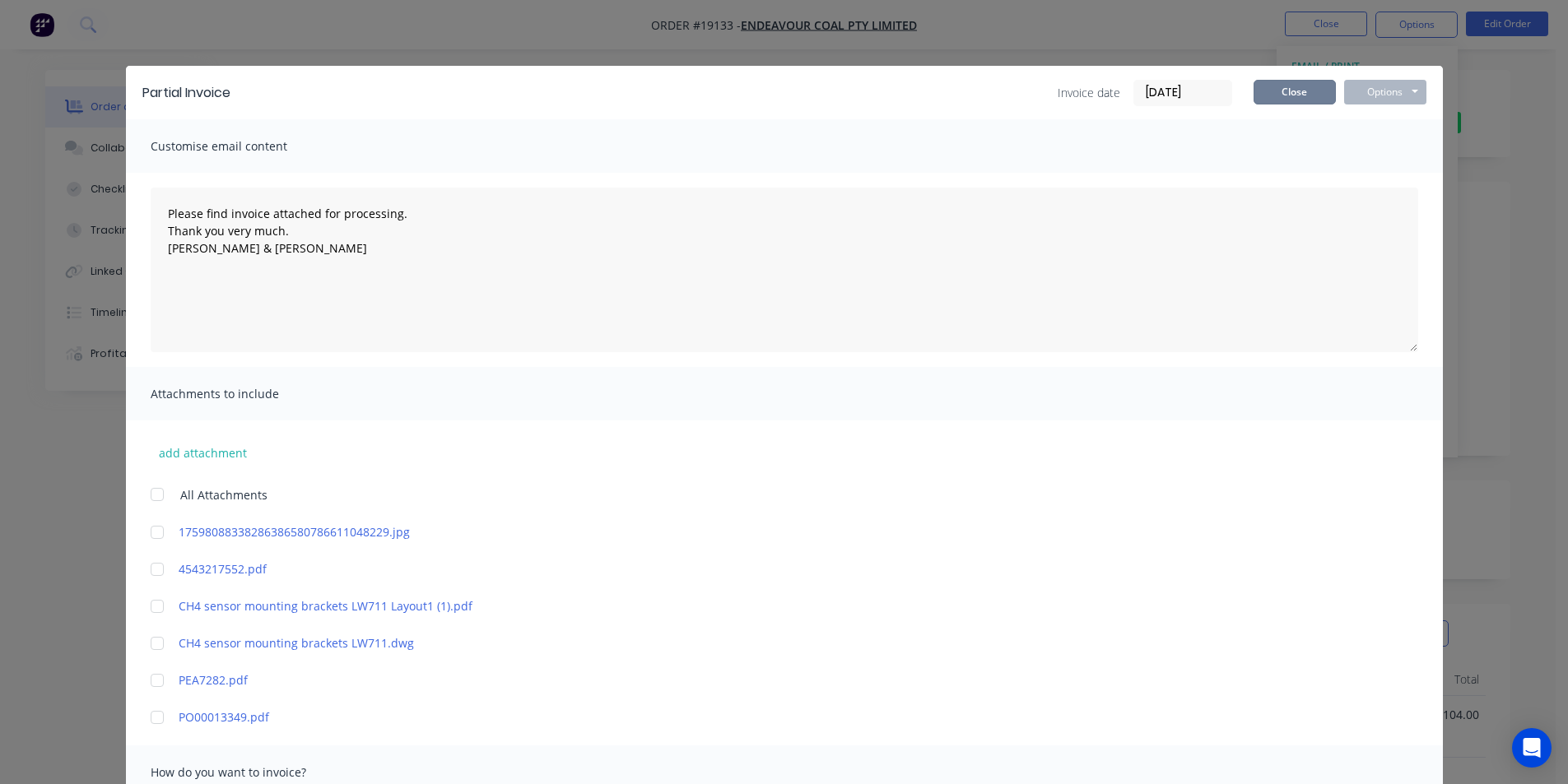
click at [1273, 87] on button "Close" at bounding box center [1294, 92] width 82 height 25
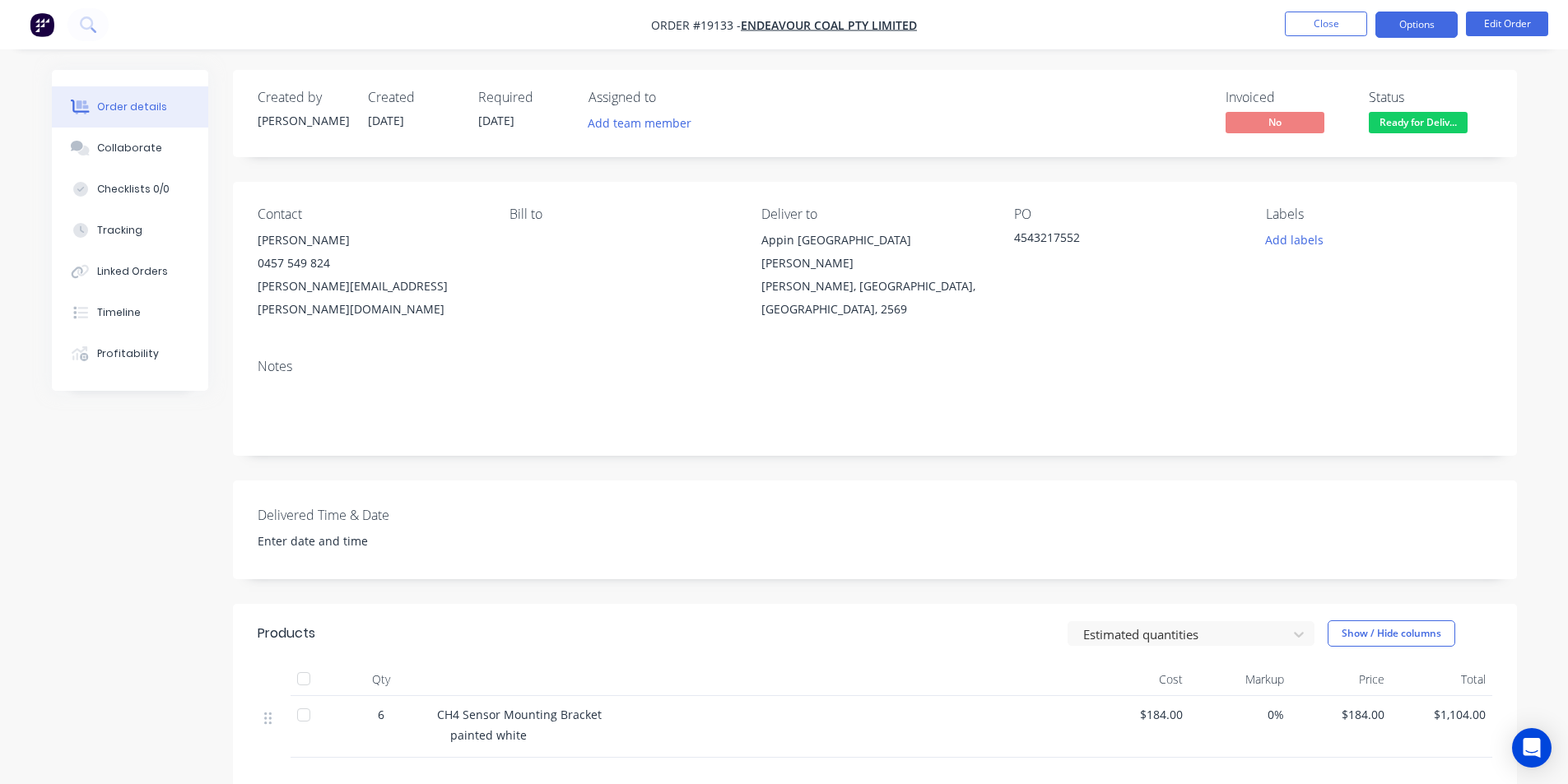
click at [1446, 29] on button "Options" at bounding box center [1416, 25] width 82 height 26
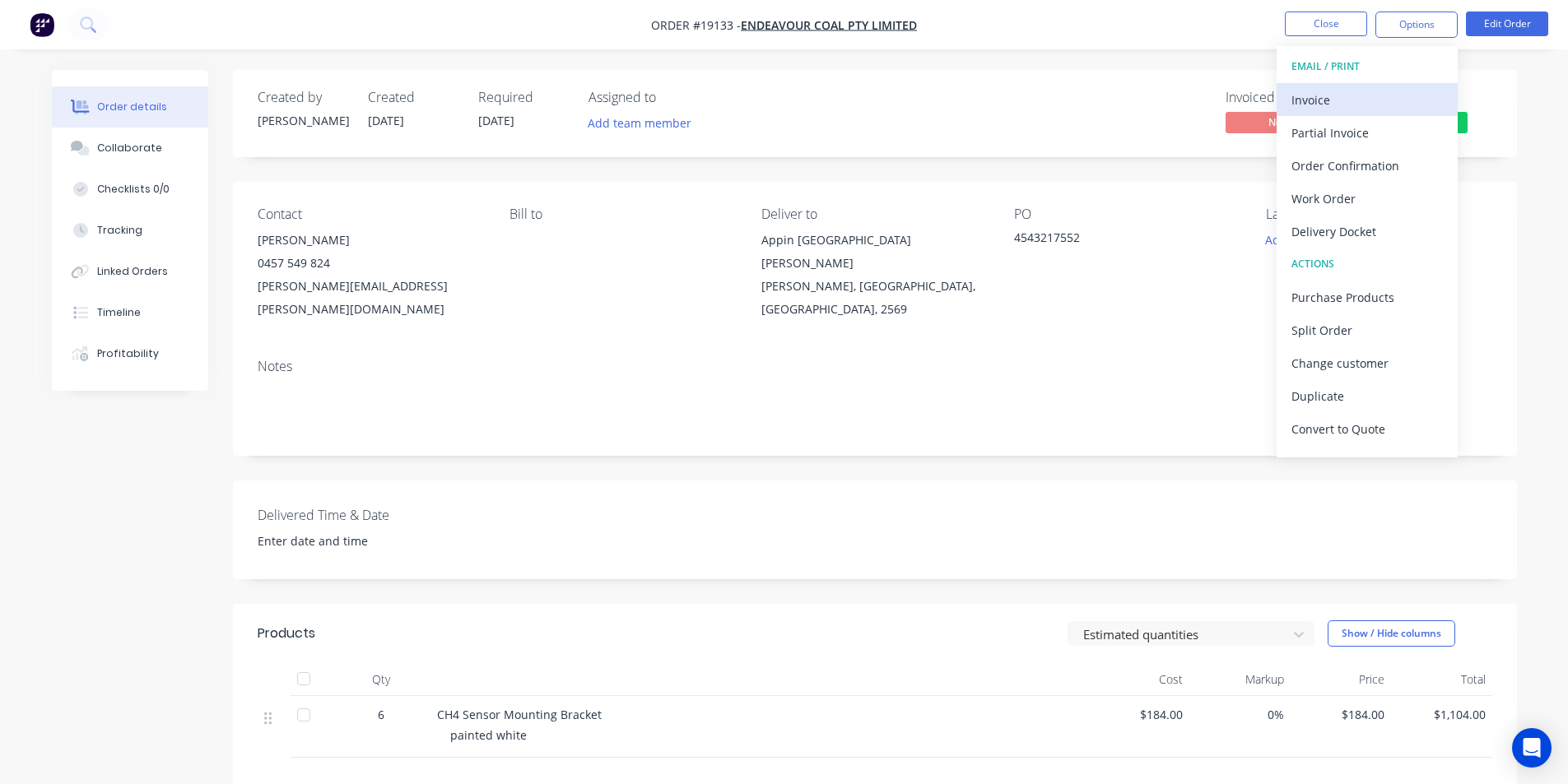
click at [1336, 101] on div "Invoice" at bounding box center [1367, 99] width 151 height 24
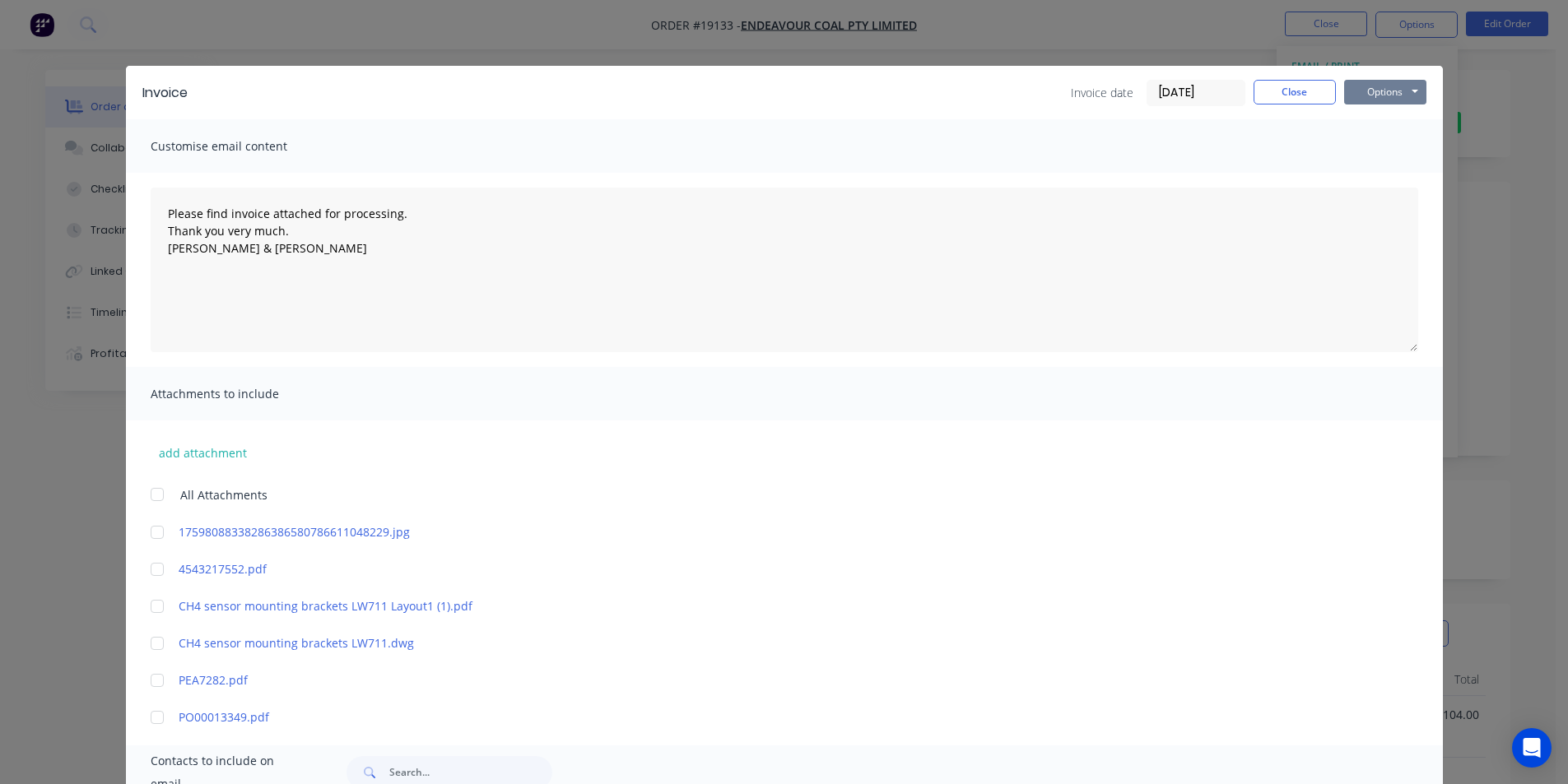
click at [1367, 94] on button "Options" at bounding box center [1385, 92] width 82 height 25
click at [1383, 144] on button "Print" at bounding box center [1397, 148] width 106 height 27
type textarea "Please find invoice attached for processing. Thank you very much. [PERSON_NAME]…"
click at [1277, 93] on button "Close" at bounding box center [1294, 92] width 82 height 25
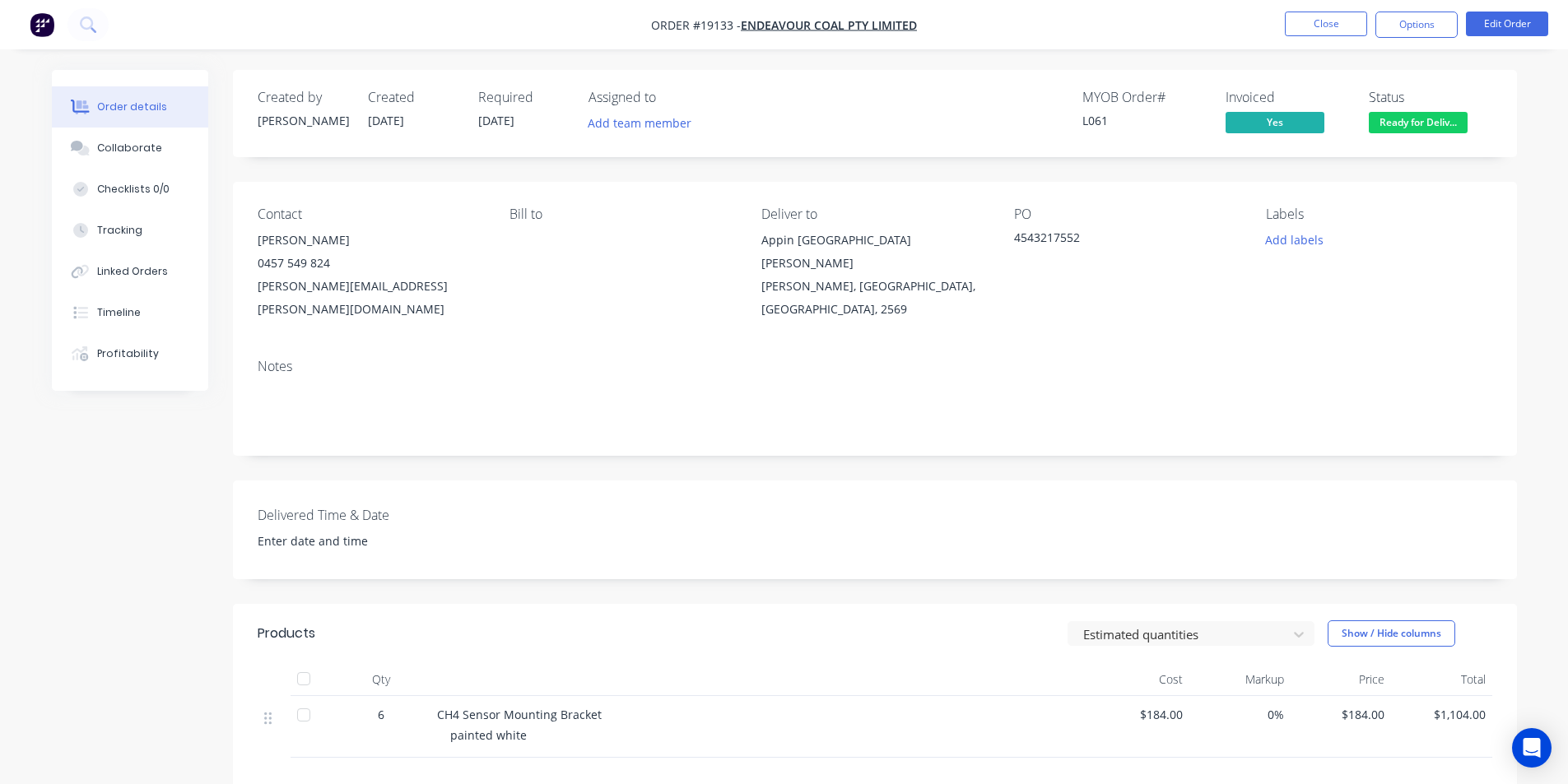
click at [1383, 120] on span "Ready for Deliv..." at bounding box center [1418, 121] width 99 height 20
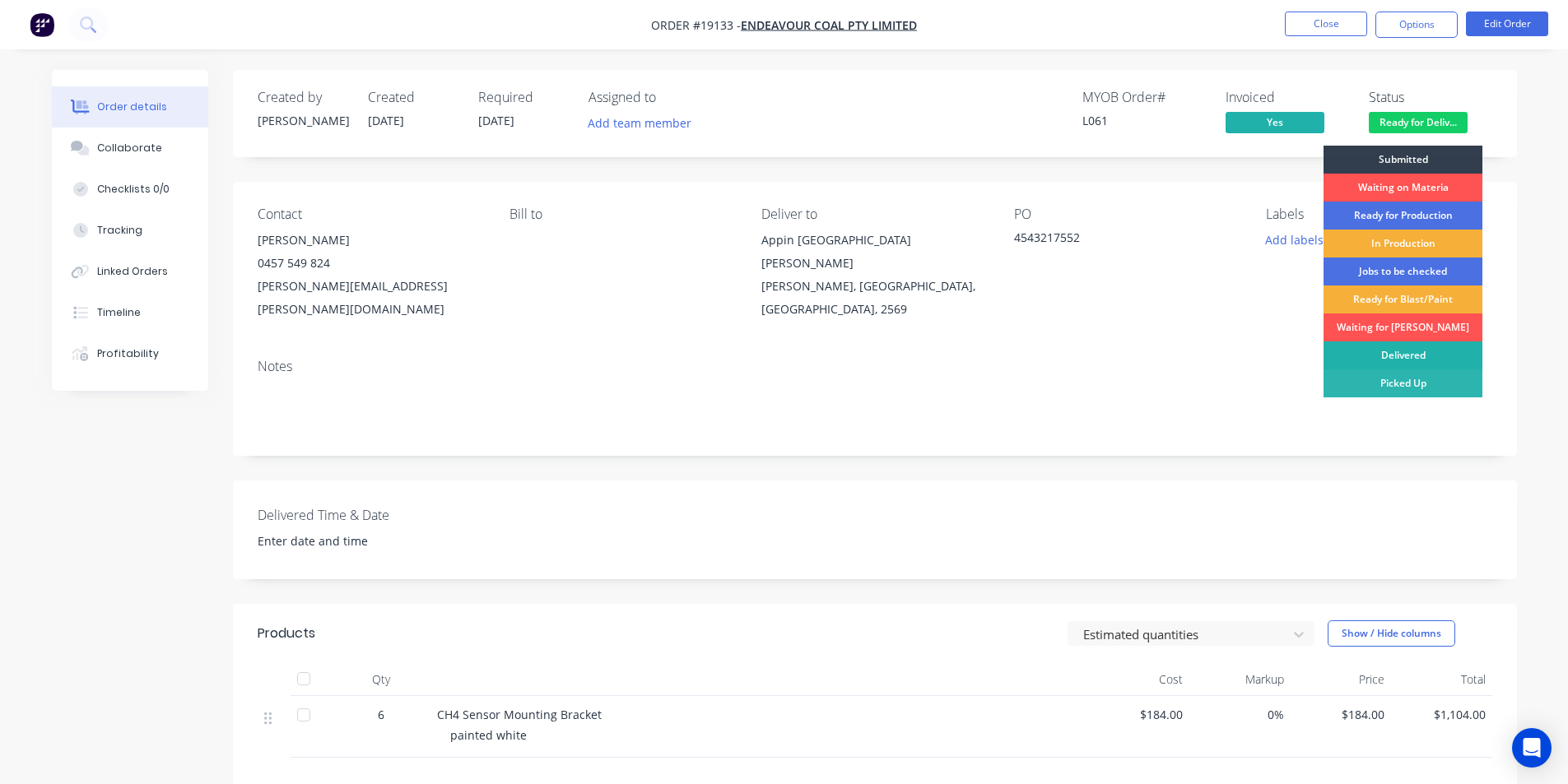
click at [1406, 358] on div "Delivered" at bounding box center [1402, 355] width 158 height 28
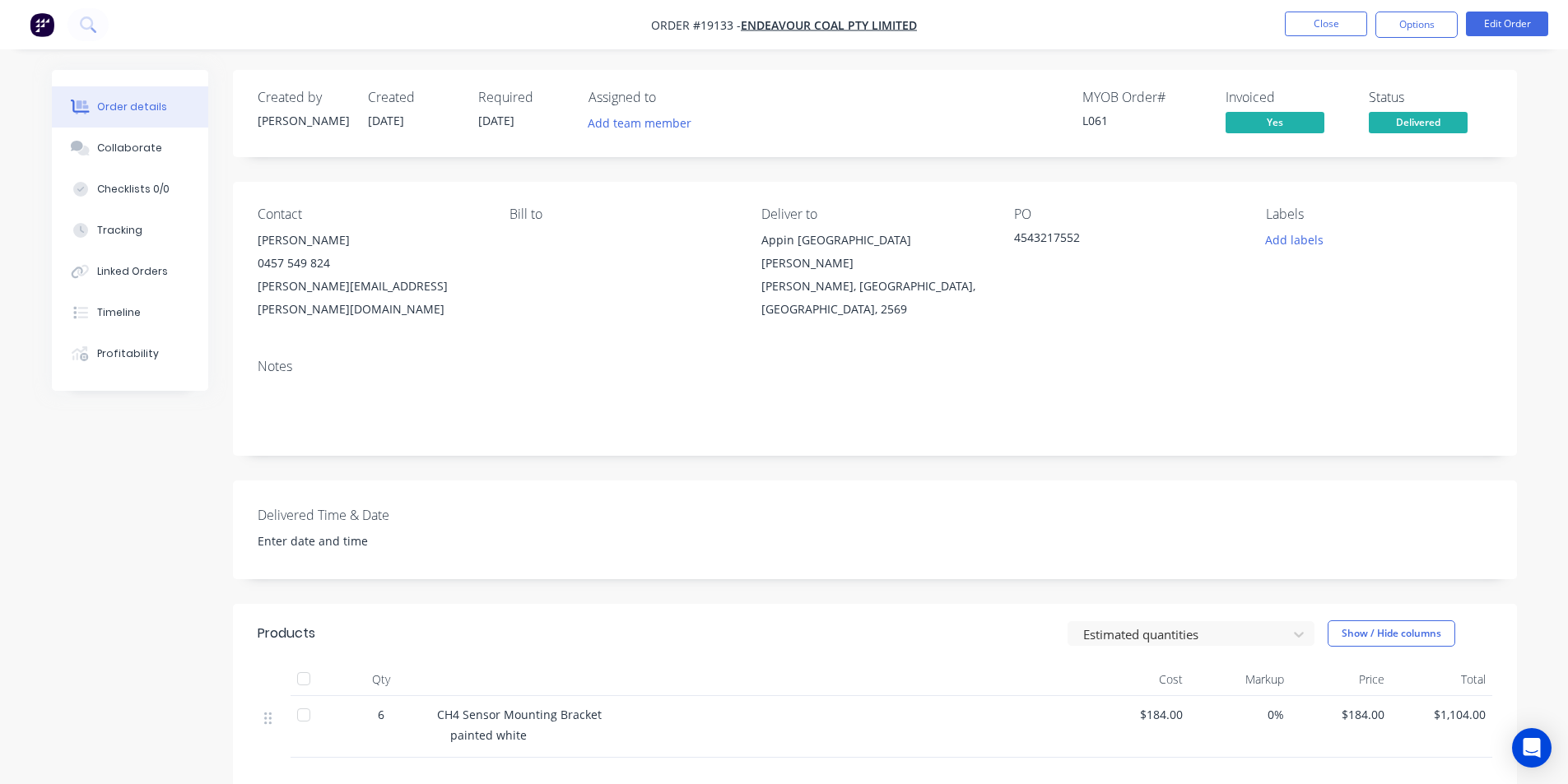
click at [38, 37] on button "button" at bounding box center [41, 25] width 34 height 26
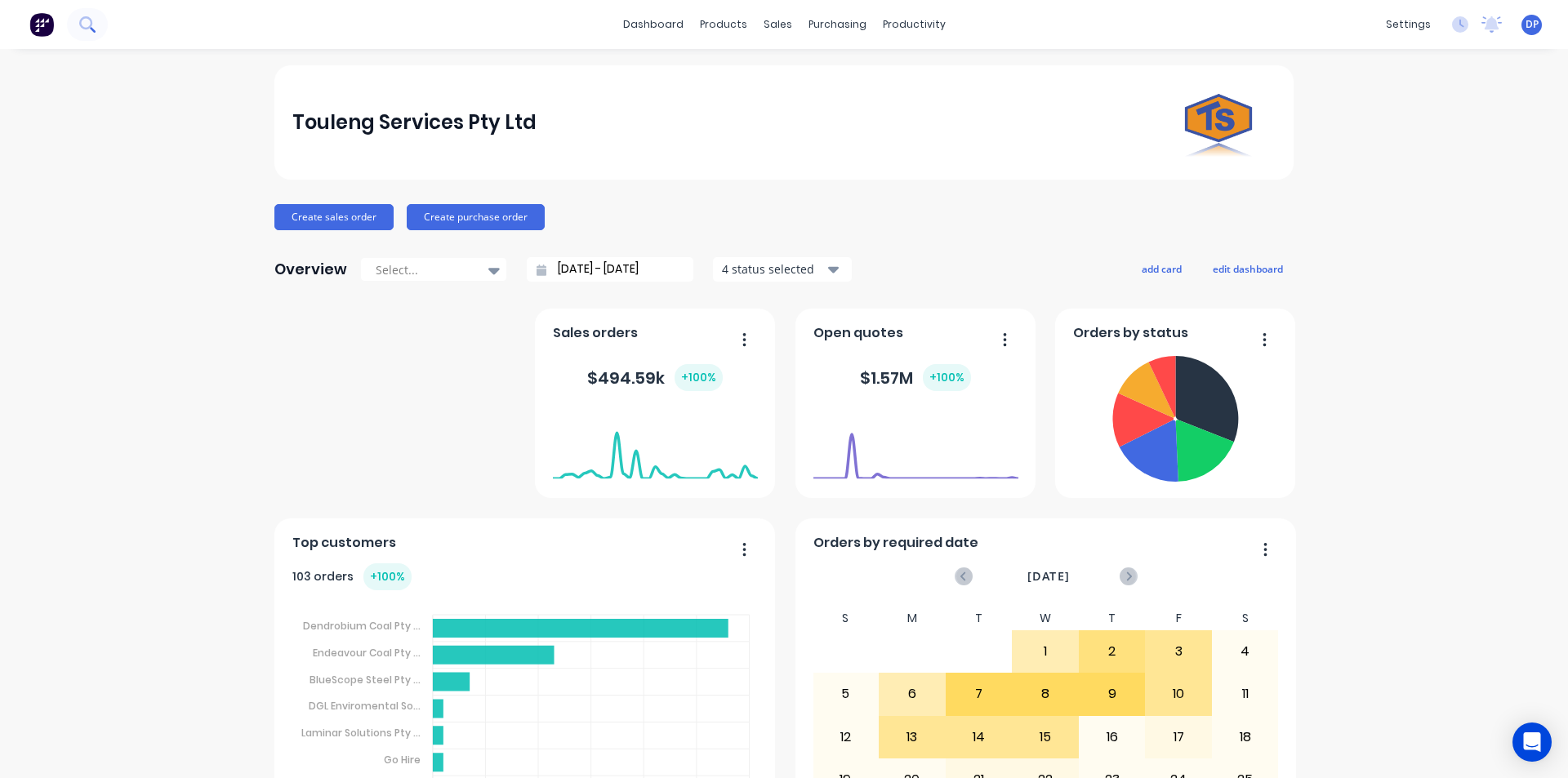
click at [80, 36] on button at bounding box center [87, 24] width 41 height 32
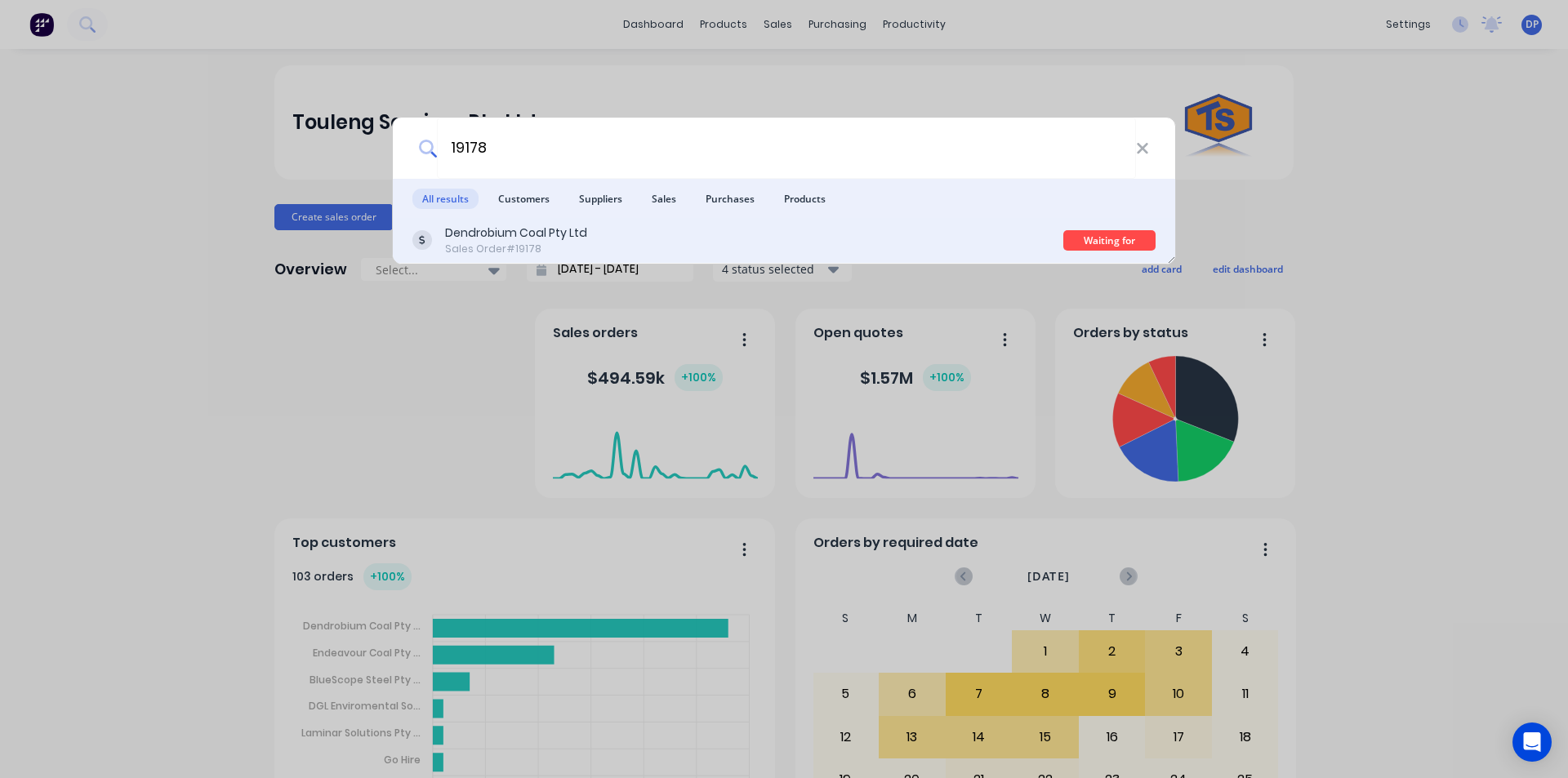
type input "19178"
click at [570, 239] on div "Dendrobium Coal Pty Ltd" at bounding box center [515, 233] width 142 height 17
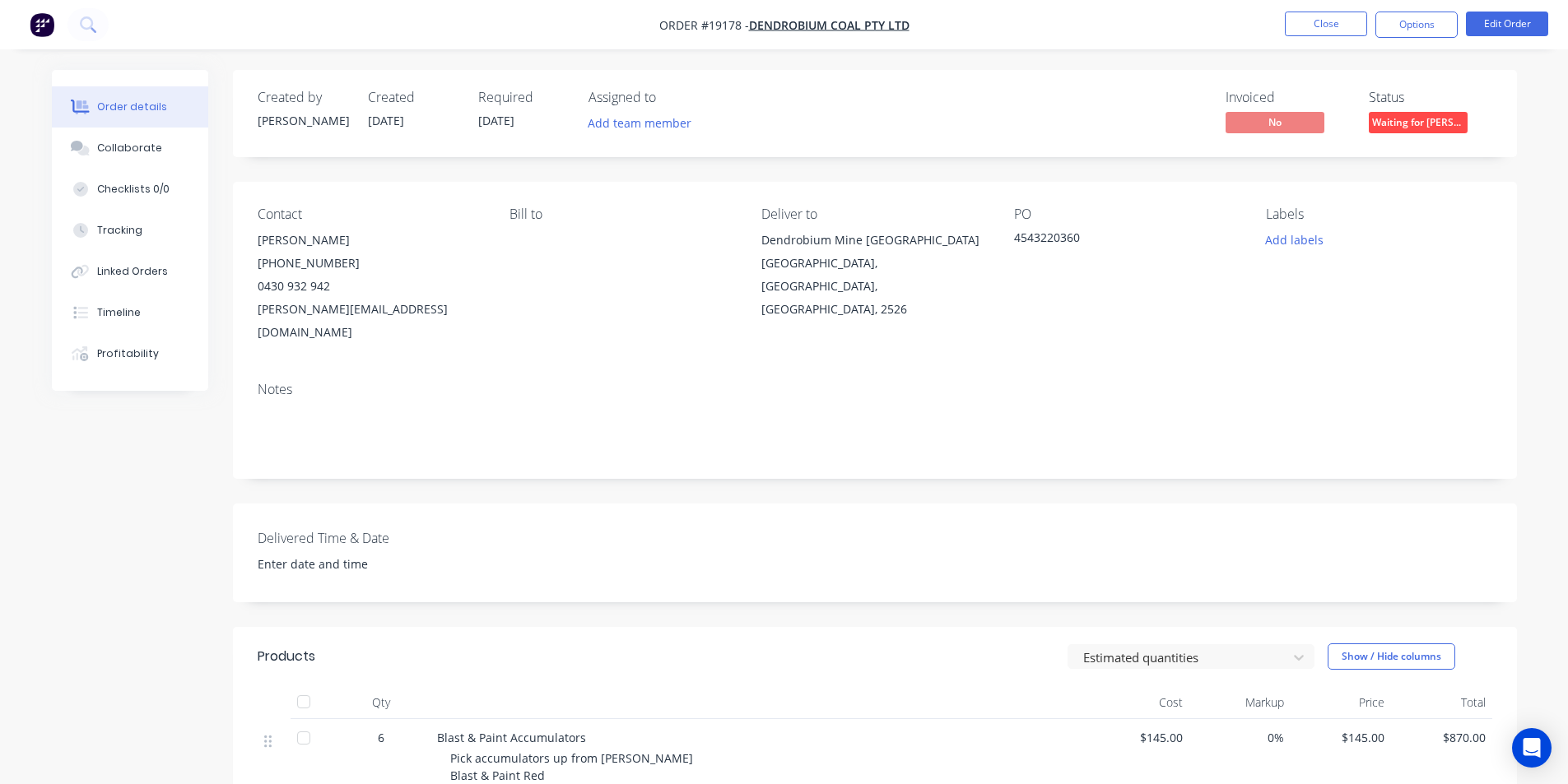
scroll to position [319, 0]
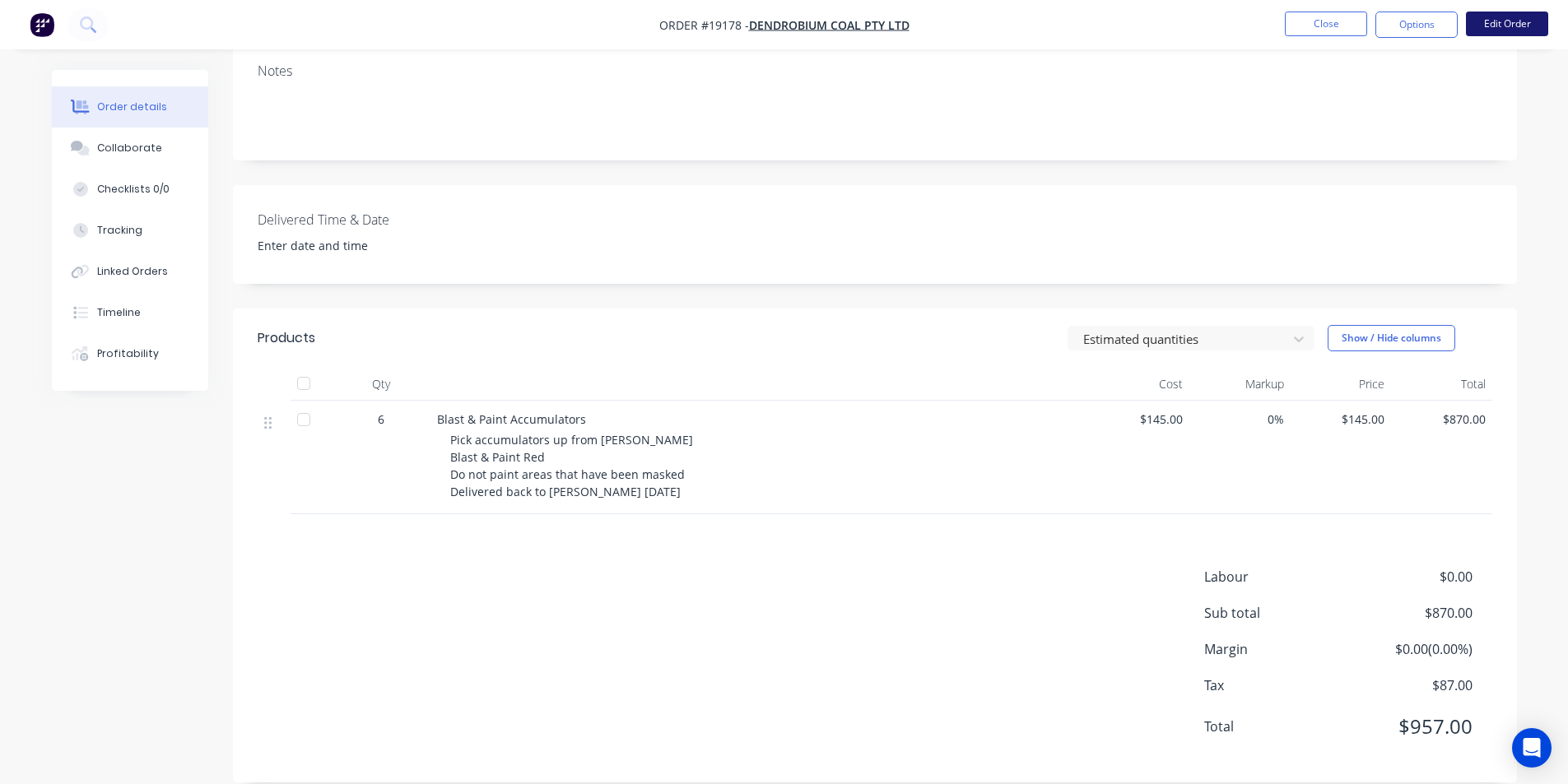
click at [1511, 24] on button "Edit Order" at bounding box center [1506, 24] width 82 height 25
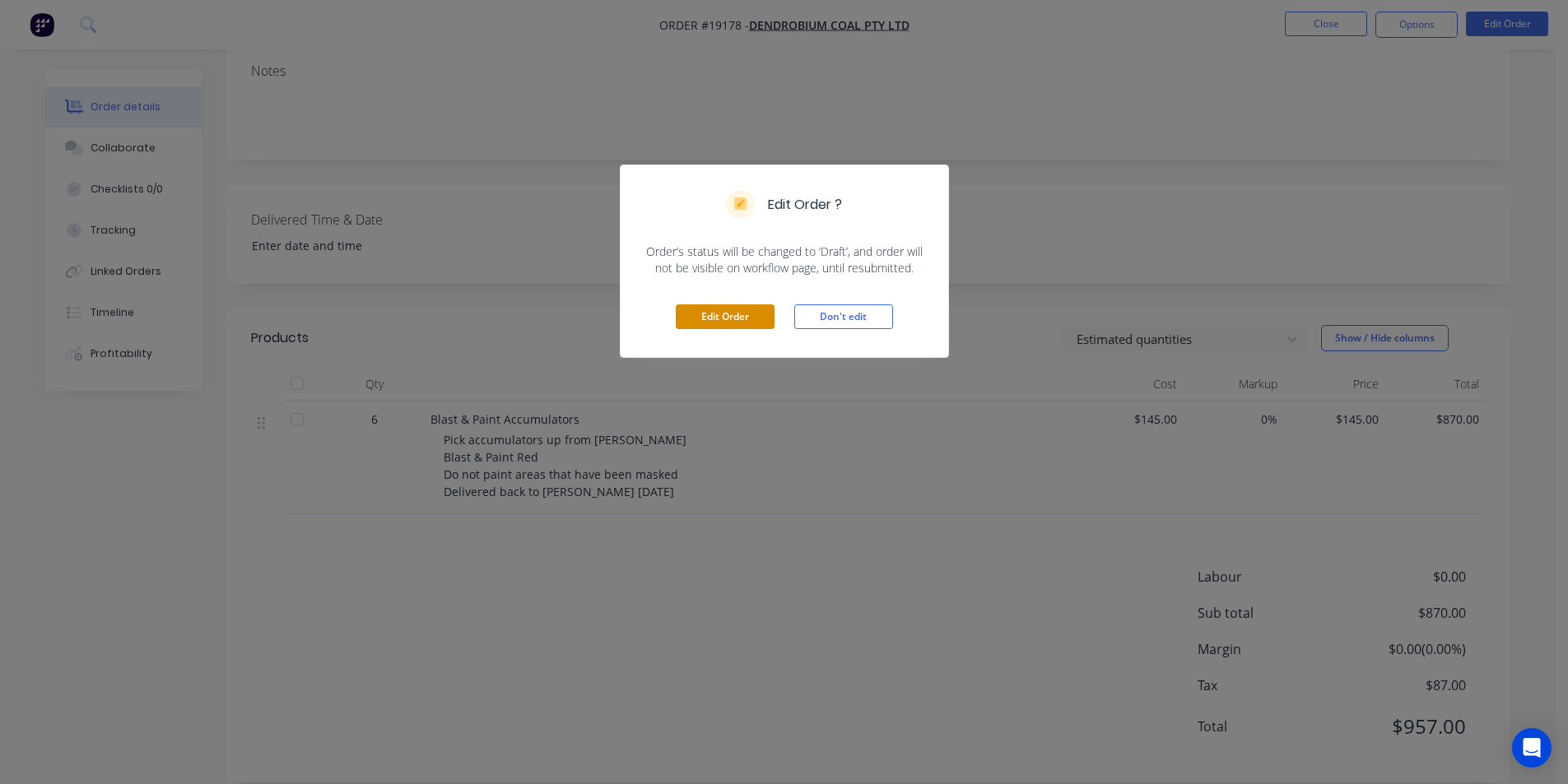
click at [750, 316] on button "Edit Order" at bounding box center [725, 317] width 99 height 25
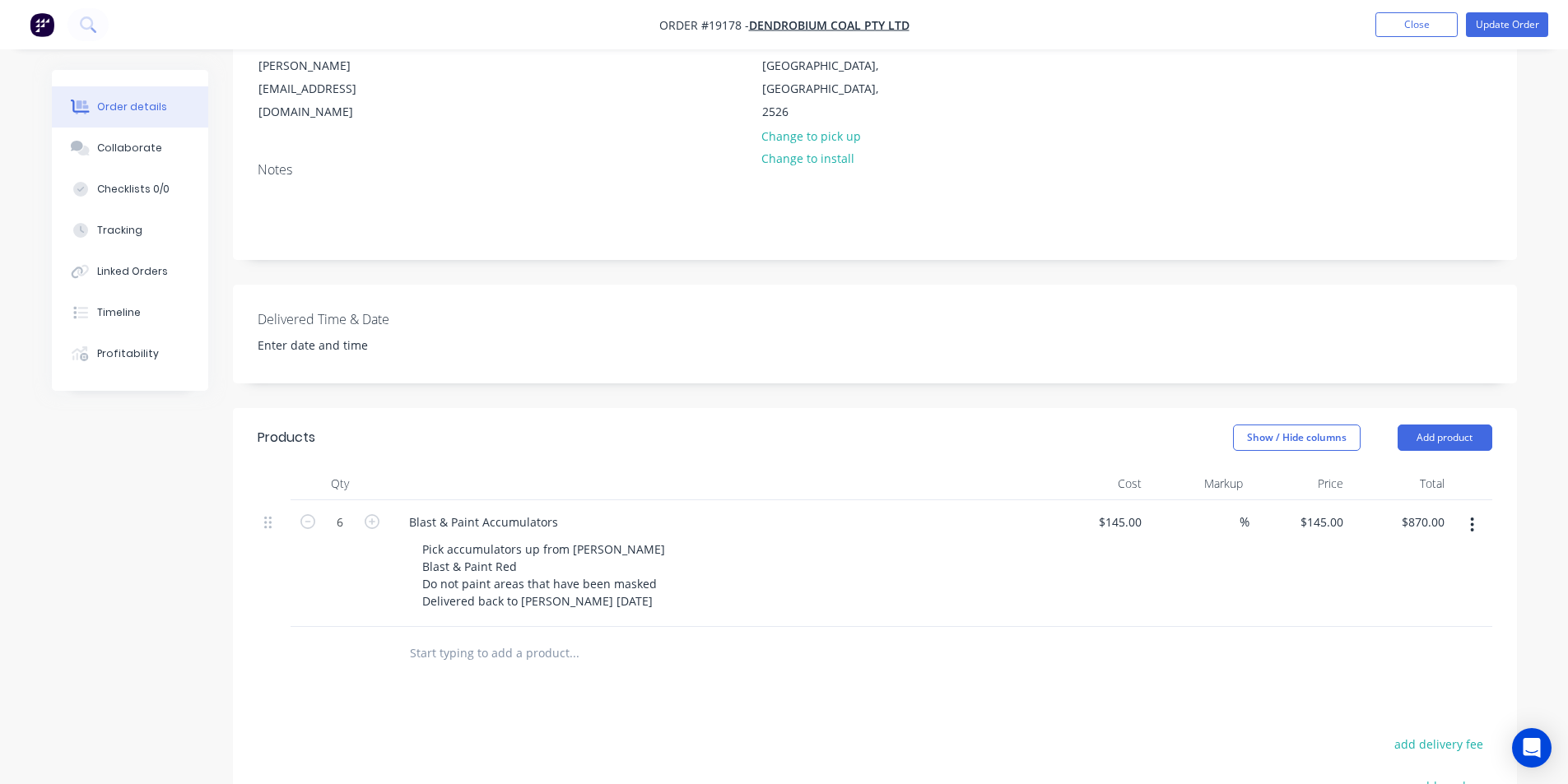
scroll to position [329, 0]
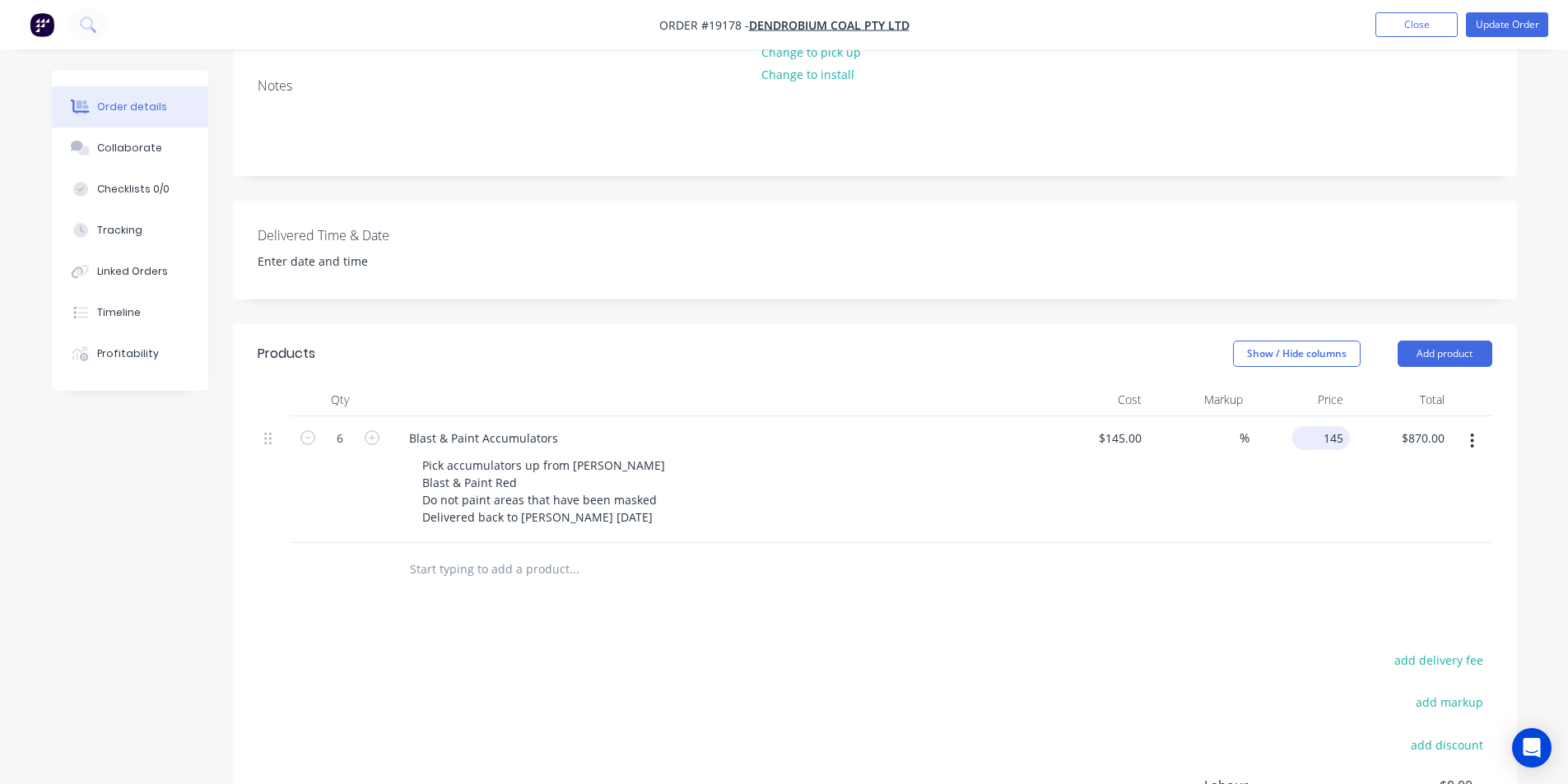
click at [1333, 426] on input "145" at bounding box center [1324, 437] width 51 height 24
type input "870"
type input "500"
type input "$870.00"
type input "$5,220.00"
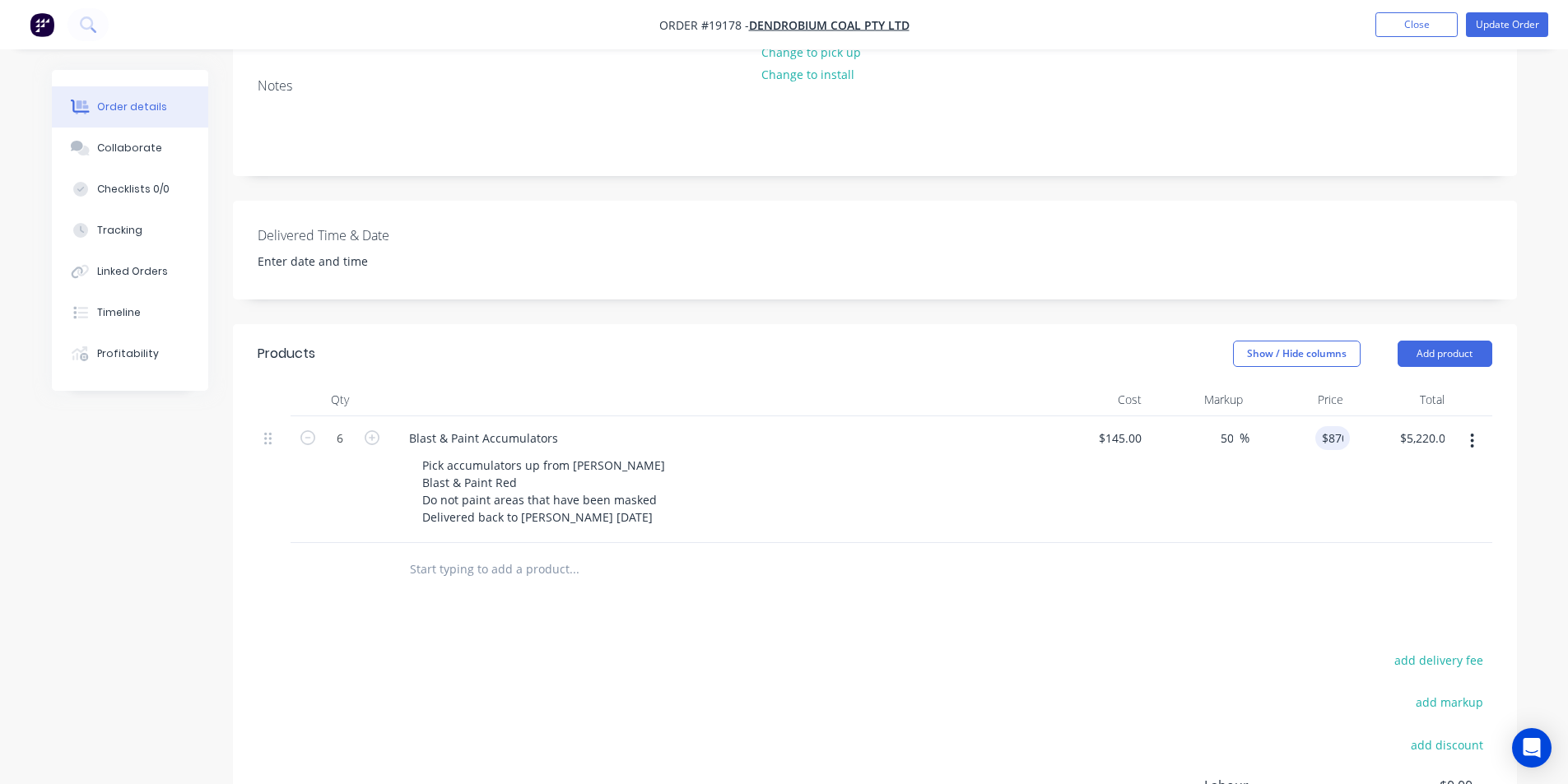
click at [1434, 489] on div "$5,220.00 $870.00" at bounding box center [1400, 480] width 101 height 127
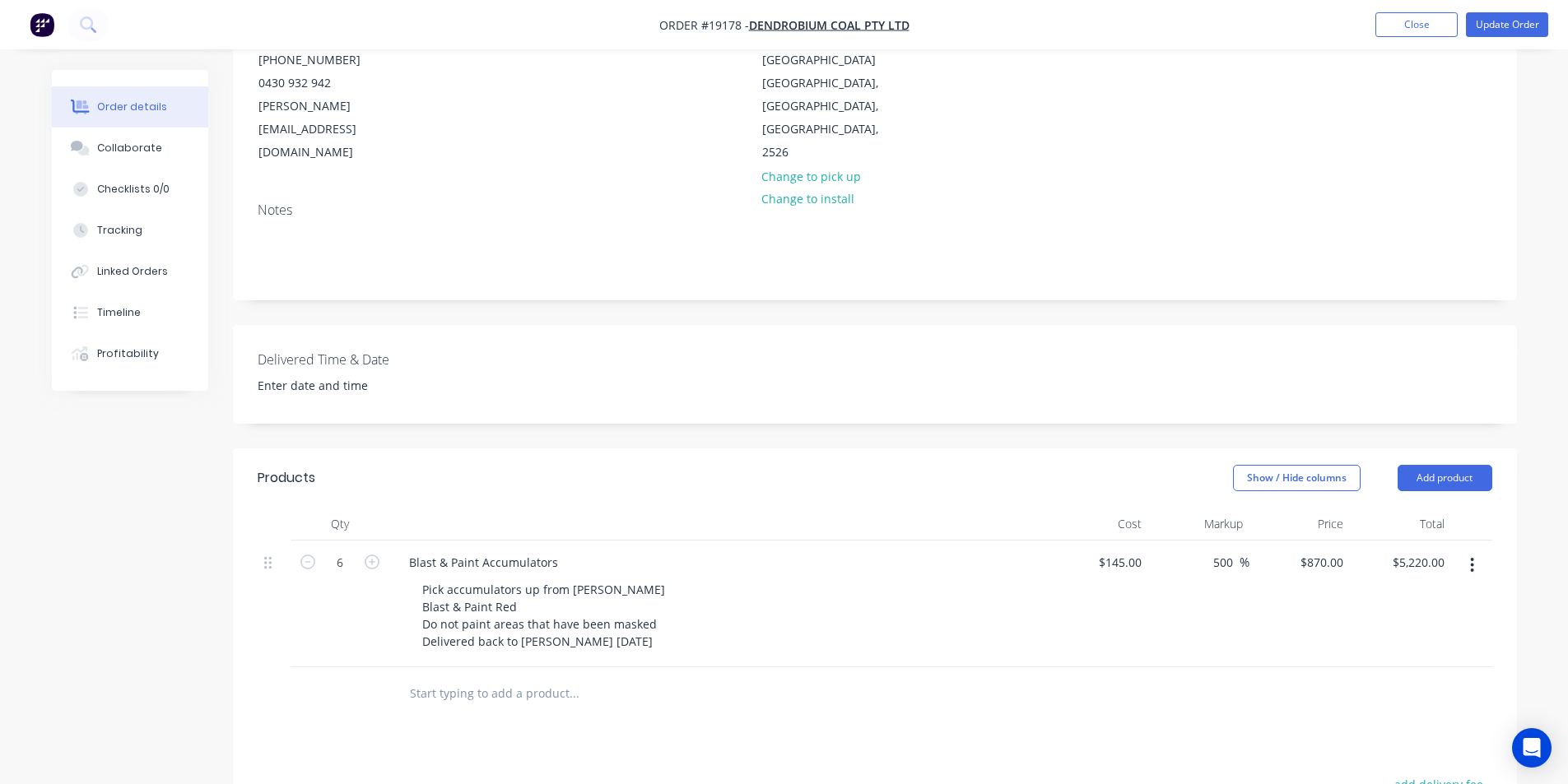
scroll to position [0, 0]
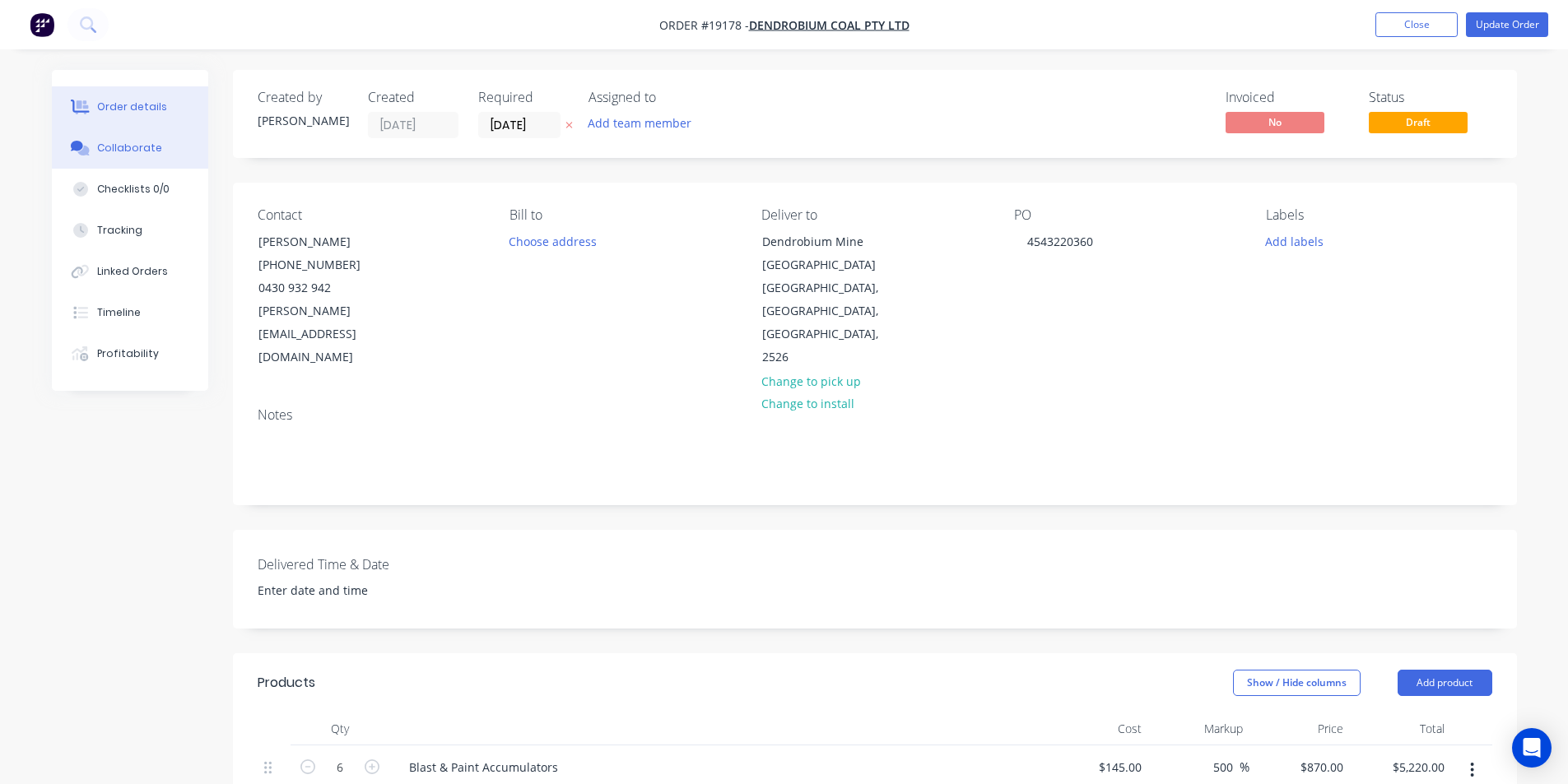
drag, startPoint x: 121, startPoint y: 127, endPoint x: 127, endPoint y: 141, distance: 15.2
click at [120, 127] on button "Order details" at bounding box center [130, 106] width 157 height 41
click at [131, 142] on div "Collaborate" at bounding box center [129, 148] width 65 height 15
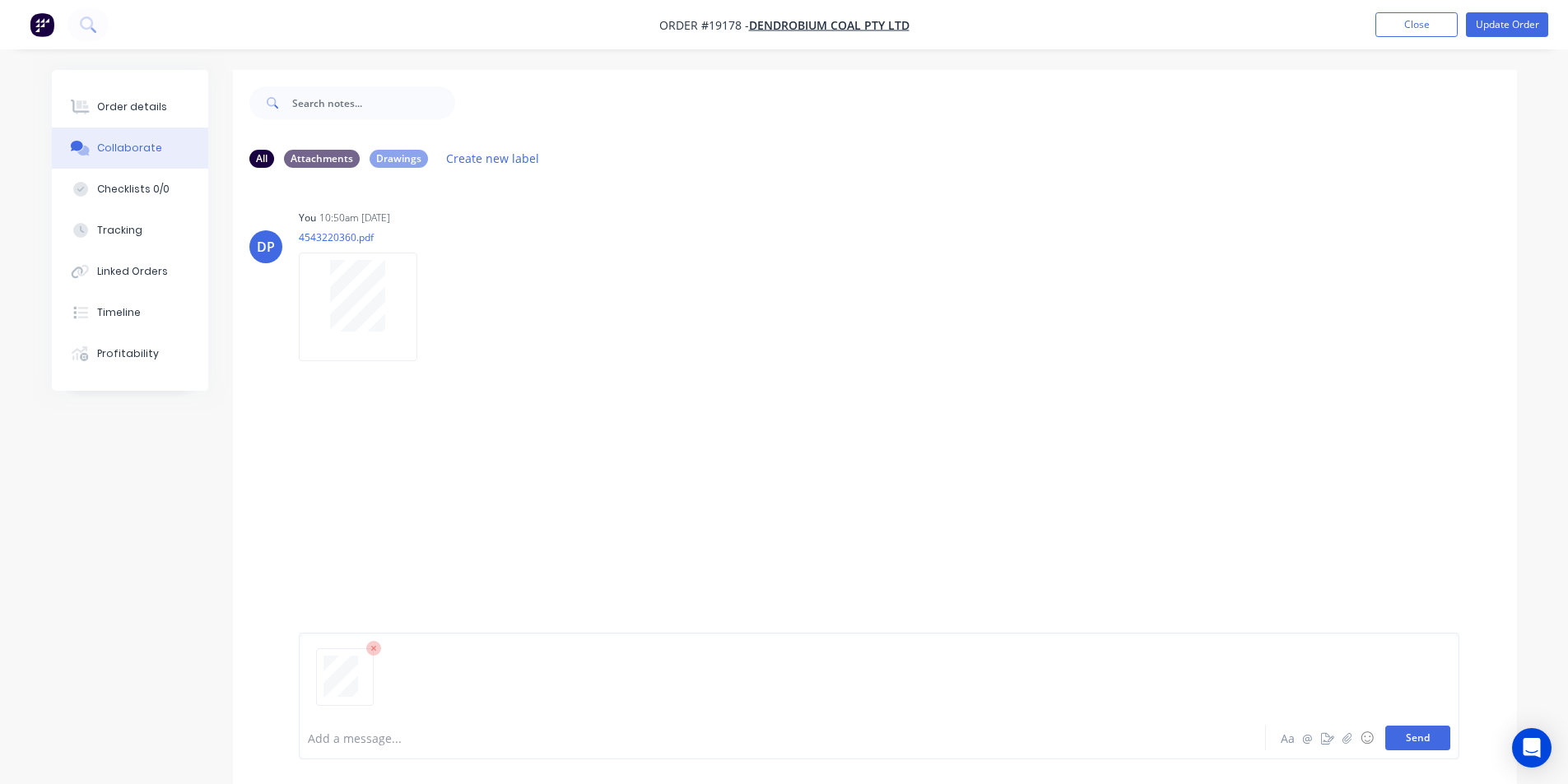
click at [1406, 738] on button "Send" at bounding box center [1417, 738] width 65 height 25
click at [145, 99] on div "Order details" at bounding box center [131, 106] width 70 height 15
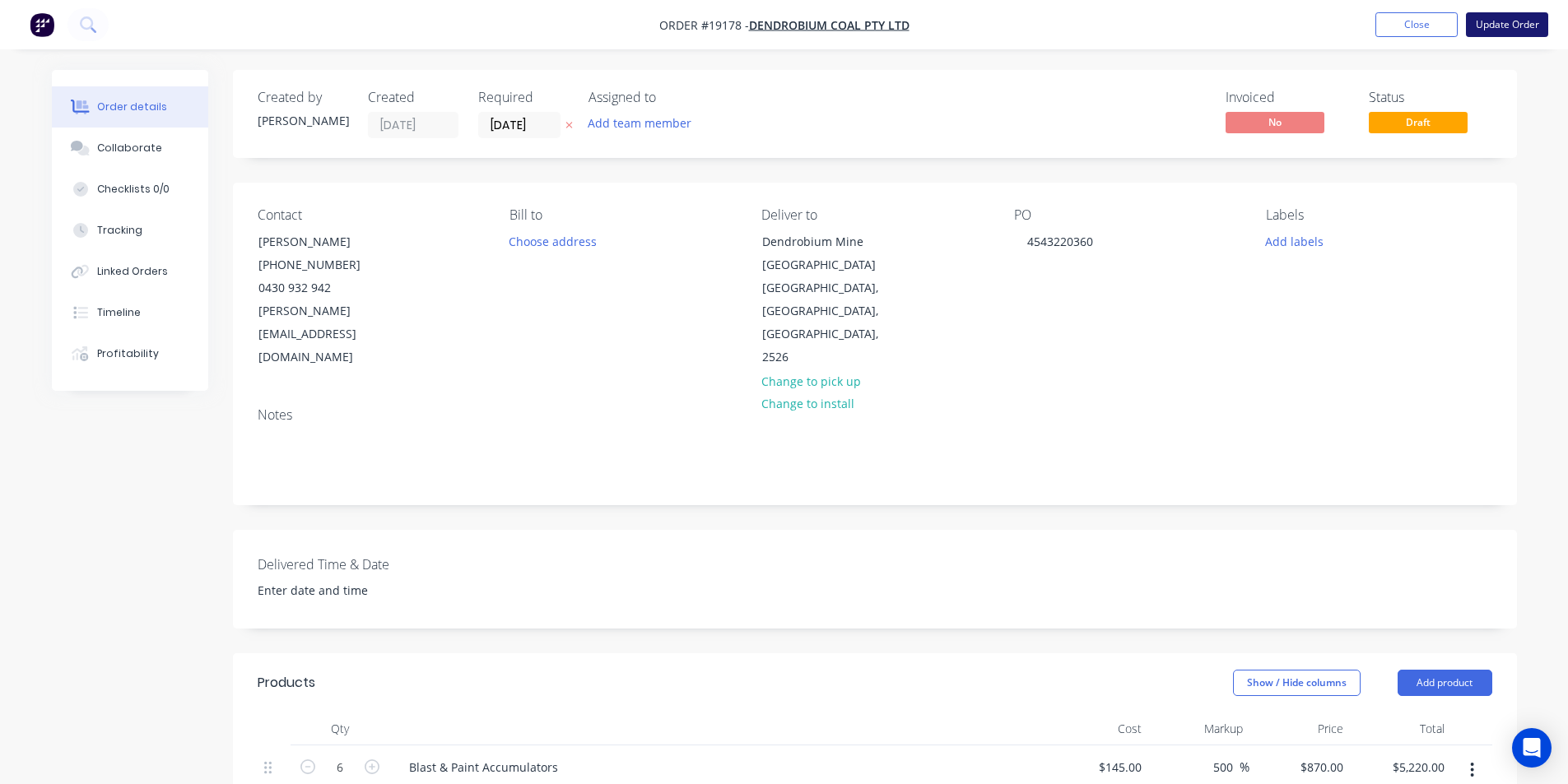
click at [1505, 22] on button "Update Order" at bounding box center [1506, 25] width 82 height 25
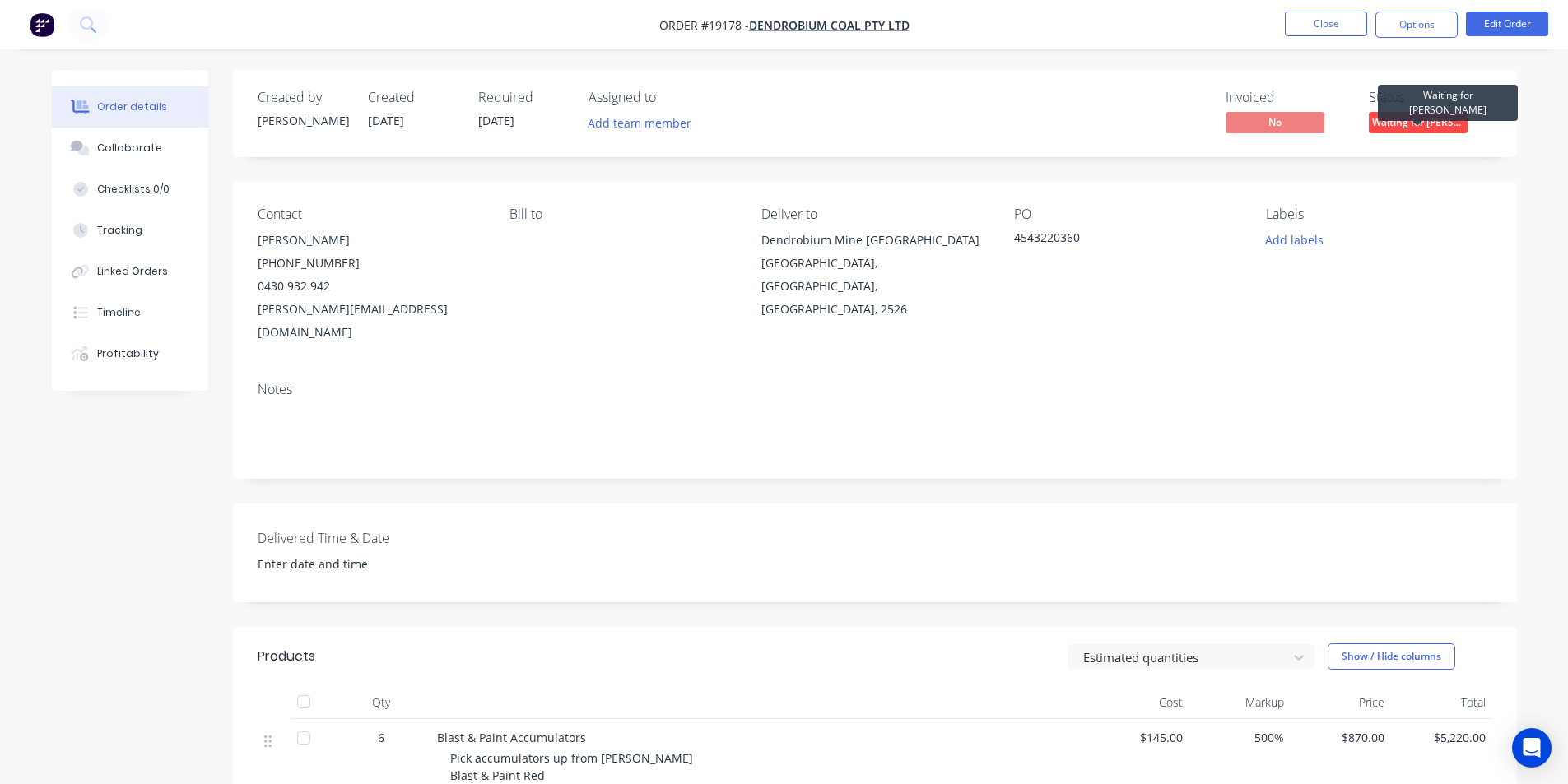
click at [1433, 113] on span "Waiting for [PERSON_NAME]" at bounding box center [1418, 121] width 99 height 20
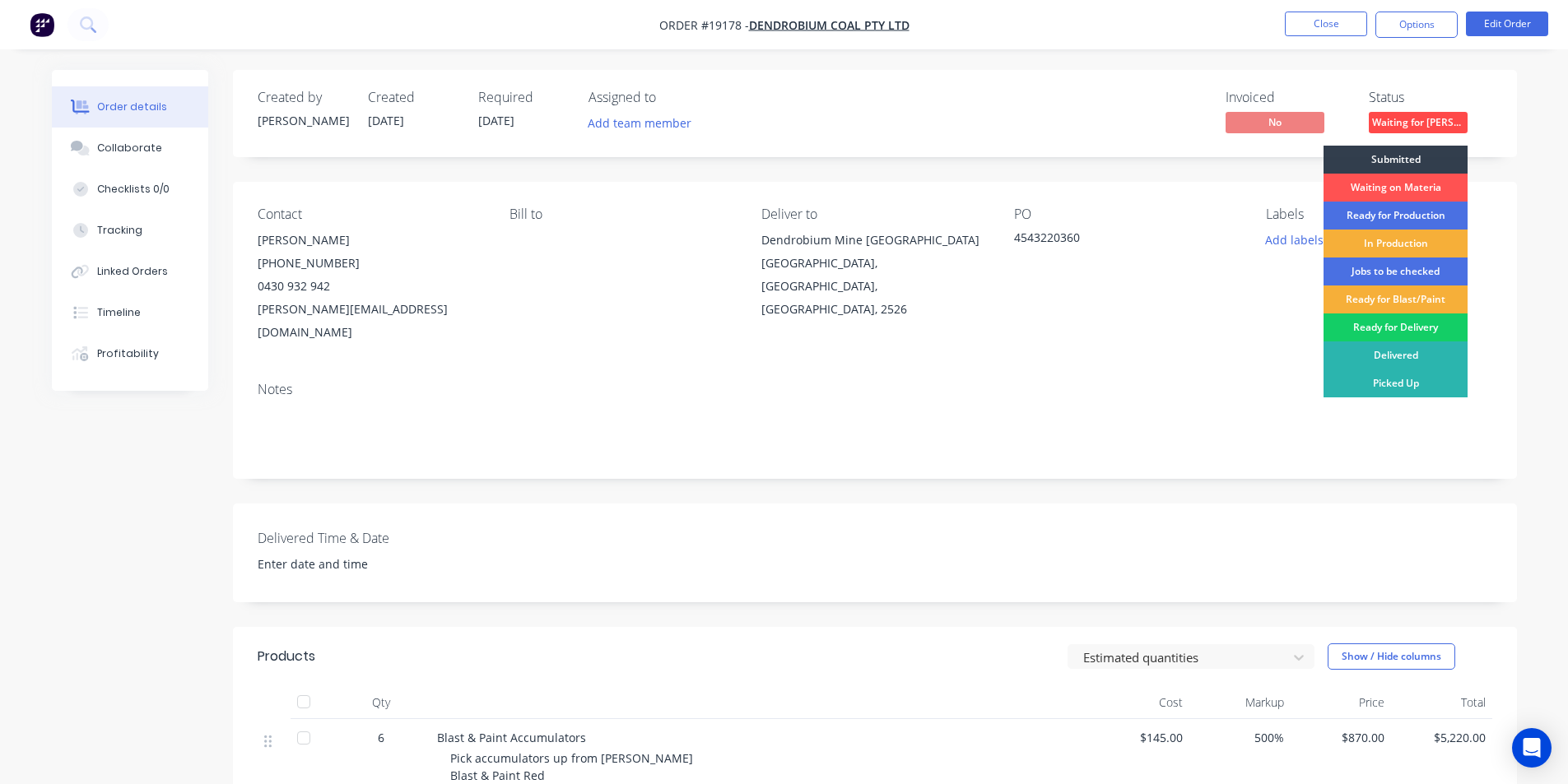
click at [1431, 328] on div "Ready for Delivery" at bounding box center [1395, 327] width 144 height 28
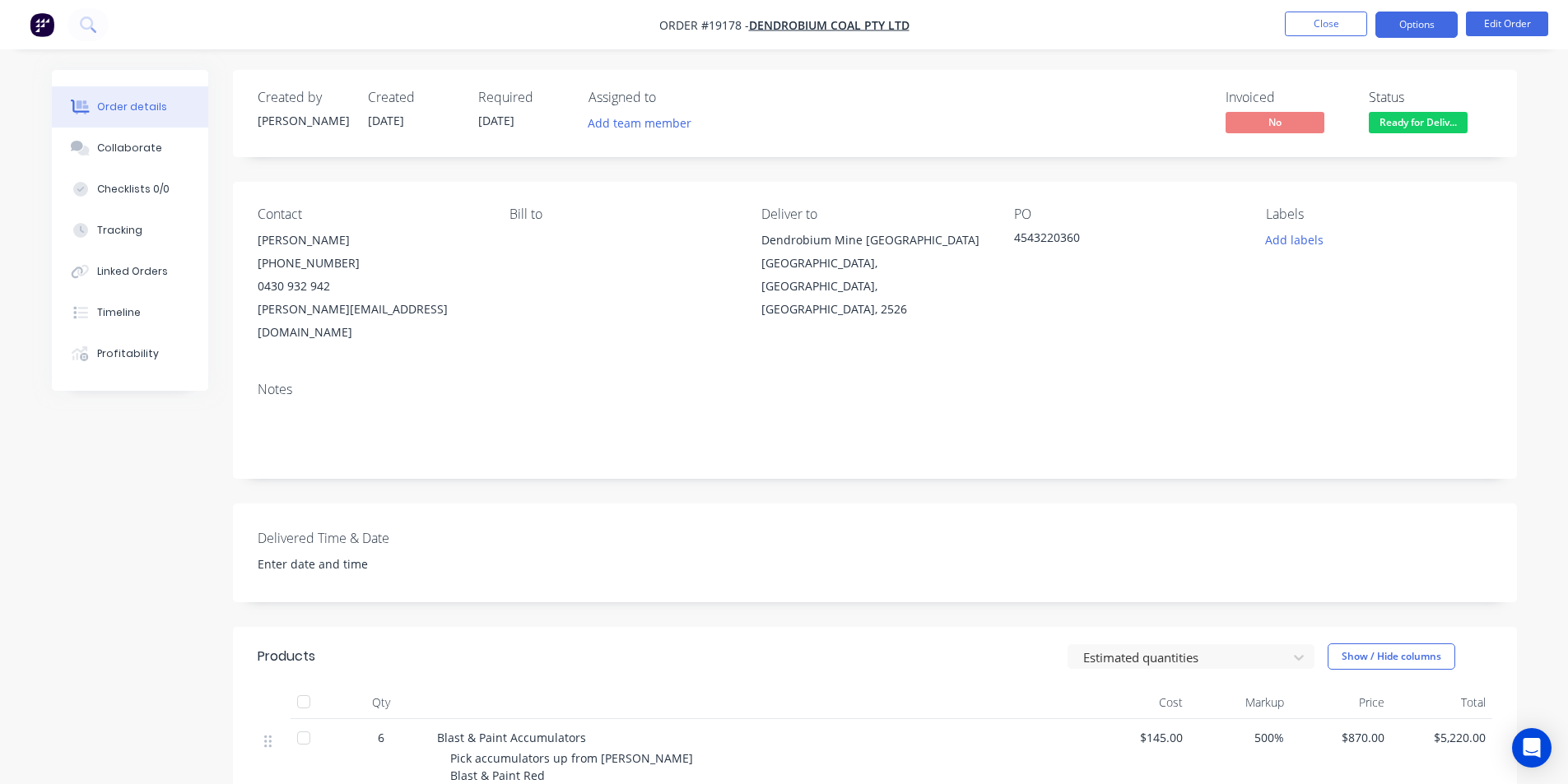
click at [1428, 21] on button "Options" at bounding box center [1416, 25] width 82 height 26
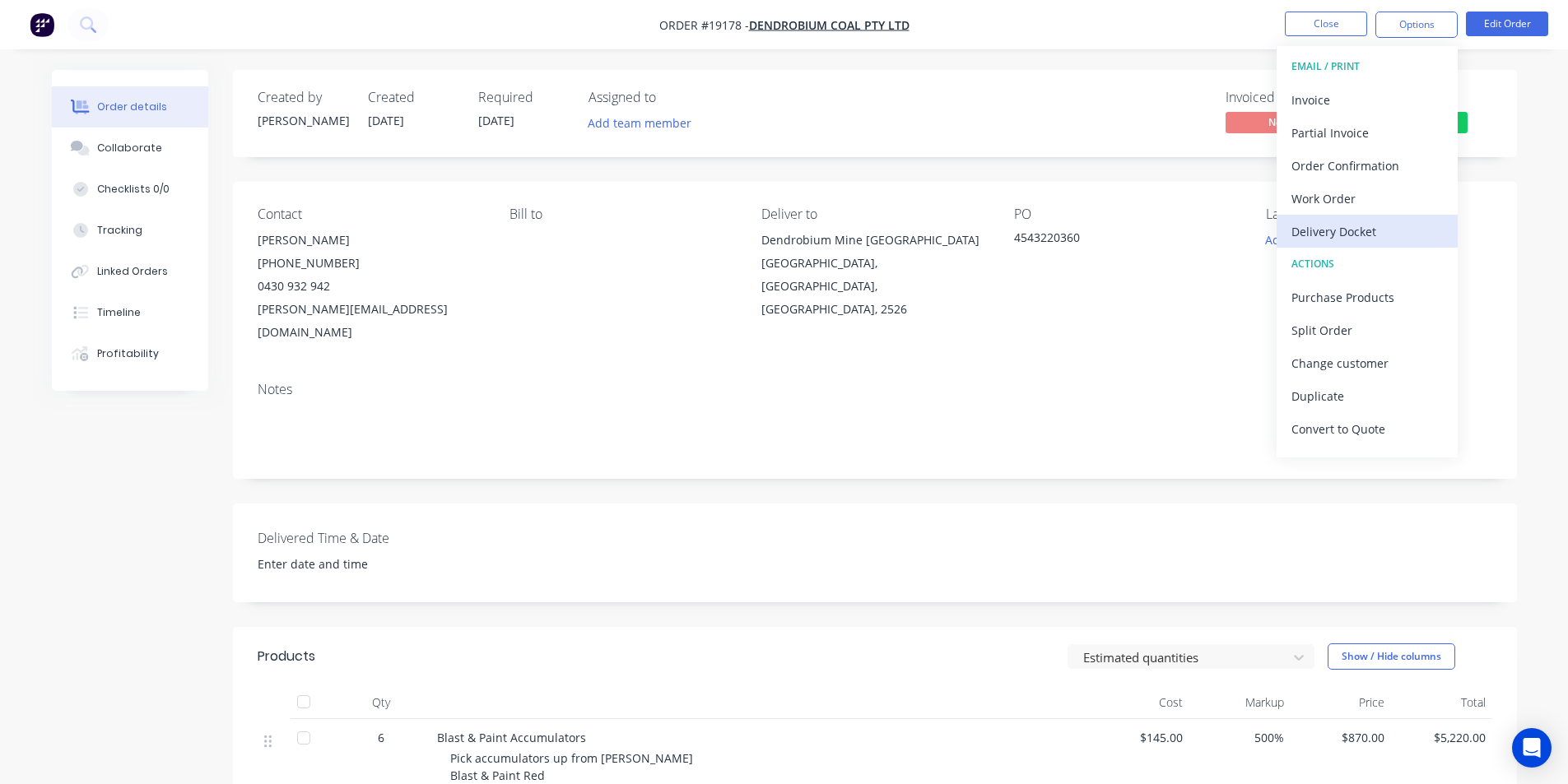
click at [1393, 223] on div "Delivery Docket" at bounding box center [1367, 231] width 151 height 24
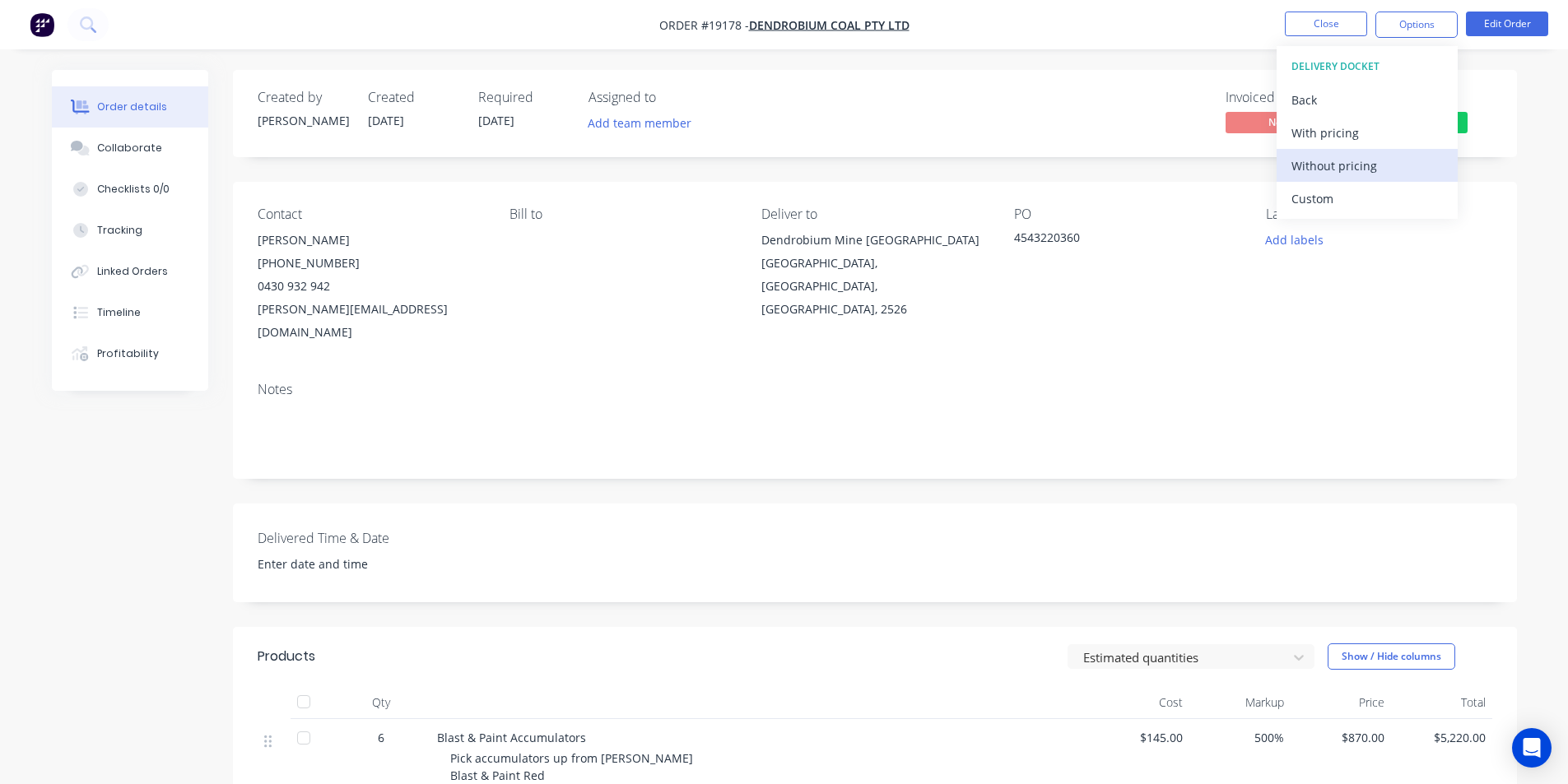
click at [1358, 173] on div "Without pricing" at bounding box center [1367, 165] width 151 height 24
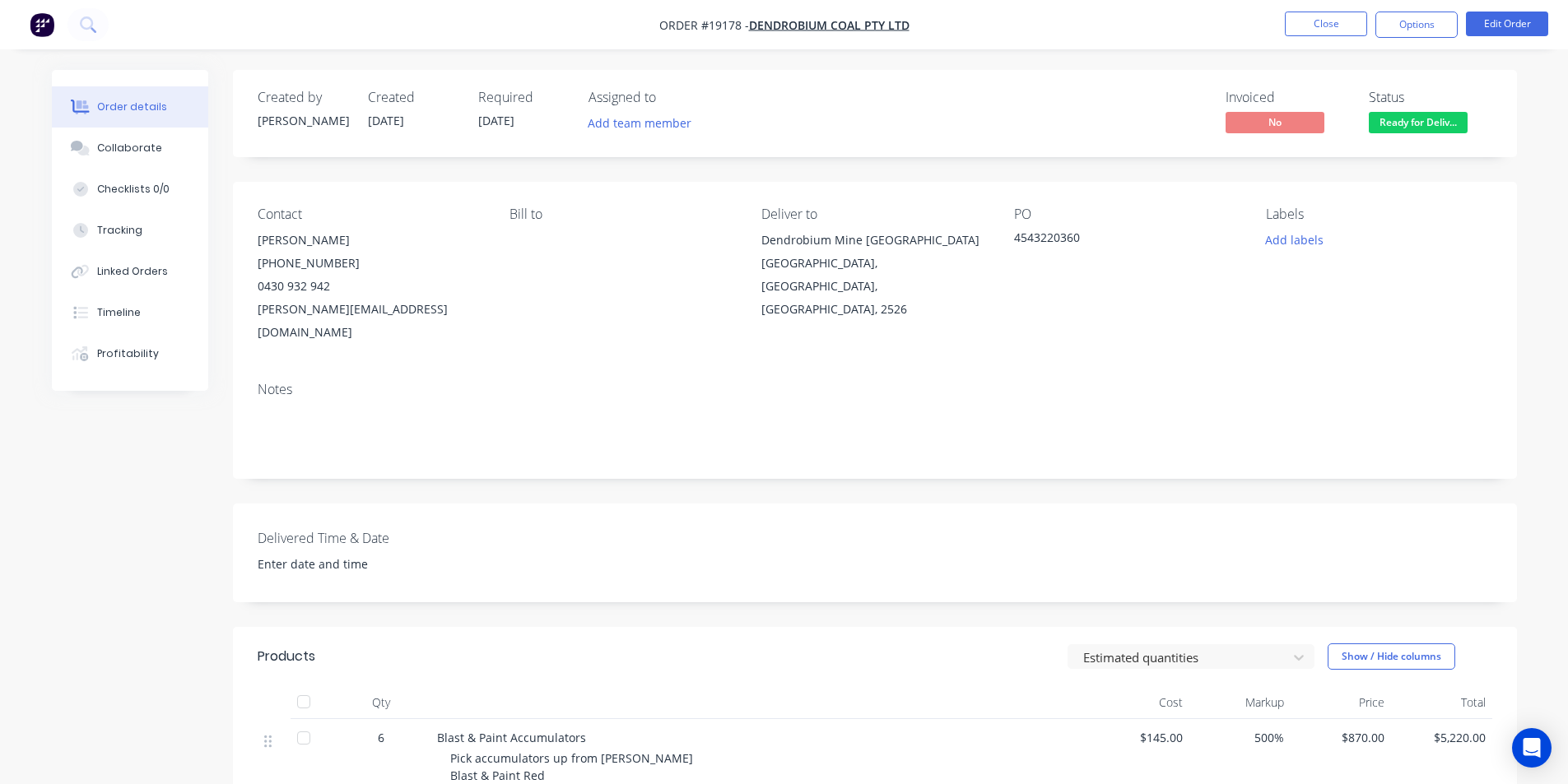
click at [1106, 108] on div "Invoiced No Status Ready for Deliv..." at bounding box center [1122, 114] width 739 height 48
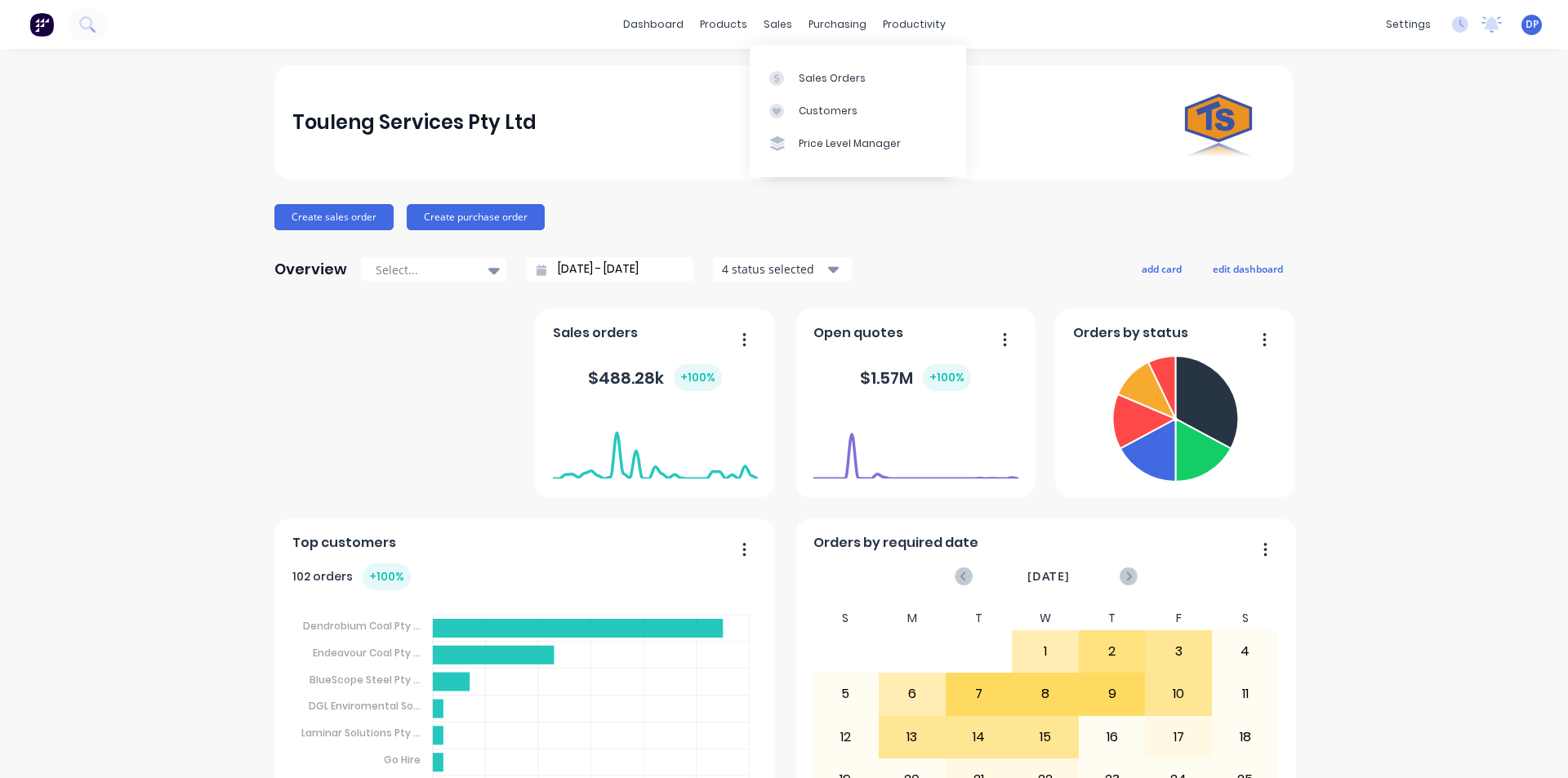
click at [849, 79] on div "Sales Orders" at bounding box center [832, 78] width 67 height 15
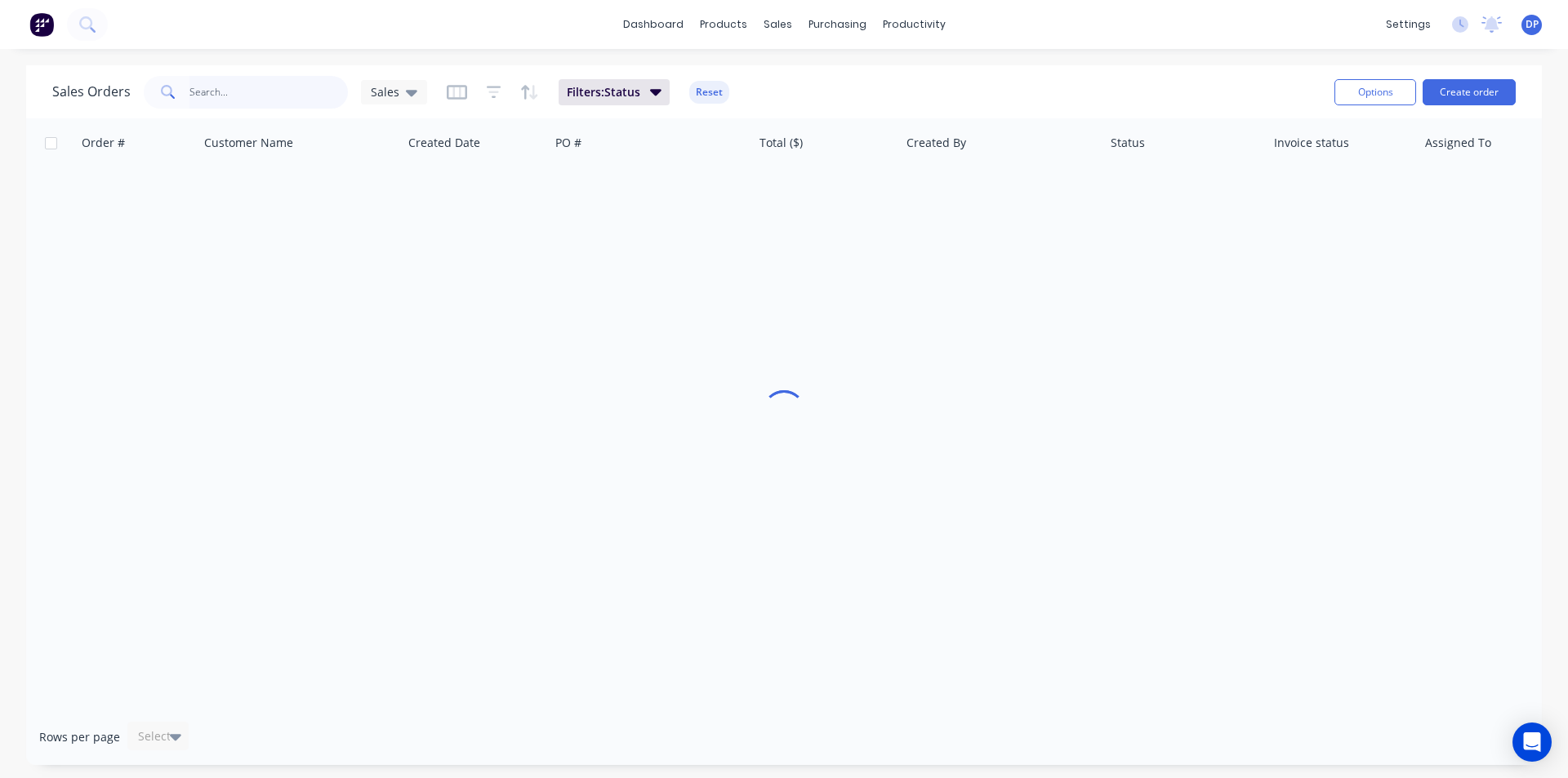
click at [281, 93] on input "text" at bounding box center [269, 92] width 159 height 32
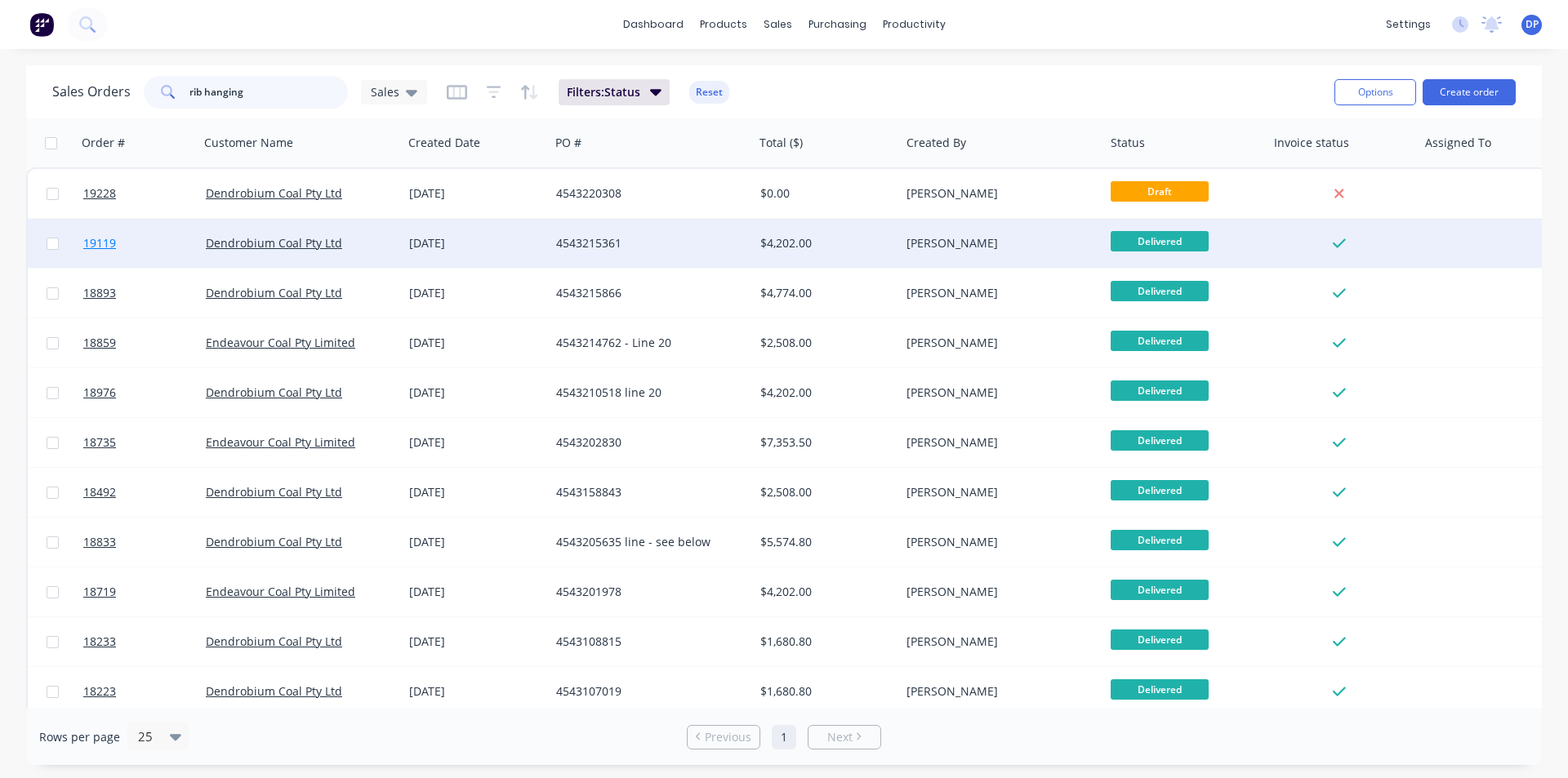
type input "rib hanging"
click at [111, 248] on span "19119" at bounding box center [99, 243] width 32 height 17
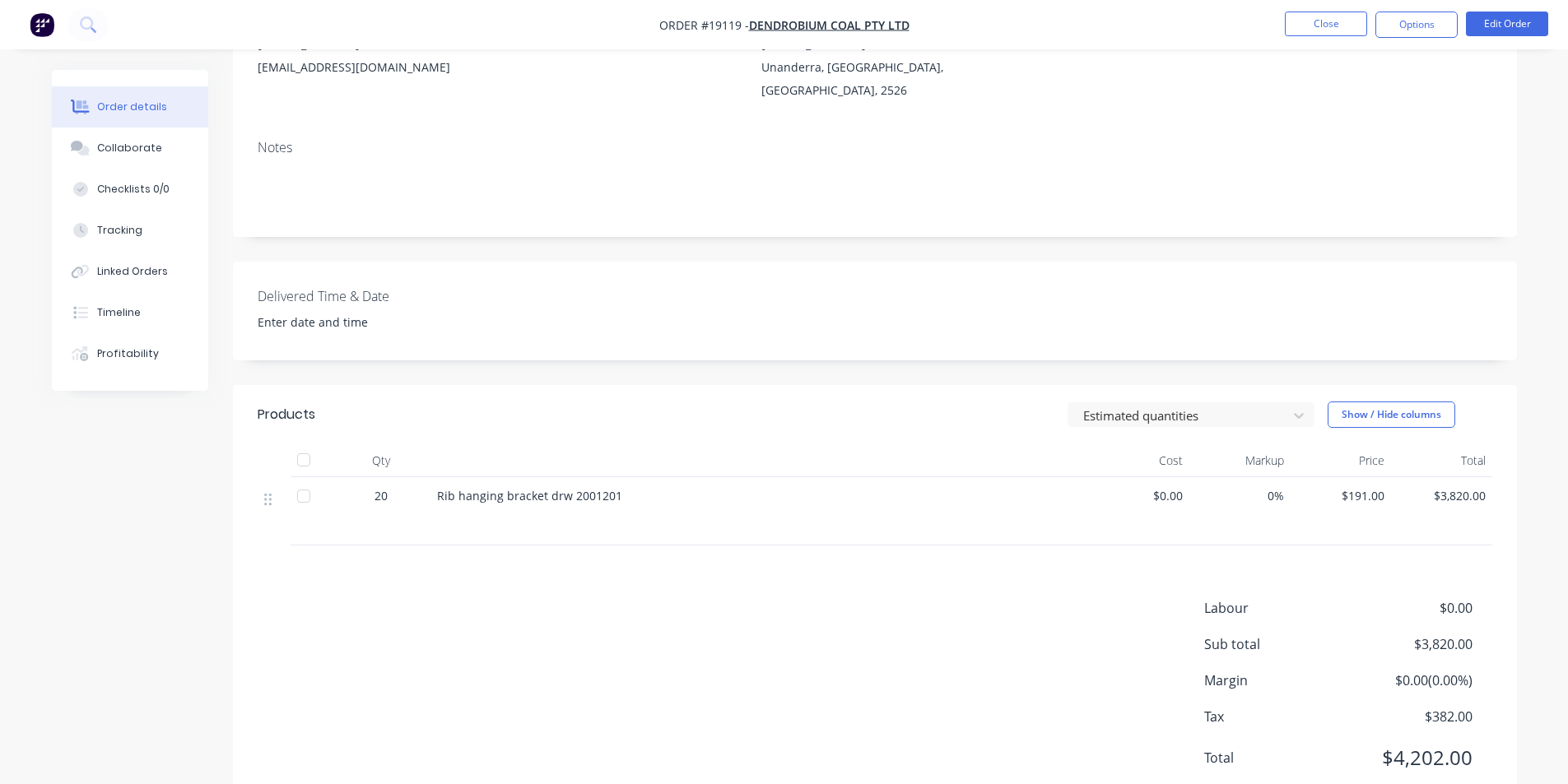
scroll to position [246, 0]
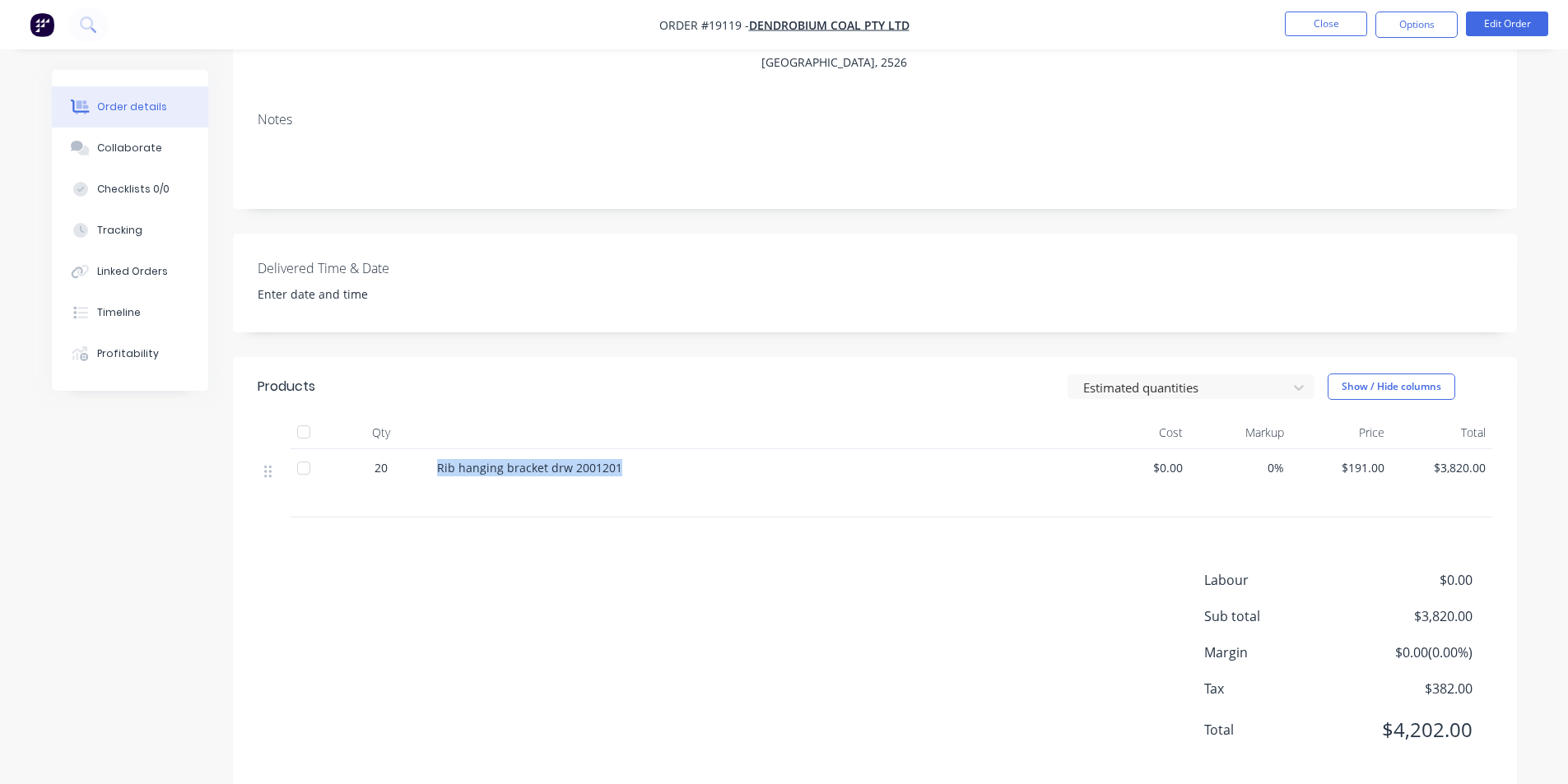
drag, startPoint x: 623, startPoint y: 473, endPoint x: 436, endPoint y: 471, distance: 187.0
click at [437, 471] on div "Rib hanging bracket drw 2001201" at bounding box center [759, 468] width 645 height 18
copy span "Rib hanging bracket drw 2001201"
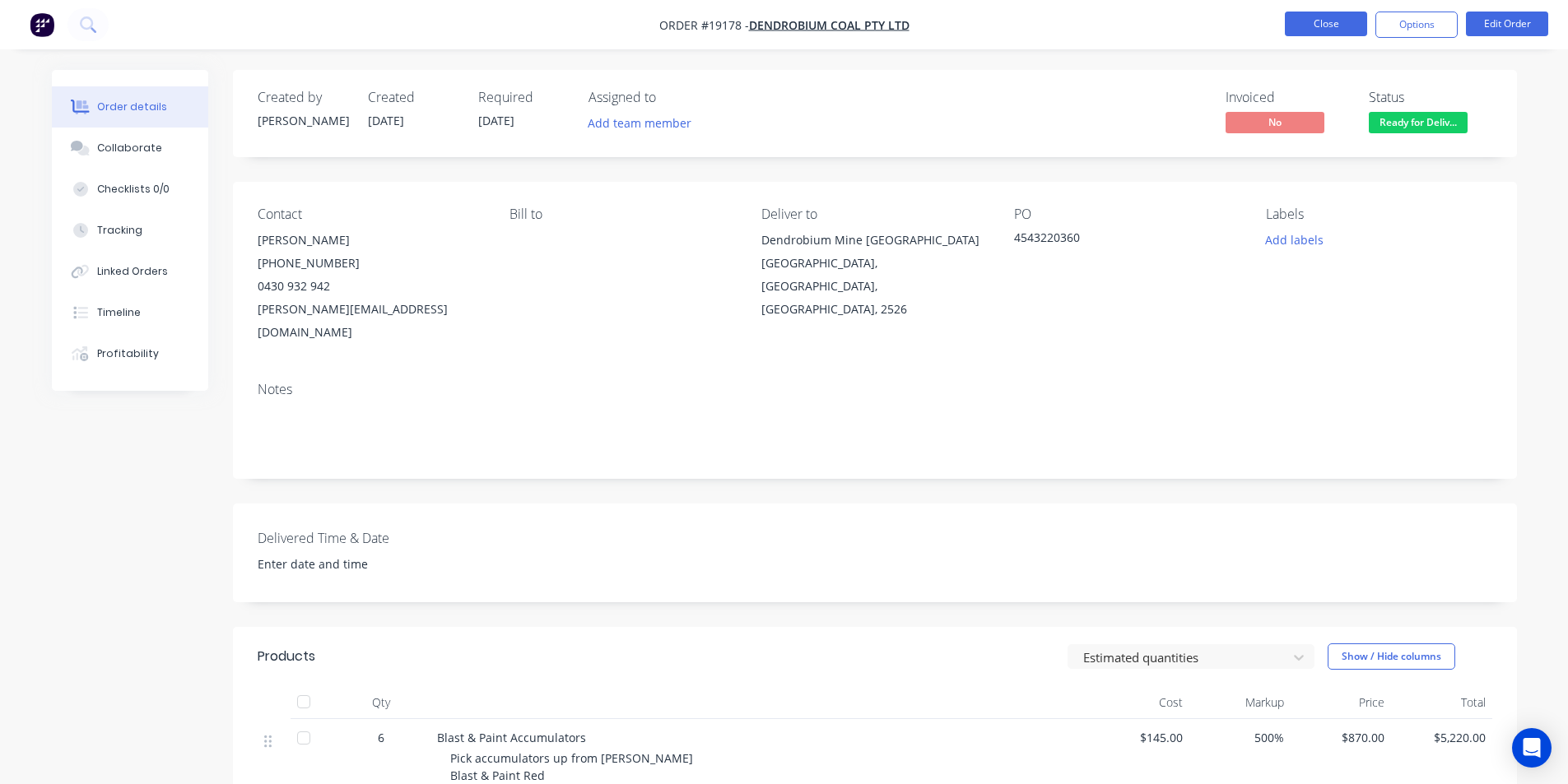
click at [1317, 18] on button "Close" at bounding box center [1325, 24] width 82 height 25
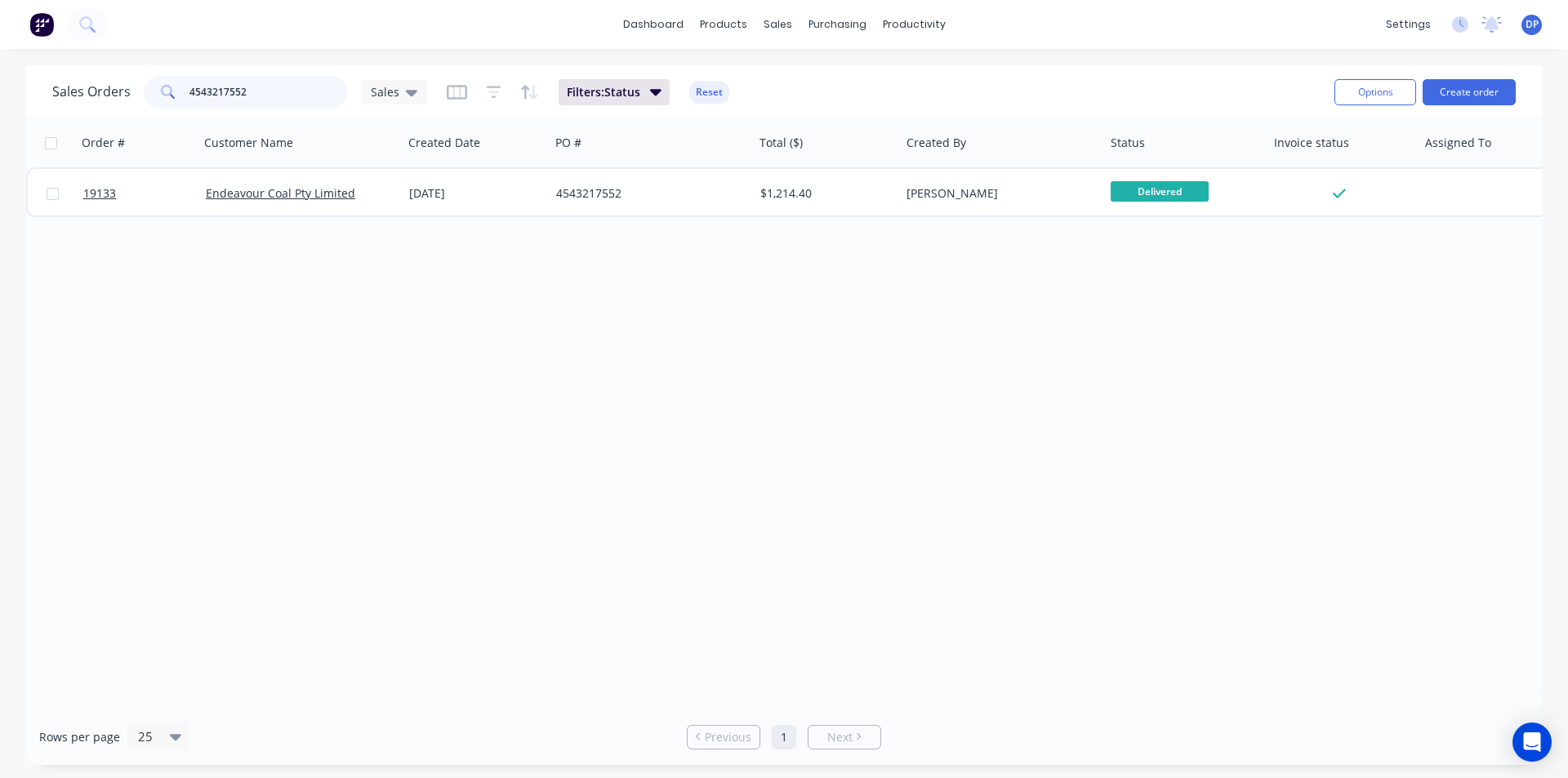
drag, startPoint x: 255, startPoint y: 87, endPoint x: 24, endPoint y: 98, distance: 231.3
click at [24, 98] on div "Sales Orders 4543217552 Sales Filters: Status Reset Options Create order Order …" at bounding box center [784, 415] width 1568 height 699
paste input "4543220474"
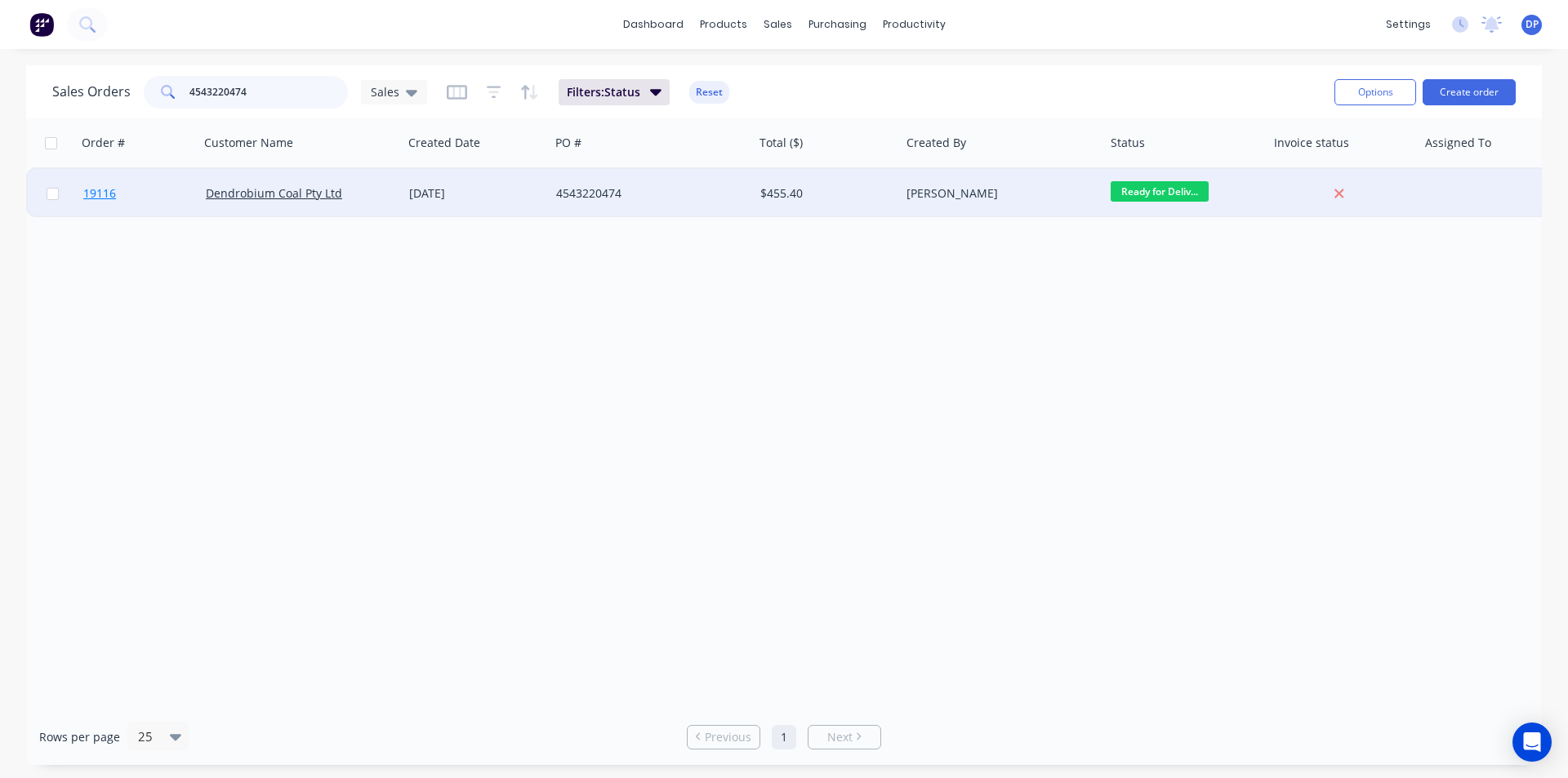
type input "4543220474"
click at [119, 197] on link "19116" at bounding box center [144, 194] width 122 height 49
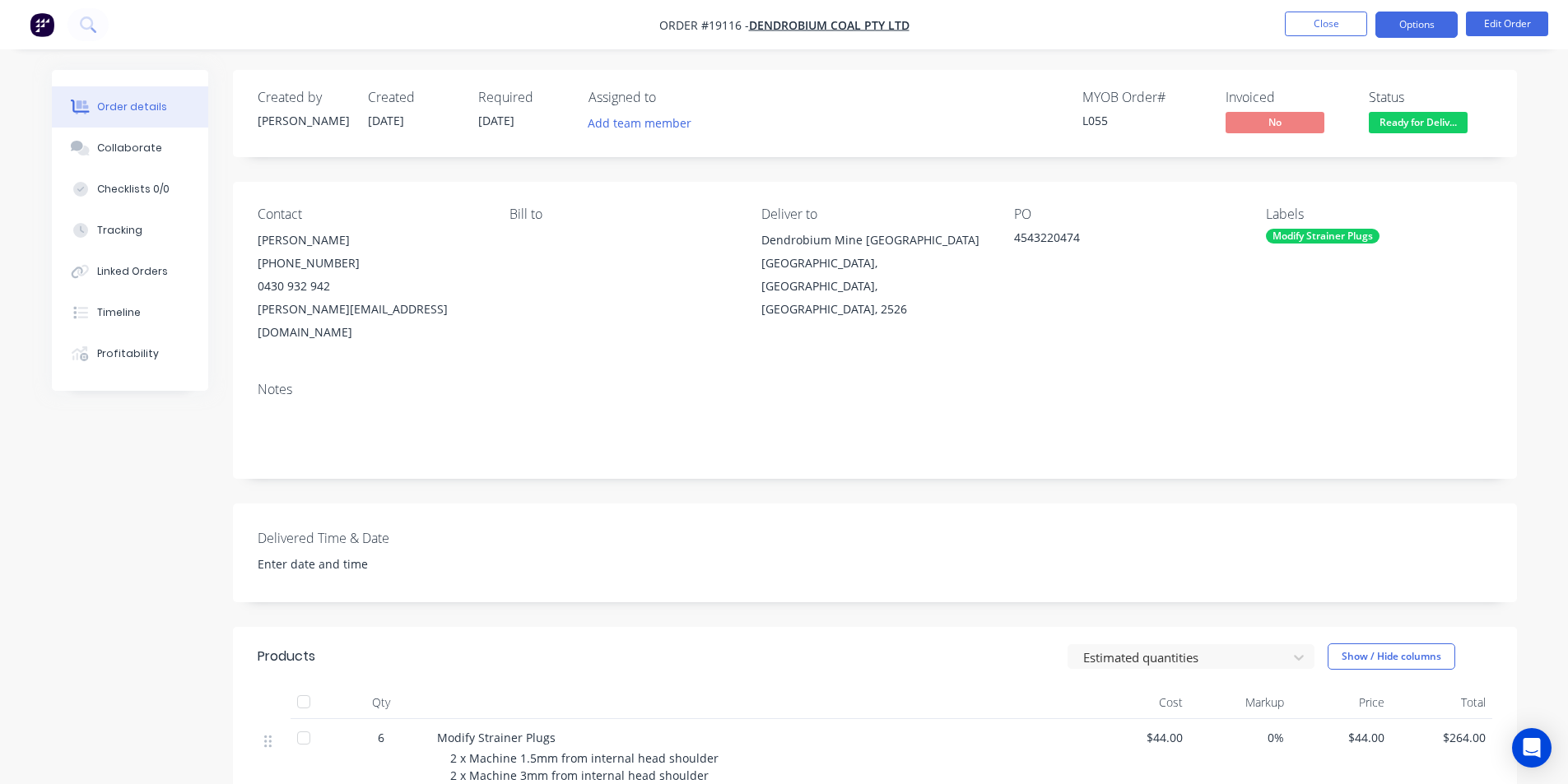
click at [1436, 21] on button "Options" at bounding box center [1416, 25] width 82 height 26
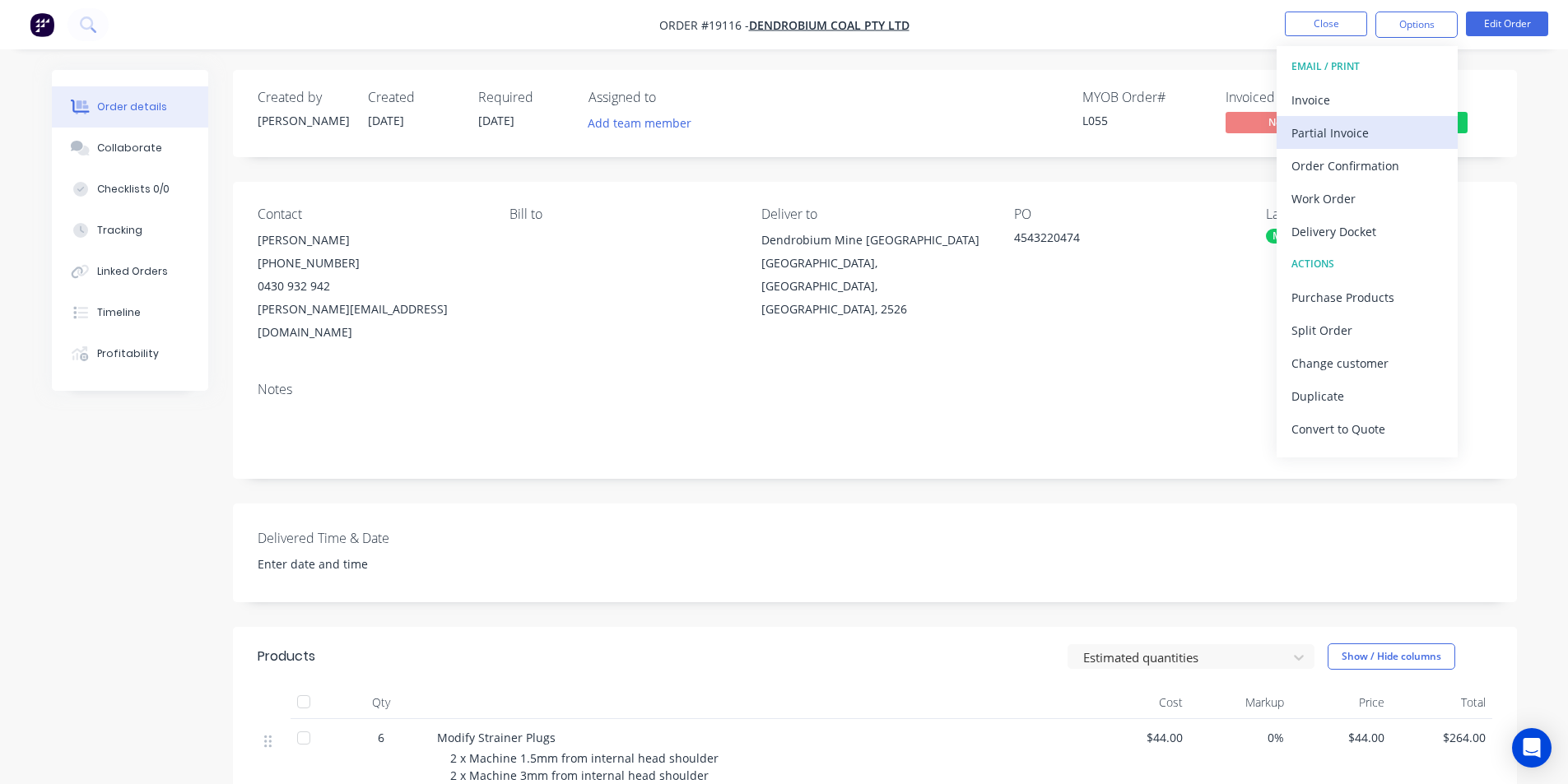
click at [1369, 140] on div "Partial Invoice" at bounding box center [1367, 132] width 151 height 24
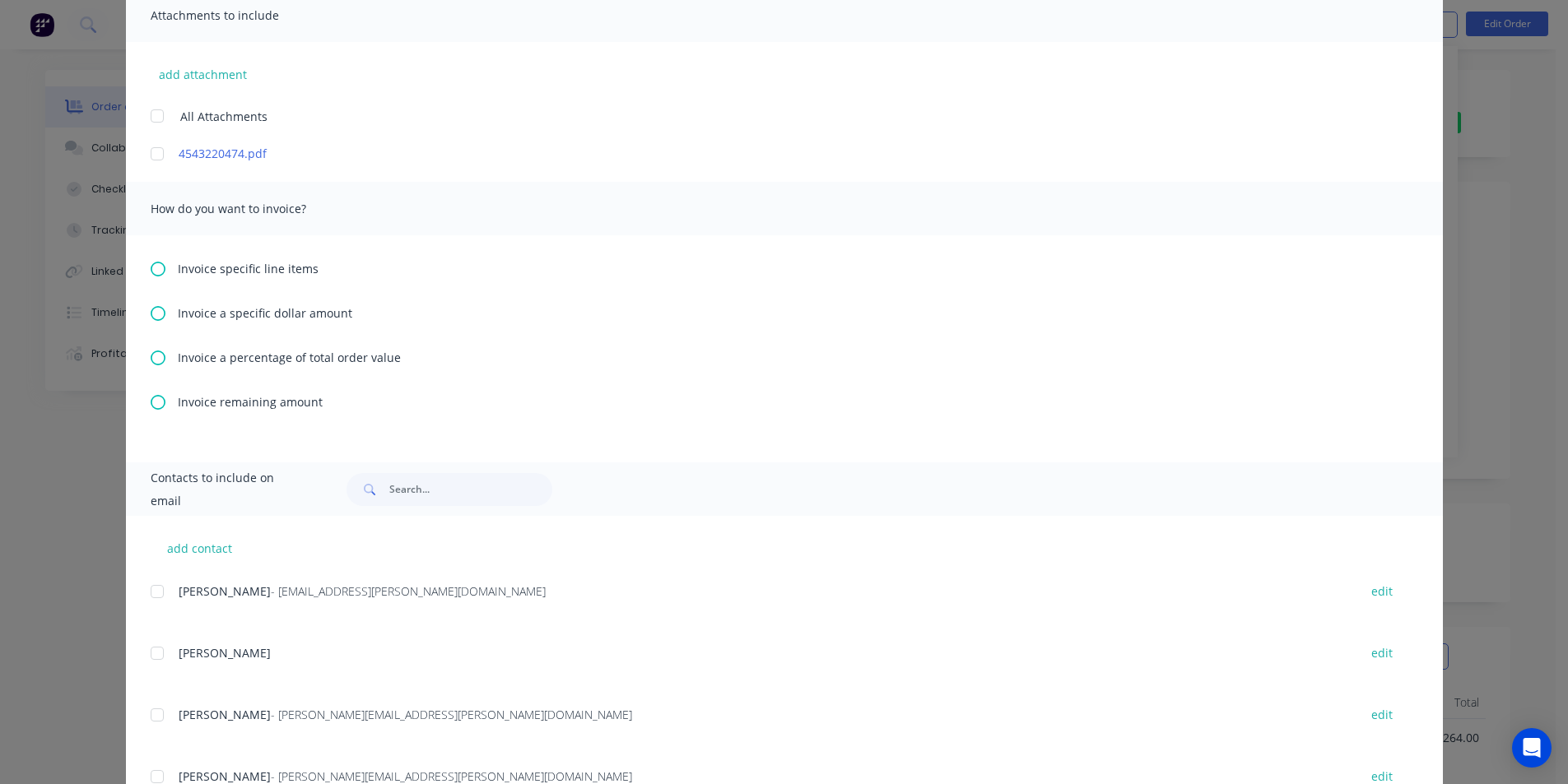
scroll to position [179, 0]
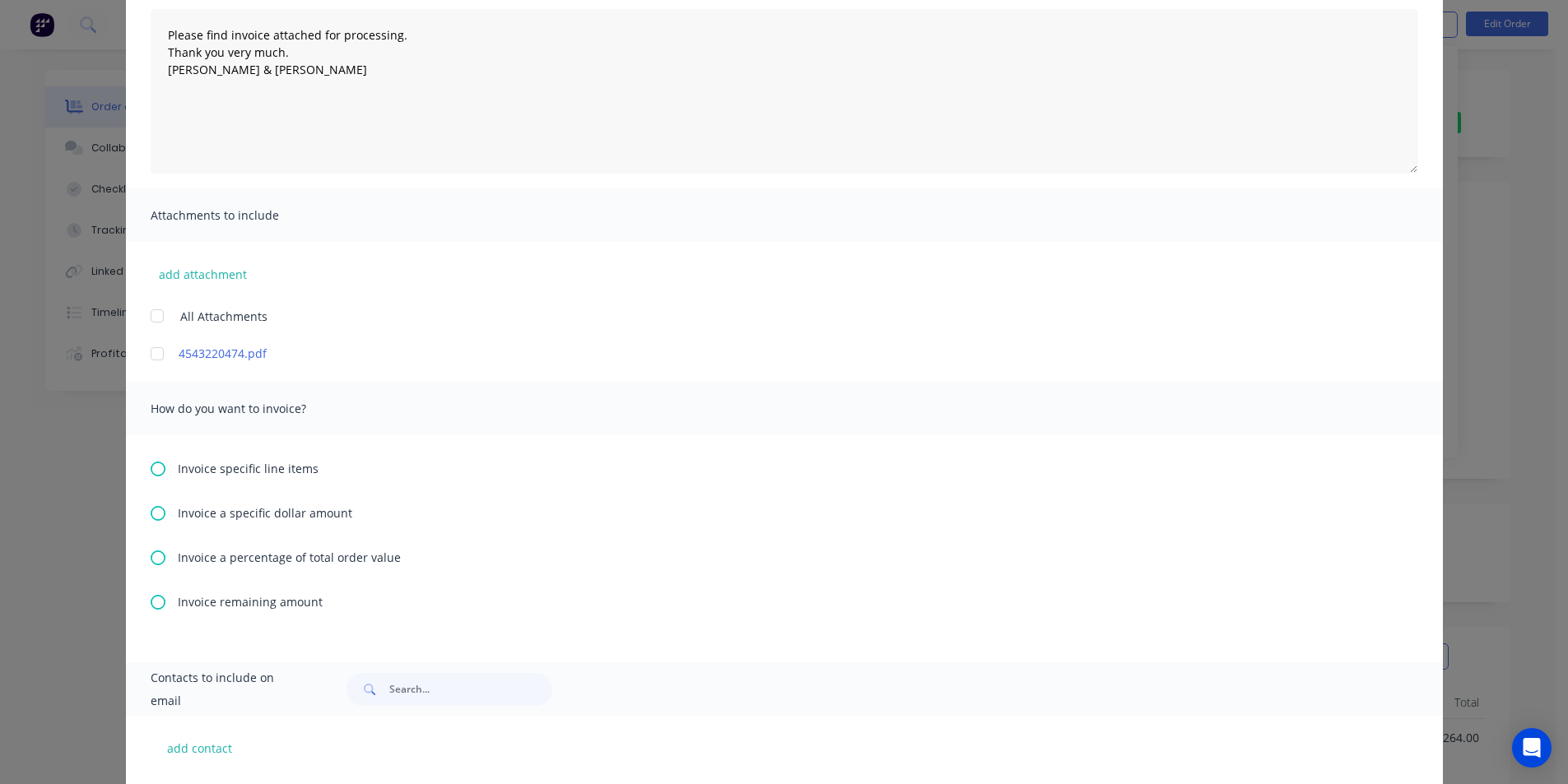
click at [160, 469] on div "Invoice specific line items" at bounding box center [784, 469] width 1268 height 18
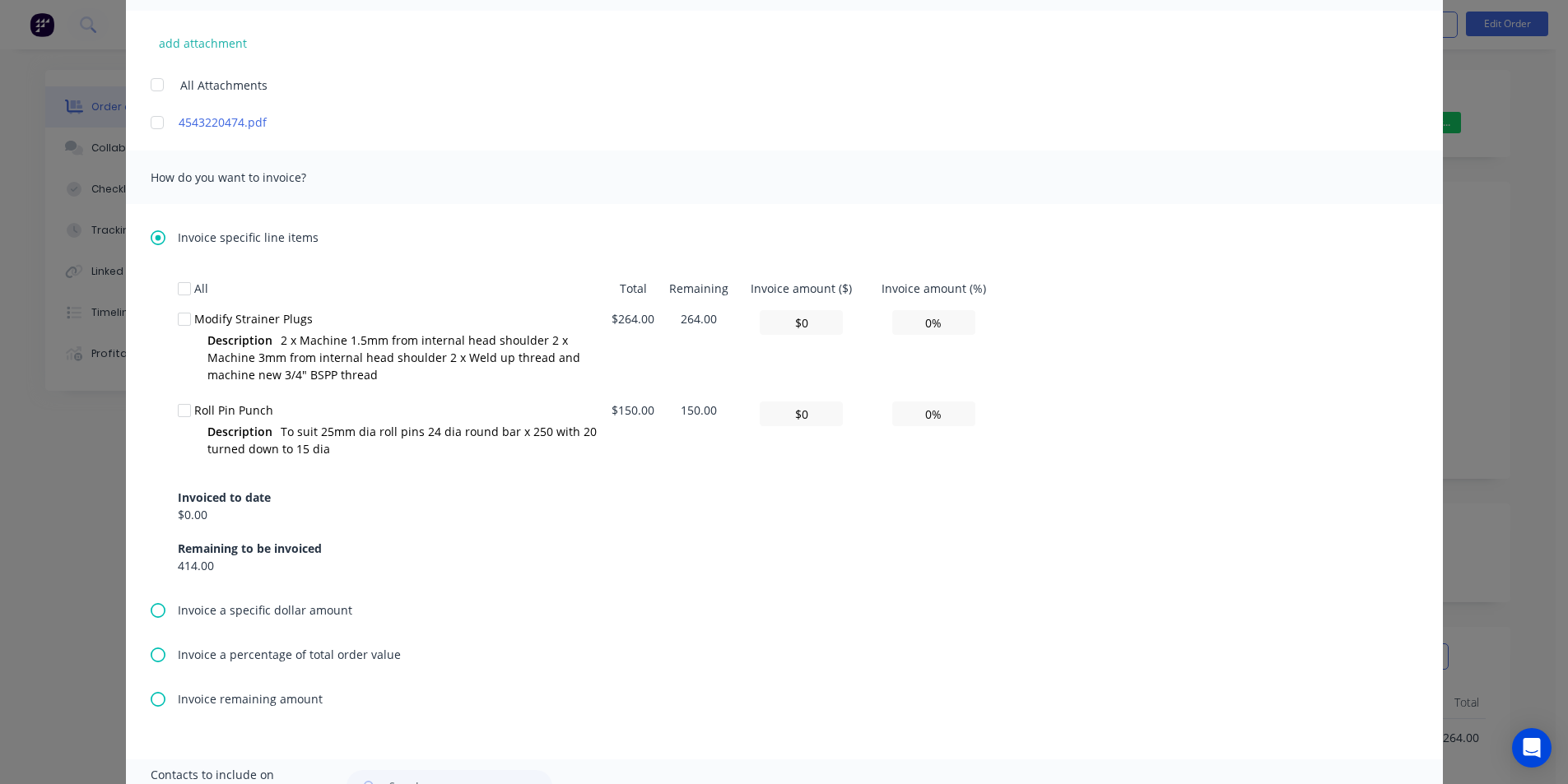
scroll to position [494, 0]
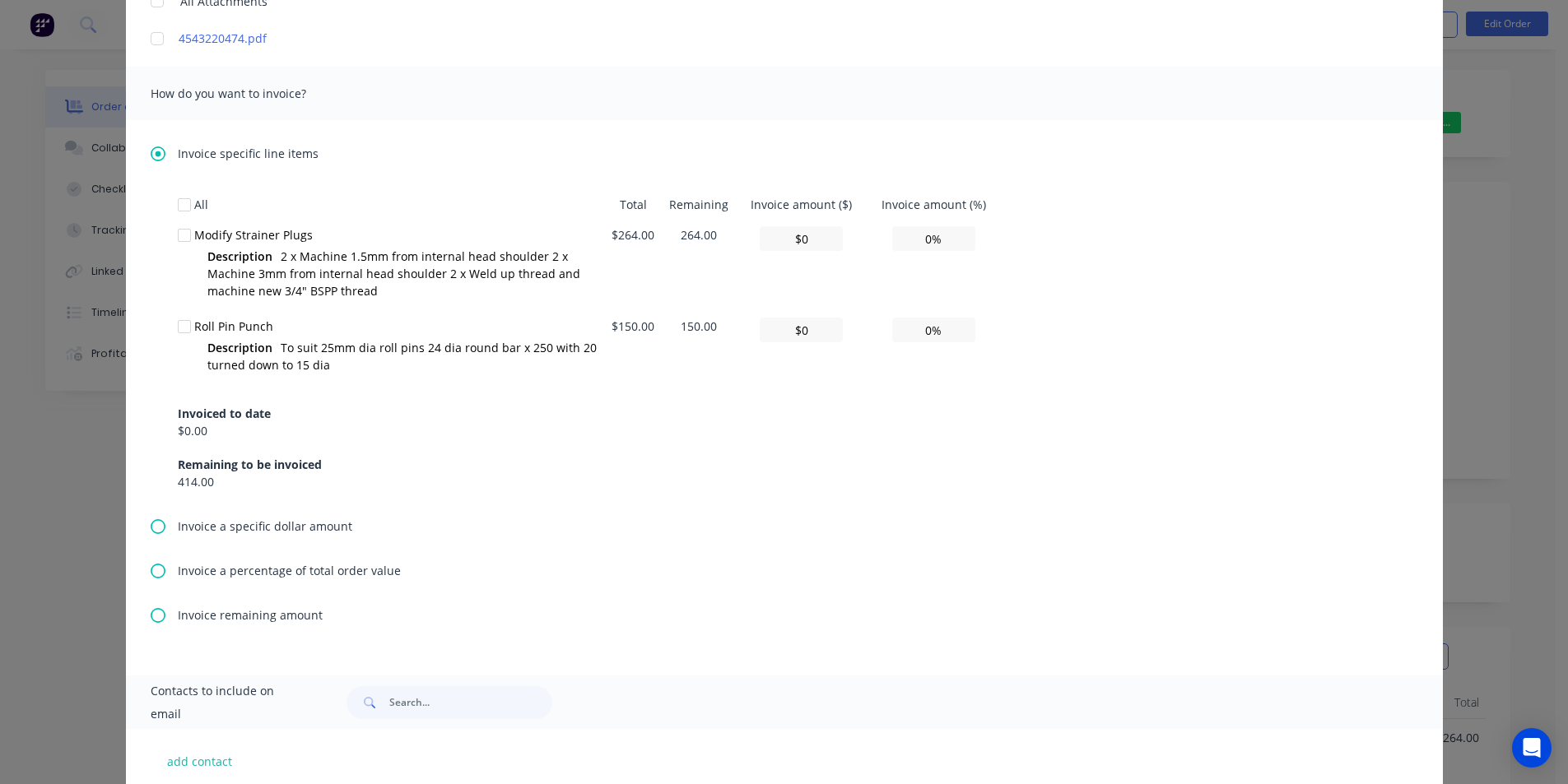
click at [171, 326] on div at bounding box center [184, 326] width 33 height 33
click at [180, 236] on div at bounding box center [184, 235] width 33 height 33
click at [922, 245] on input "0%" at bounding box center [933, 238] width 83 height 25
type textarea "Please find invoice attached for processing. Thank you very much. [PERSON_NAME]…"
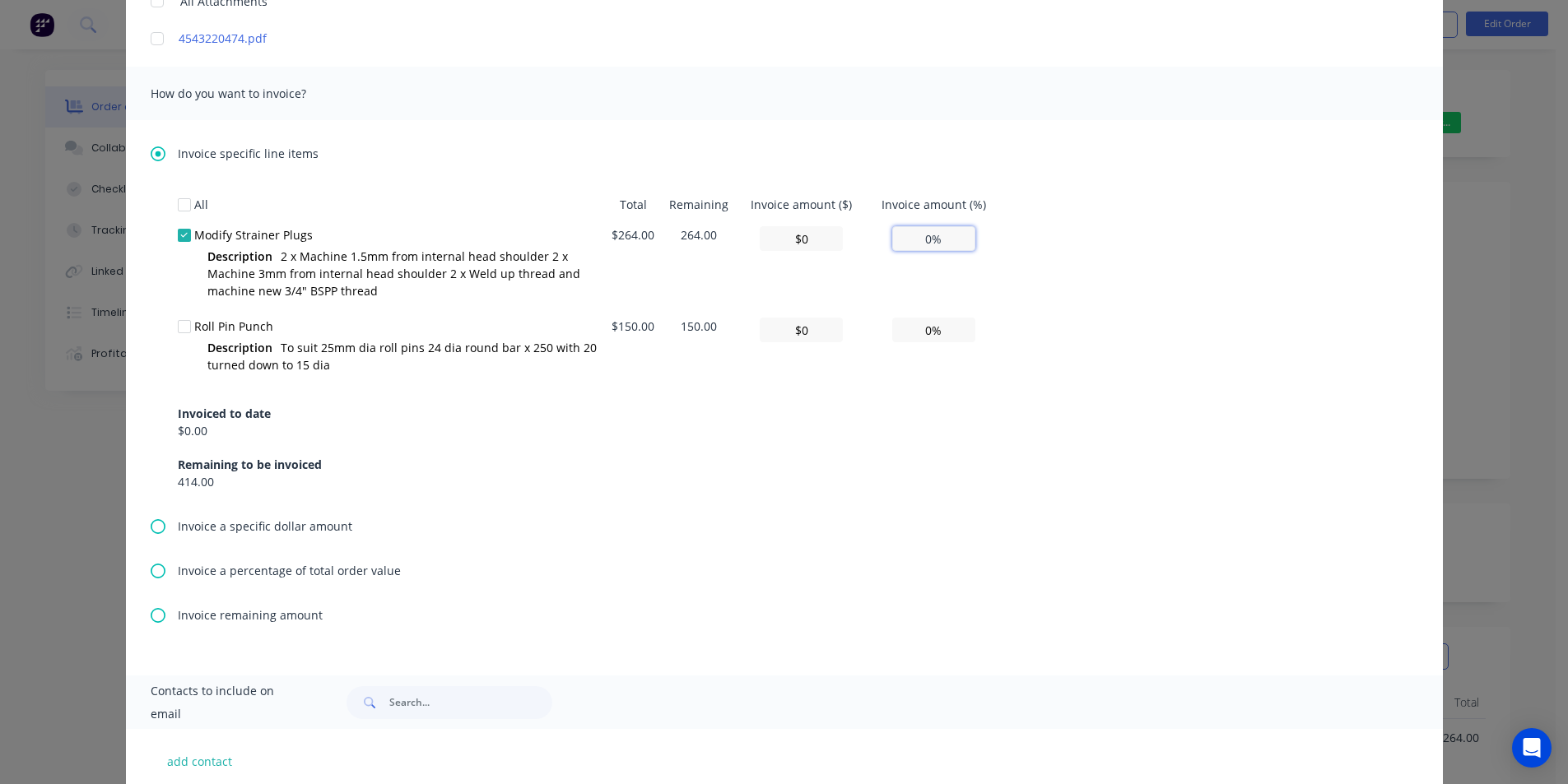
type input "$26.40"
type input "10%"
type textarea "Please find invoice attached for processing. Thank you very much. [PERSON_NAME]…"
type input "$264.00"
type input "100%"
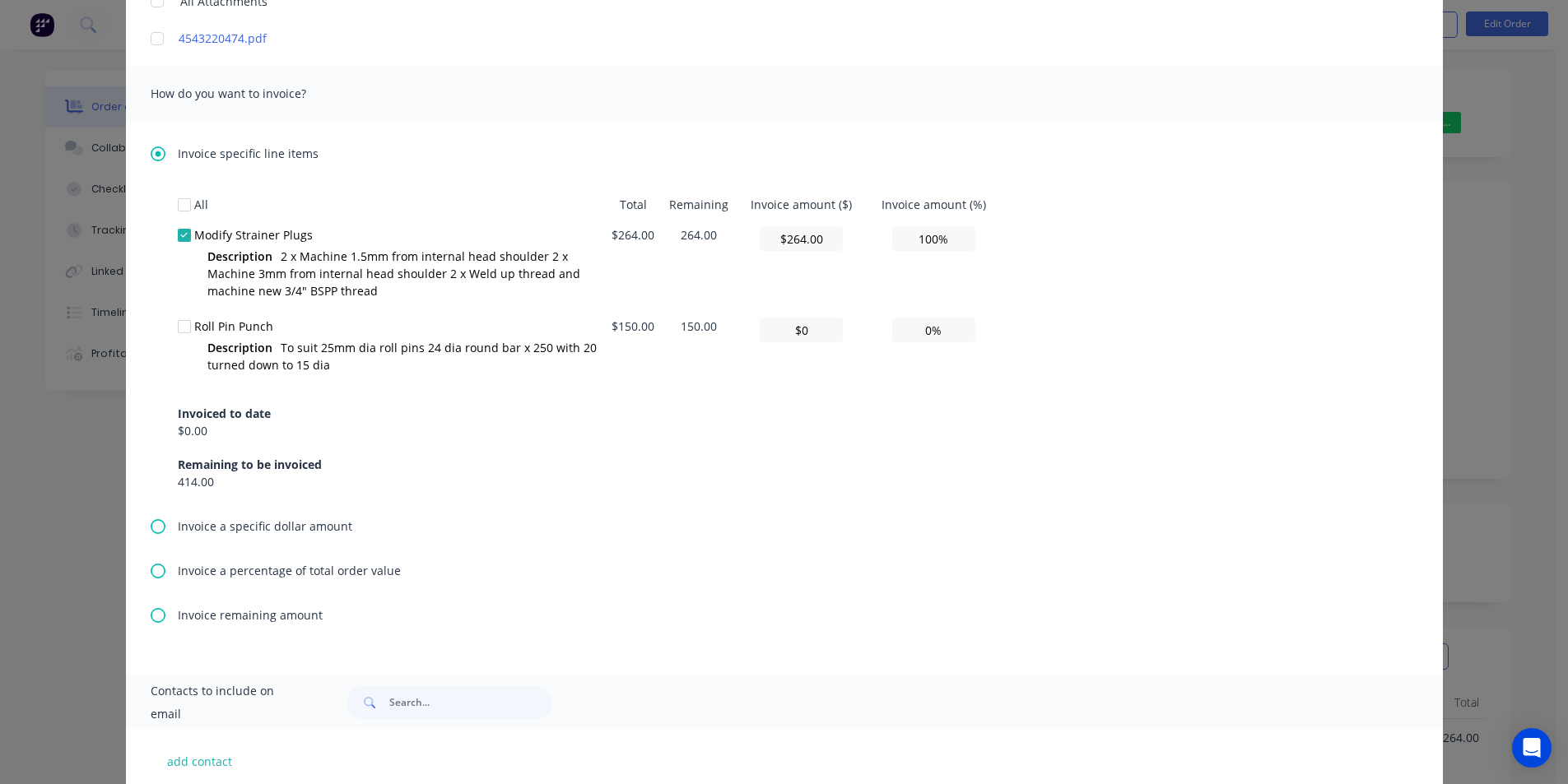
click at [1383, 311] on div "All Total Remaining Invoice amount ($) Invoice amount (%) Modify Strainer Plugs…" at bounding box center [784, 340] width 1213 height 301
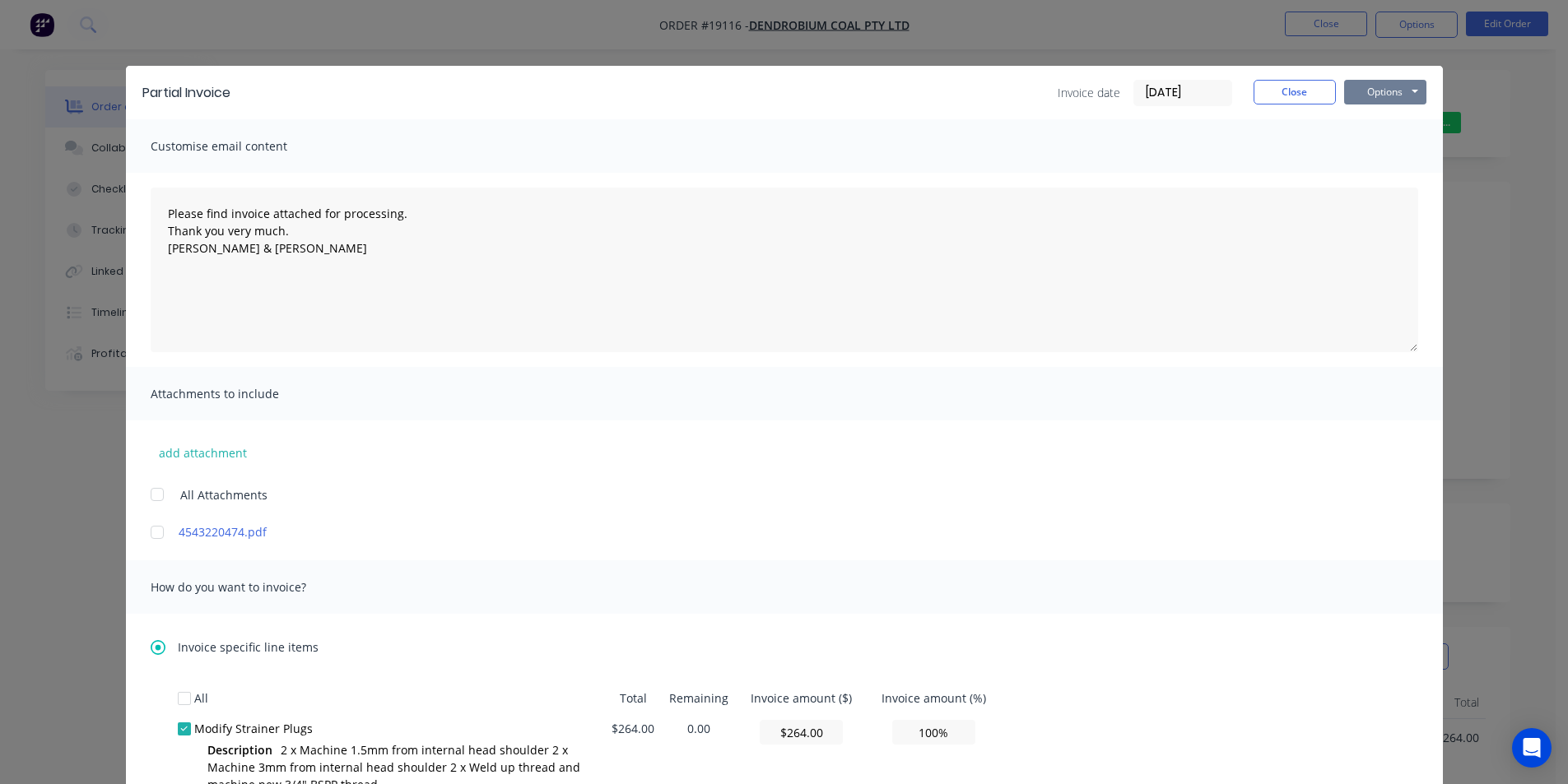
click at [1383, 102] on button "Options" at bounding box center [1385, 92] width 82 height 25
type textarea "Please find invoice attached for processing. Thank you very much. [PERSON_NAME]…"
click at [1402, 150] on button "Print" at bounding box center [1397, 148] width 106 height 27
click at [1313, 85] on button "Close" at bounding box center [1294, 92] width 82 height 25
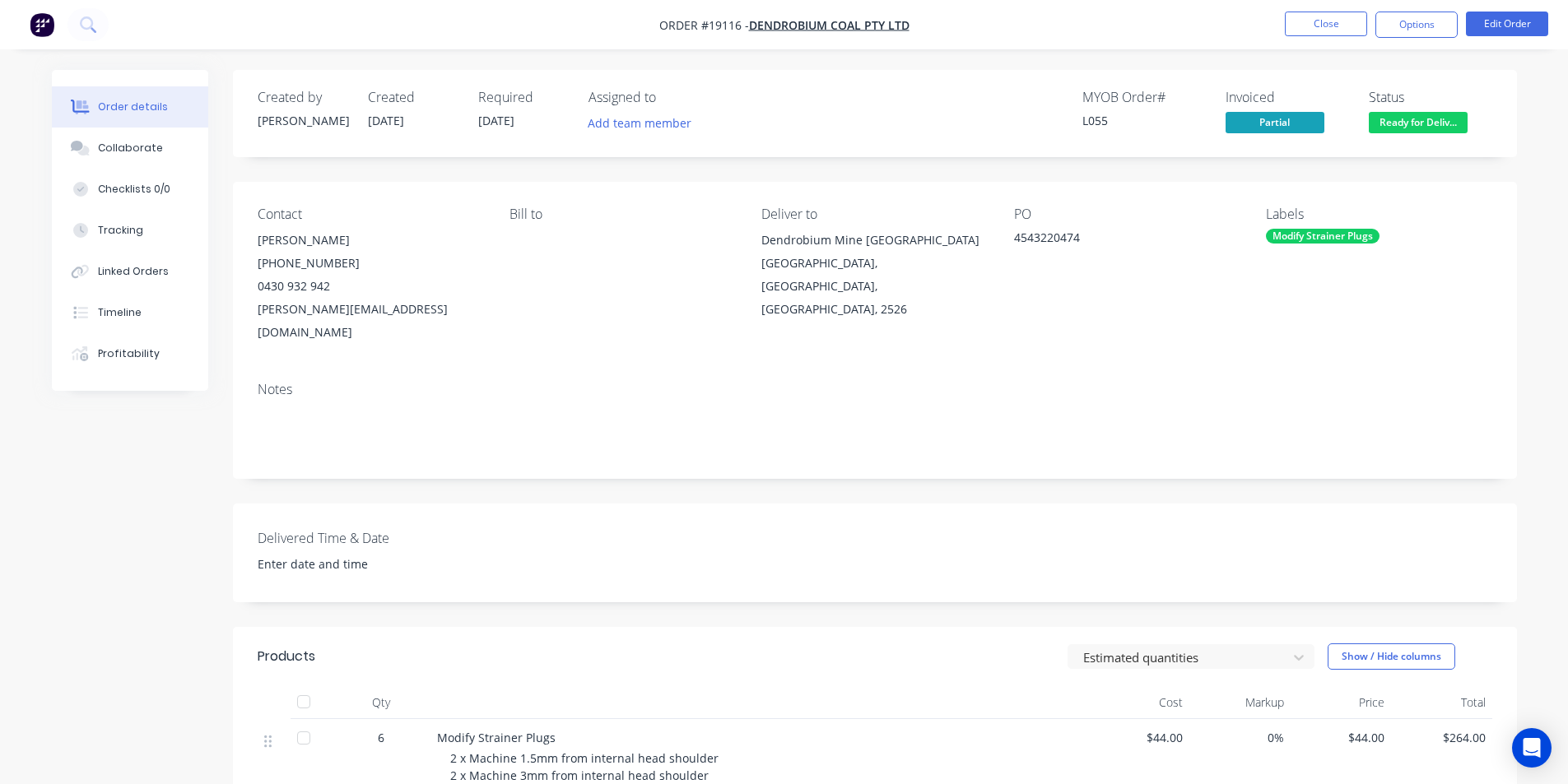
click at [51, 26] on img "button" at bounding box center [42, 25] width 25 height 25
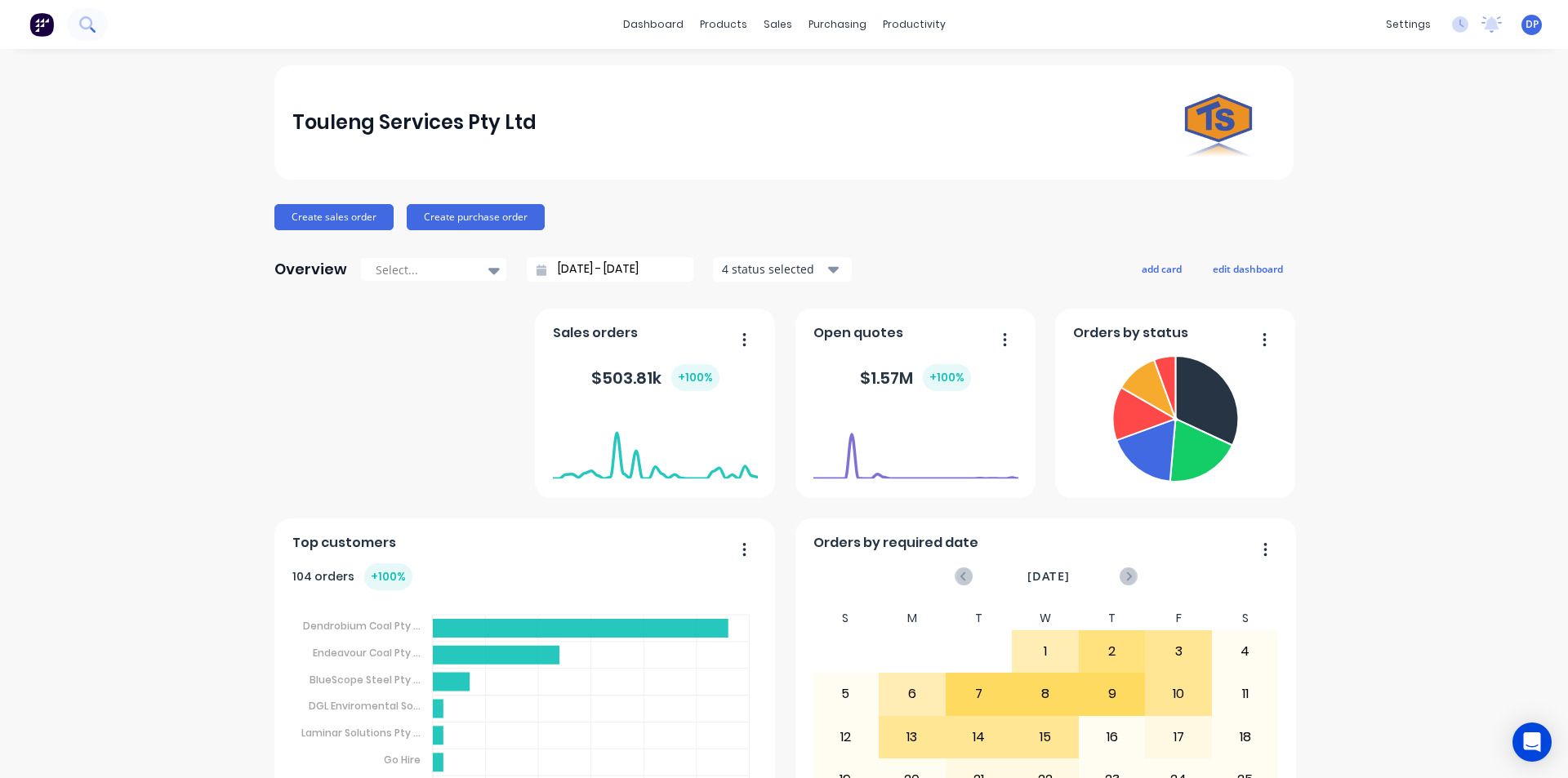
click at [93, 24] on icon at bounding box center [87, 24] width 16 height 16
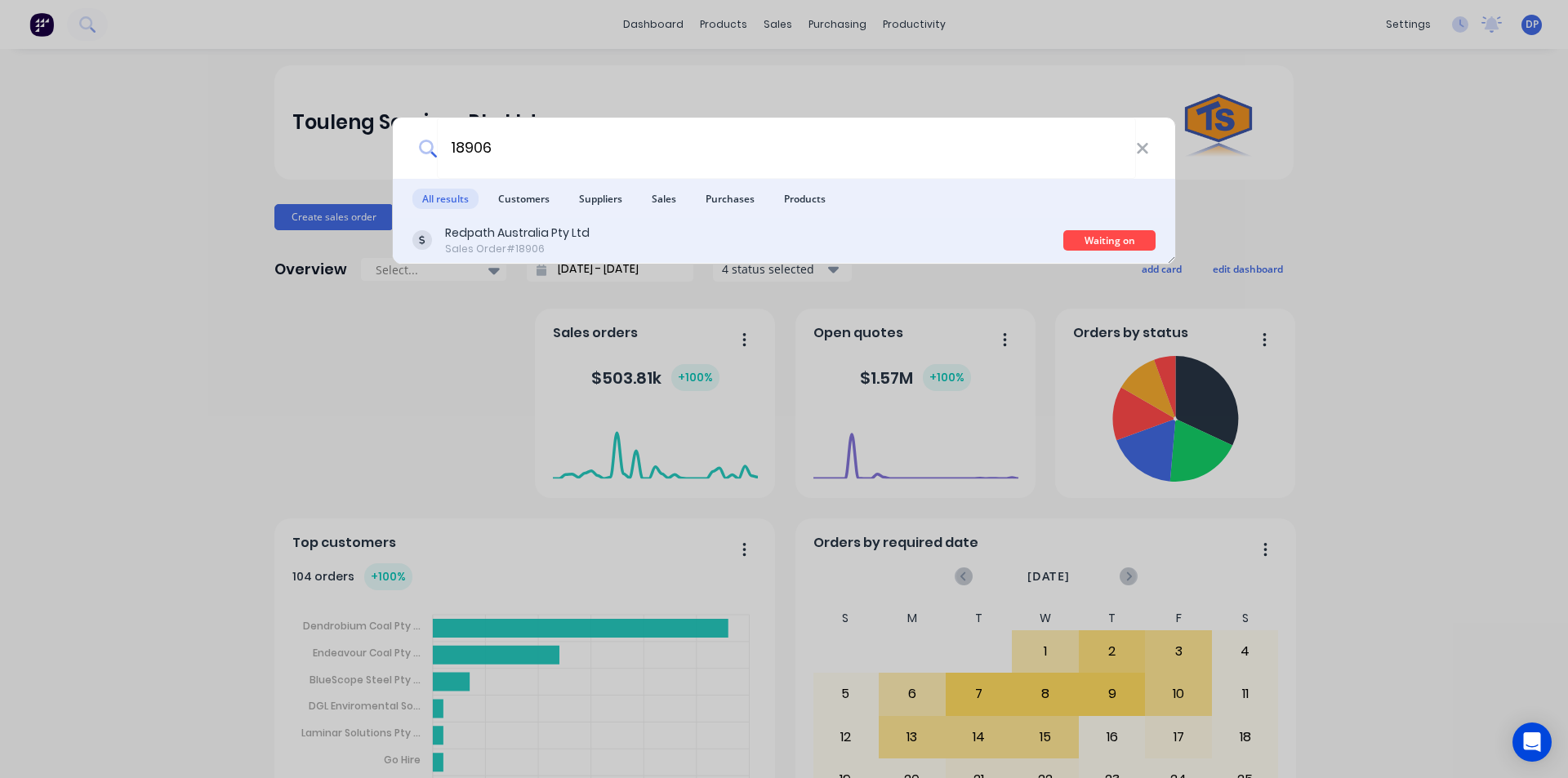
type input "18906"
click at [560, 240] on div "Redpath Australia Pty Ltd" at bounding box center [516, 233] width 144 height 17
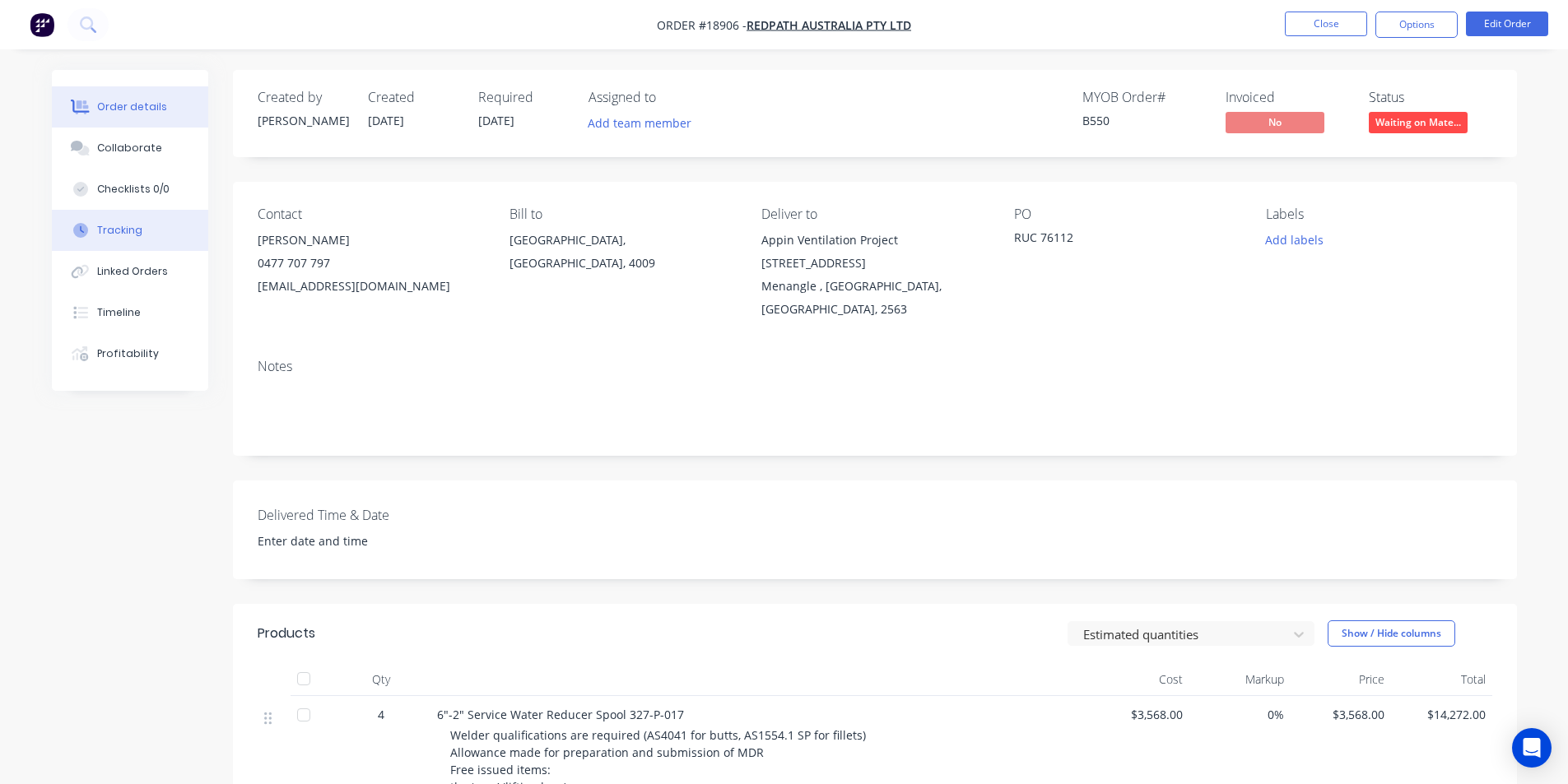
click at [144, 235] on button "Tracking" at bounding box center [130, 230] width 157 height 41
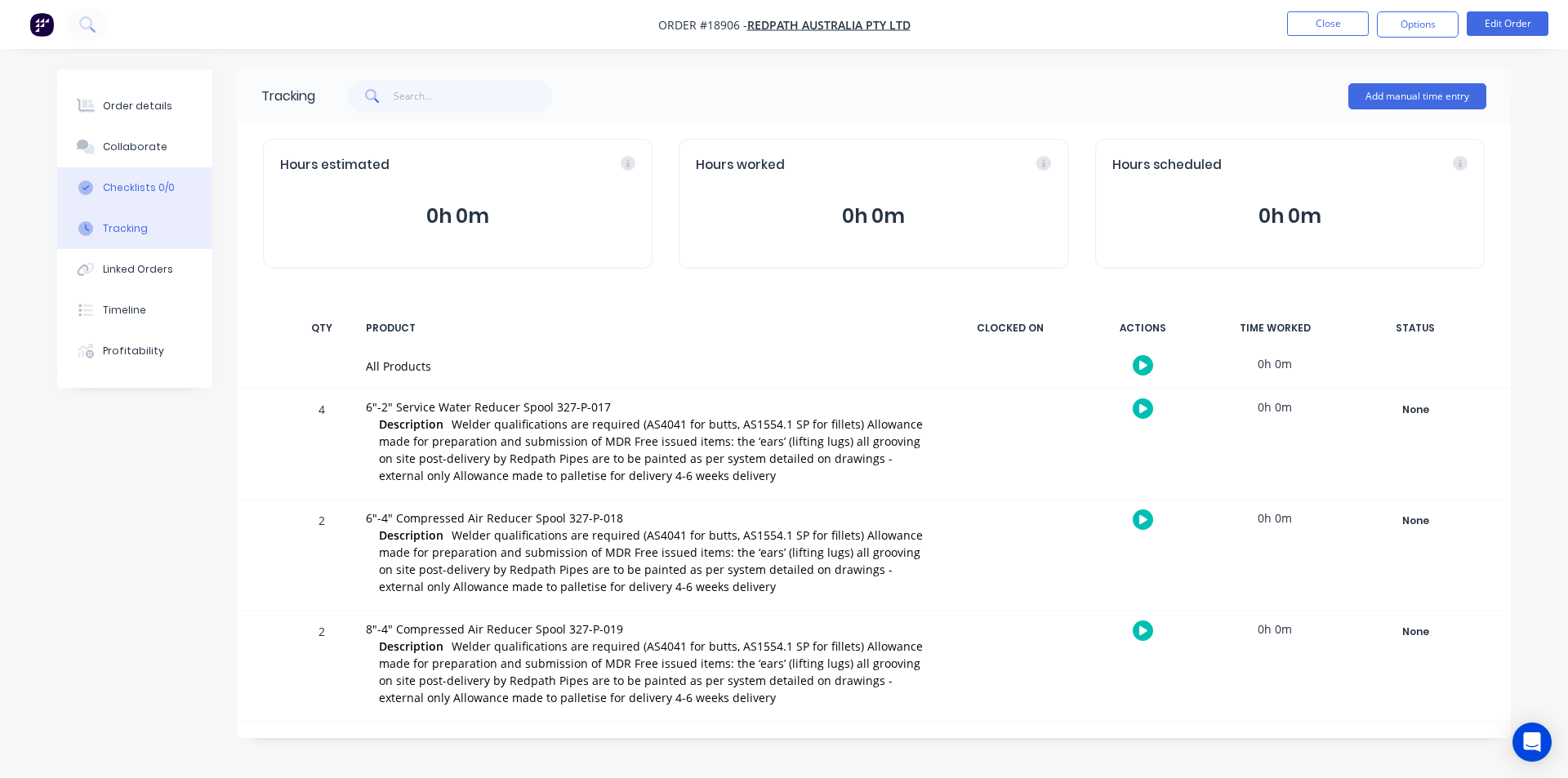
click at [149, 196] on button "Checklists 0/0" at bounding box center [135, 188] width 155 height 41
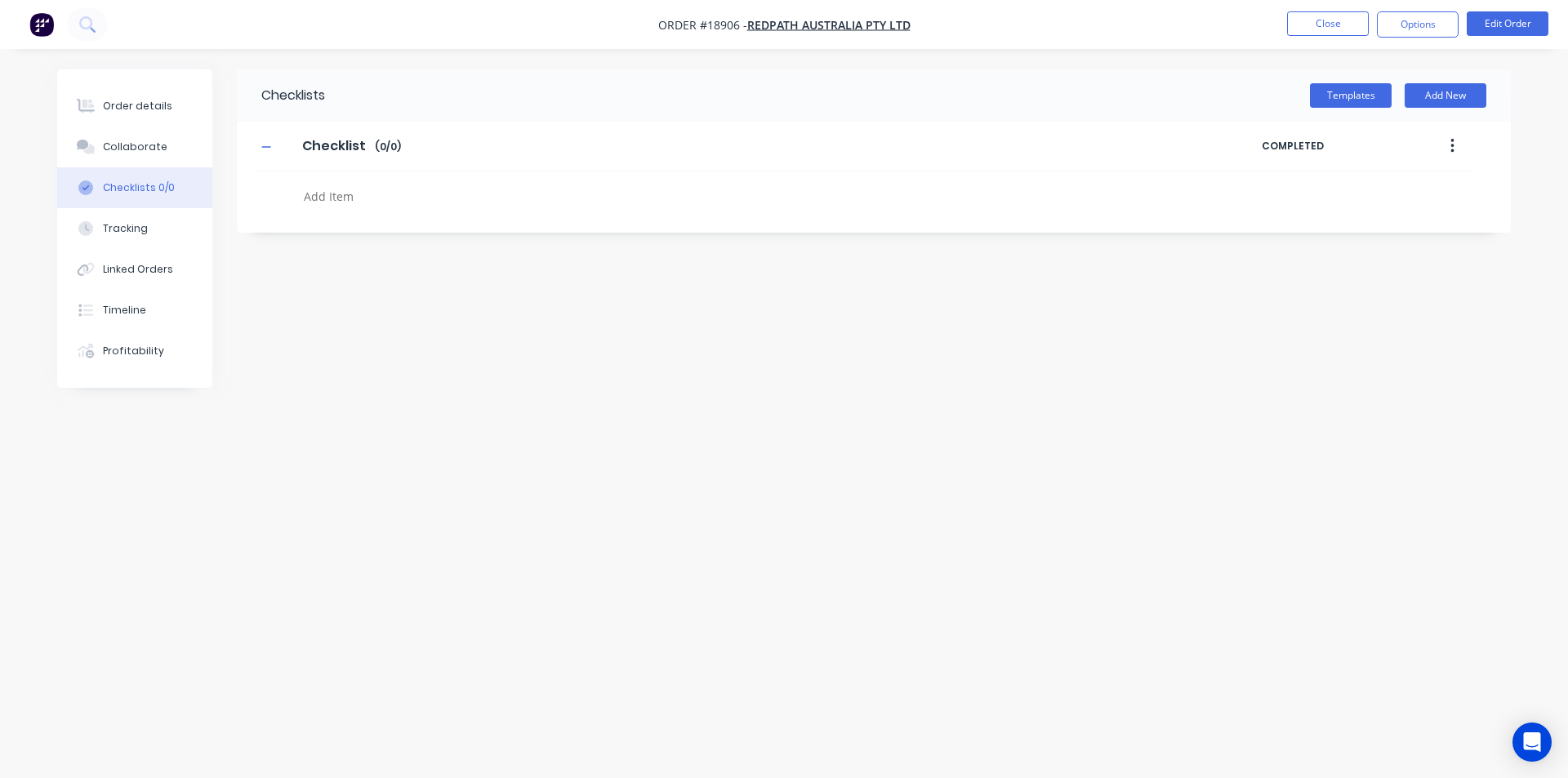
click at [363, 197] on textarea at bounding box center [689, 196] width 785 height 24
type textarea "x"
type textarea "R"
type textarea "x"
type textarea "Re"
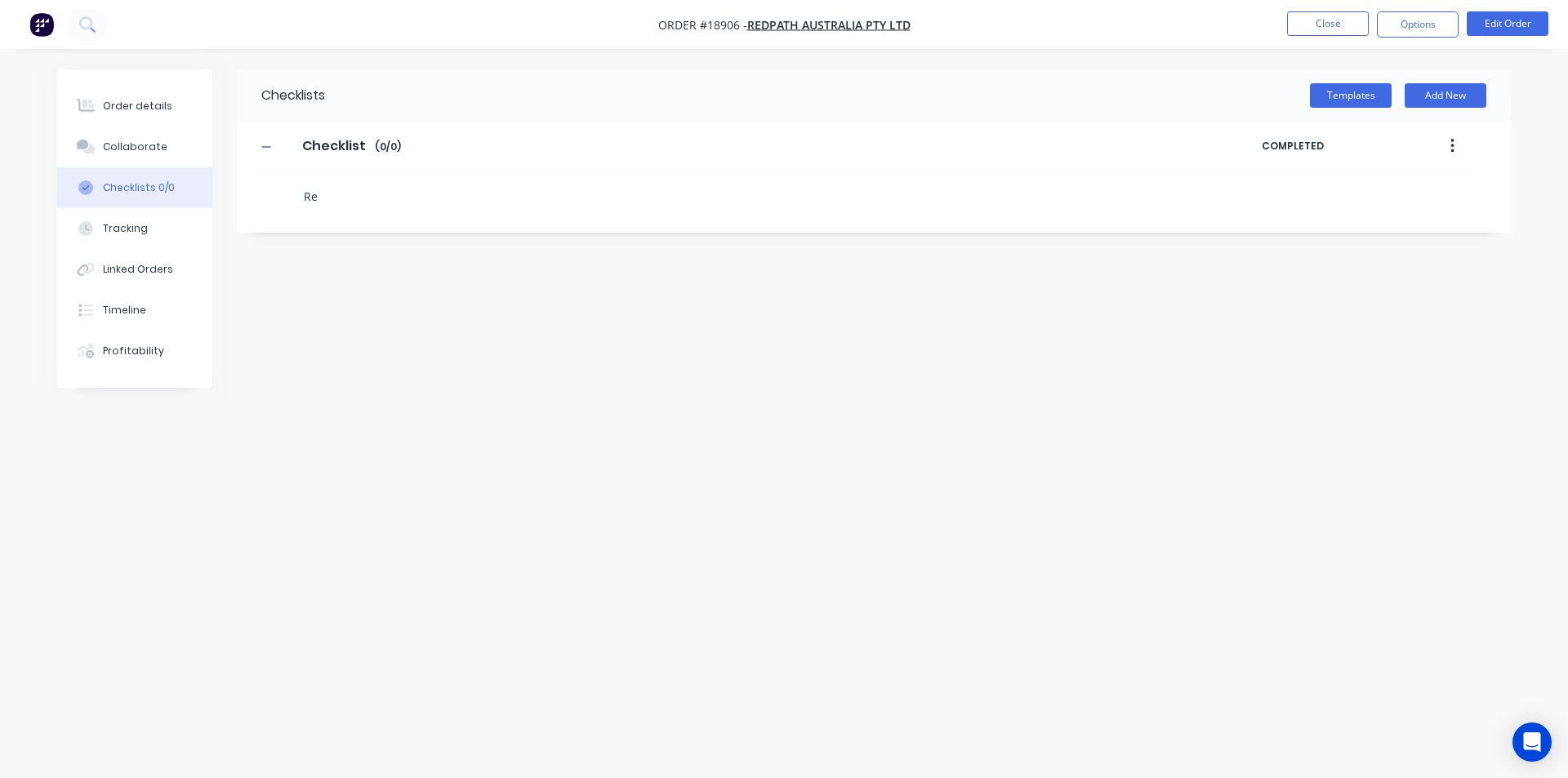
type textarea "x"
type textarea "Red"
type textarea "x"
type textarea "Redu"
type textarea "x"
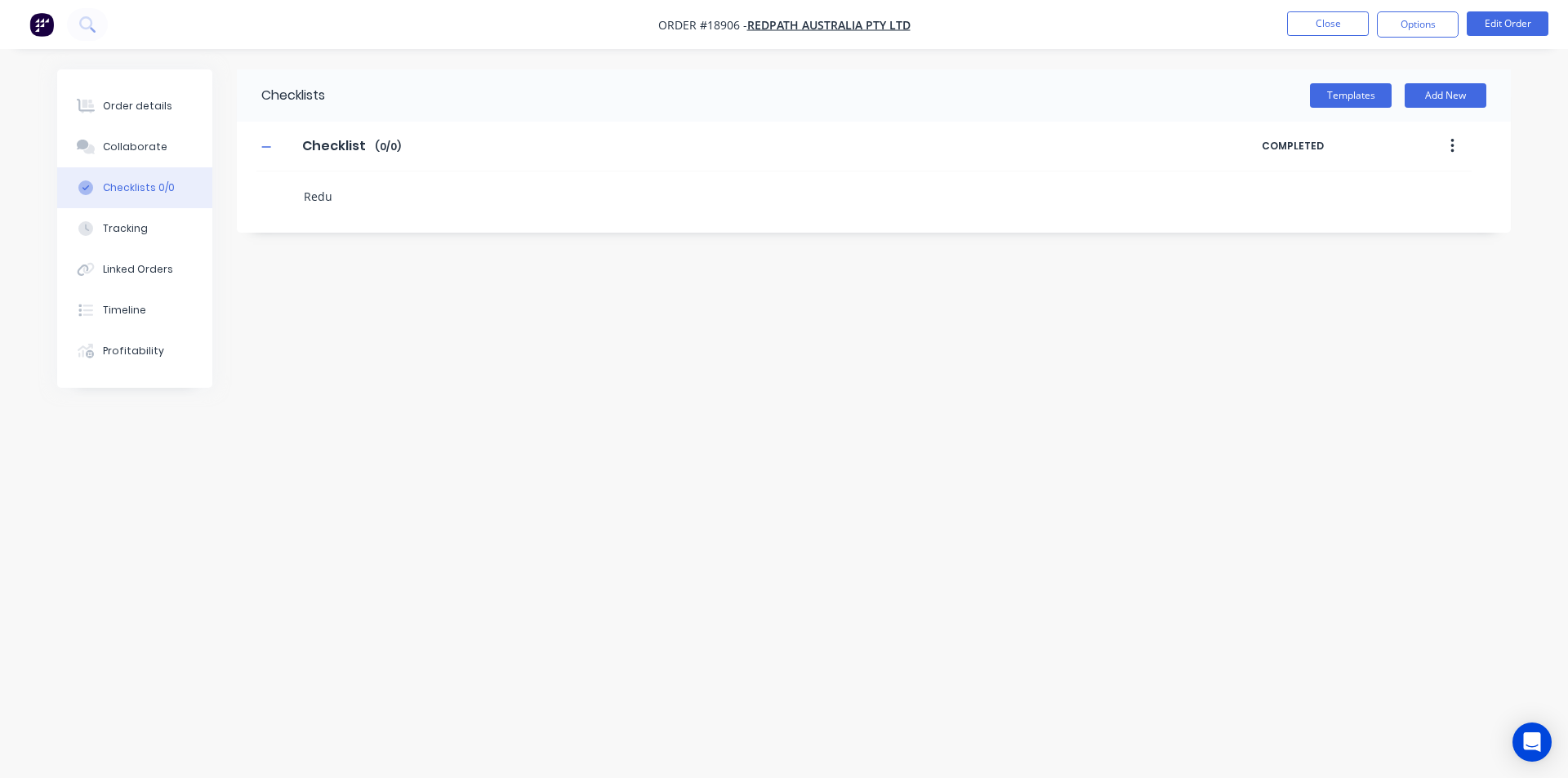
type textarea "Reduc"
type textarea "x"
type textarea "Reduce"
type textarea "x"
type textarea "Reducer"
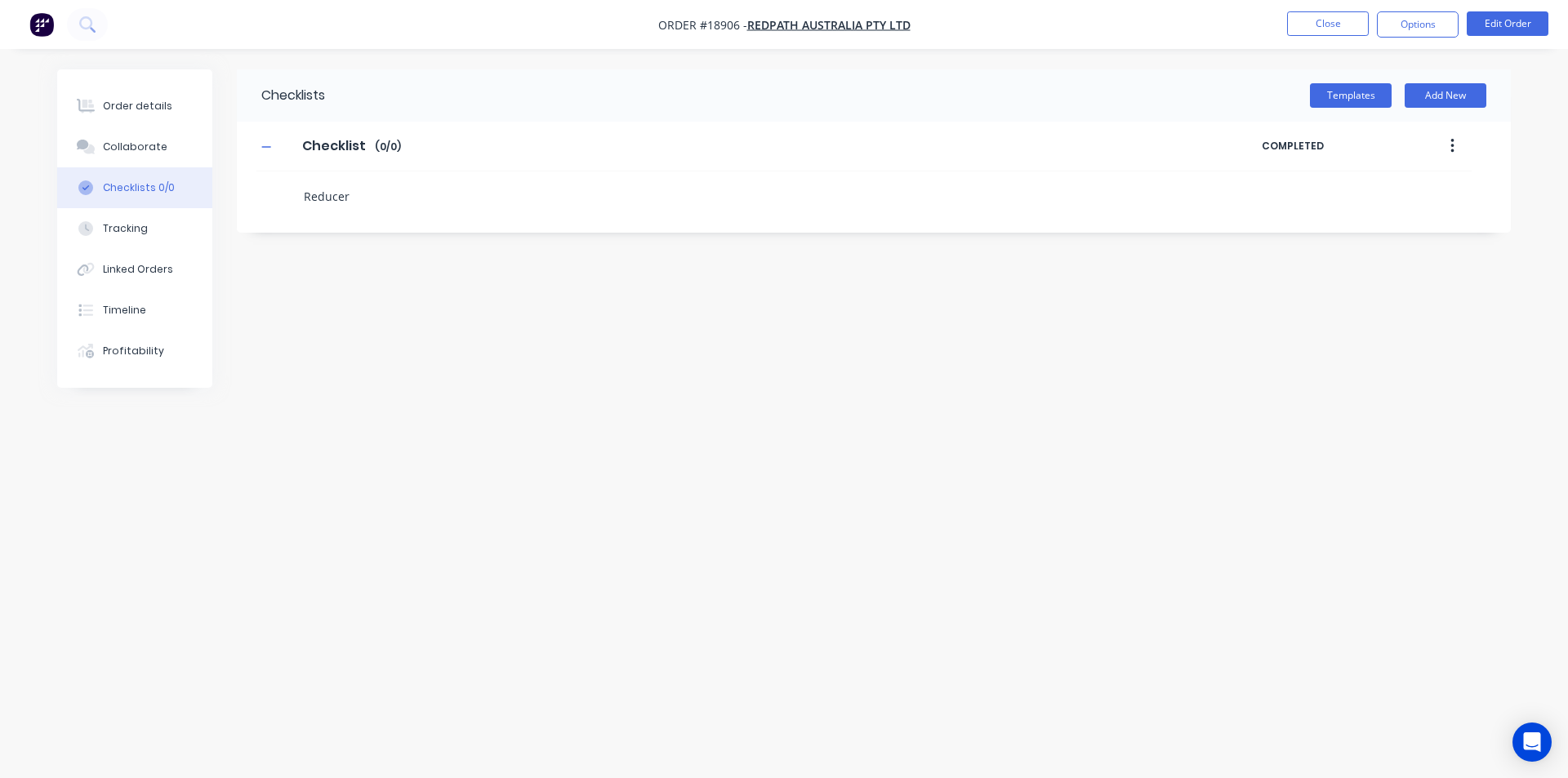
type textarea "x"
type textarea "Reducers"
type textarea "x"
type textarea "Reducer"
type textarea "x"
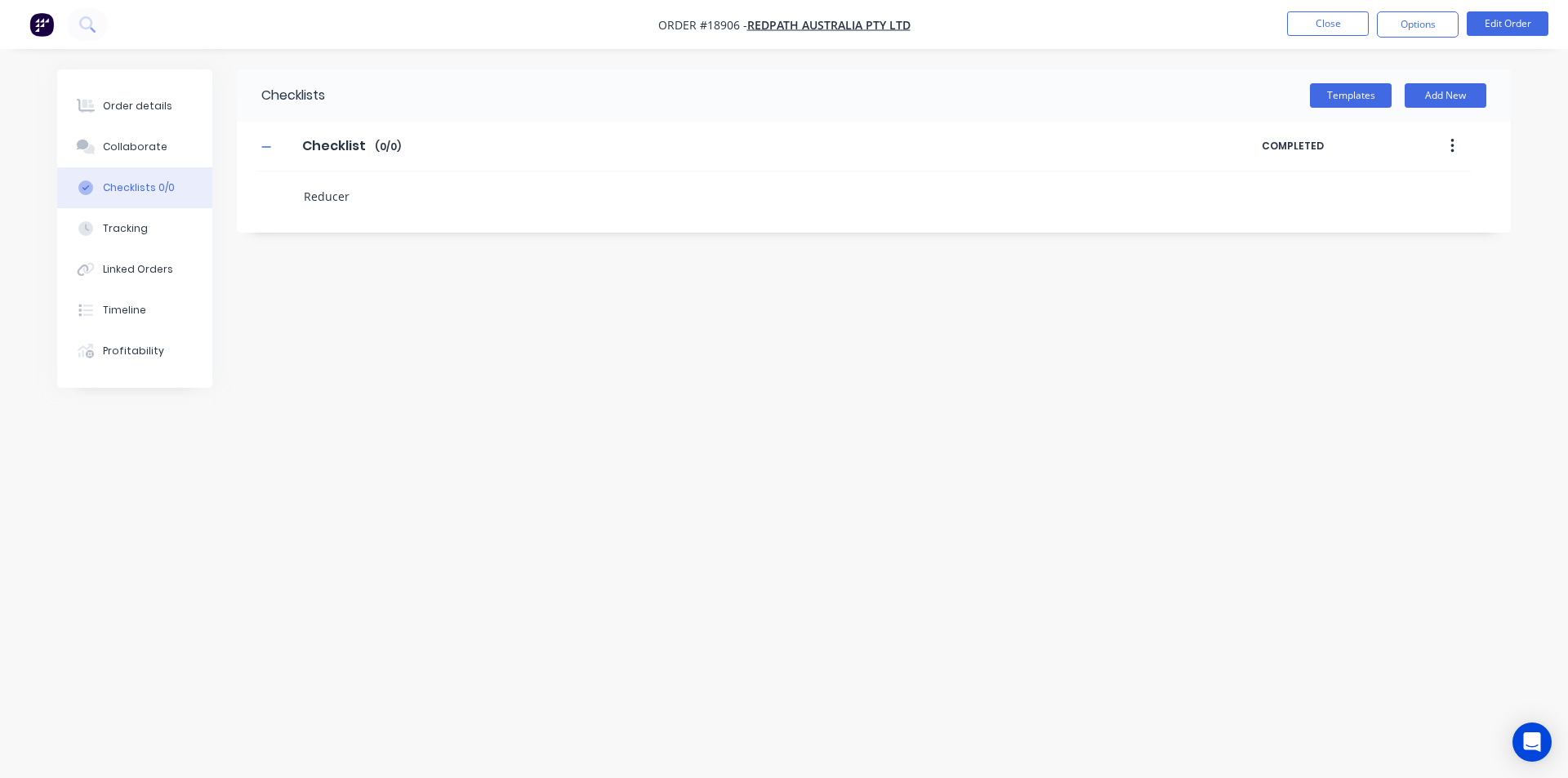
type textarea "Reduce"
type textarea "x"
type textarea "Reduc"
type textarea "x"
type textarea "Redu"
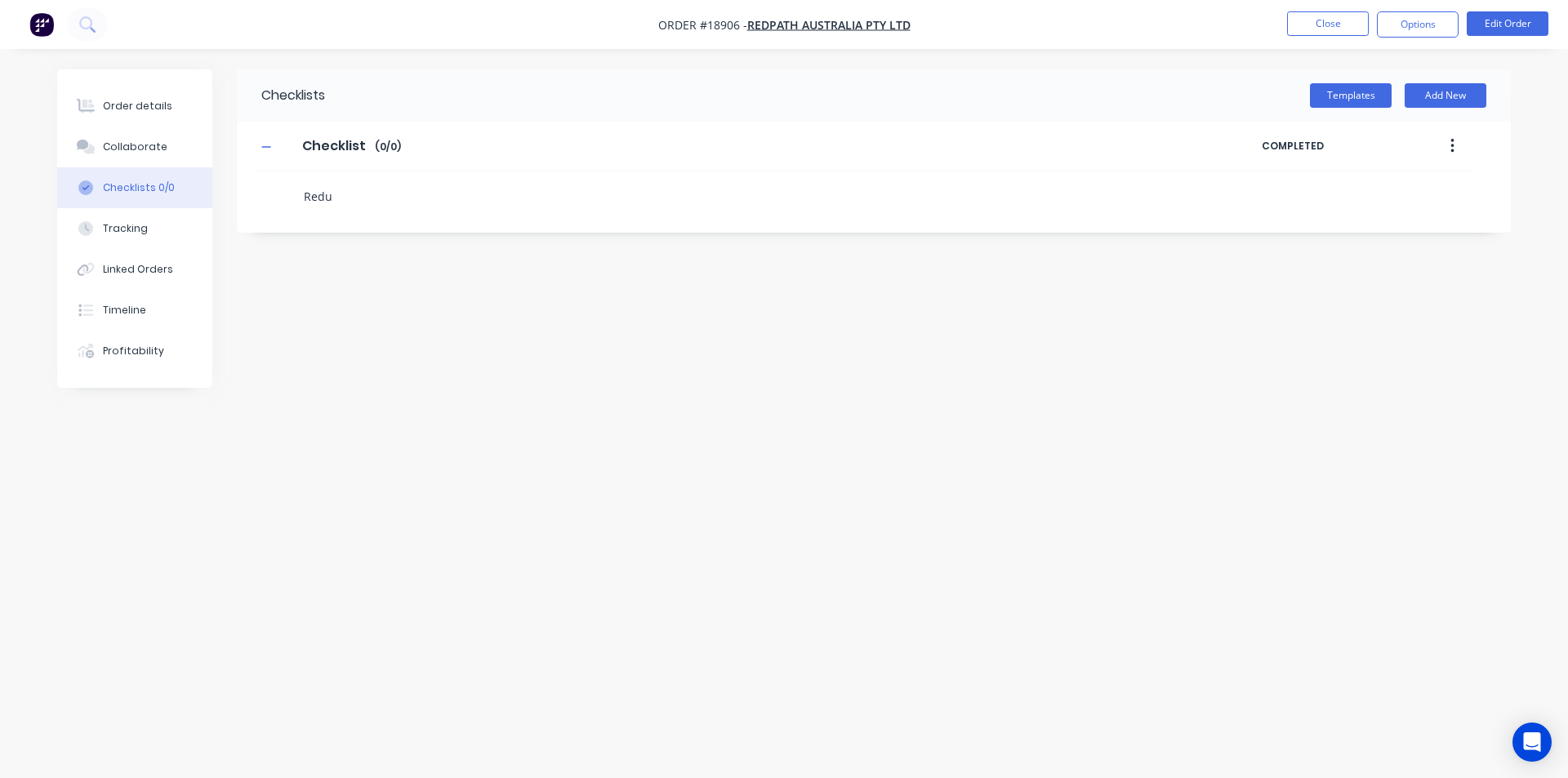
type textarea "x"
type textarea "Red"
type textarea "x"
type textarea "Re"
type textarea "x"
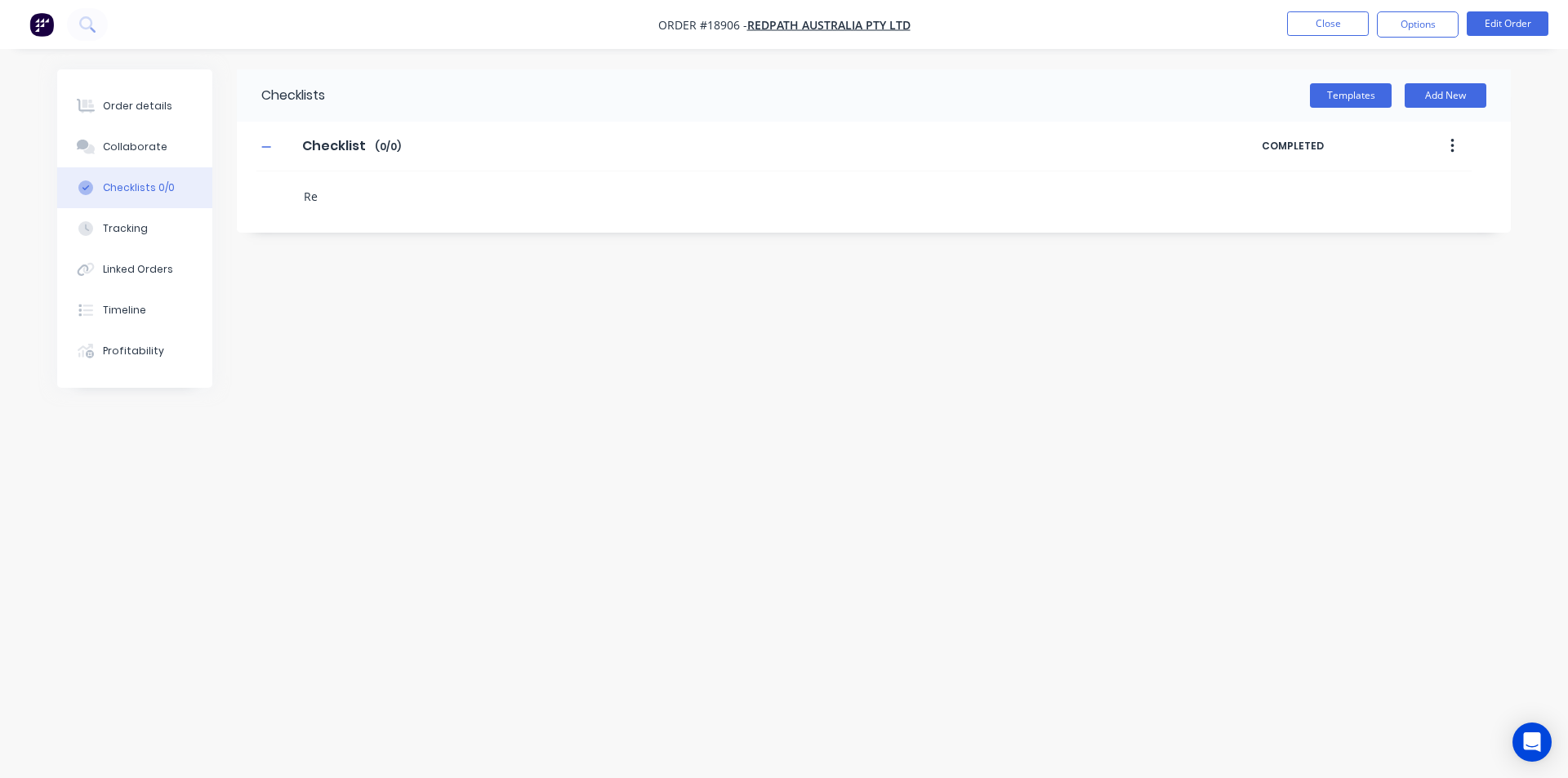
type textarea "R"
type textarea "x"
type textarea "B"
type textarea "x"
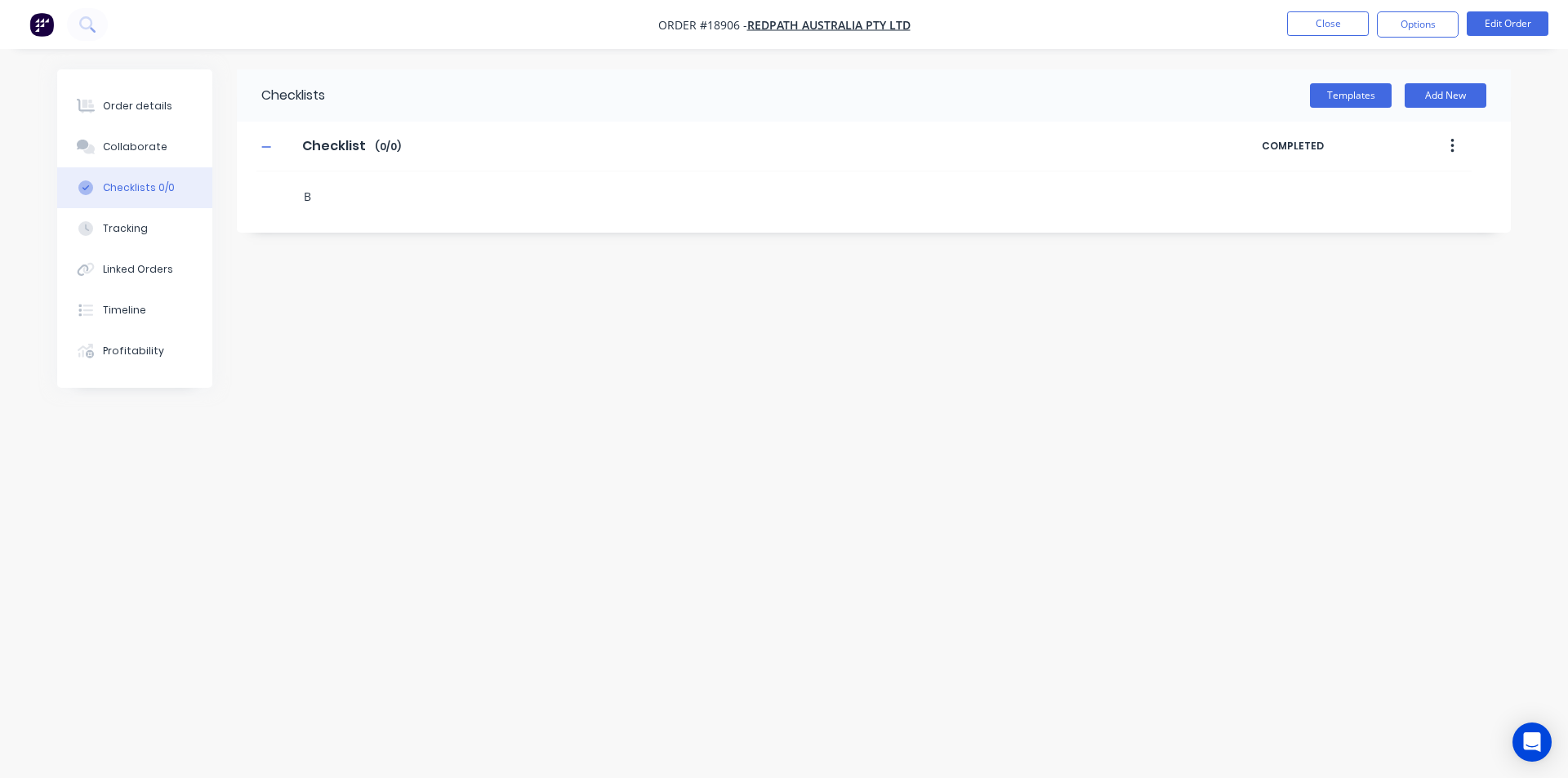
type textarea "Bu"
type textarea "x"
type textarea "But"
type textarea "x"
type textarea "Butt"
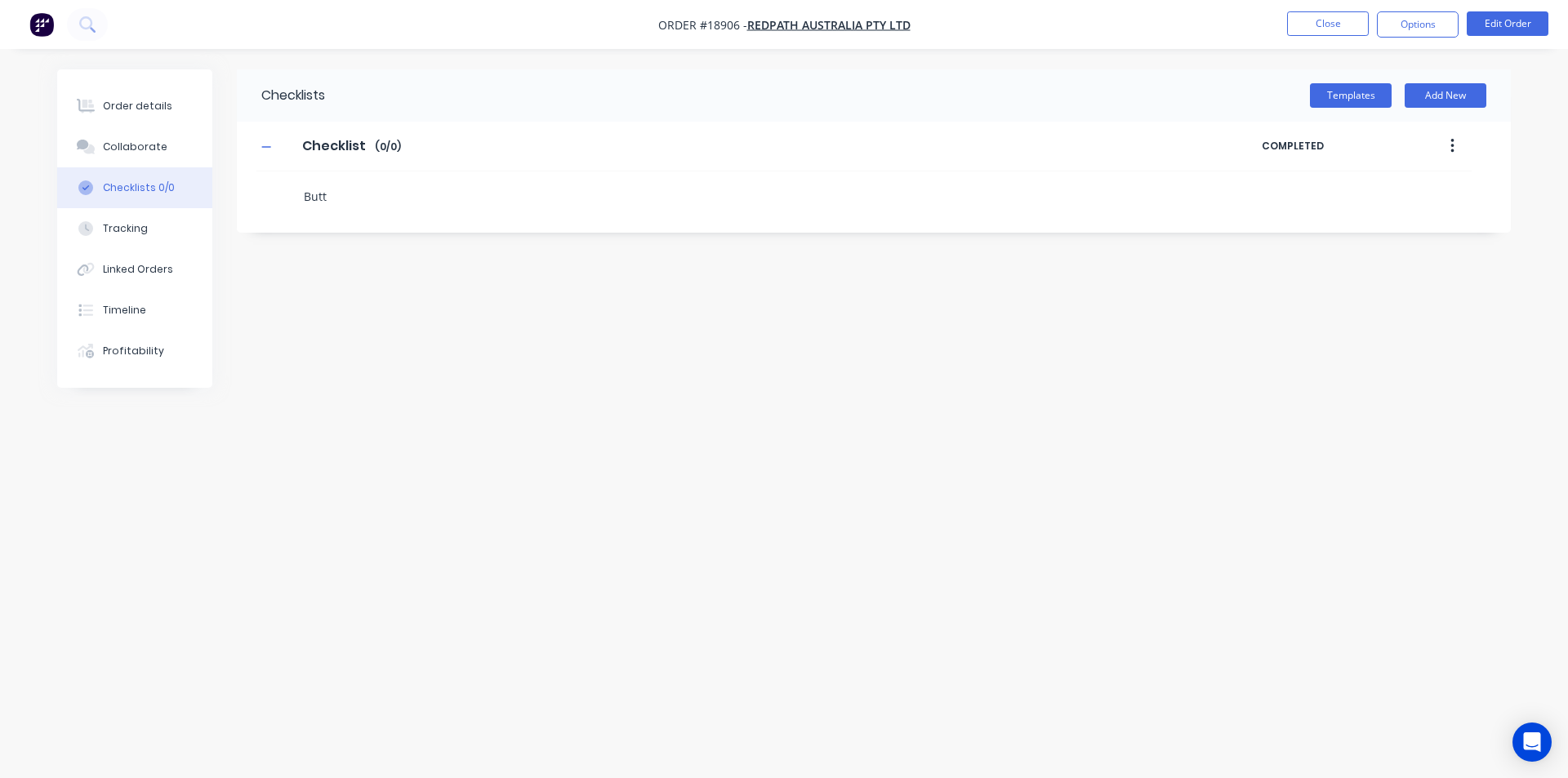
type textarea "x"
type textarea "Butt"
type textarea "x"
type textarea "Butt W"
type textarea "x"
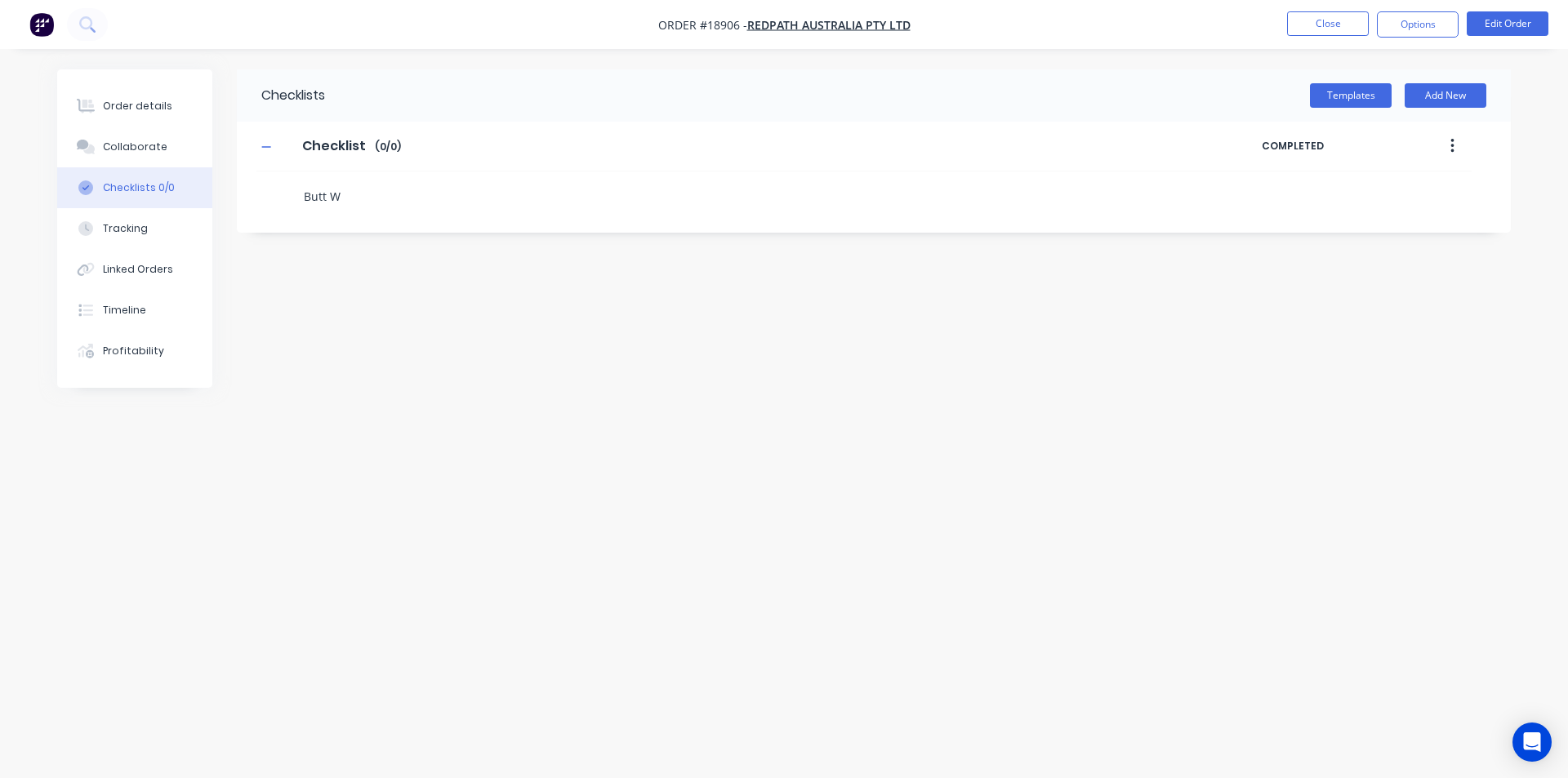
type textarea "Butt We"
type textarea "x"
type textarea "Butt Wel"
type textarea "x"
type textarea "Butt Weld"
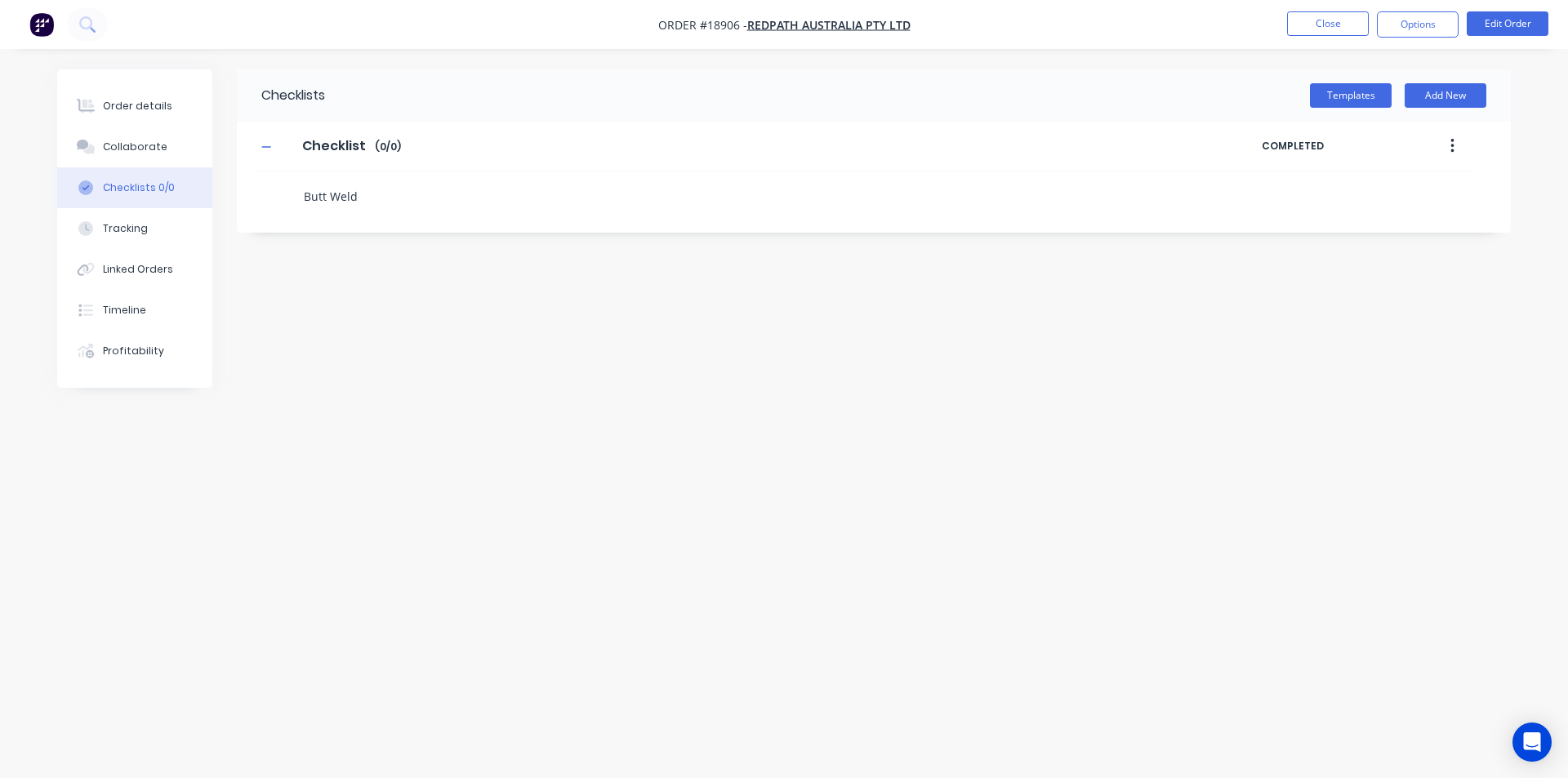
type textarea "x"
type textarea "Butt Weld"
type textarea "x"
type textarea "Butt Weld R"
type textarea "x"
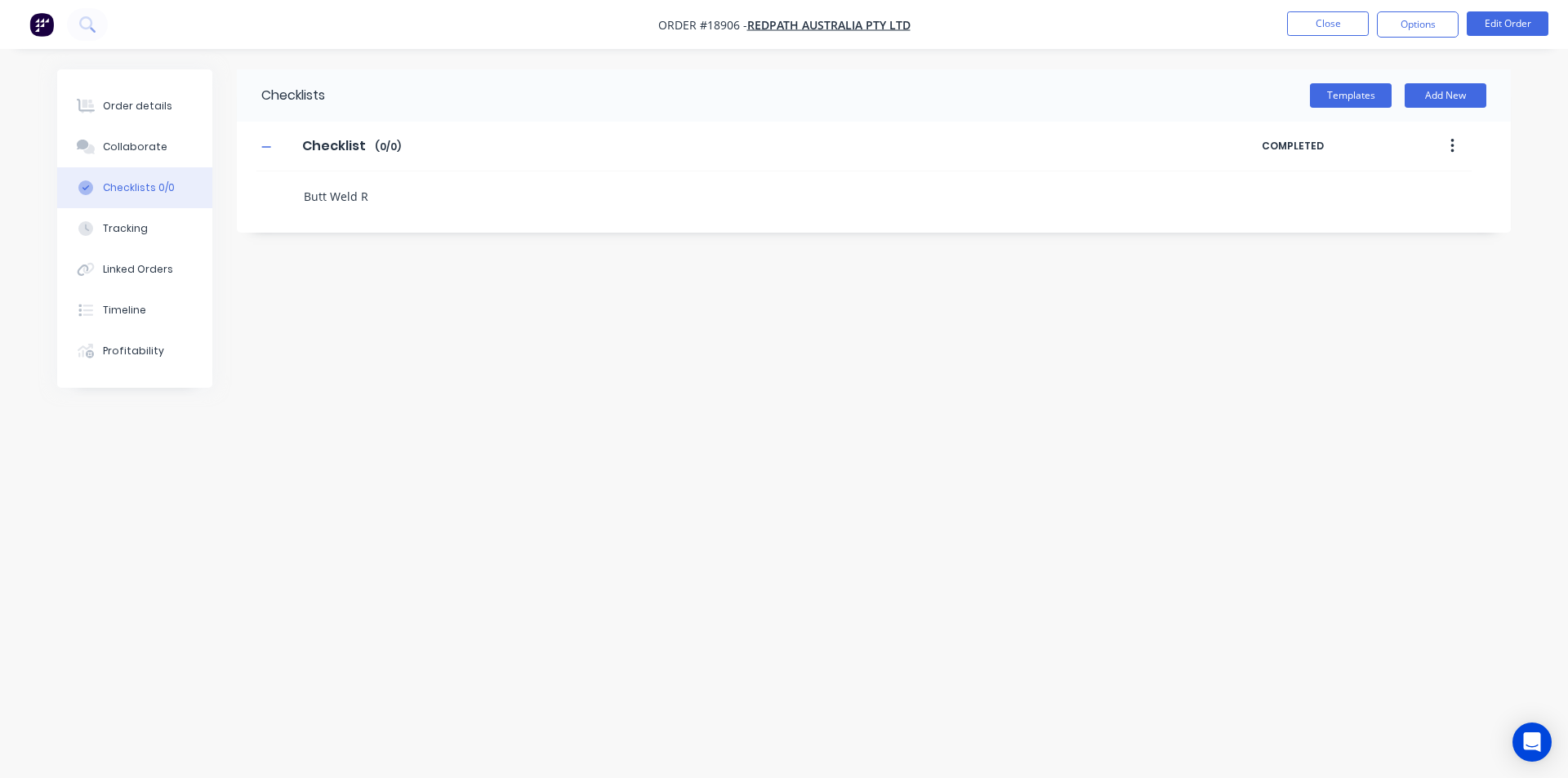
type textarea "Butt Weld Re"
type textarea "x"
type textarea "Butt Weld Red"
type textarea "x"
type textarea "Butt Weld Redu"
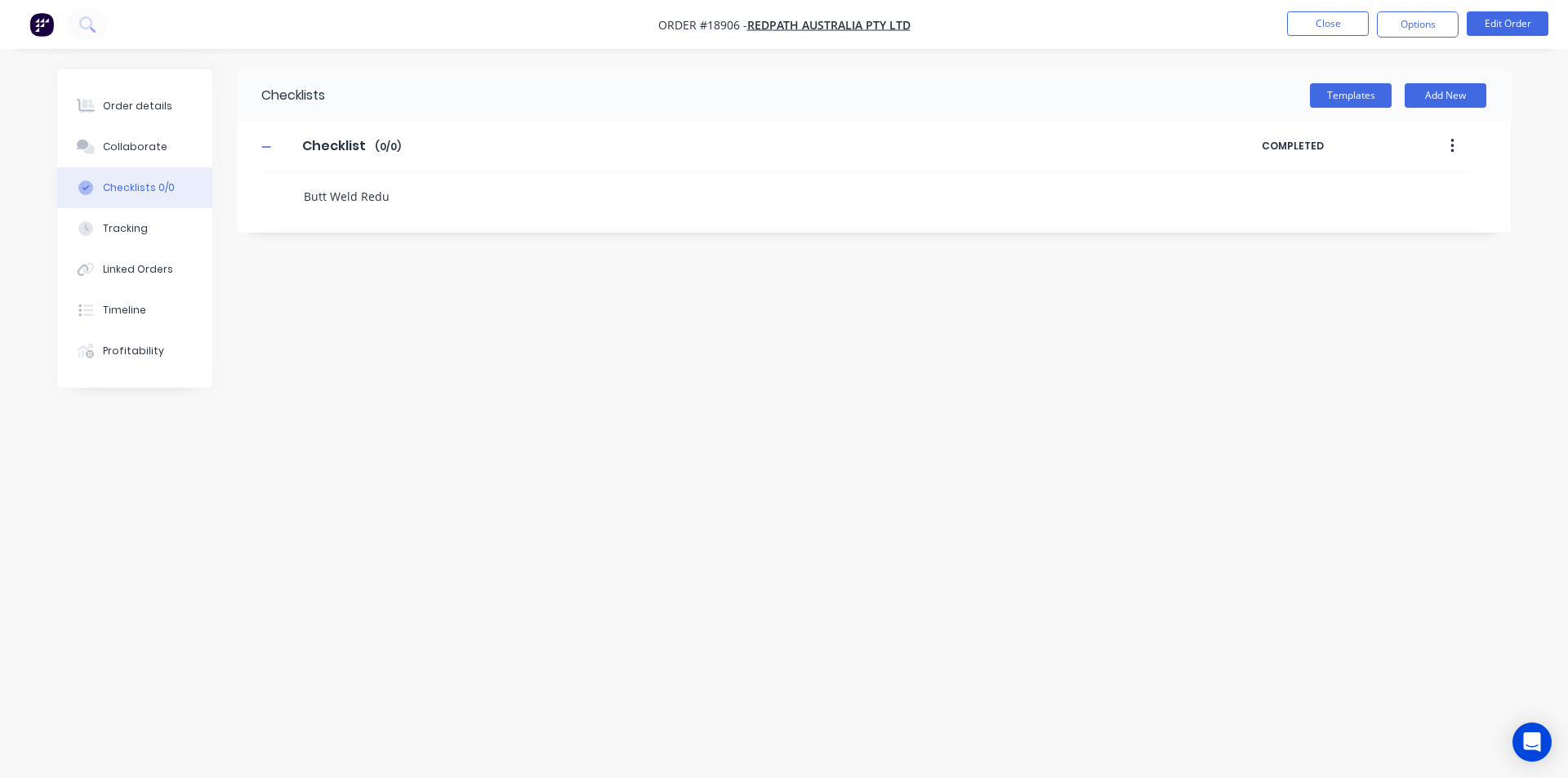
type textarea "x"
type textarea "Butt Weld Reduc"
type textarea "x"
type textarea "Butt Weld Reduce"
type textarea "x"
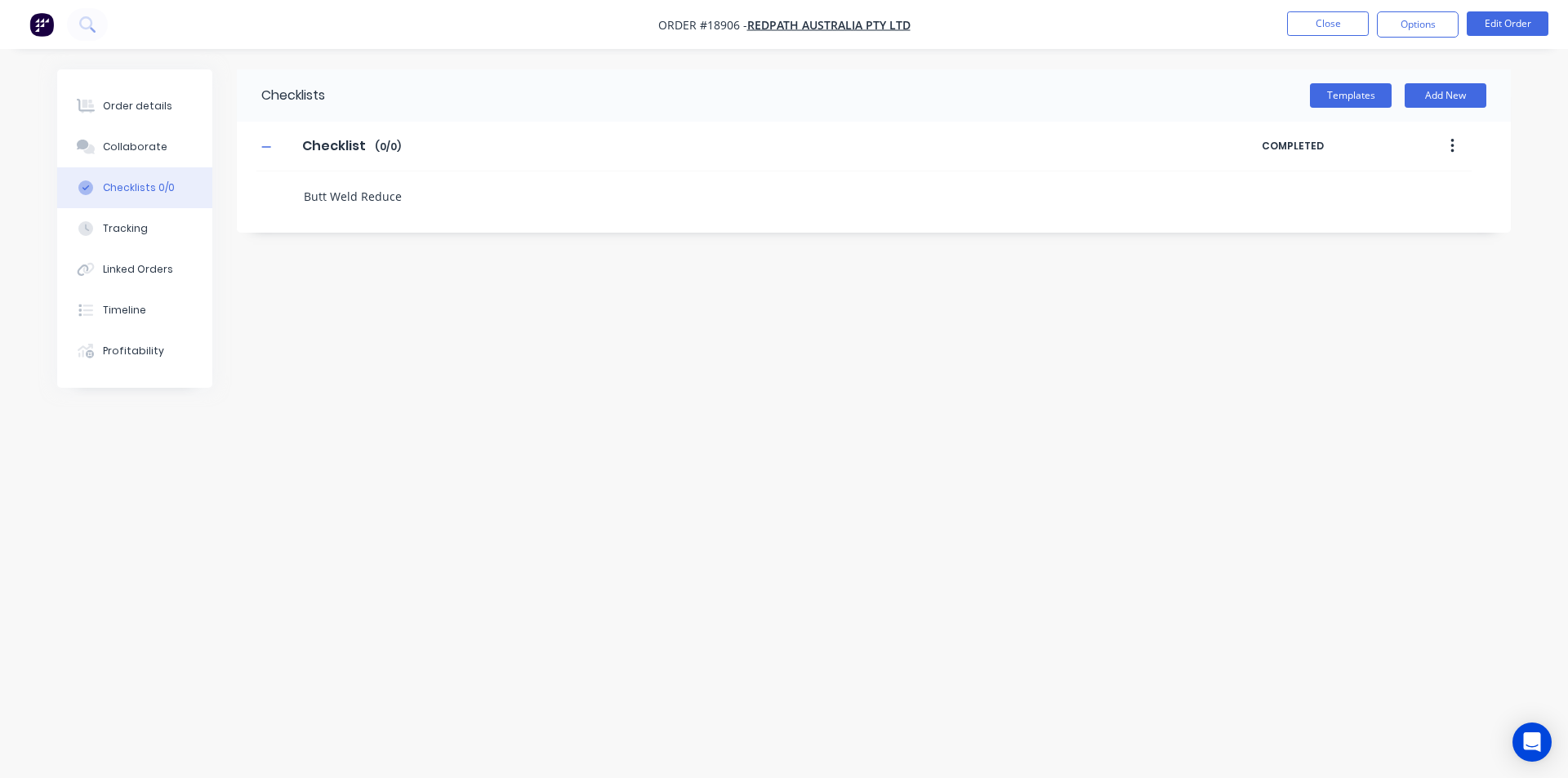
type textarea "Butt Weld Reducer"
type textarea "x"
type textarea "Butt Weld Reducers"
type textarea "x"
type textarea "Butt Weld Reducers"
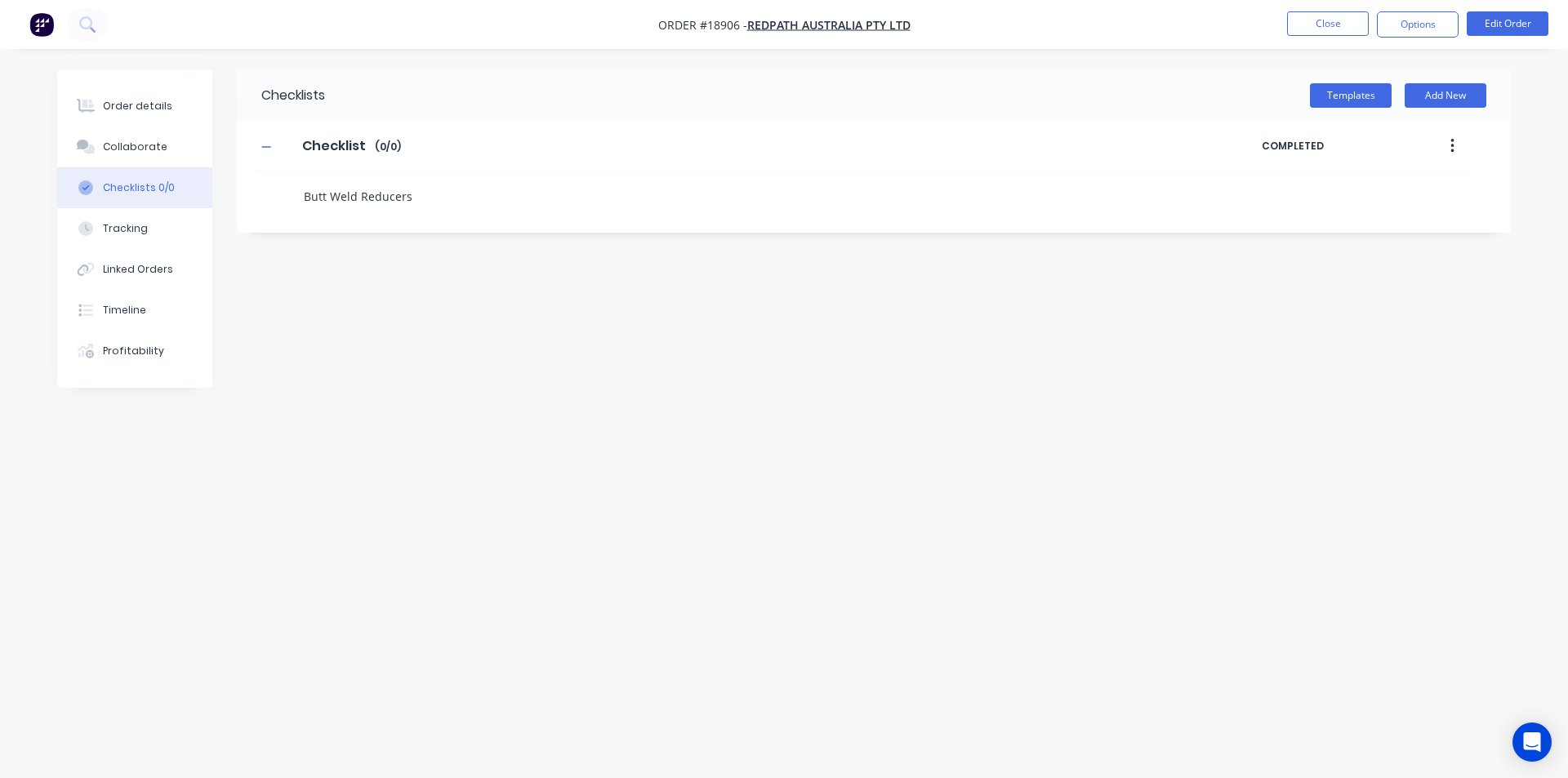
type textarea "x"
type textarea "Butt Weld Reducers &"
type textarea "x"
type textarea "Butt Weld Reducers &"
type textarea "x"
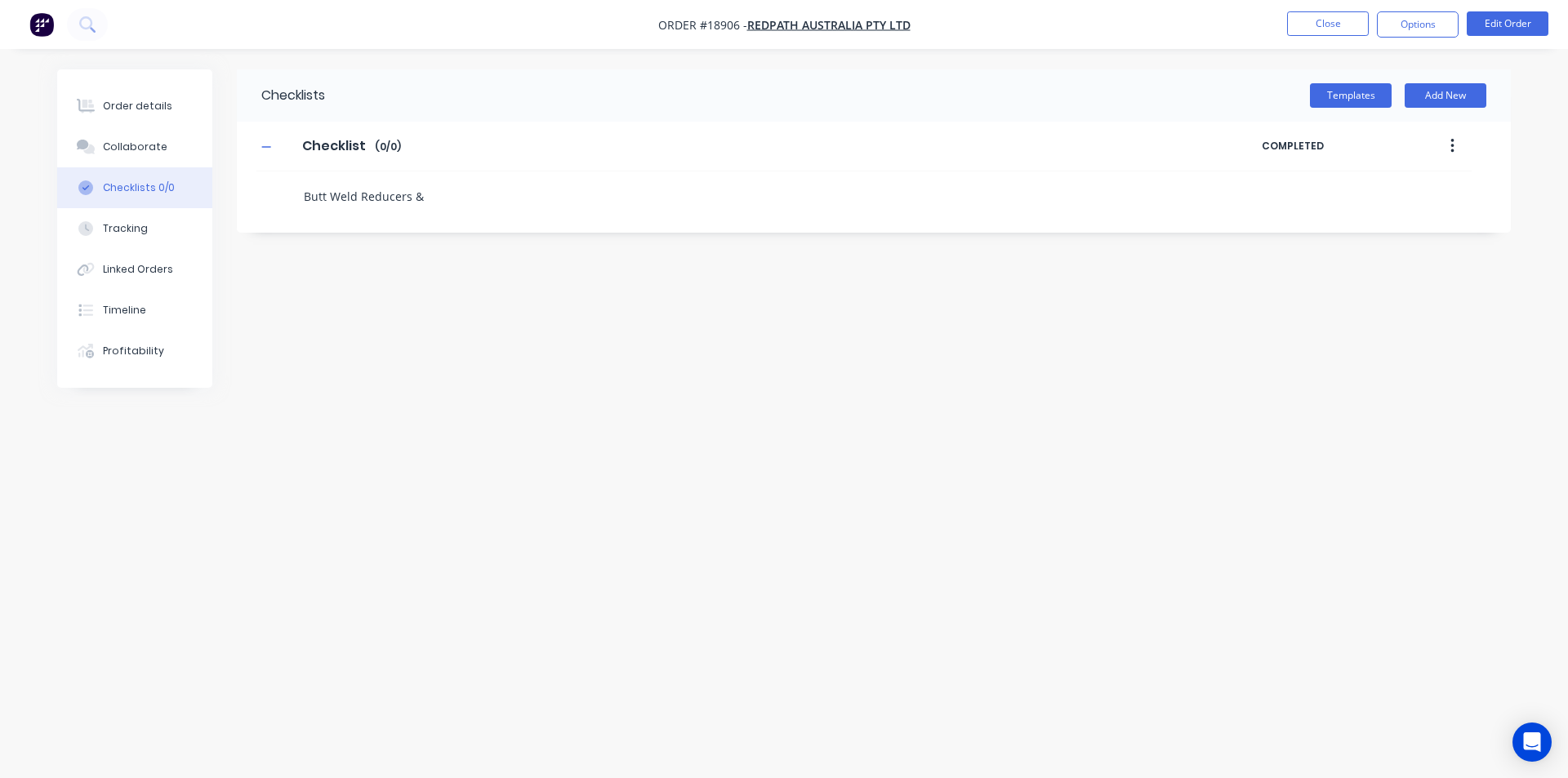
type textarea "Butt Weld Reducers & V"
type textarea "x"
type textarea "Butt Weld Reducers & Vi"
type textarea "x"
type textarea "Butt Weld Reducers & V"
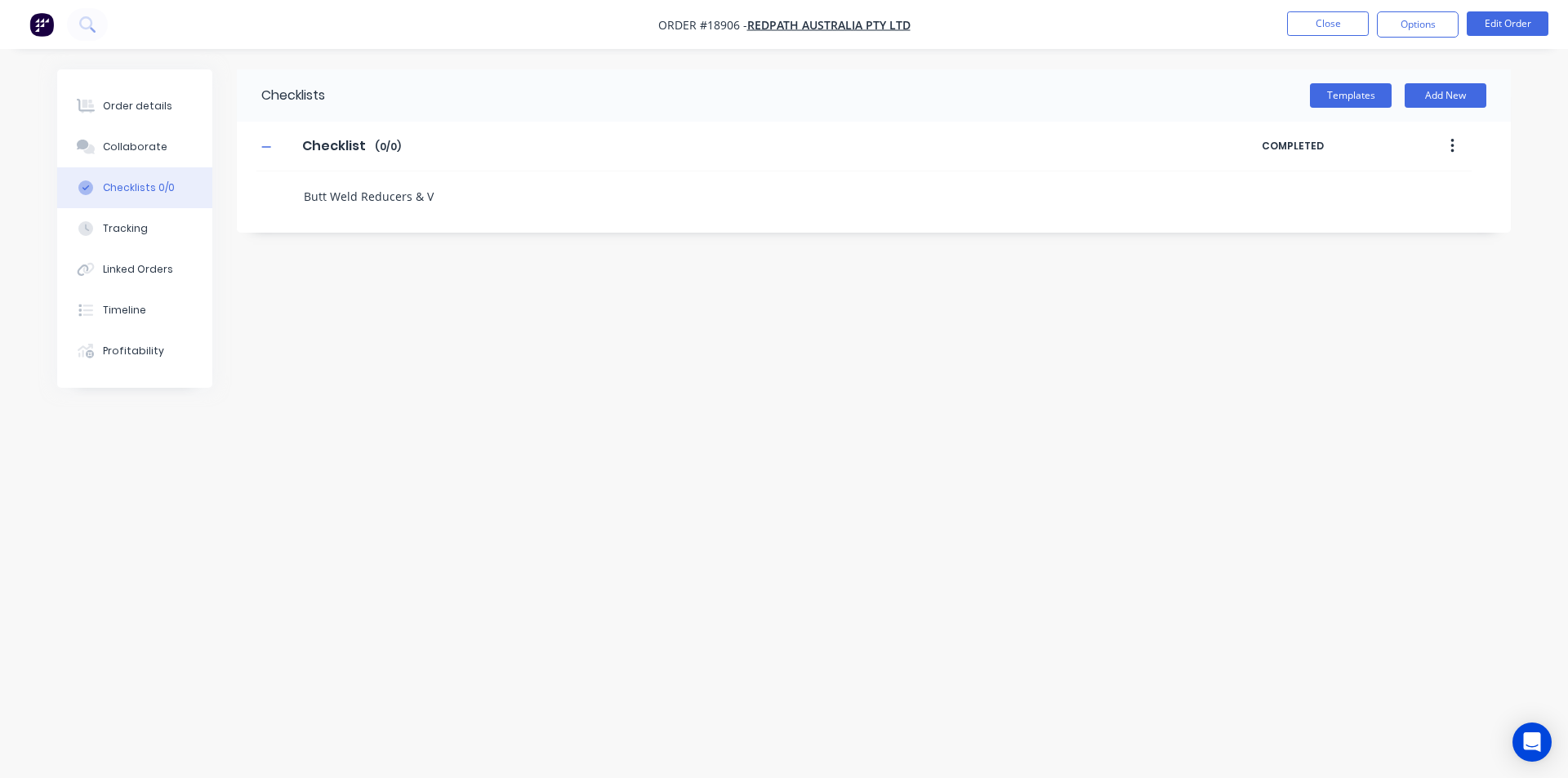
type textarea "x"
type textarea "Butt Weld Reducers & VI"
type textarea "x"
type textarea "Butt Weld Reducers & VIC"
type textarea "x"
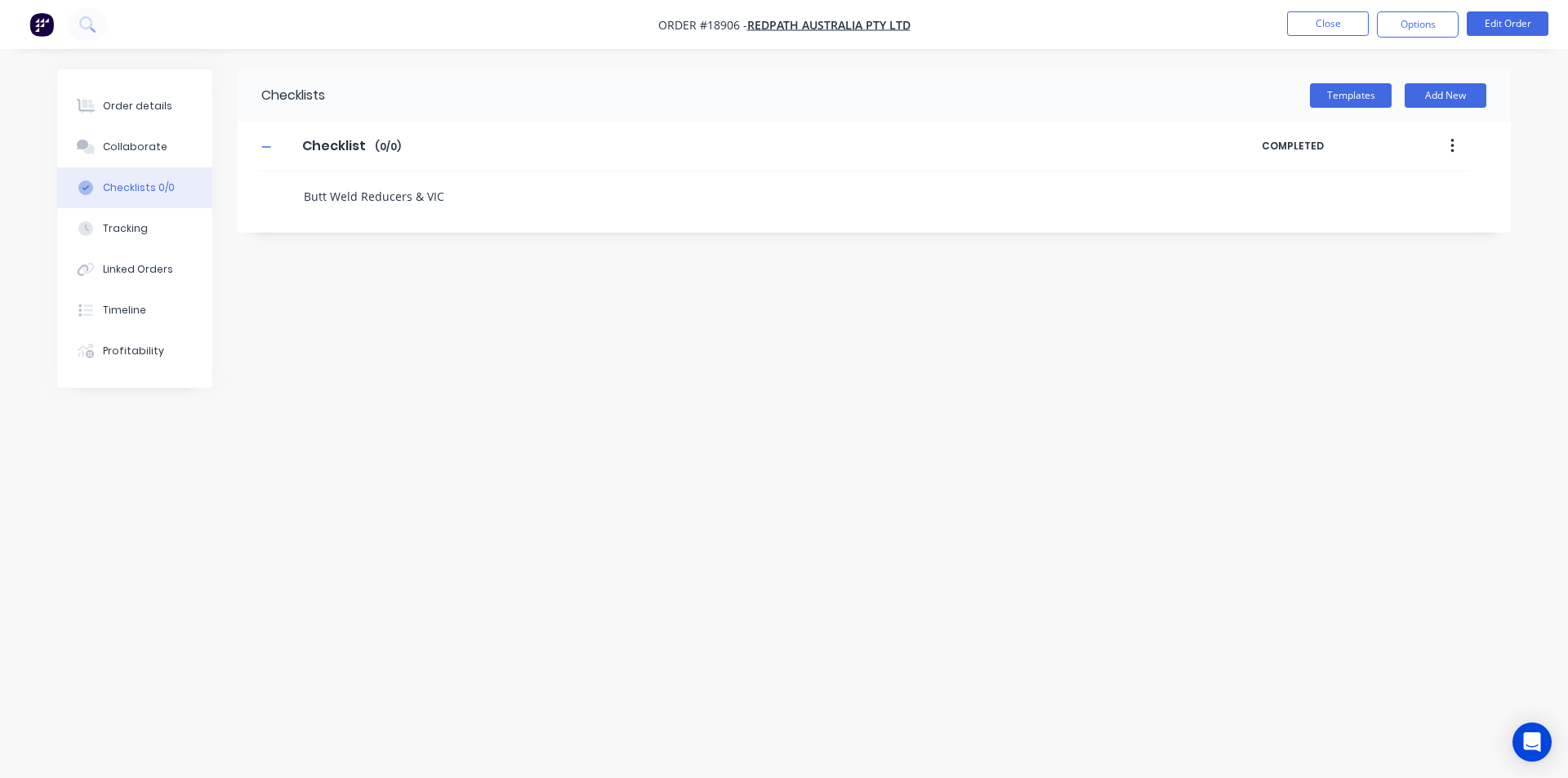
type textarea "Butt Weld Reducers & VIC"
type textarea "x"
type textarea "Butt Weld Reducers & VIC R"
type textarea "x"
type textarea "Butt Weld Reducers & VIC Ri"
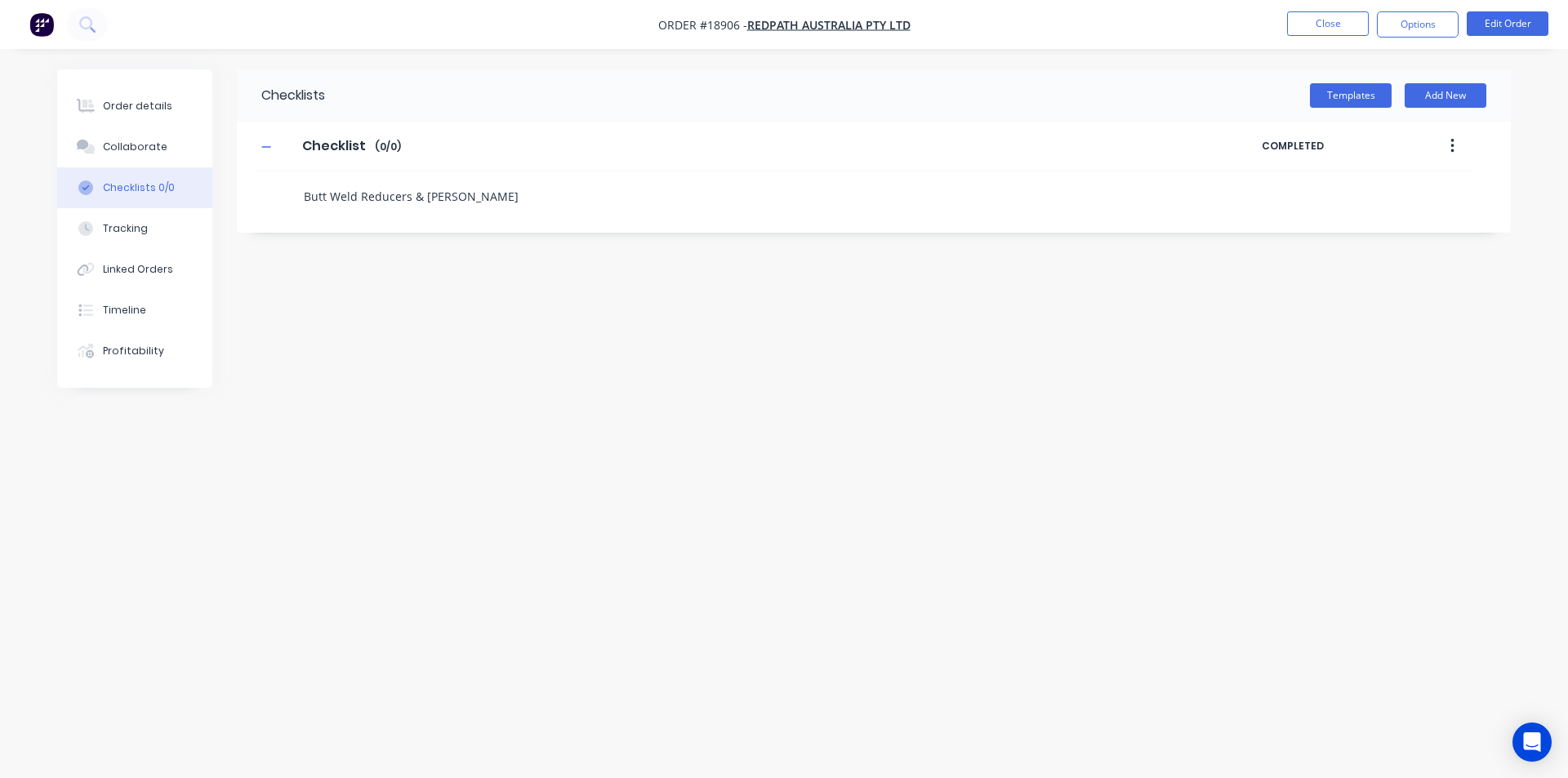
type textarea "x"
type textarea "Butt Weld Reducers & VIC Rin"
type textarea "x"
type textarea "Butt Weld Reducers & VIC Ring"
type textarea "x"
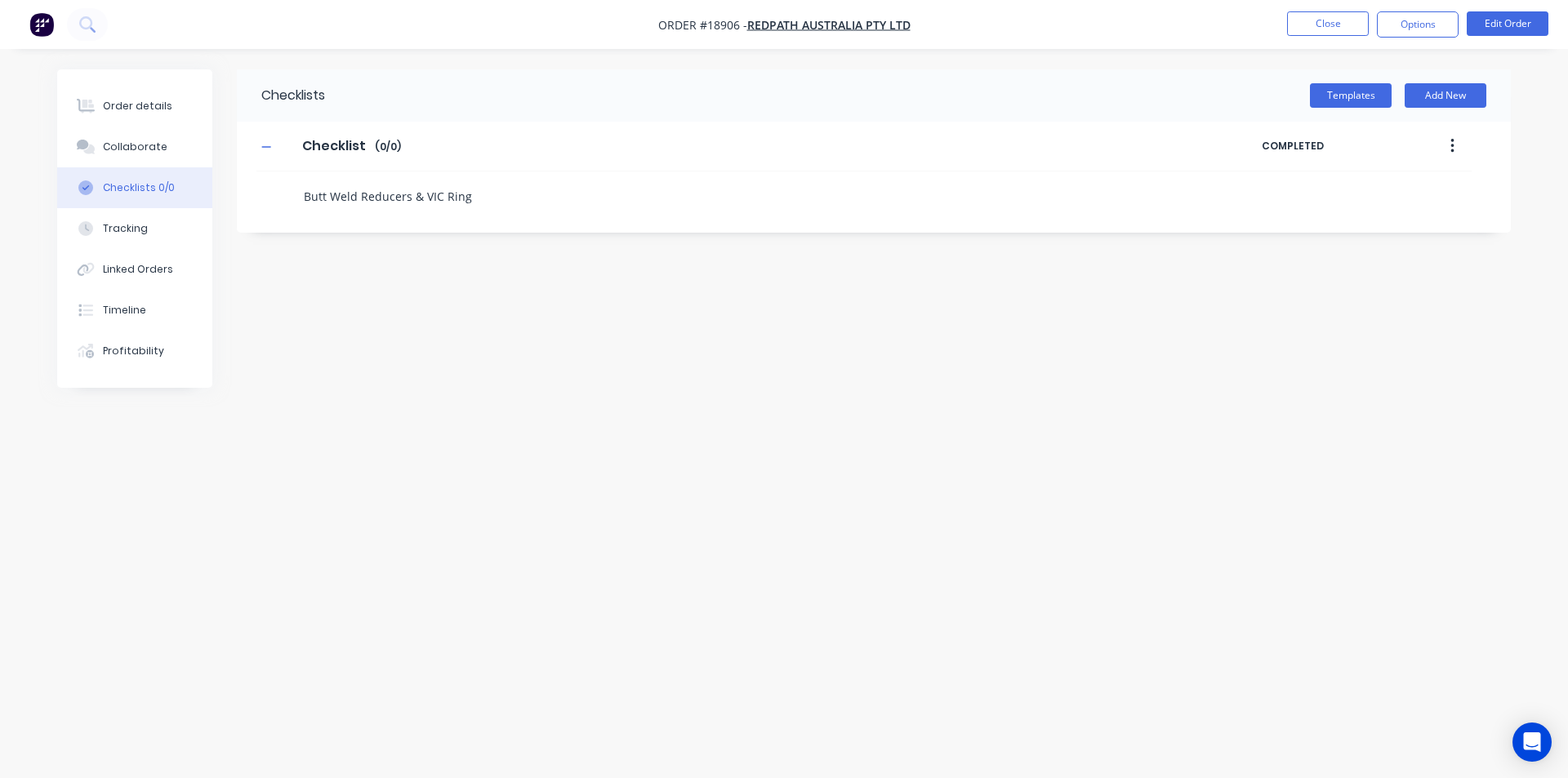
type textarea "Butt Weld Reducers & VIC Rings"
type textarea "x"
type textarea "P"
type textarea "x"
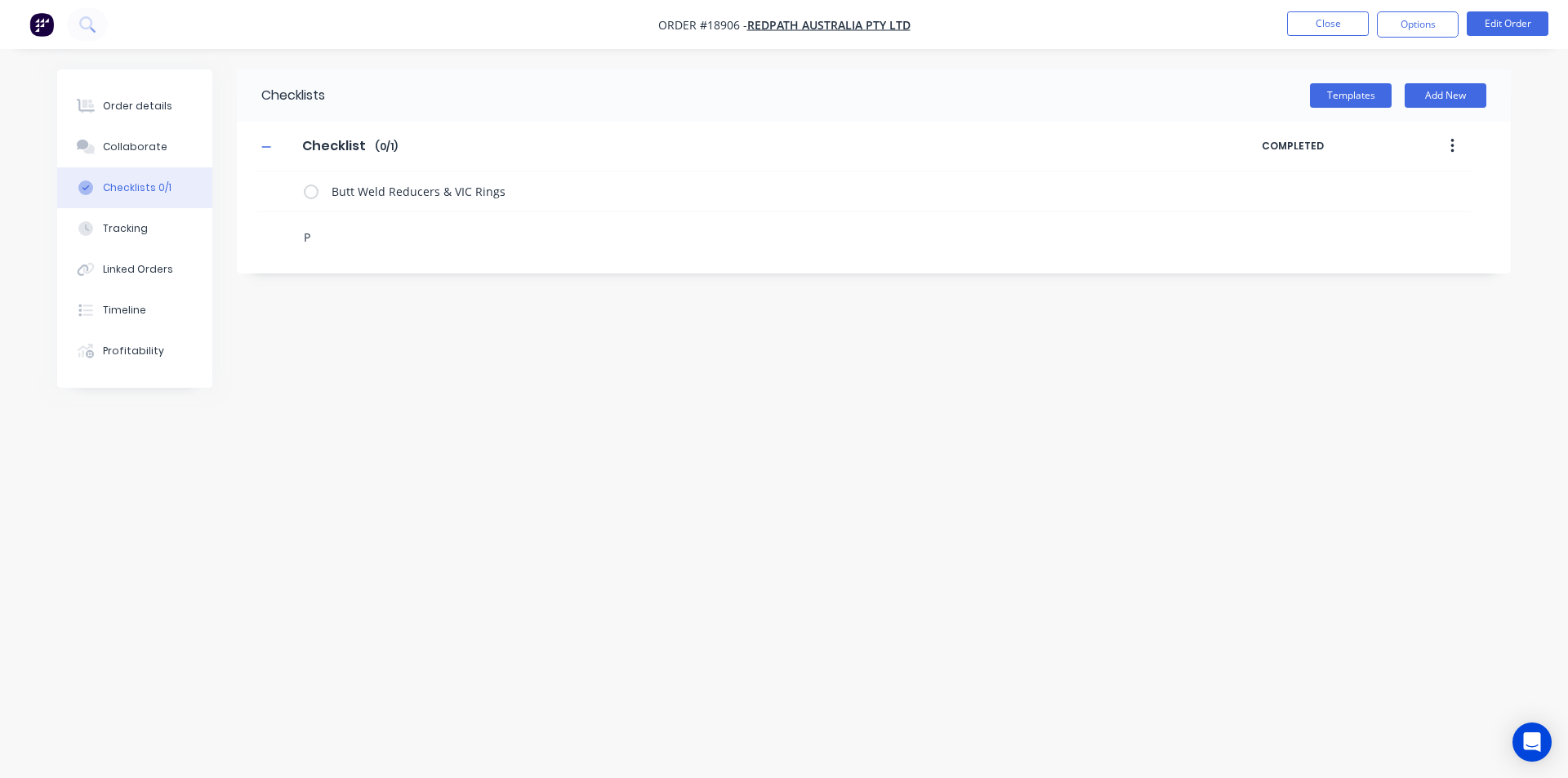
type textarea "Pi"
type textarea "x"
type textarea "Pip"
type textarea "x"
type textarea "Pipe"
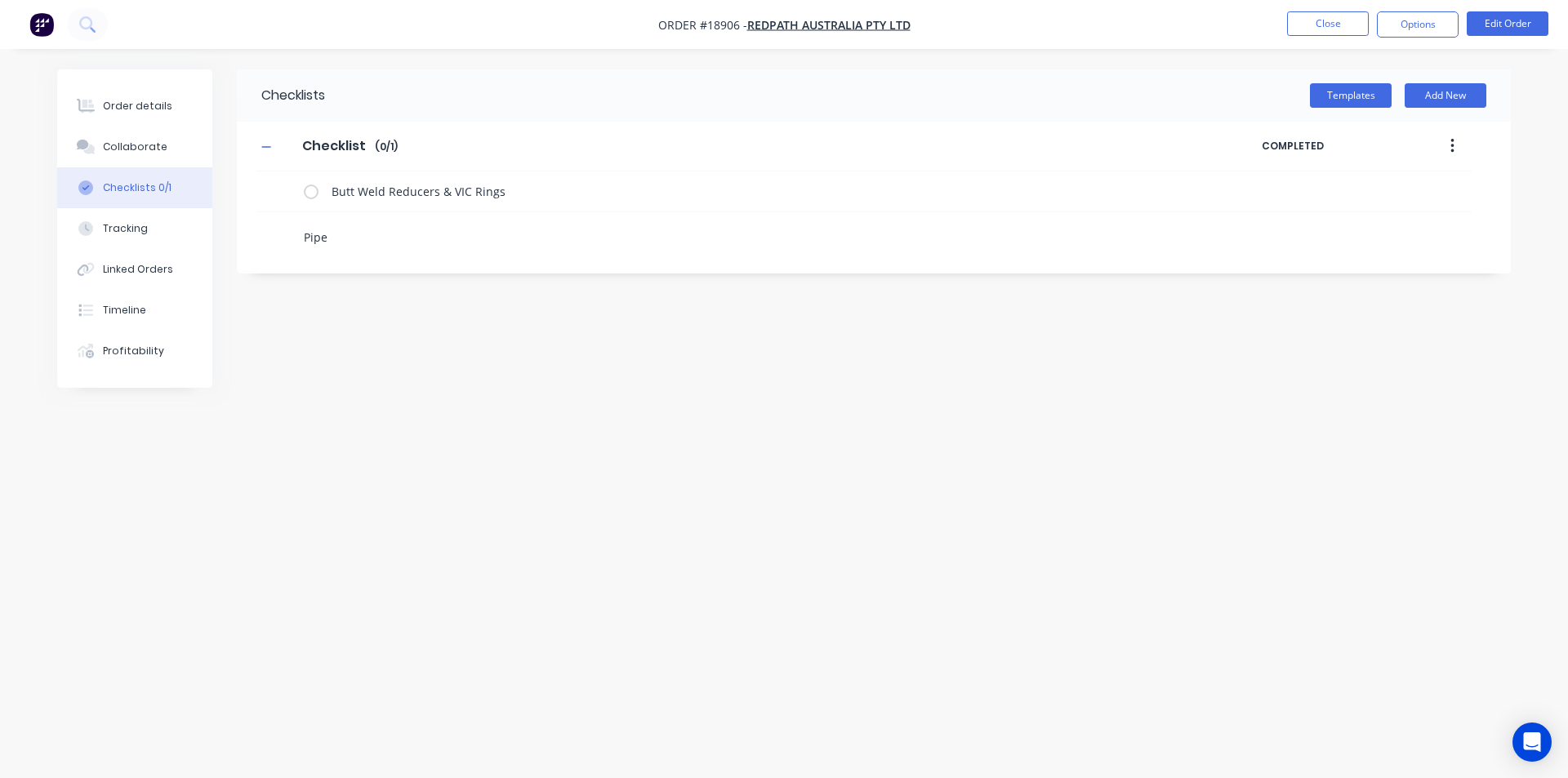
type textarea "x"
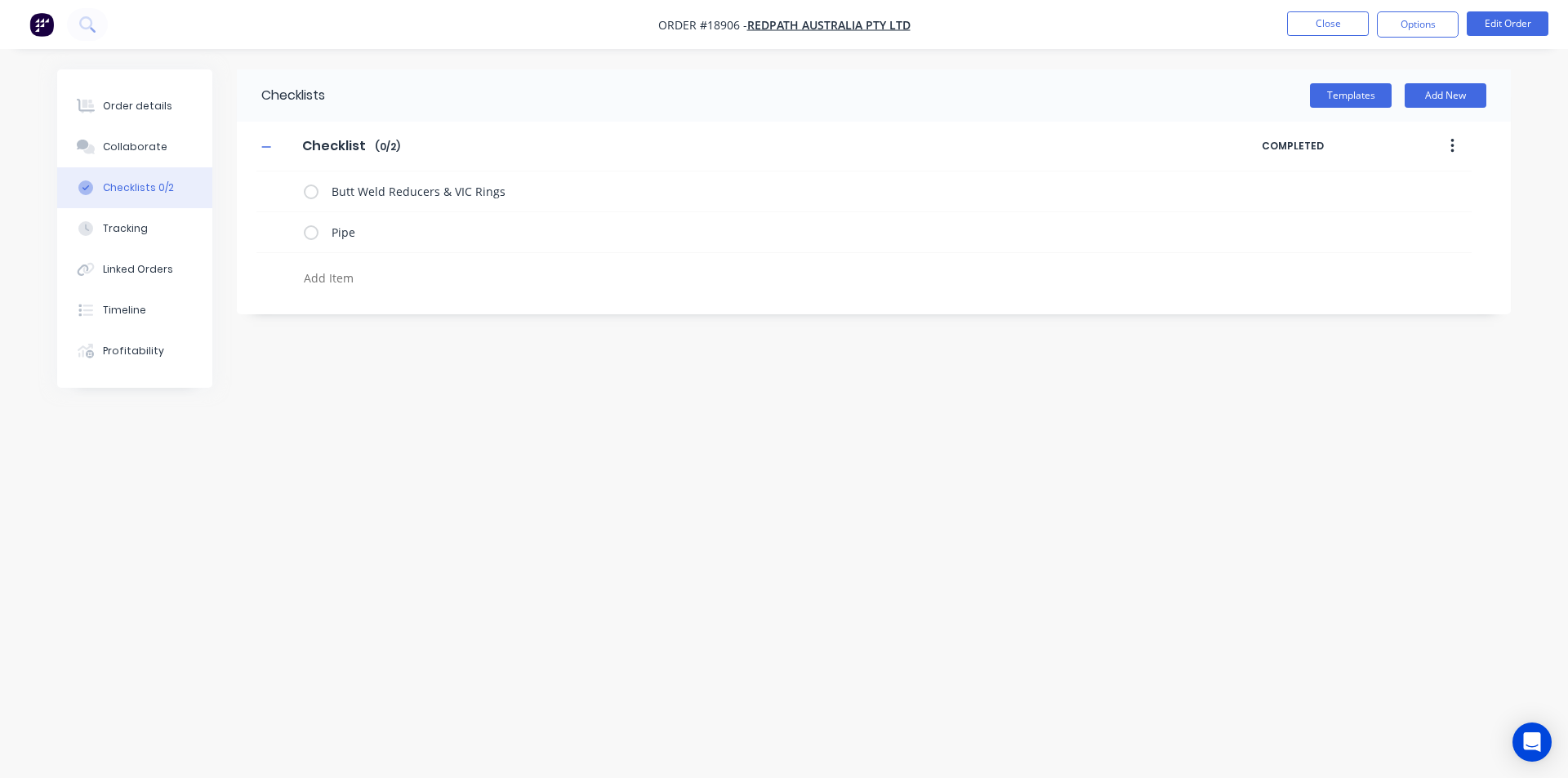
type textarea "x"
type textarea "L"
type textarea "x"
type textarea "Li"
type textarea "x"
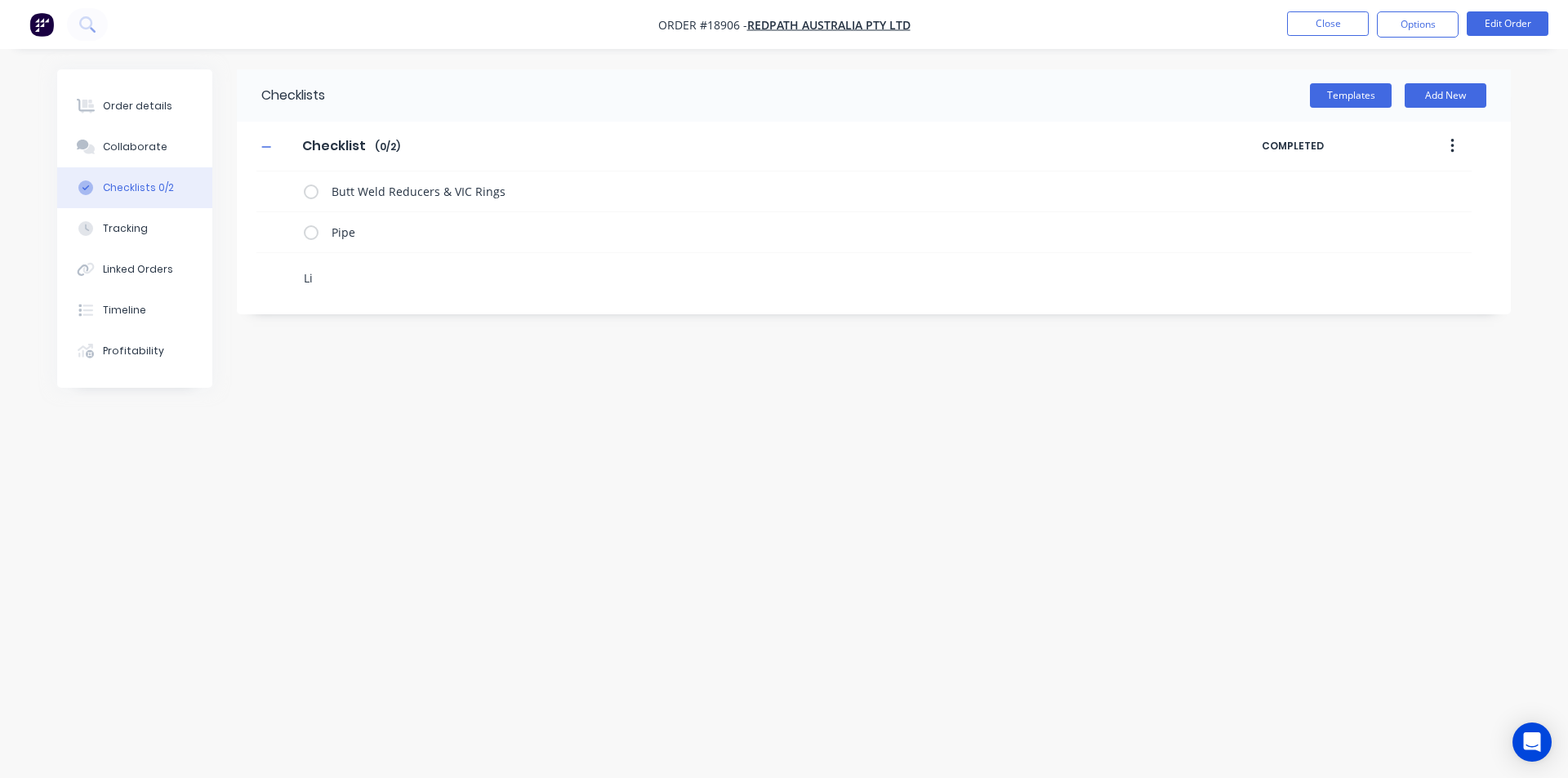
type textarea "Lif"
type textarea "x"
type textarea "Lift"
type textarea "x"
type textarea "Lifti"
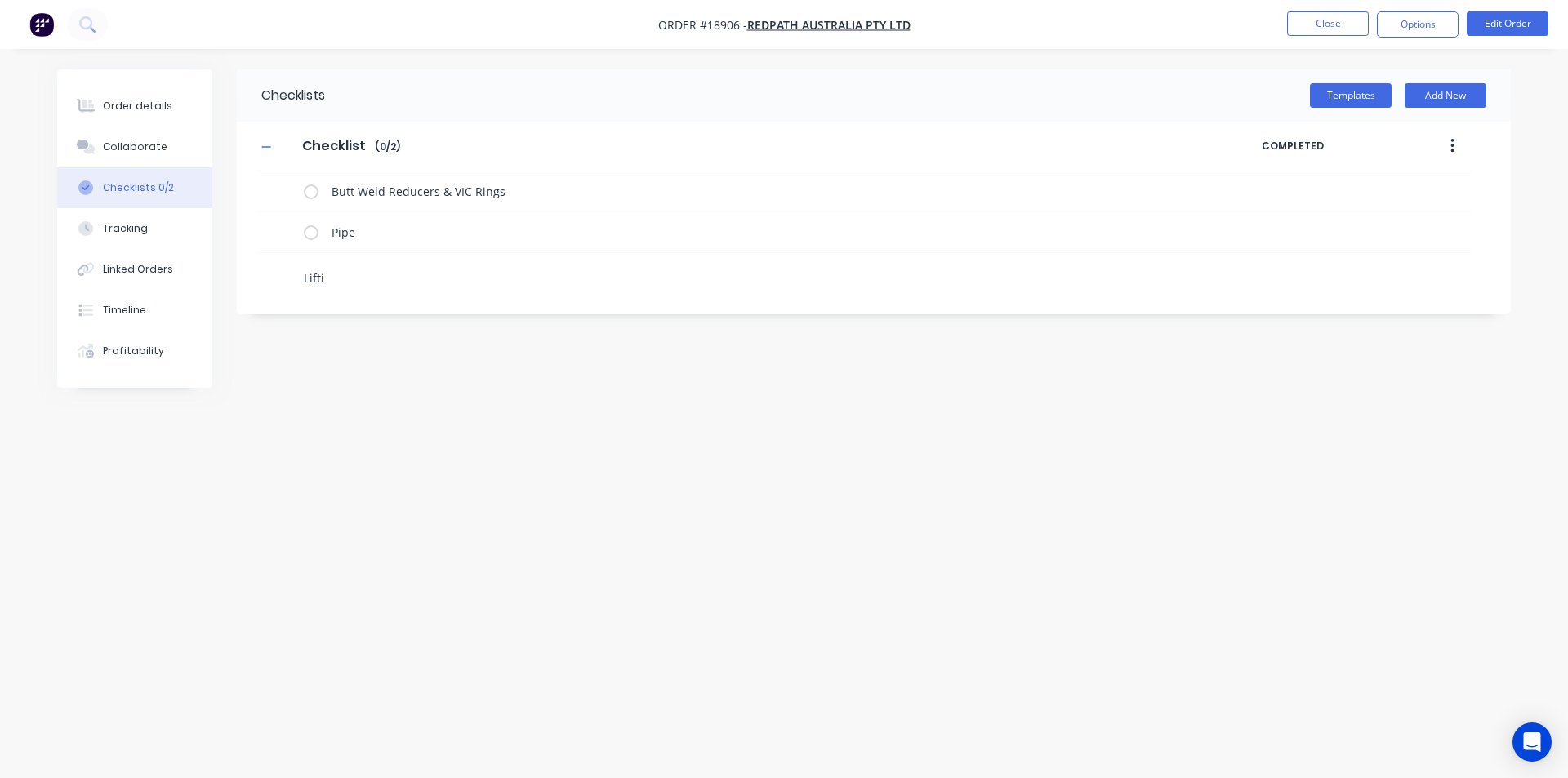
type textarea "x"
type textarea "Liftin"
type textarea "x"
type textarea "Lifting"
type textarea "x"
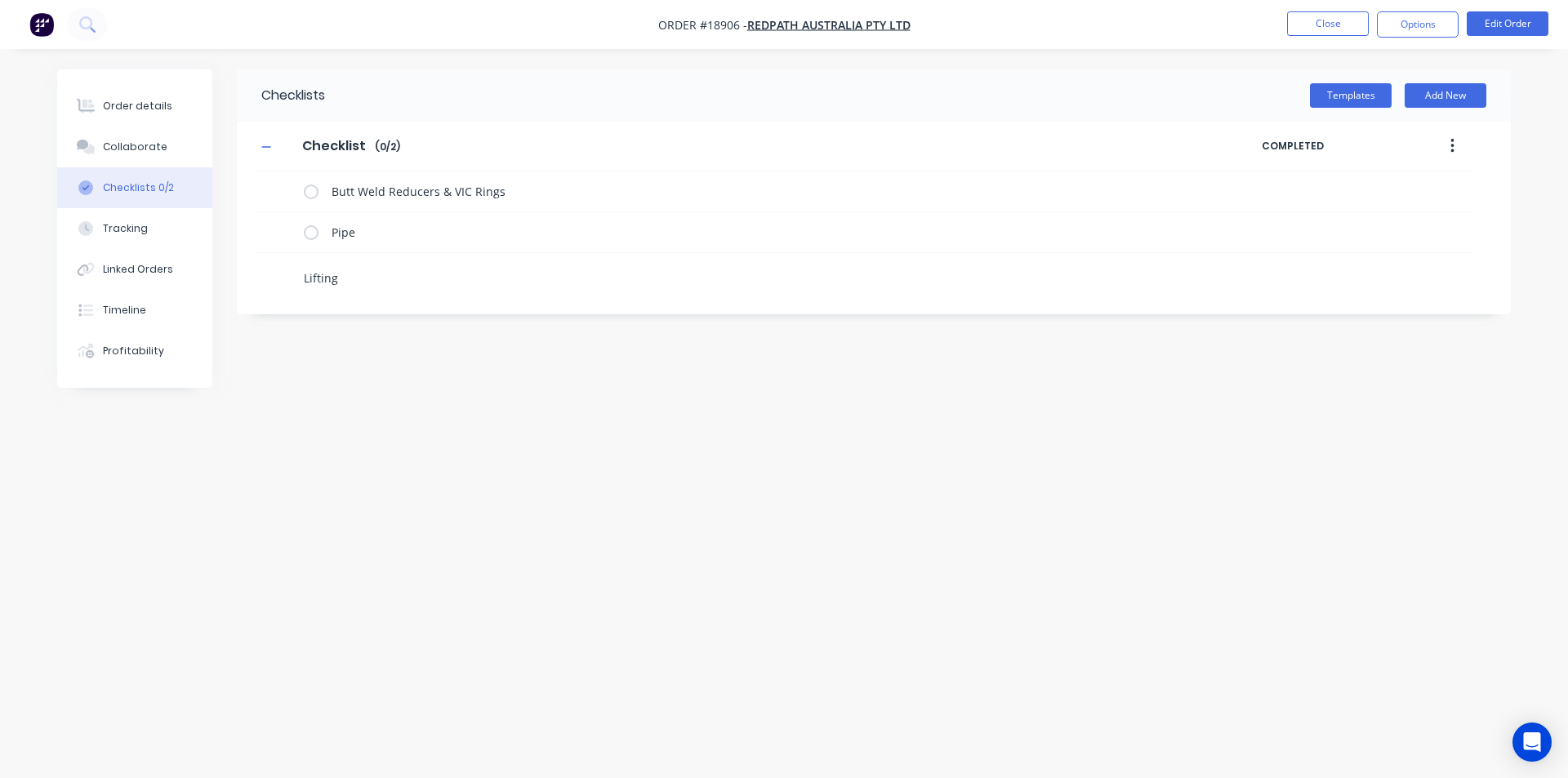
type textarea "Lifting"
type textarea "x"
type textarea "Lifting L"
type textarea "x"
type textarea "Lifting Lu"
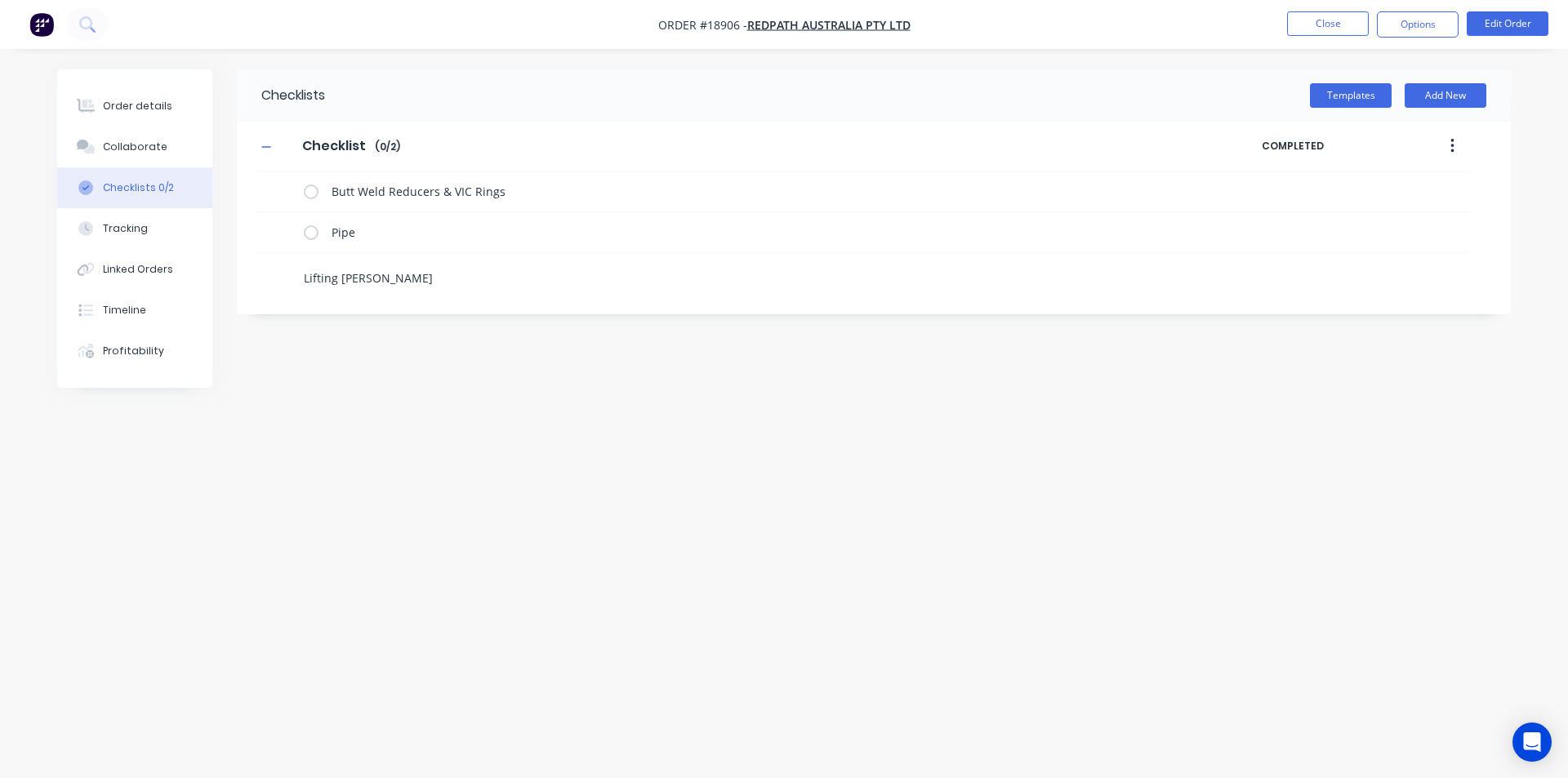
type textarea "x"
type textarea "Lifting Lug"
type textarea "x"
type textarea "Lifting Lugs"
type textarea "x"
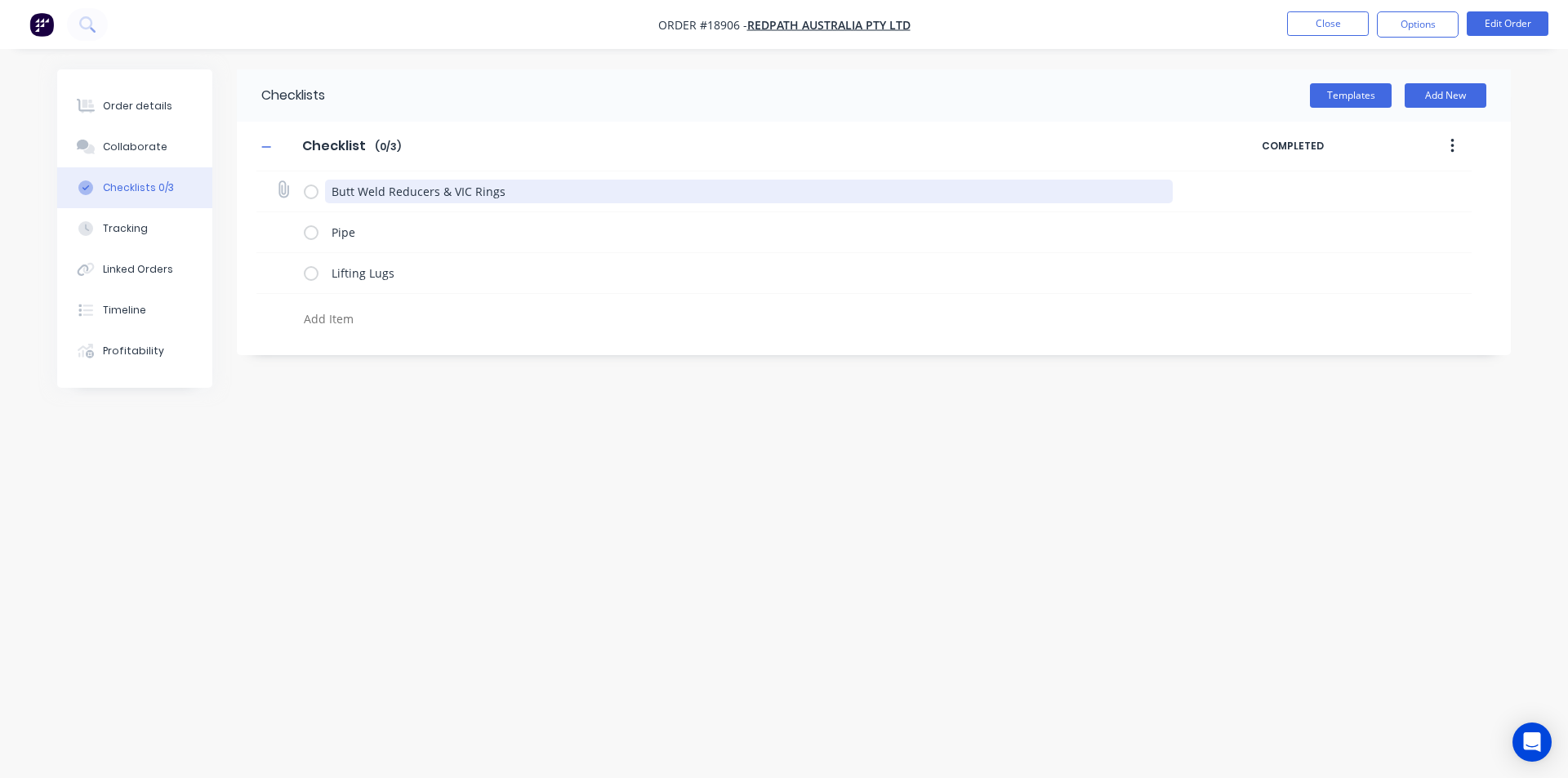
click at [503, 189] on textarea "Butt Weld Reducers & VIC Rings" at bounding box center [749, 191] width 848 height 24
click at [448, 186] on textarea "Butt Weld Reducers & VIC Rings" at bounding box center [749, 191] width 848 height 24
type textarea "x"
type textarea "Butt Weld Reducers VIC Rings"
type textarea "x"
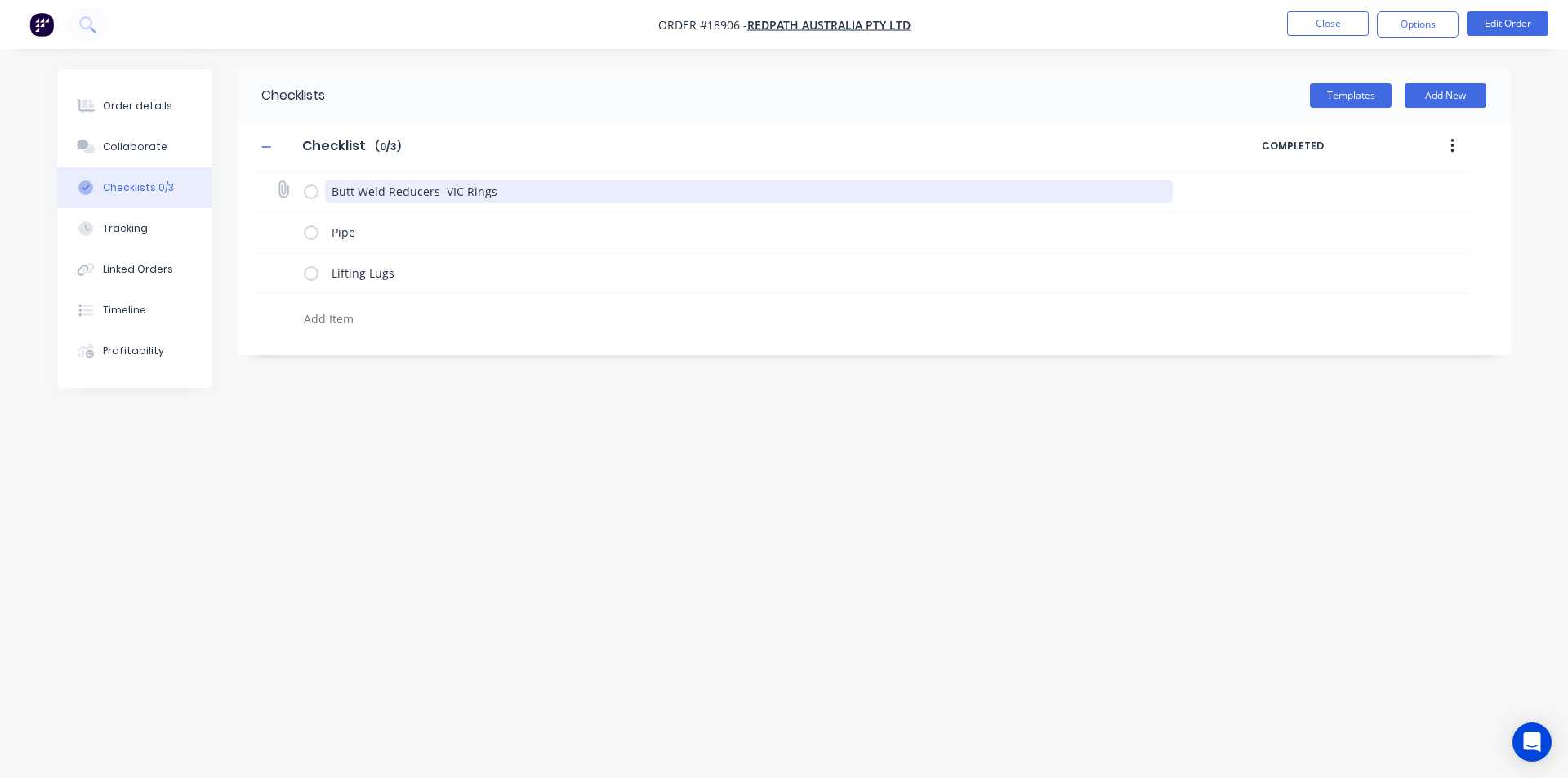
type textarea "Butt Weld Reducers VIC Rings"
type textarea "x"
type textarea "Butt Weld Reducers, VIC Rings"
click at [503, 190] on textarea "Butt Weld Reducers, VIC Rings" at bounding box center [749, 191] width 848 height 24
type textarea "x"
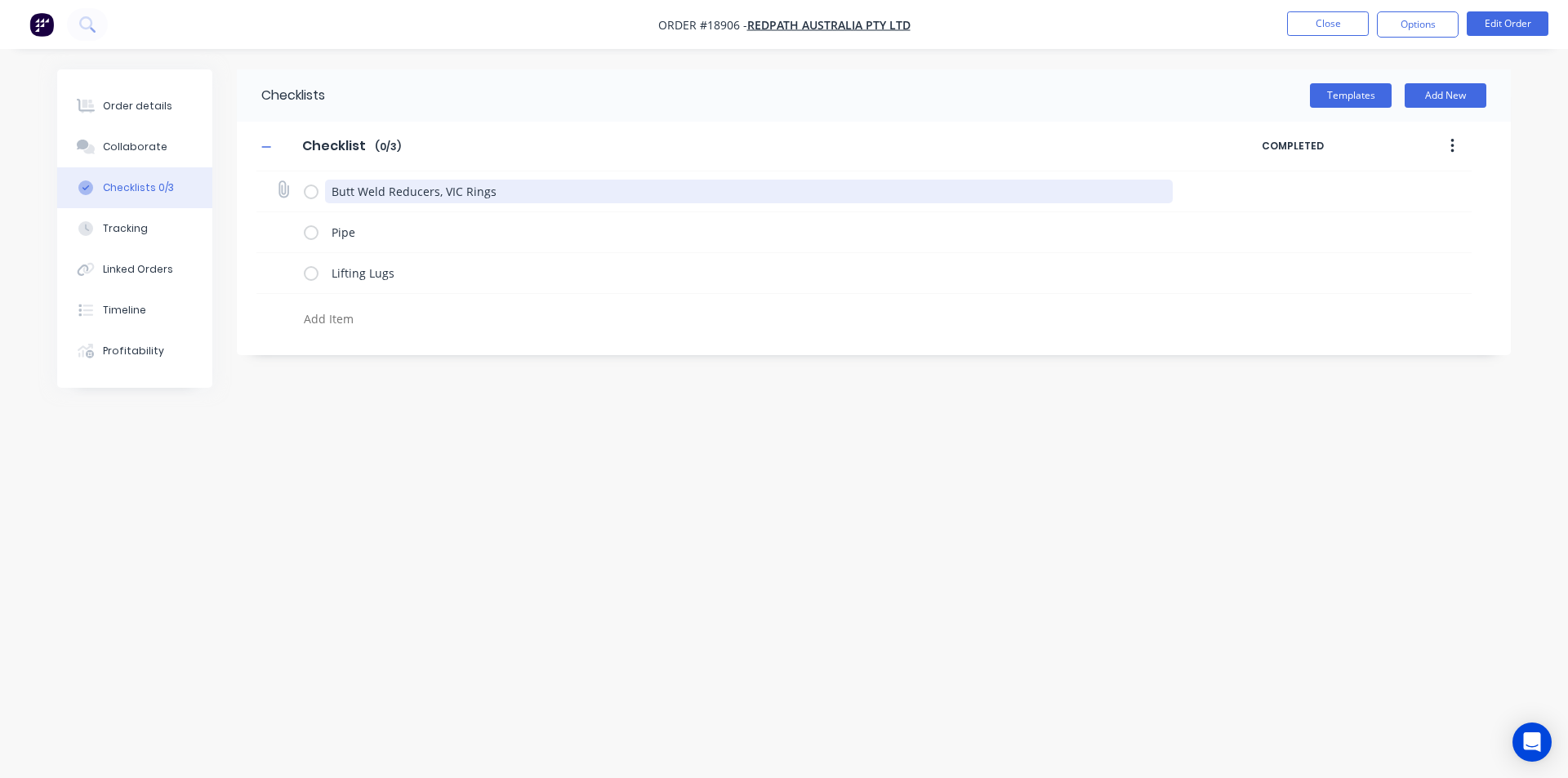
type textarea "Butt Weld Reducers, VIC Rings"
type textarea "x"
type textarea "Butt Weld Reducers, VIC Rings &"
type textarea "x"
type textarea "Butt Weld Reducers, VIC Rings &"
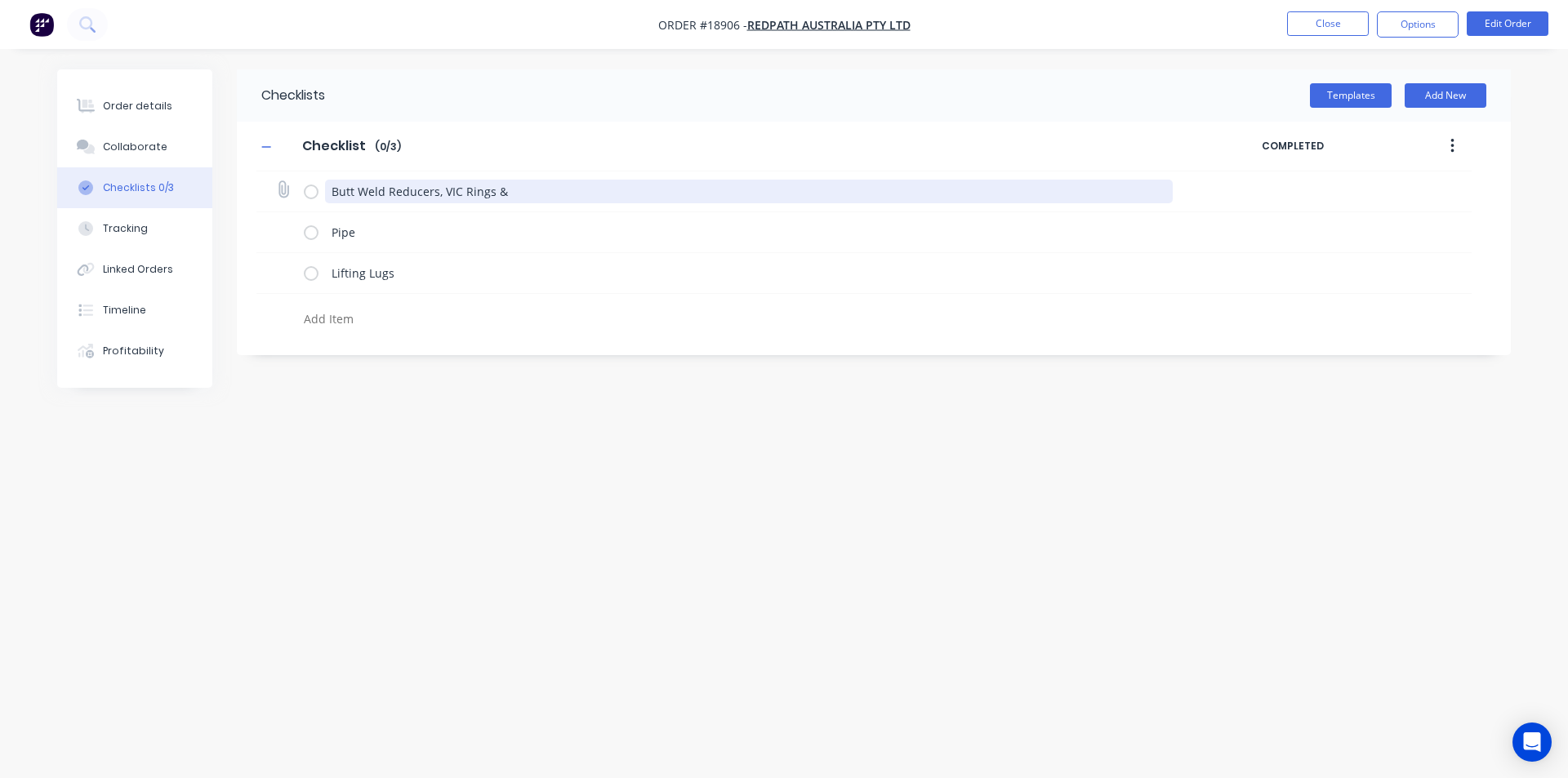
type textarea "x"
type textarea "Butt Weld Reducers, VIC Rings & S"
type textarea "x"
type textarea "Butt Weld Reducers, VIC Rings & So"
type textarea "x"
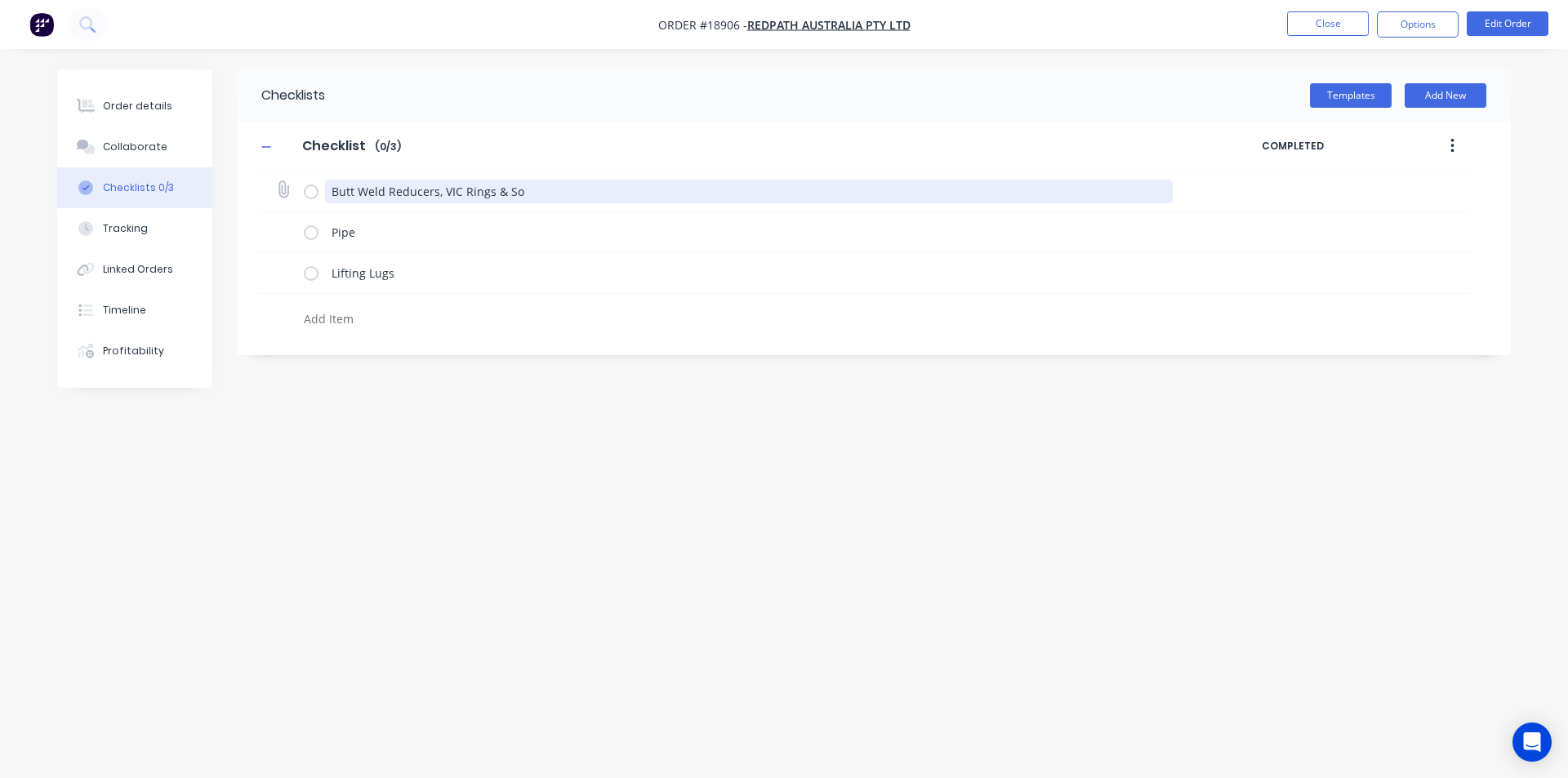
type textarea "Butt Weld Reducers, VIC Rings & Soc"
type textarea "x"
type textarea "Butt Weld Reducers, VIC Rings & Sock"
type textarea "x"
type textarea "Butt Weld Reducers, VIC Rings & Socke"
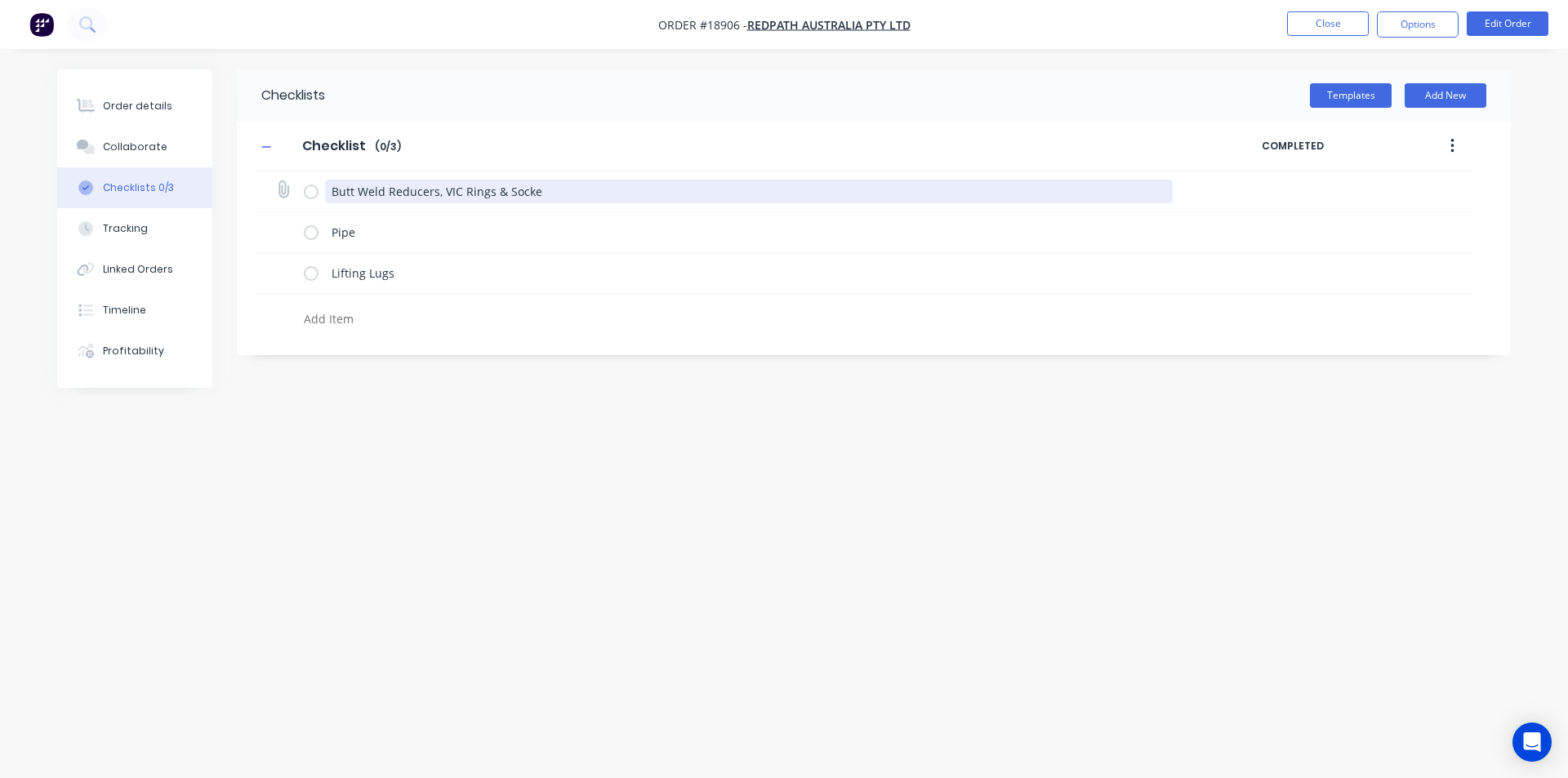
type textarea "x"
type textarea "Butt Weld Reducers, VIC Rings & Sockets"
type textarea "x"
type textarea "Butt Weld Reducers, VIC Rings & Sockets"
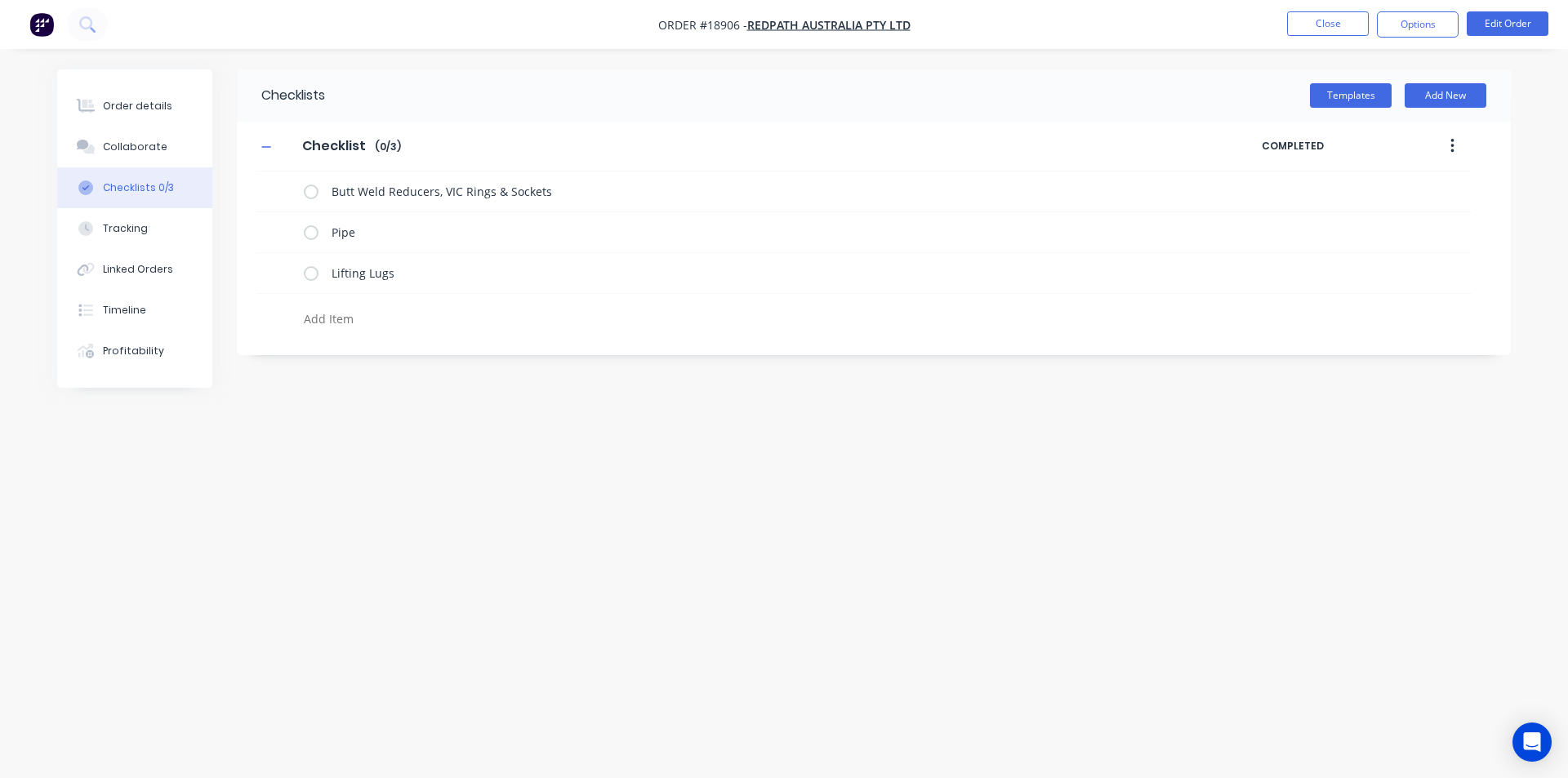
click at [612, 367] on div "Checklists Templates Add New Checklist Checklist Enter Checklist name ( 0 / 3 )…" at bounding box center [784, 357] width 1454 height 577
type textarea "x"
click at [133, 97] on button "Order details" at bounding box center [135, 106] width 155 height 41
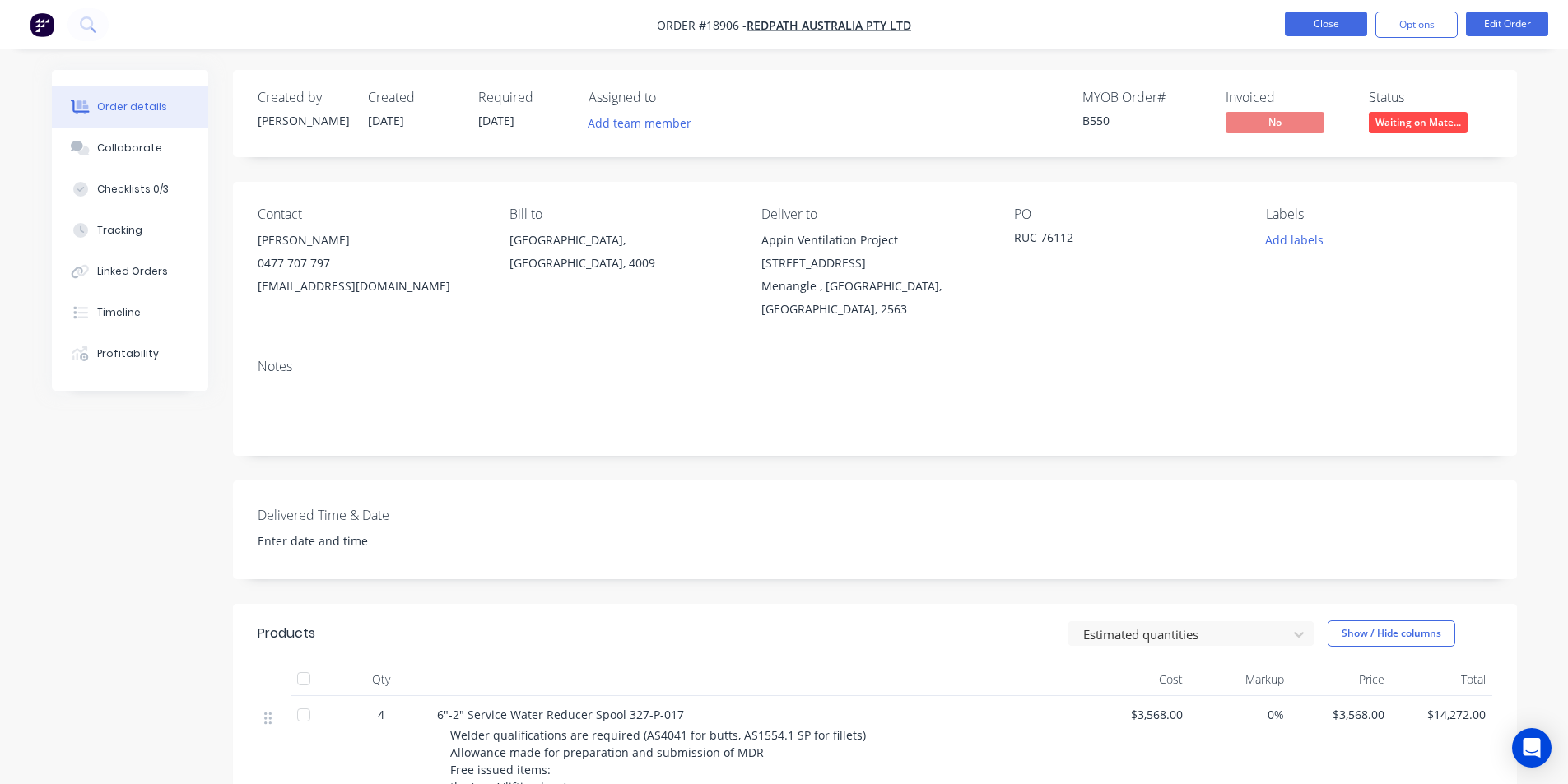
click at [1307, 26] on button "Close" at bounding box center [1325, 24] width 82 height 25
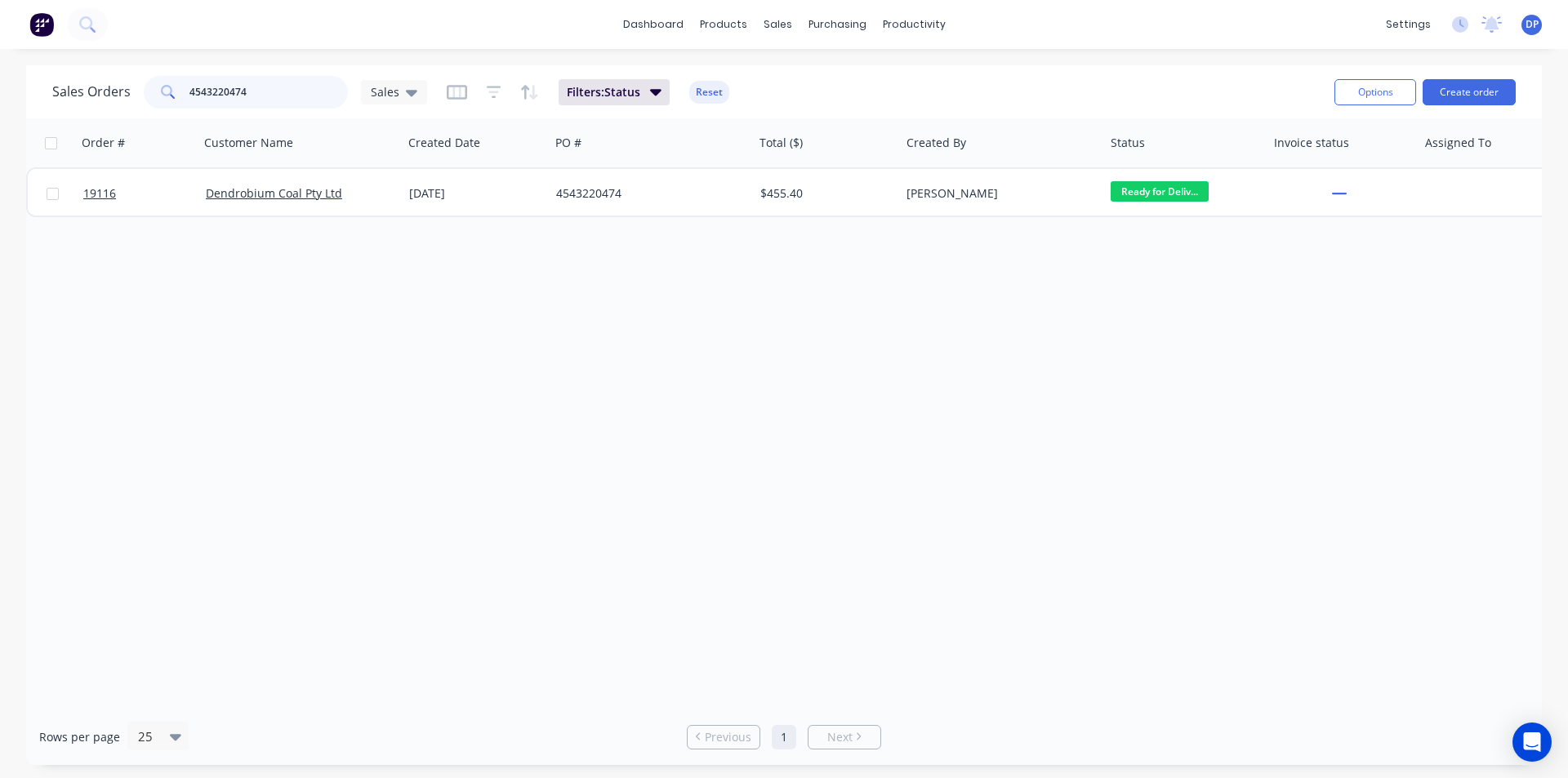
drag, startPoint x: 282, startPoint y: 94, endPoint x: 1, endPoint y: 96, distance: 281.0
click at [1, 96] on div "Sales Orders 4543220474 Sales Filters: Status Reset Options Create order Order …" at bounding box center [784, 415] width 1568 height 699
paste input "4543220360"
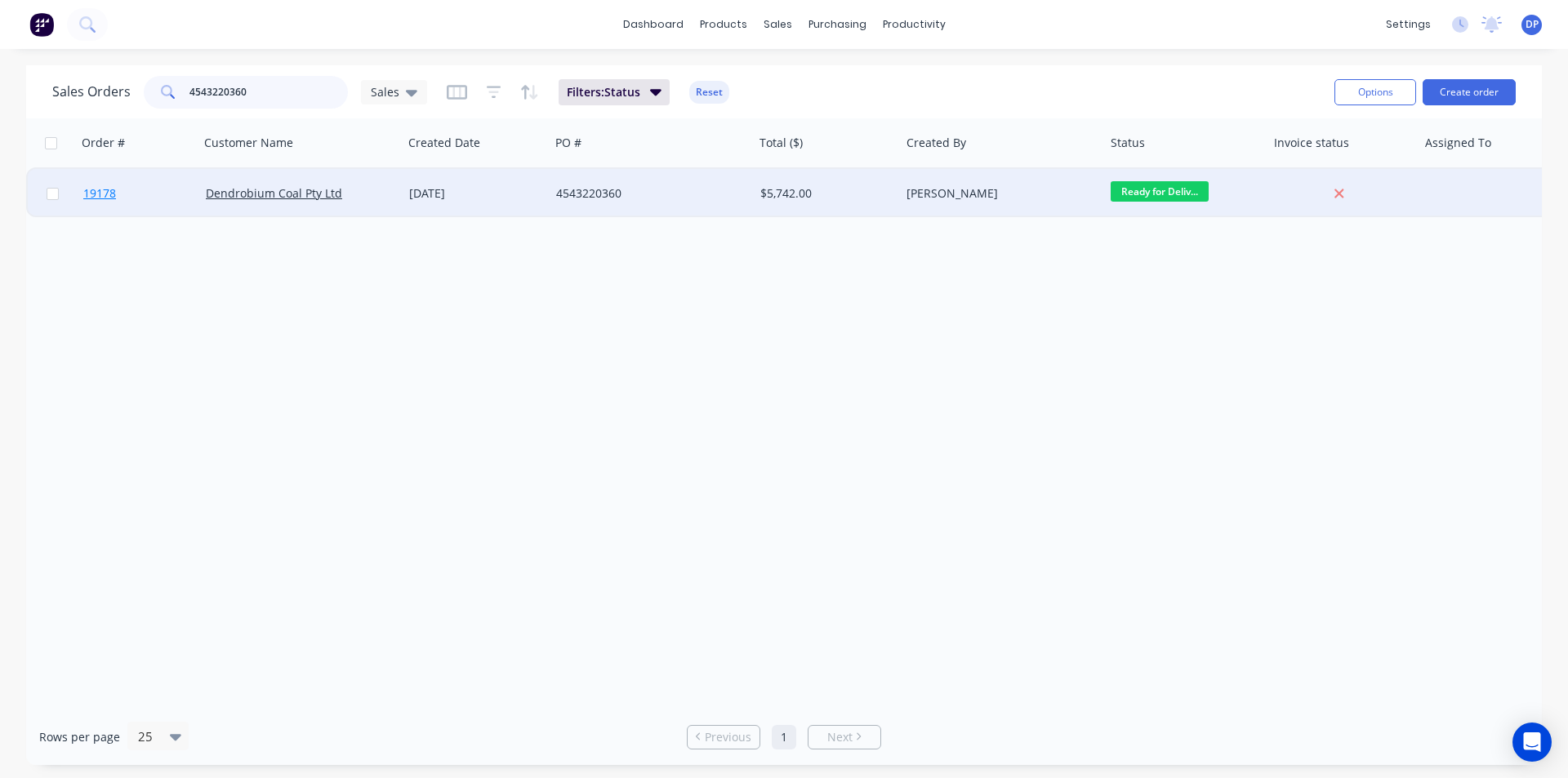
type input "4543220360"
click at [92, 201] on span "19178" at bounding box center [99, 193] width 32 height 17
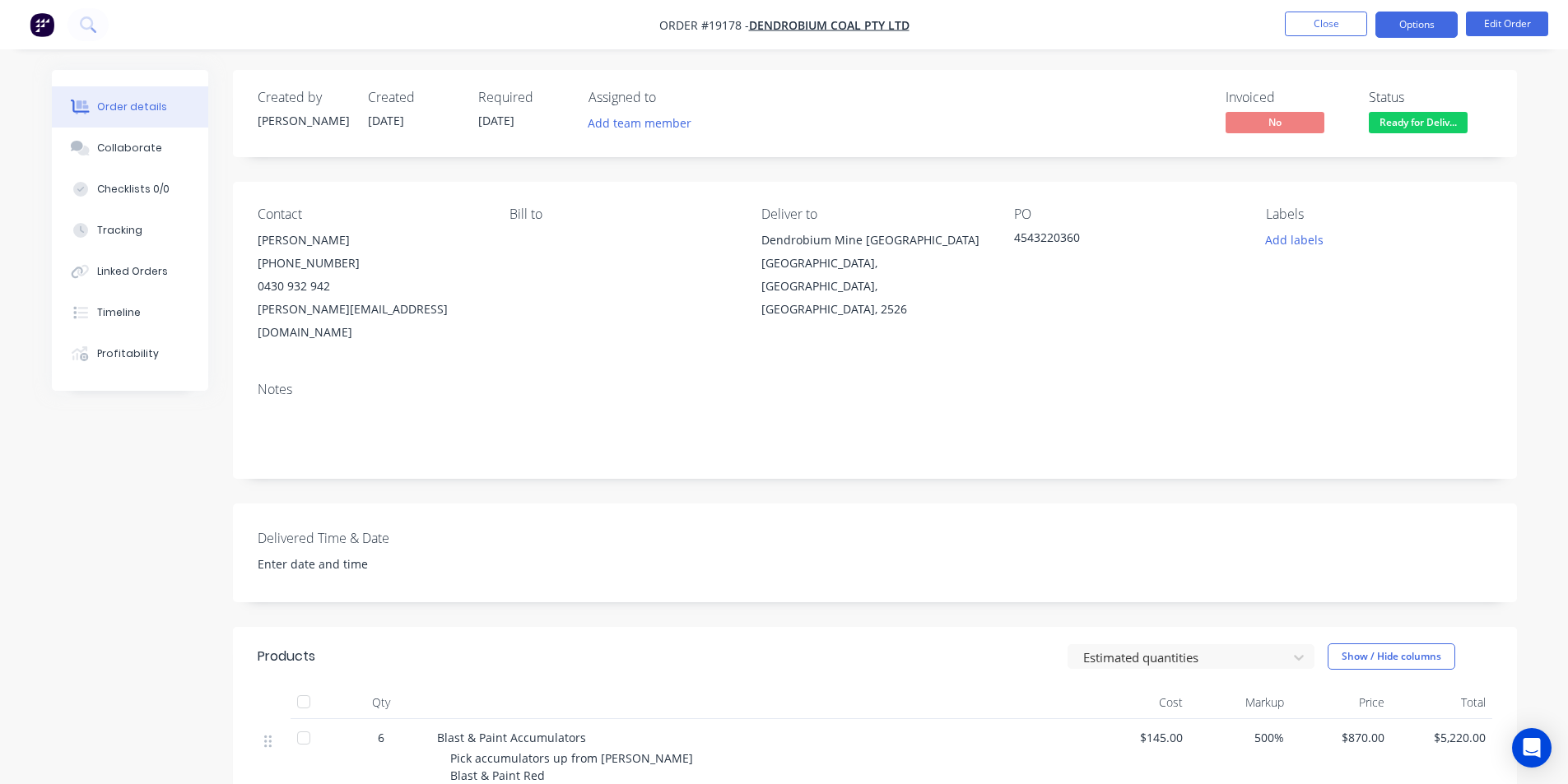
click at [1410, 31] on button "Options" at bounding box center [1416, 25] width 82 height 26
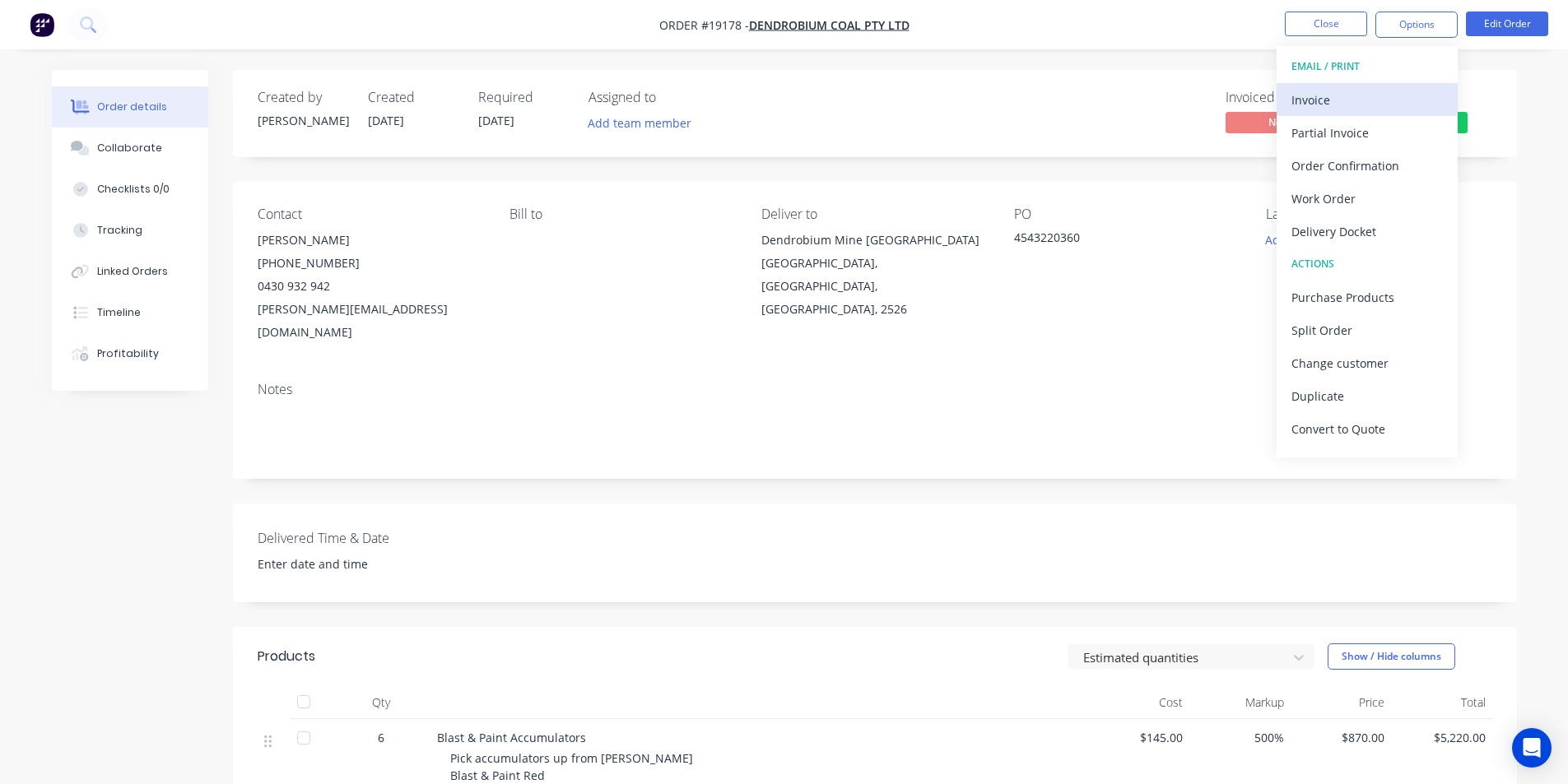
click at [1368, 90] on div "Invoice" at bounding box center [1367, 99] width 151 height 24
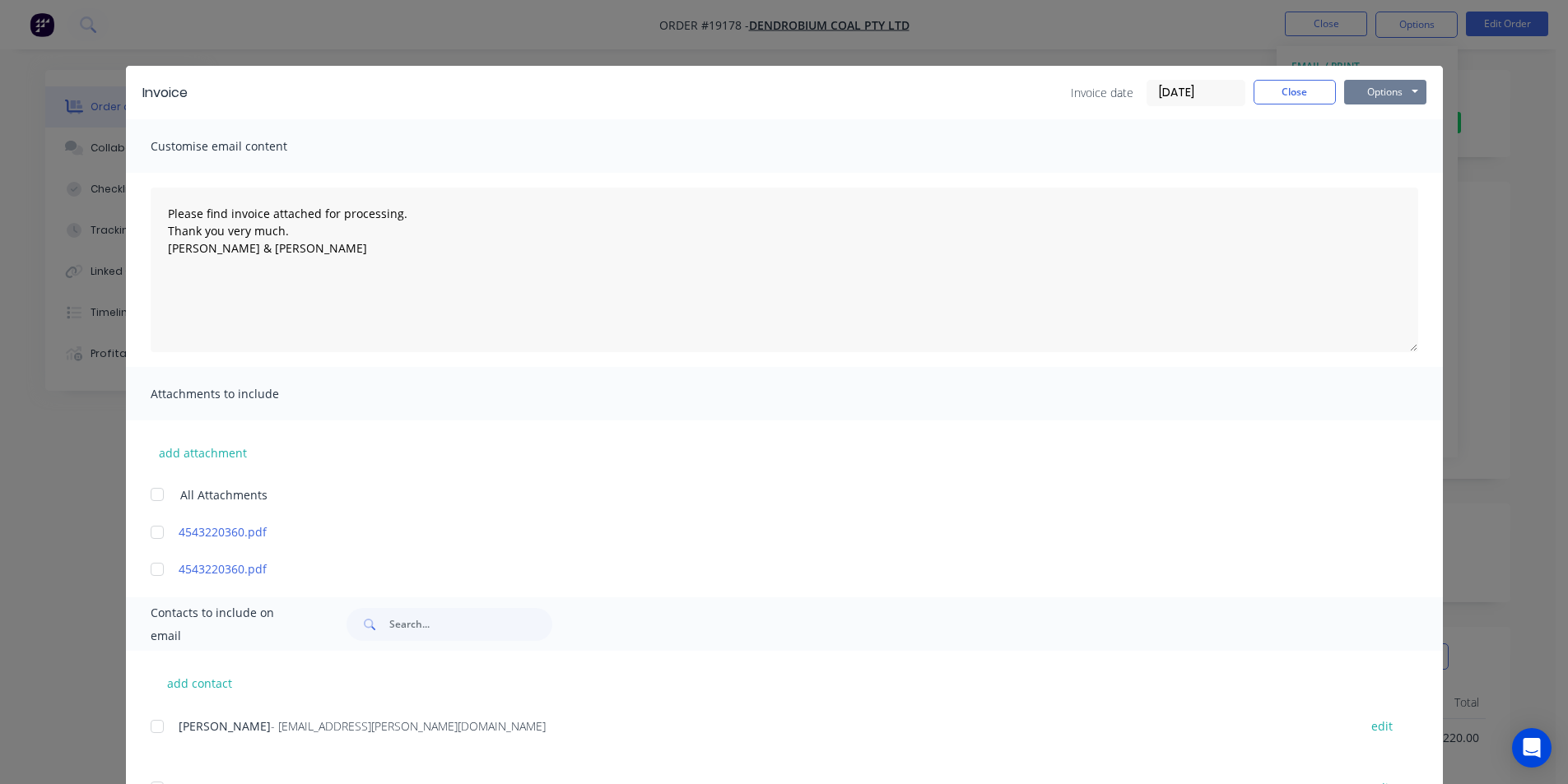
click at [1383, 90] on button "Options" at bounding box center [1385, 92] width 82 height 25
click at [1394, 145] on button "Print" at bounding box center [1397, 148] width 106 height 27
type textarea "Please find invoice attached for processing. Thank you very much. [PERSON_NAME]…"
click at [1292, 97] on button "Close" at bounding box center [1294, 92] width 82 height 25
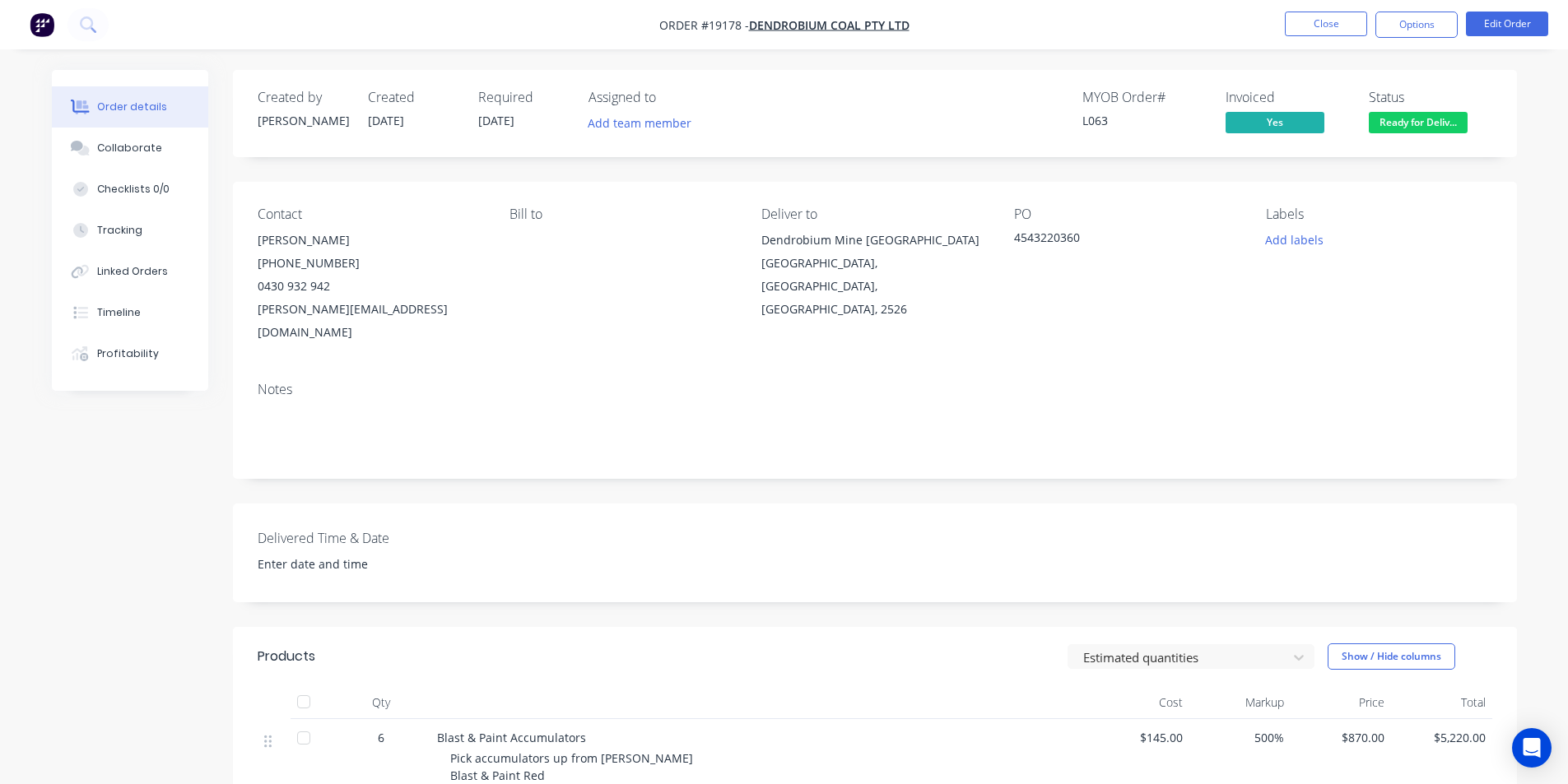
click at [1426, 125] on span "Ready for Deliv..." at bounding box center [1418, 121] width 99 height 20
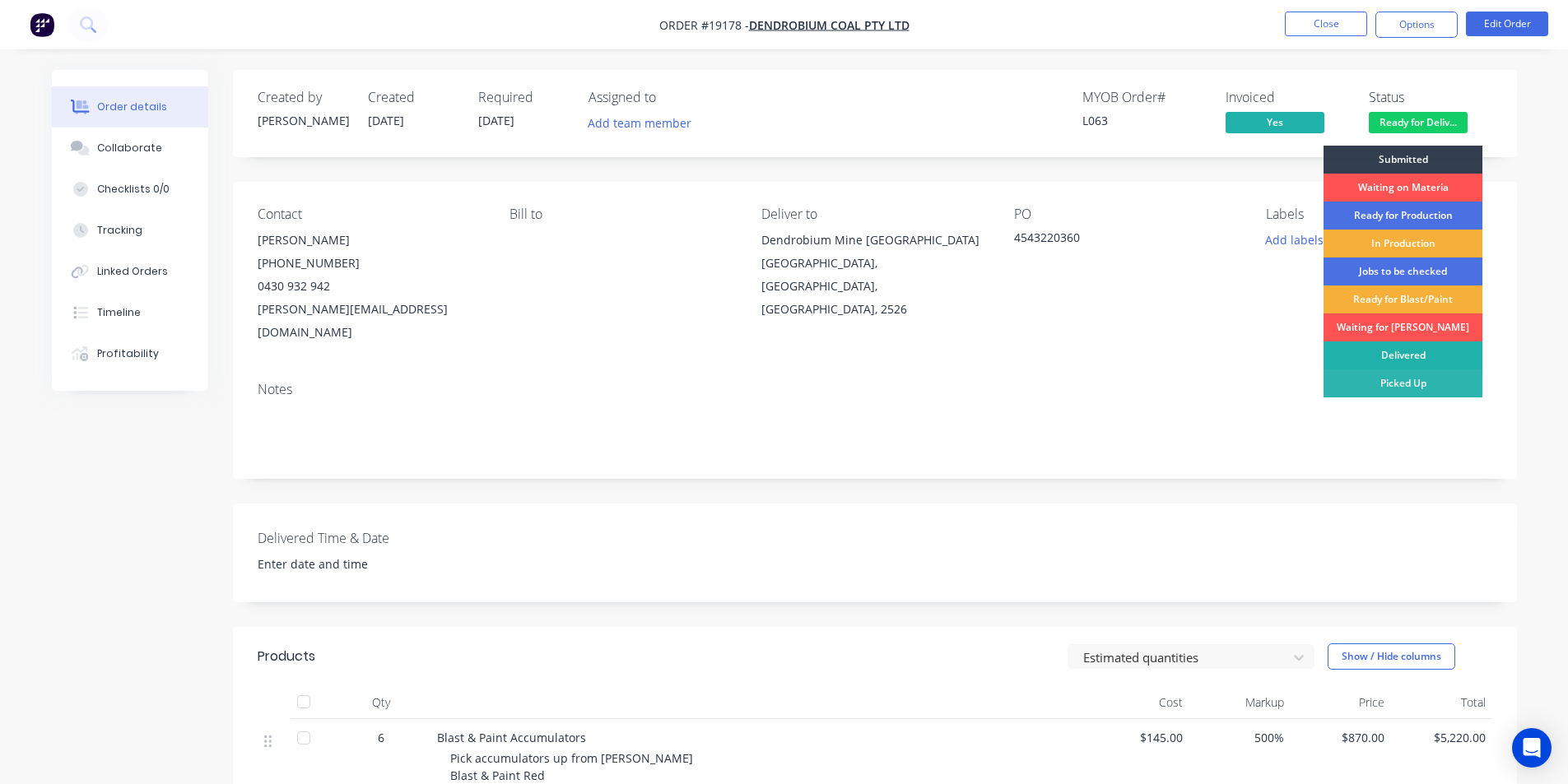
click at [1387, 348] on div "Delivered" at bounding box center [1402, 355] width 158 height 28
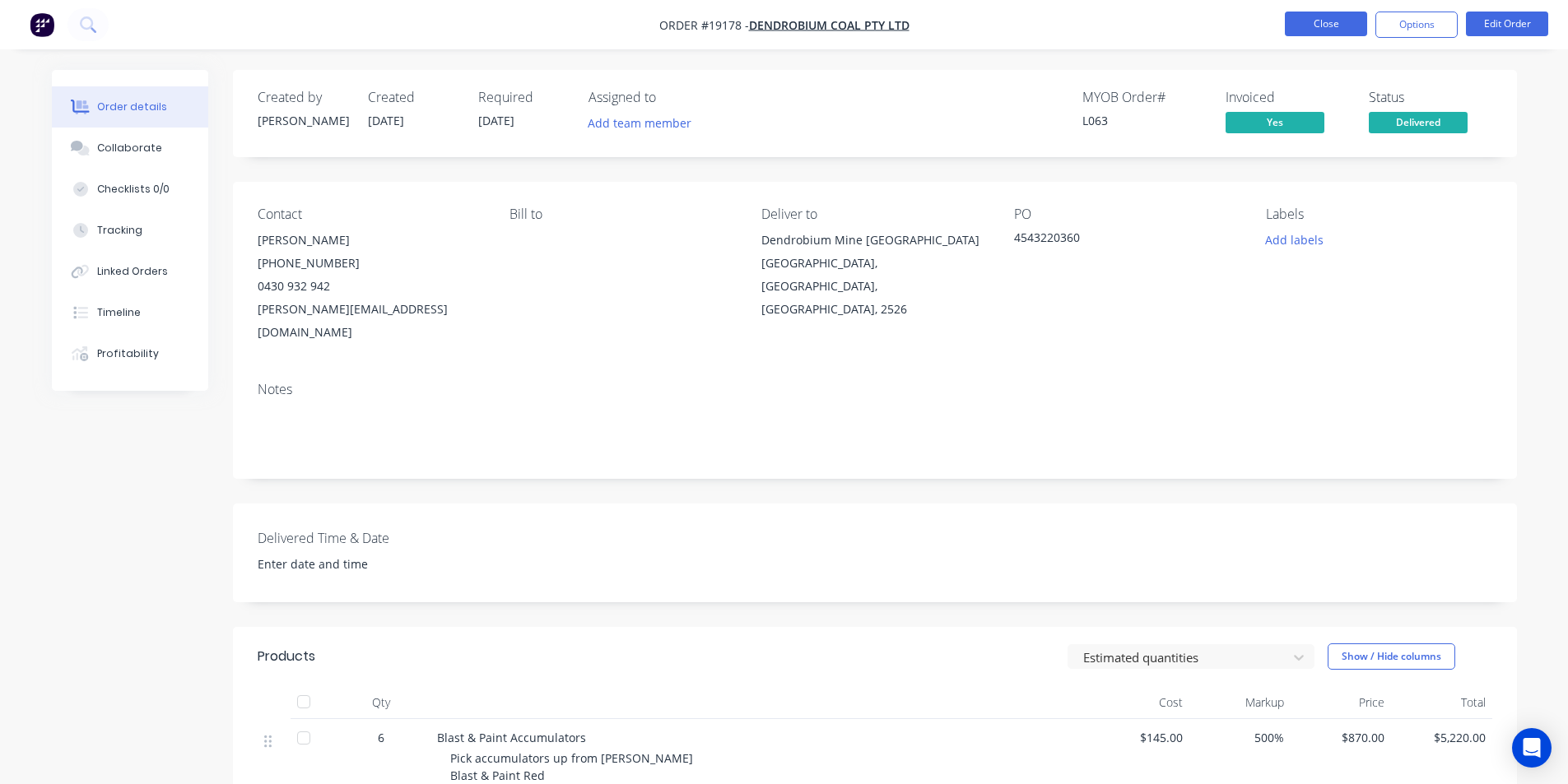
click at [1326, 20] on button "Close" at bounding box center [1325, 24] width 82 height 25
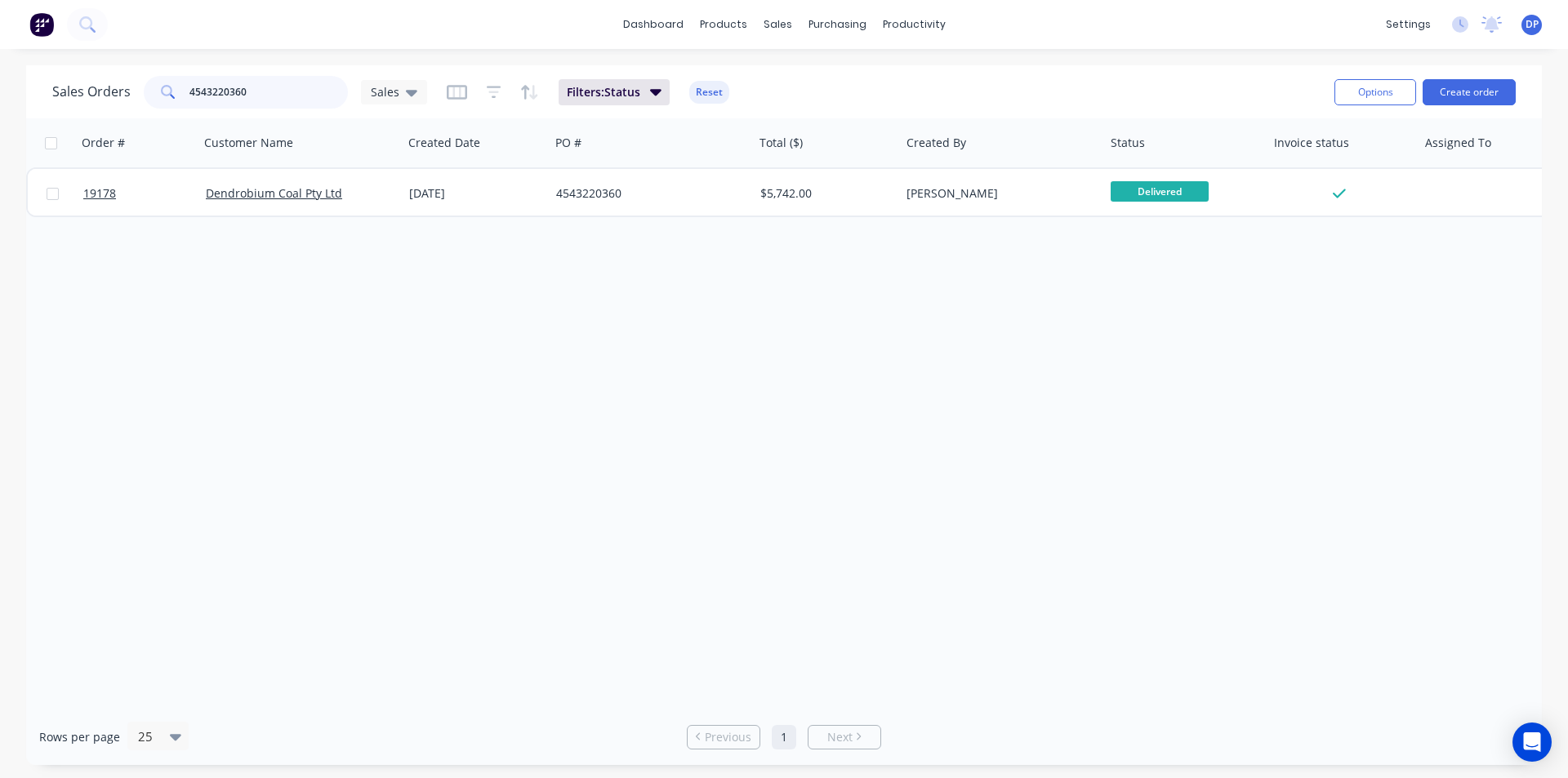
drag, startPoint x: 204, startPoint y: 93, endPoint x: 139, endPoint y: 94, distance: 65.0
click at [140, 94] on div "Sales Orders 4543220360 Sales" at bounding box center [239, 92] width 375 height 32
paste input "4543221008"
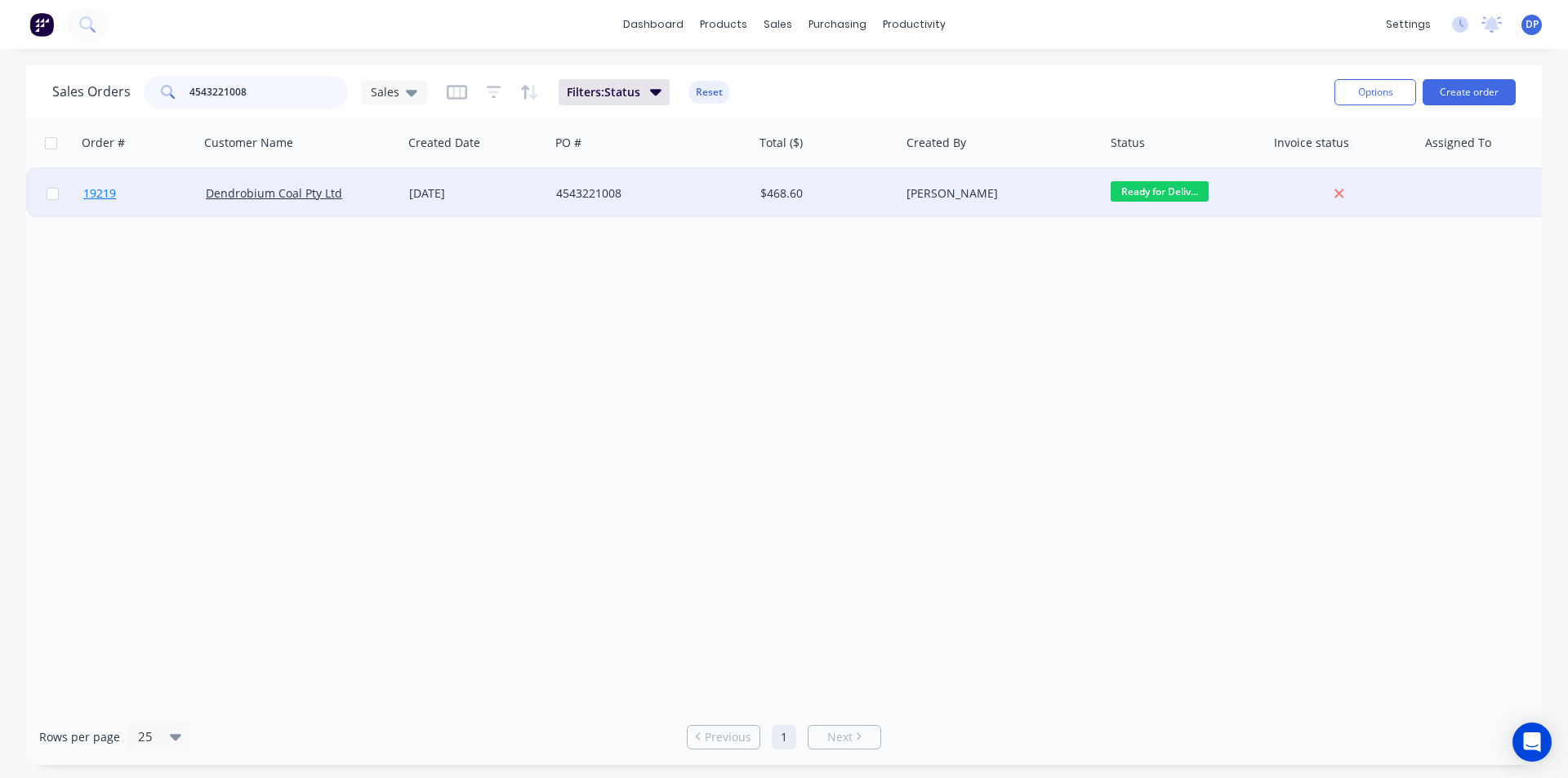
type input "4543221008"
click at [94, 190] on span "19219" at bounding box center [99, 193] width 32 height 17
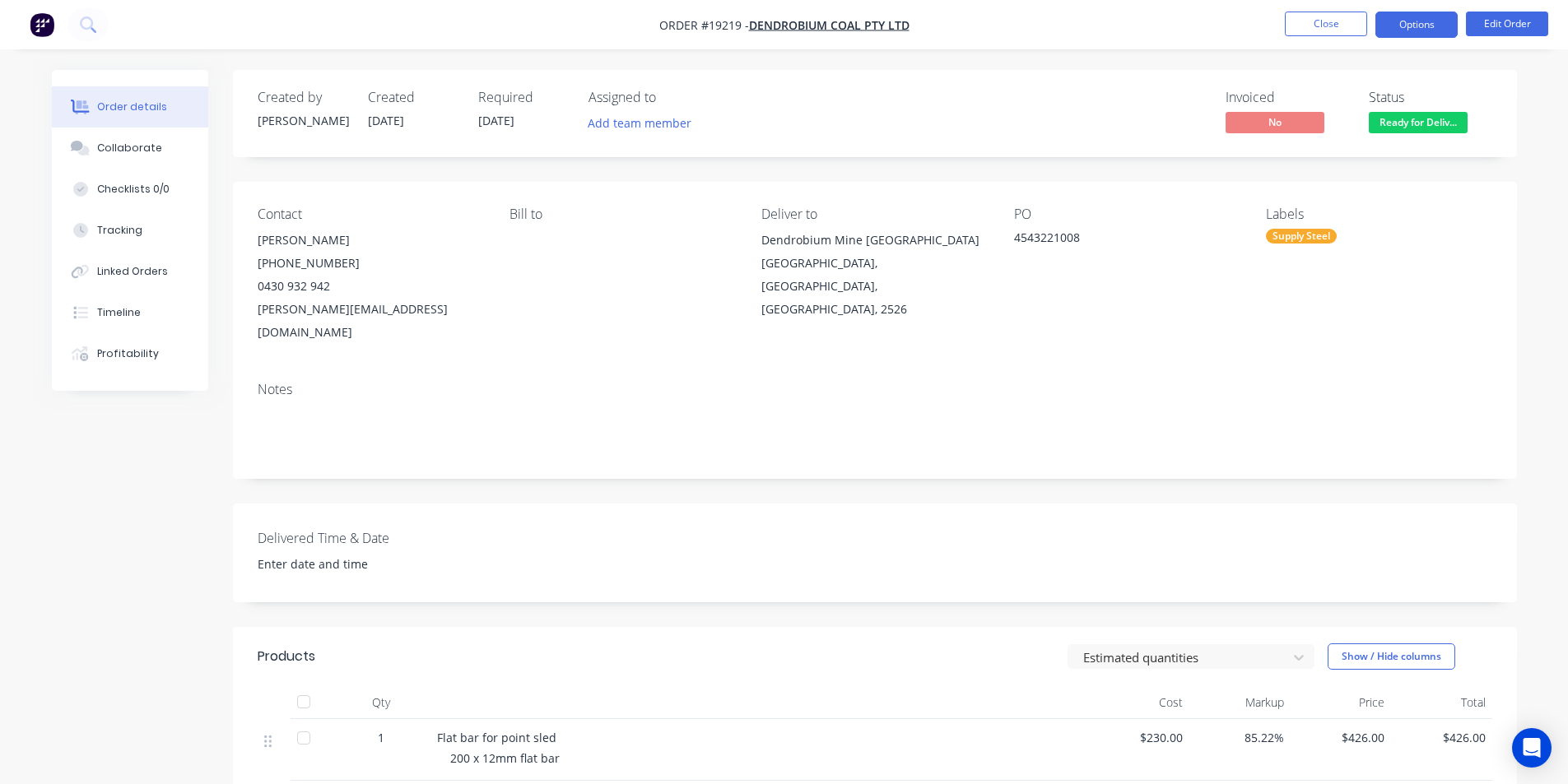
click at [1424, 27] on button "Options" at bounding box center [1416, 25] width 82 height 26
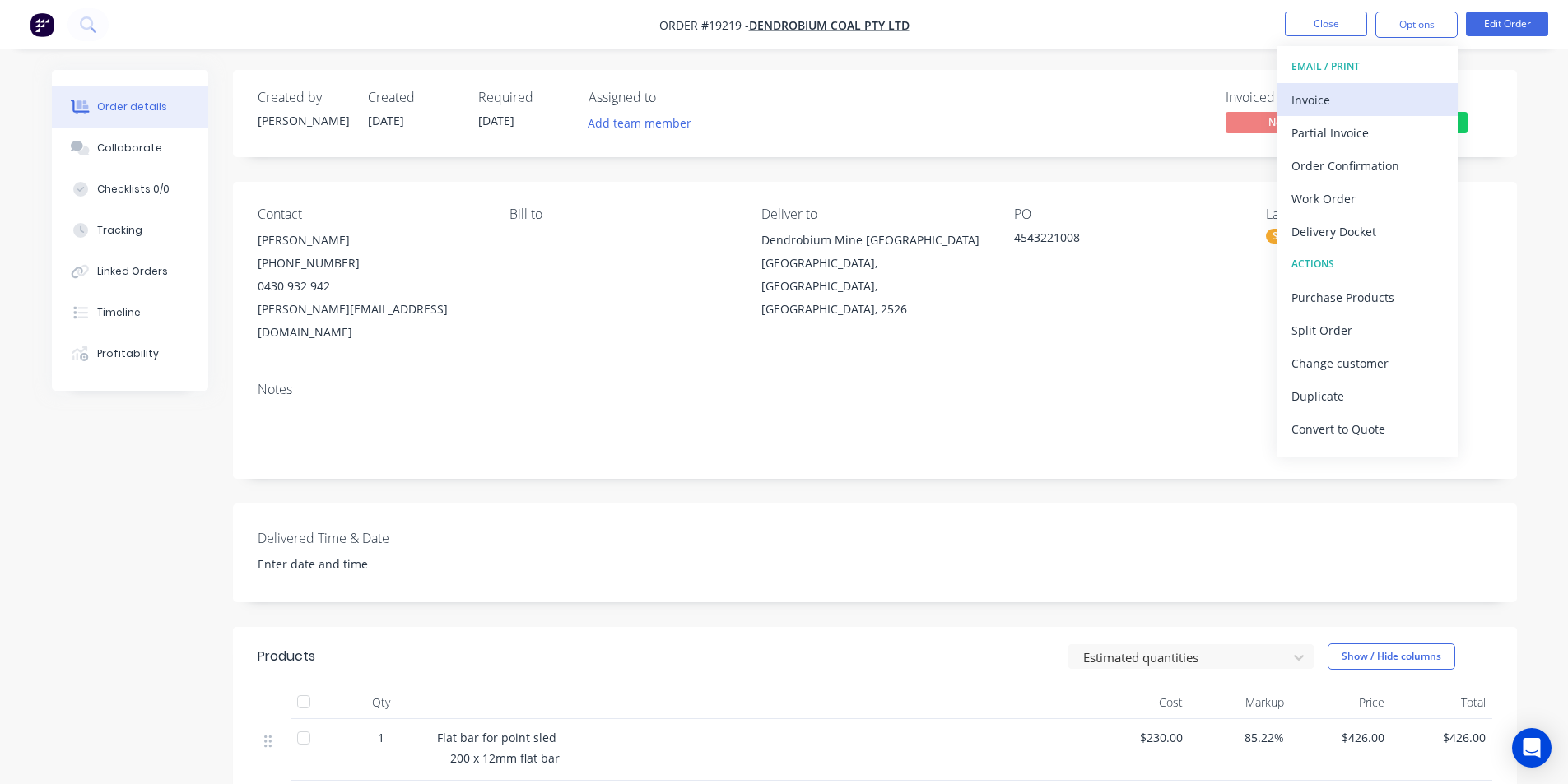
click at [1319, 101] on div "Invoice" at bounding box center [1367, 99] width 151 height 24
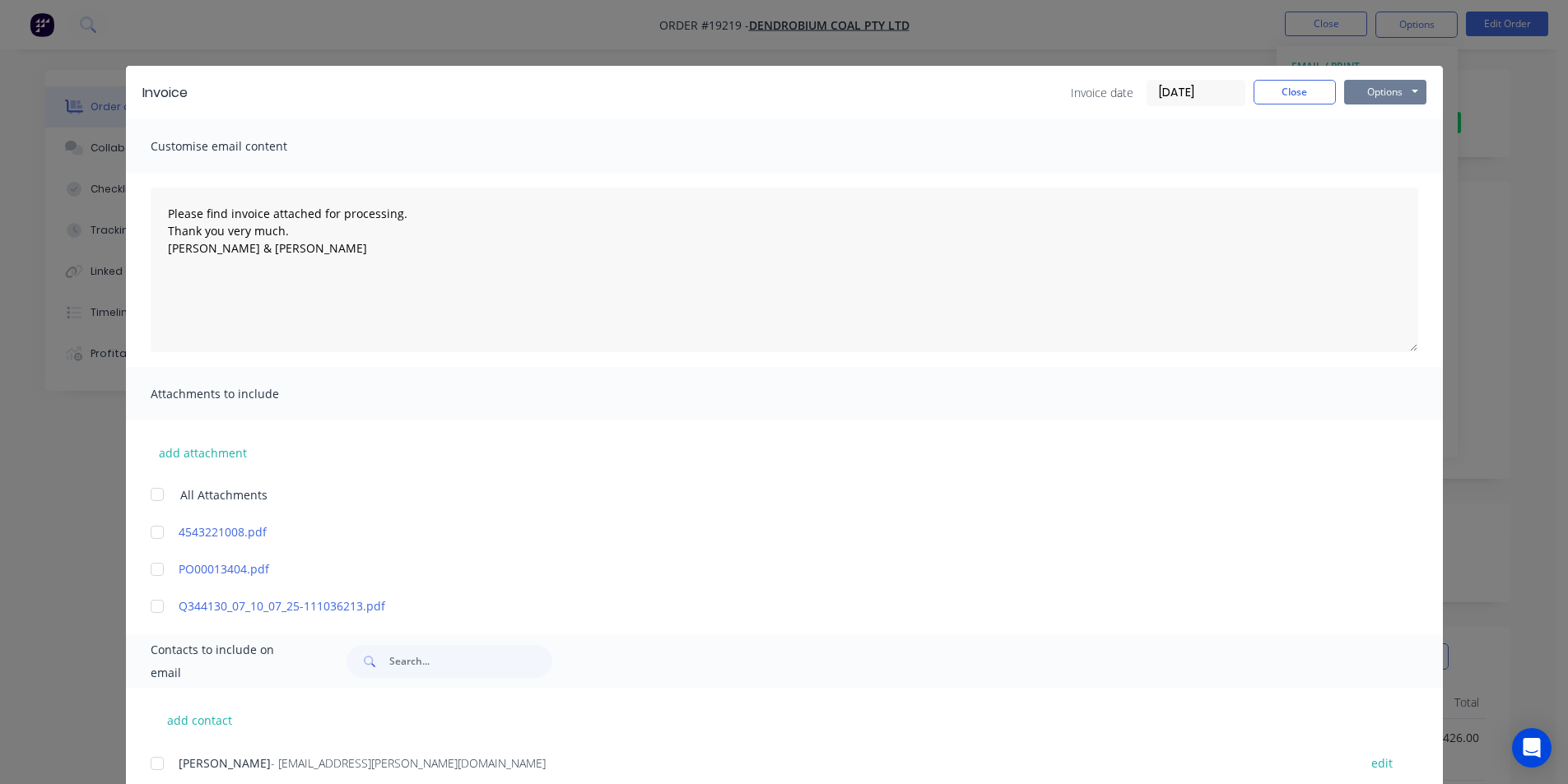
click at [1366, 86] on button "Options" at bounding box center [1385, 92] width 82 height 25
click at [1394, 148] on button "Print" at bounding box center [1397, 148] width 106 height 27
type textarea "Please find invoice attached for processing. Thank you very much. [PERSON_NAME]…"
click at [1300, 92] on button "Close" at bounding box center [1294, 92] width 82 height 25
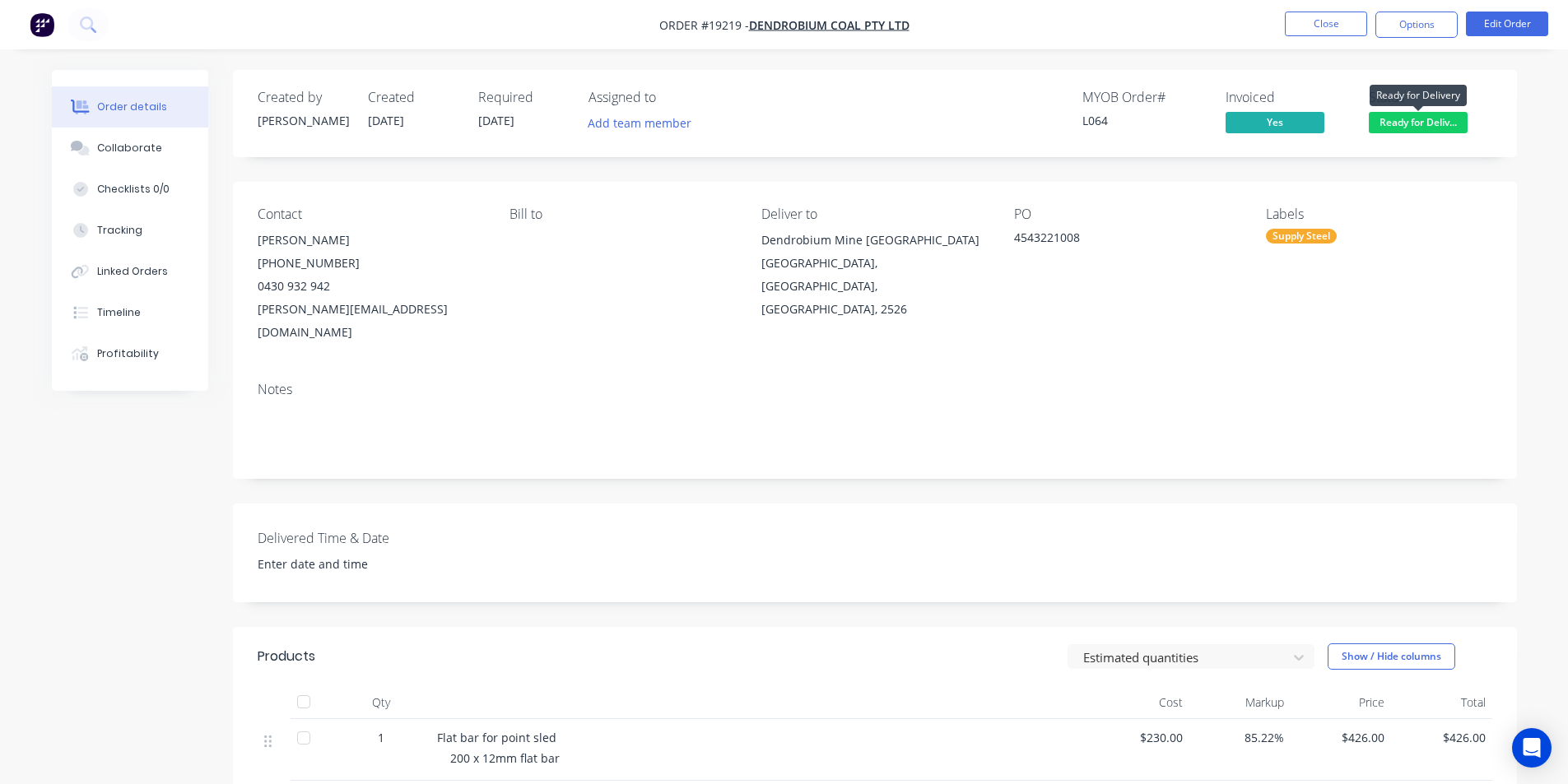
click at [1436, 118] on span "Ready for Deliv..." at bounding box center [1418, 121] width 99 height 20
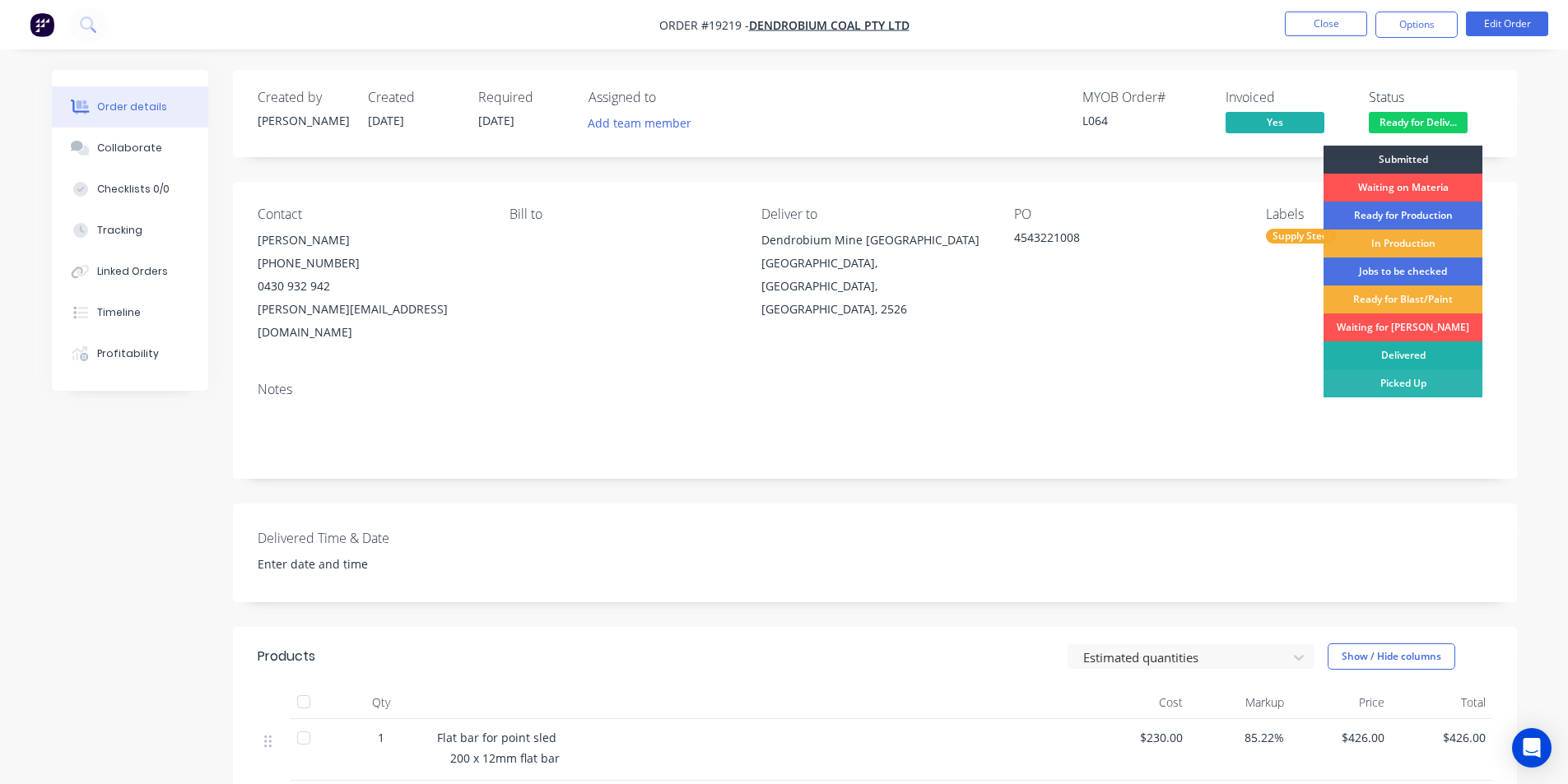
click at [1399, 348] on div "Delivered" at bounding box center [1402, 355] width 158 height 28
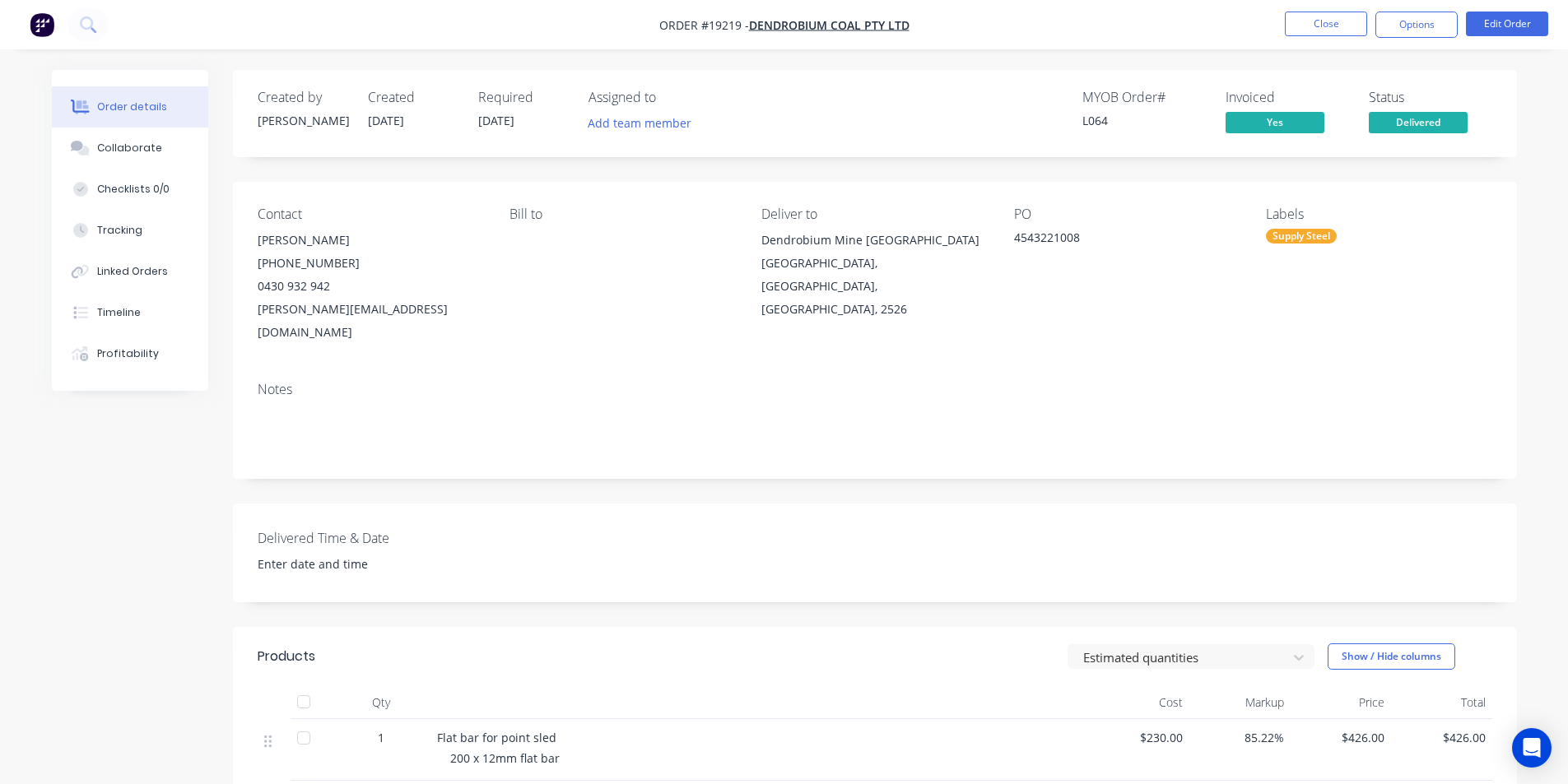
click at [40, 30] on img "button" at bounding box center [42, 25] width 25 height 25
